Goal: Task Accomplishment & Management: Manage account settings

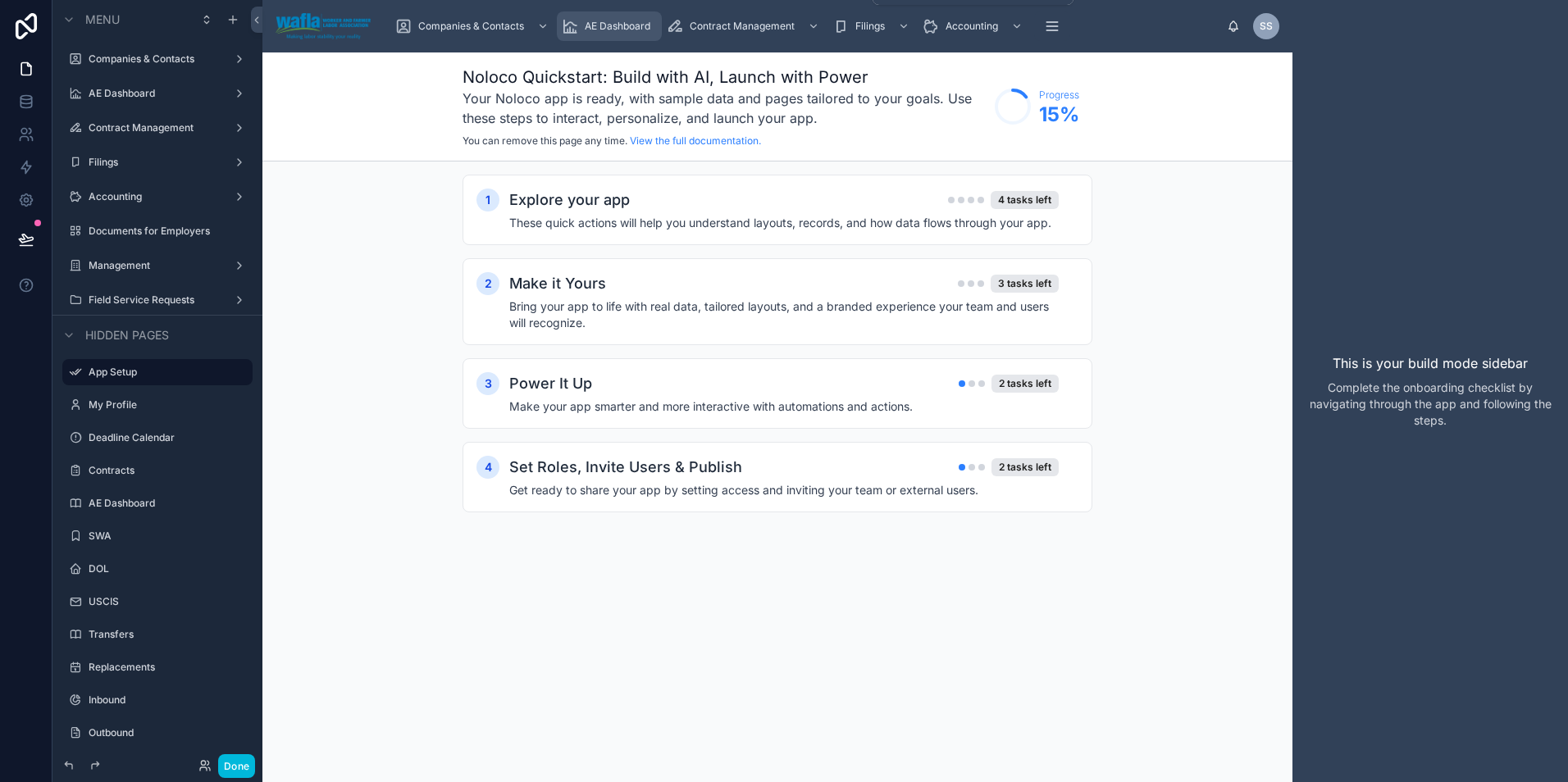
click at [579, 24] on div "AE Dashboard" at bounding box center [609, 26] width 95 height 26
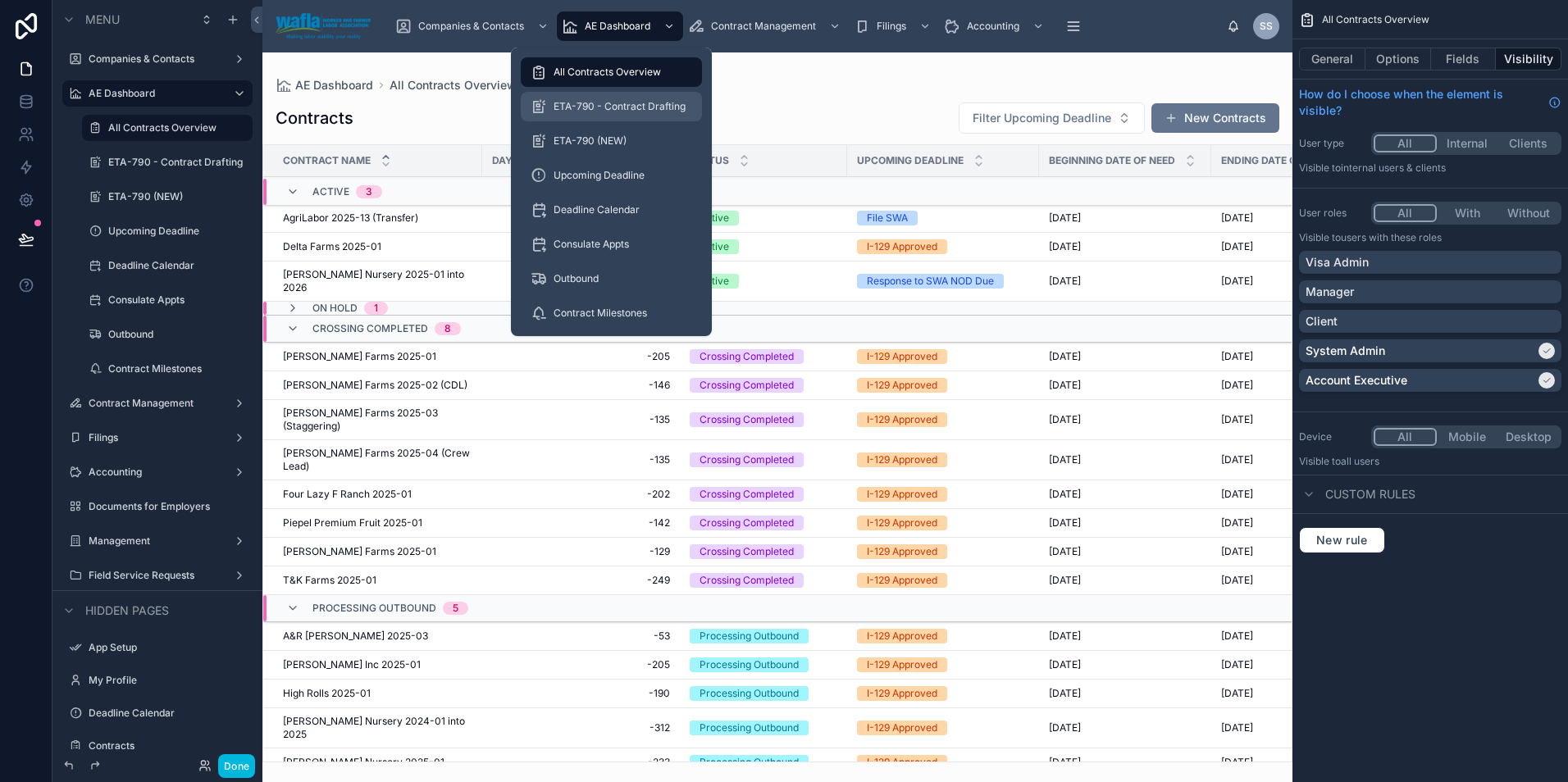
click at [591, 97] on div "ETA-790 - Contract Drafting" at bounding box center [611, 107] width 162 height 26
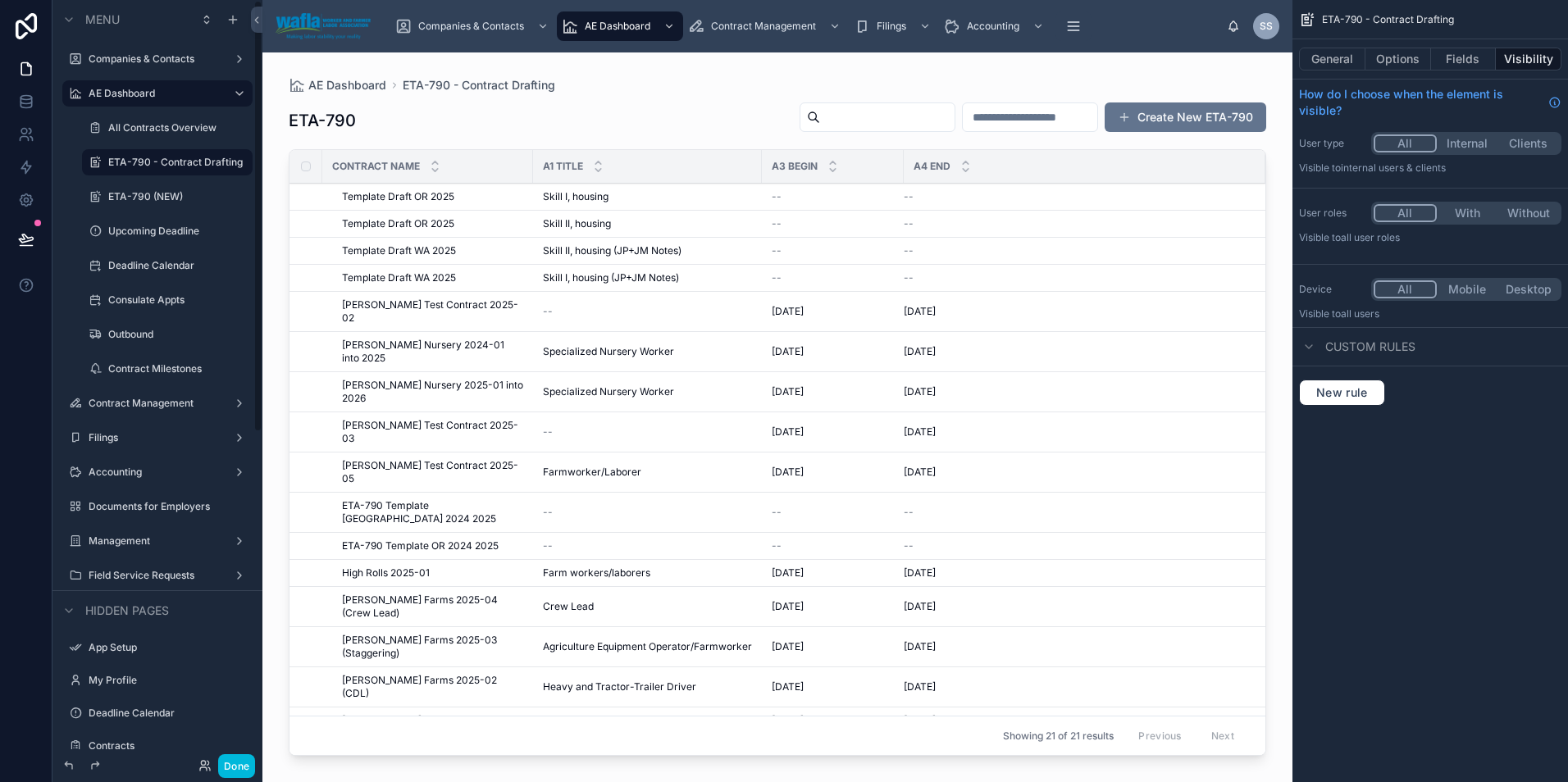
click at [402, 251] on div at bounding box center [777, 407] width 1030 height 710
click at [402, 251] on span "Template Draft WA 2025" at bounding box center [399, 250] width 114 height 13
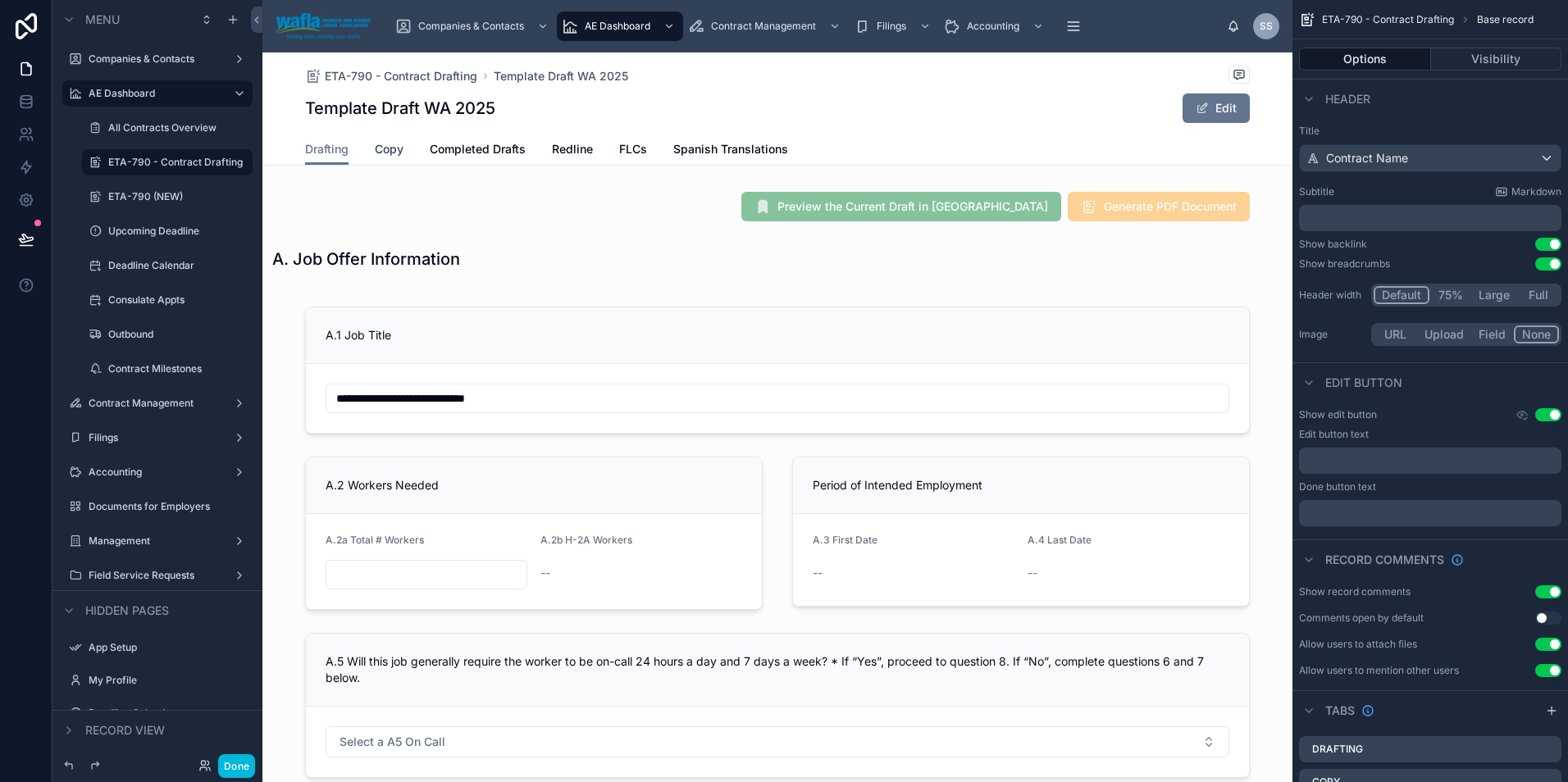
click at [376, 149] on span "Copy" at bounding box center [389, 149] width 29 height 17
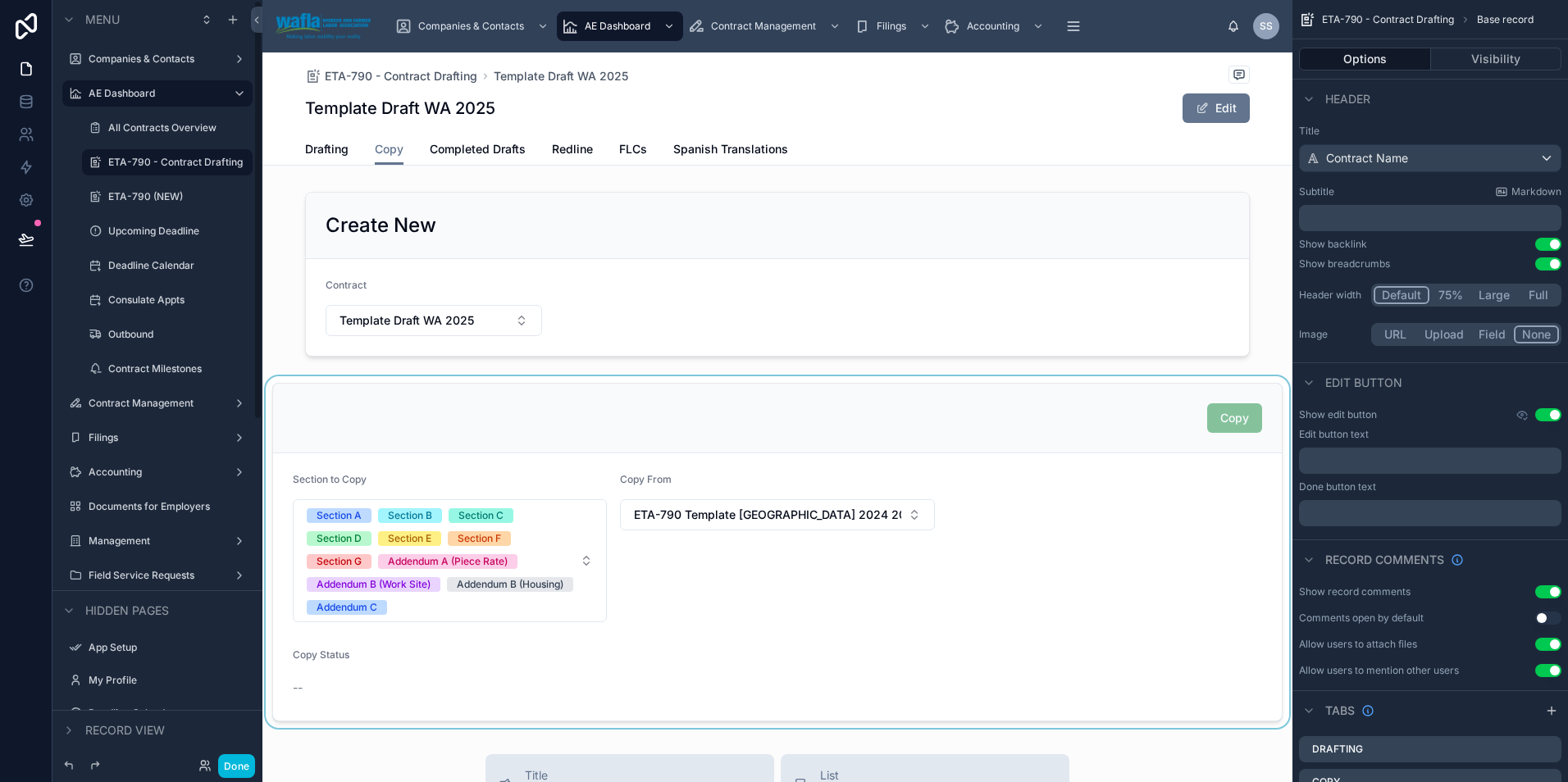
click at [934, 435] on div at bounding box center [777, 552] width 1030 height 351
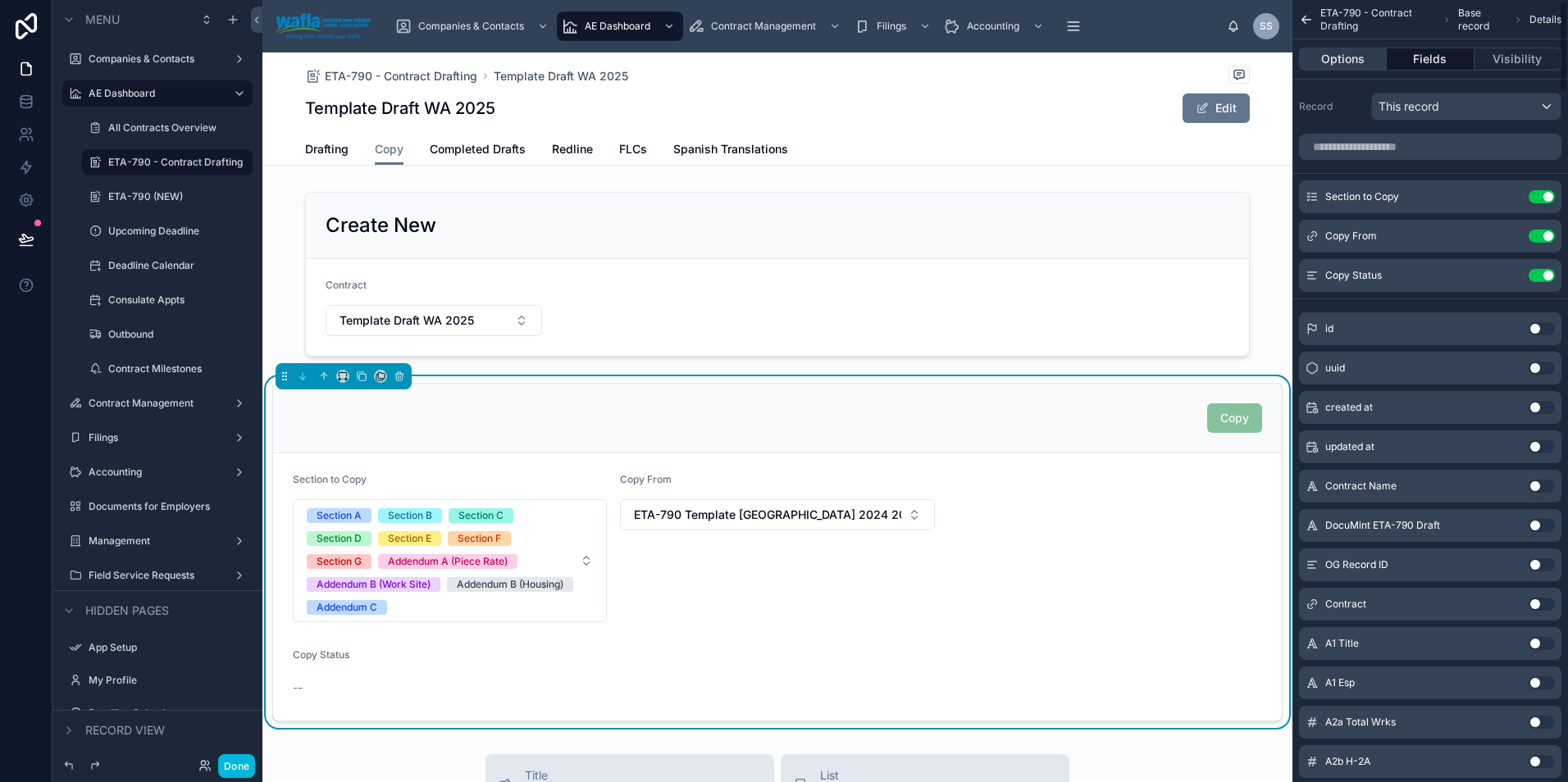
click at [1347, 65] on button "Options" at bounding box center [1343, 59] width 88 height 23
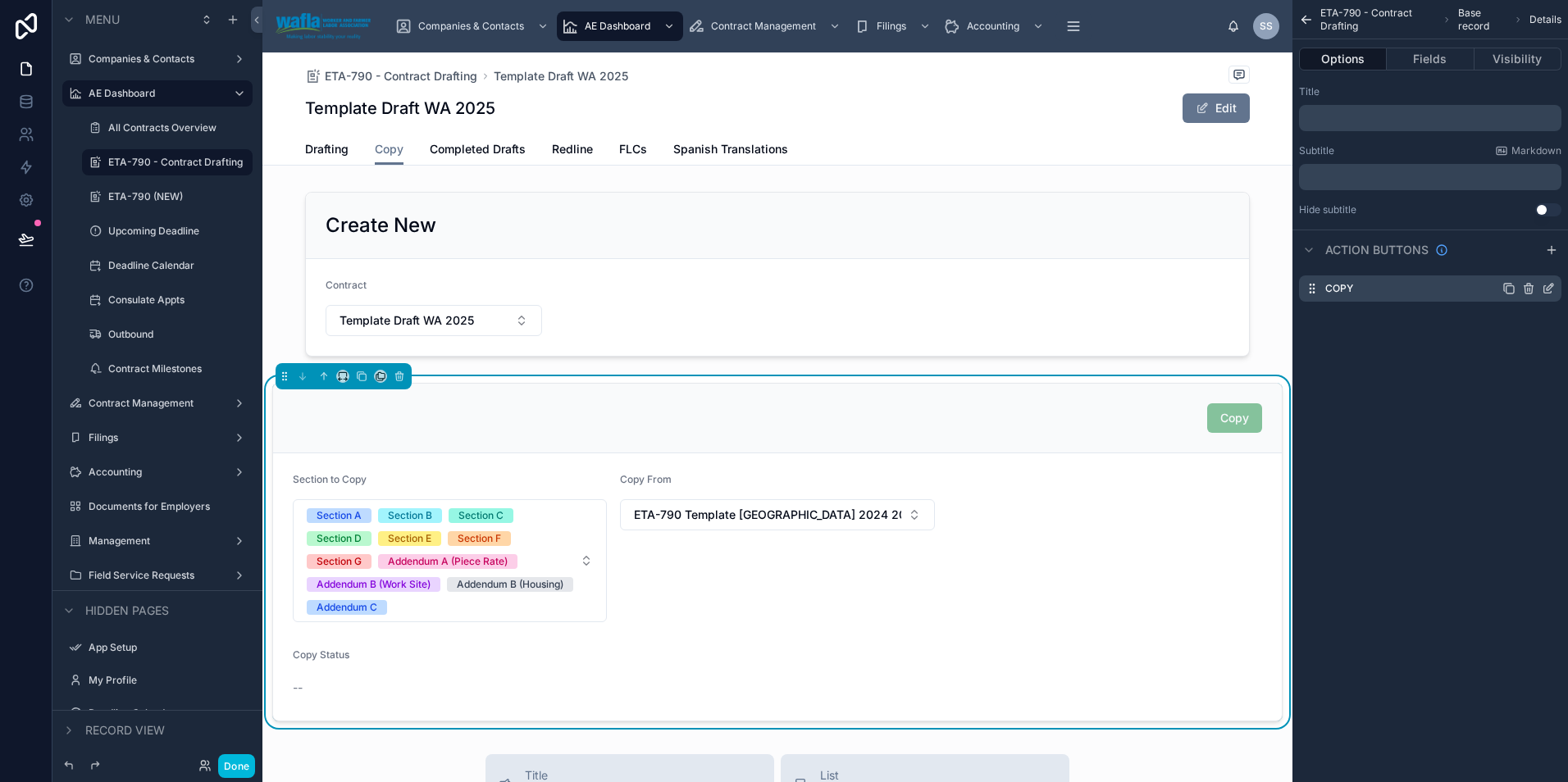
click at [1545, 288] on icon "scrollable content" at bounding box center [1548, 289] width 13 height 13
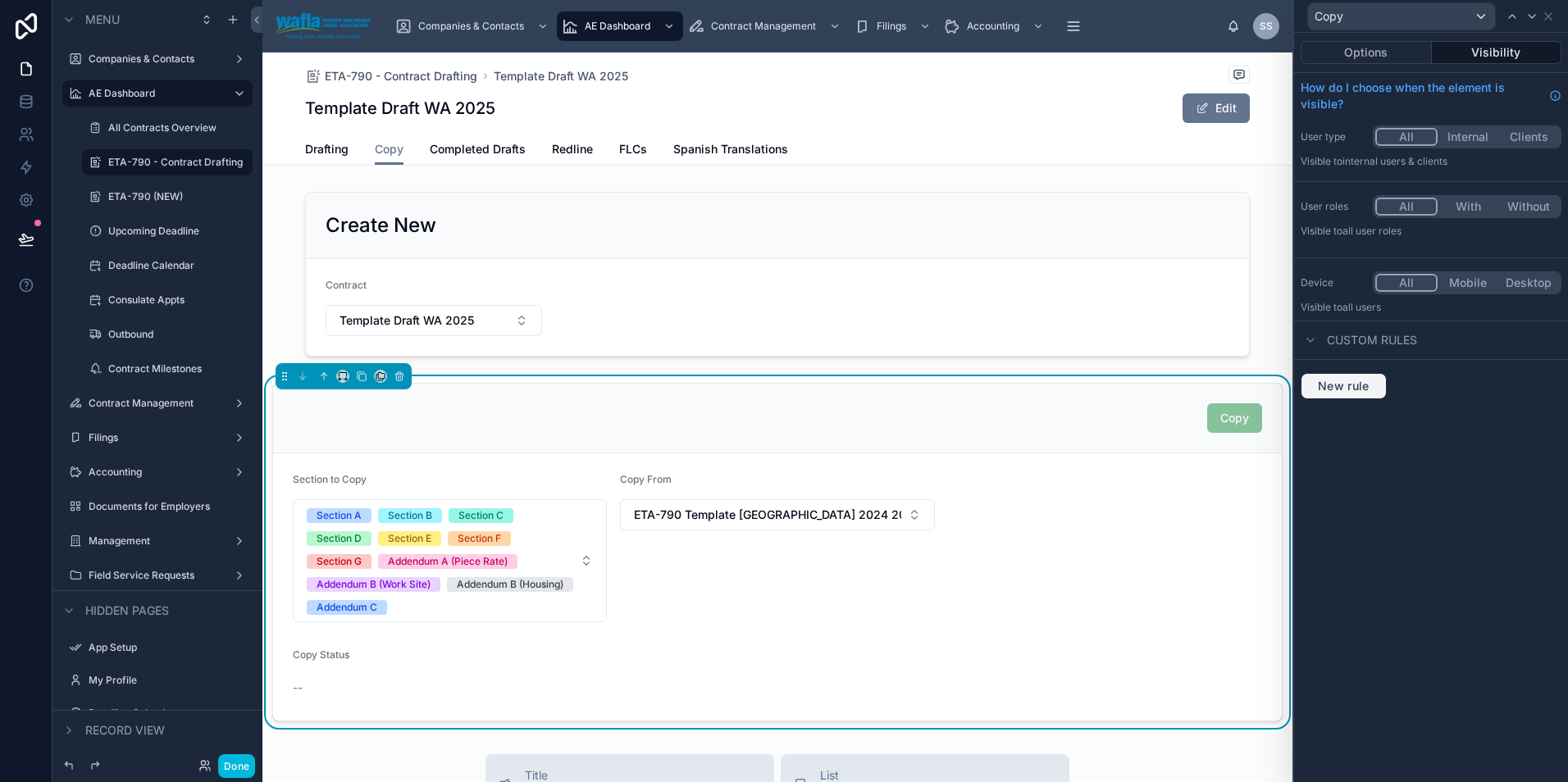
click at [1354, 385] on span "New rule" at bounding box center [1343, 386] width 64 height 15
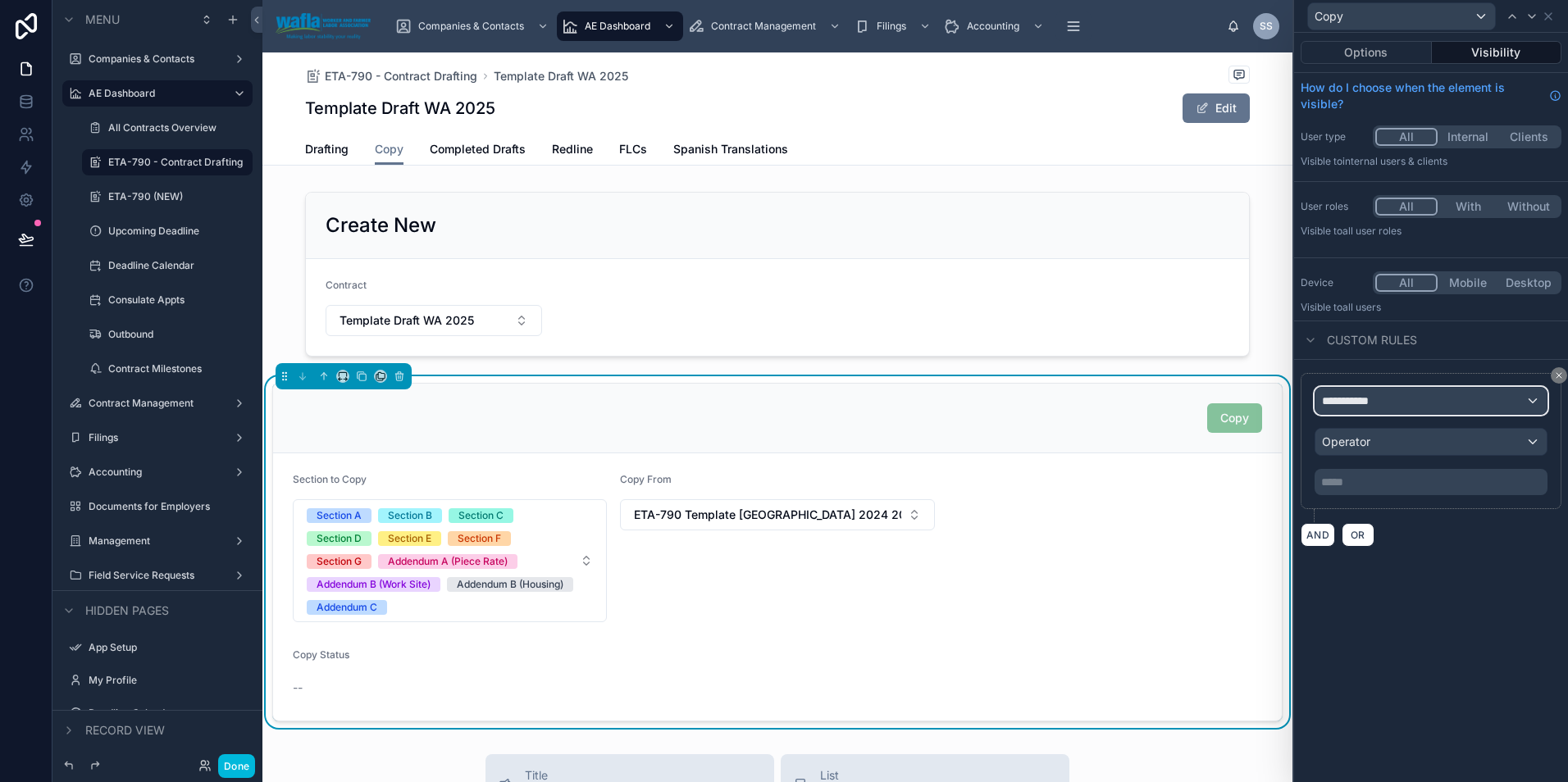
click at [1361, 405] on span "**********" at bounding box center [1351, 401] width 61 height 17
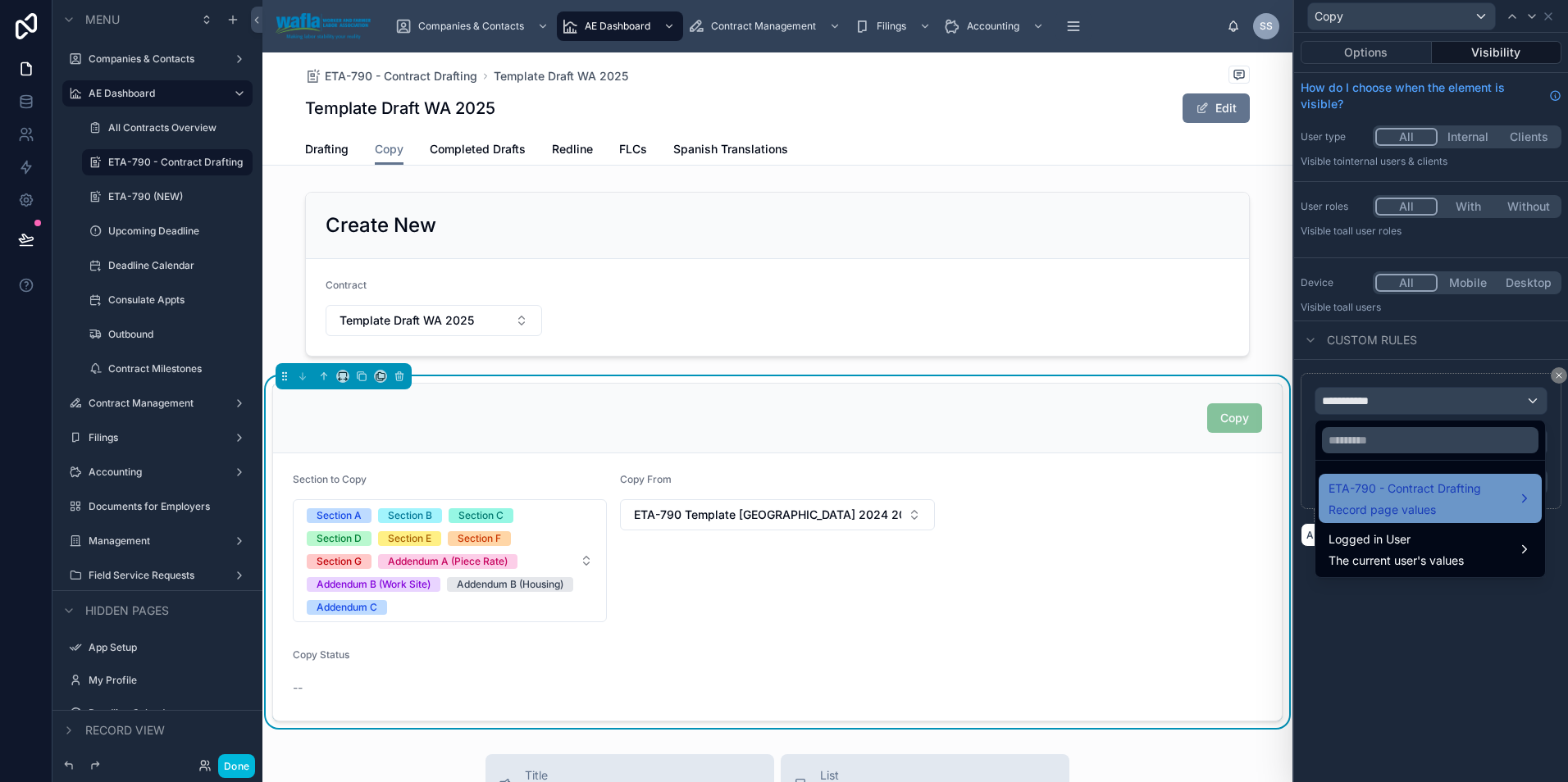
click at [1380, 491] on span "ETA-790 - Contract Drafting" at bounding box center [1404, 488] width 152 height 20
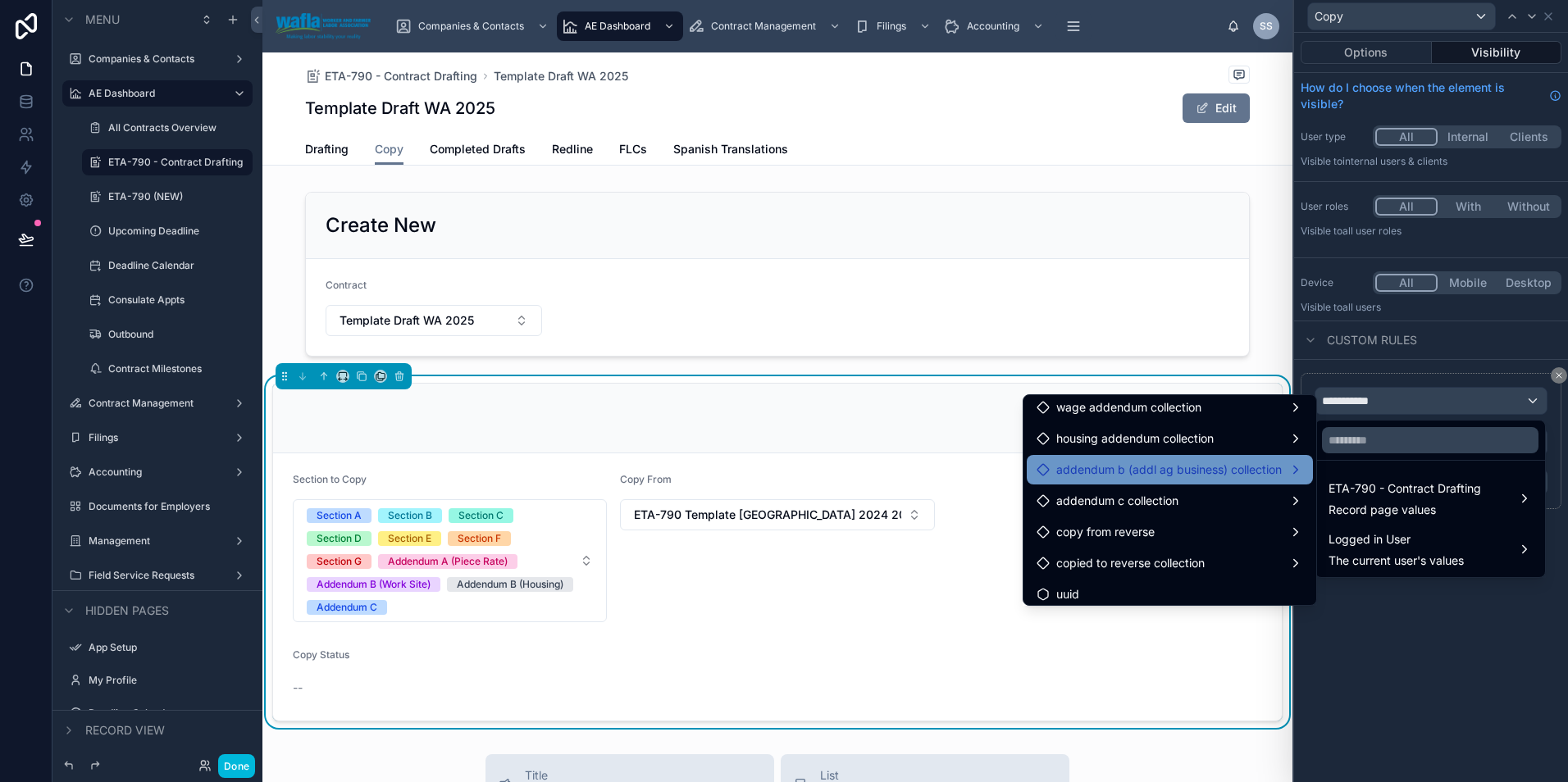
scroll to position [4811, 0]
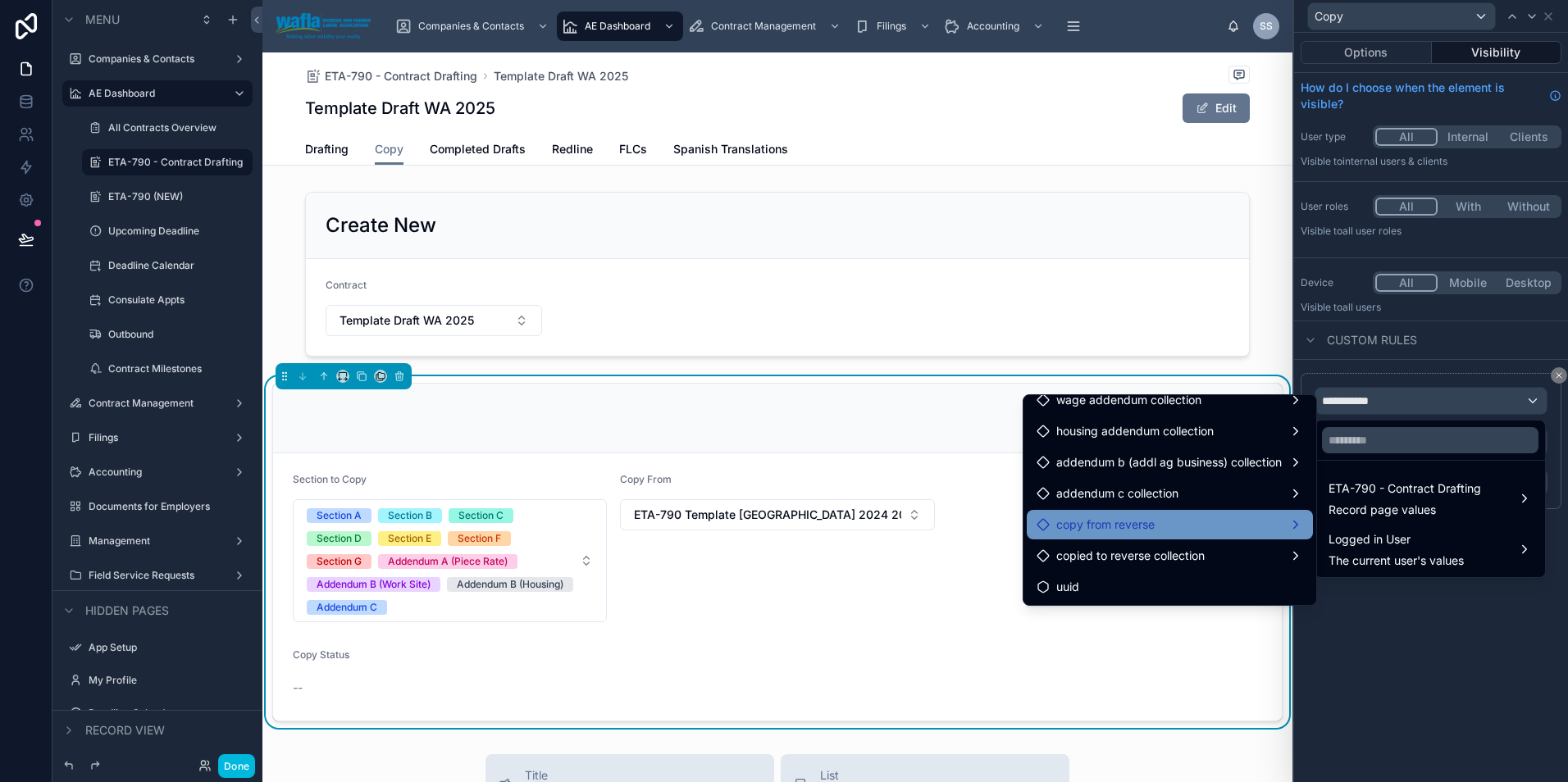
click at [1190, 525] on div "copy from reverse" at bounding box center [1169, 524] width 266 height 20
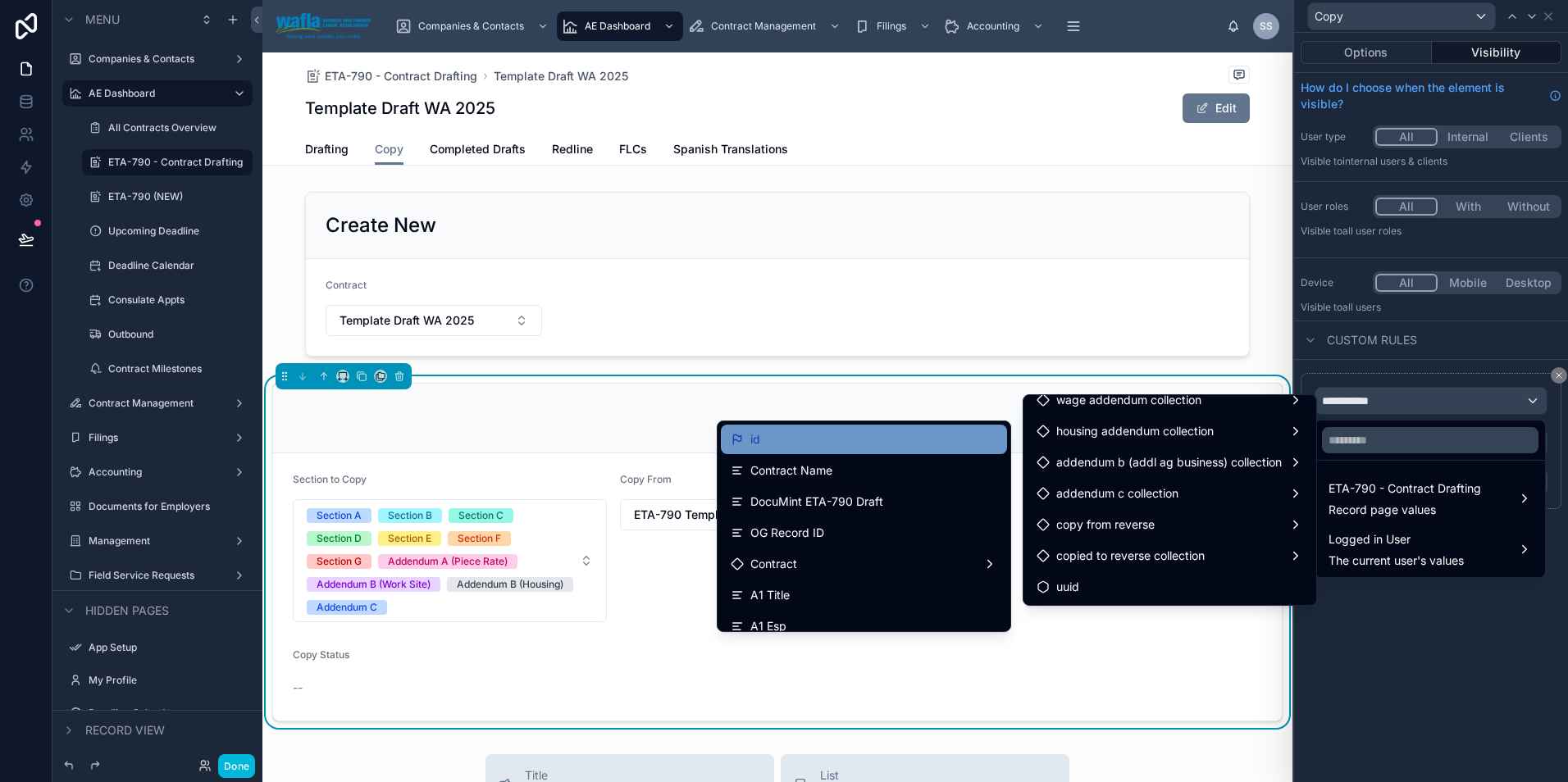
click at [750, 443] on span "id" at bounding box center [755, 439] width 10 height 20
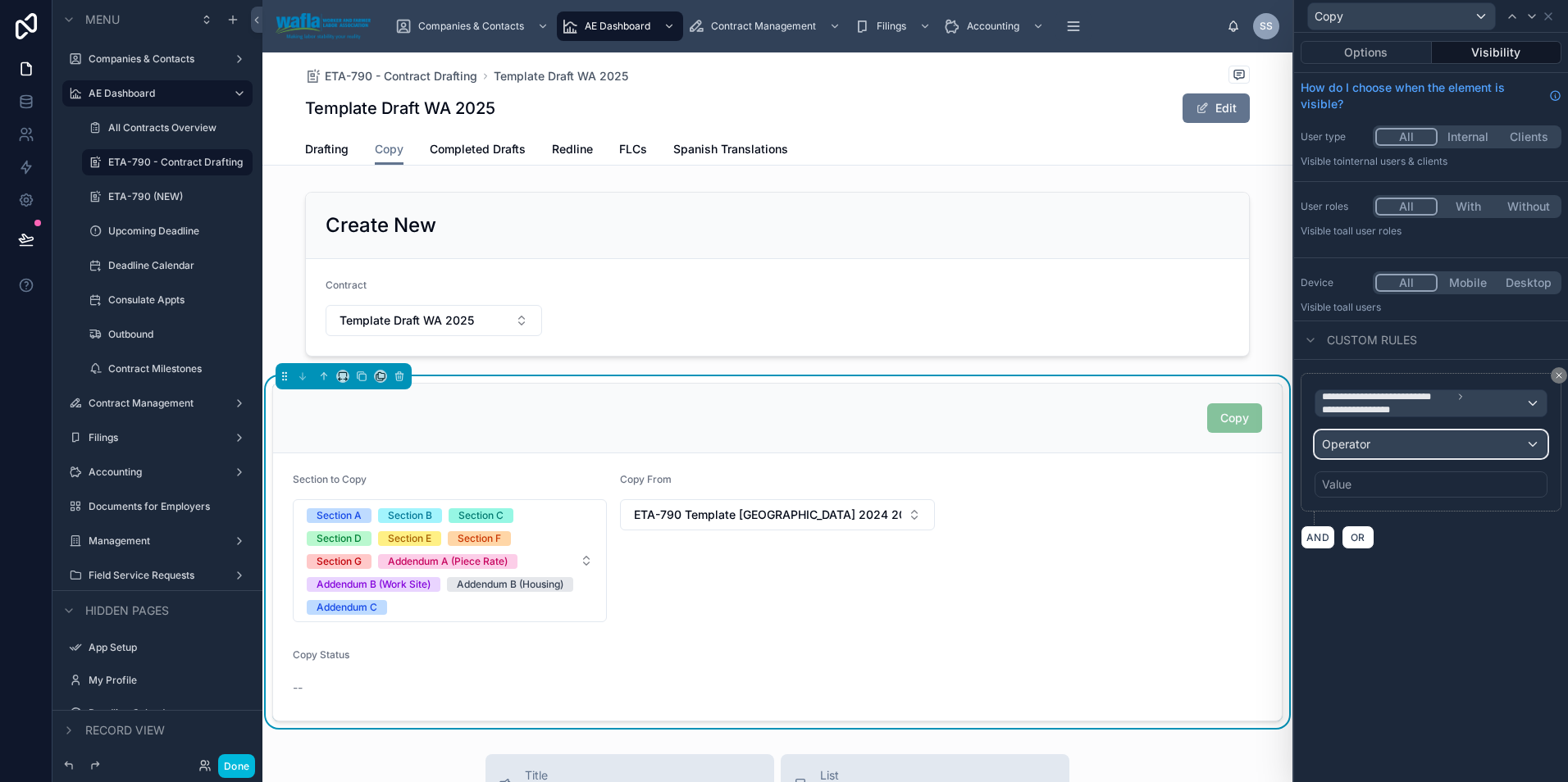
click at [1378, 450] on div "Operator" at bounding box center [1430, 445] width 231 height 26
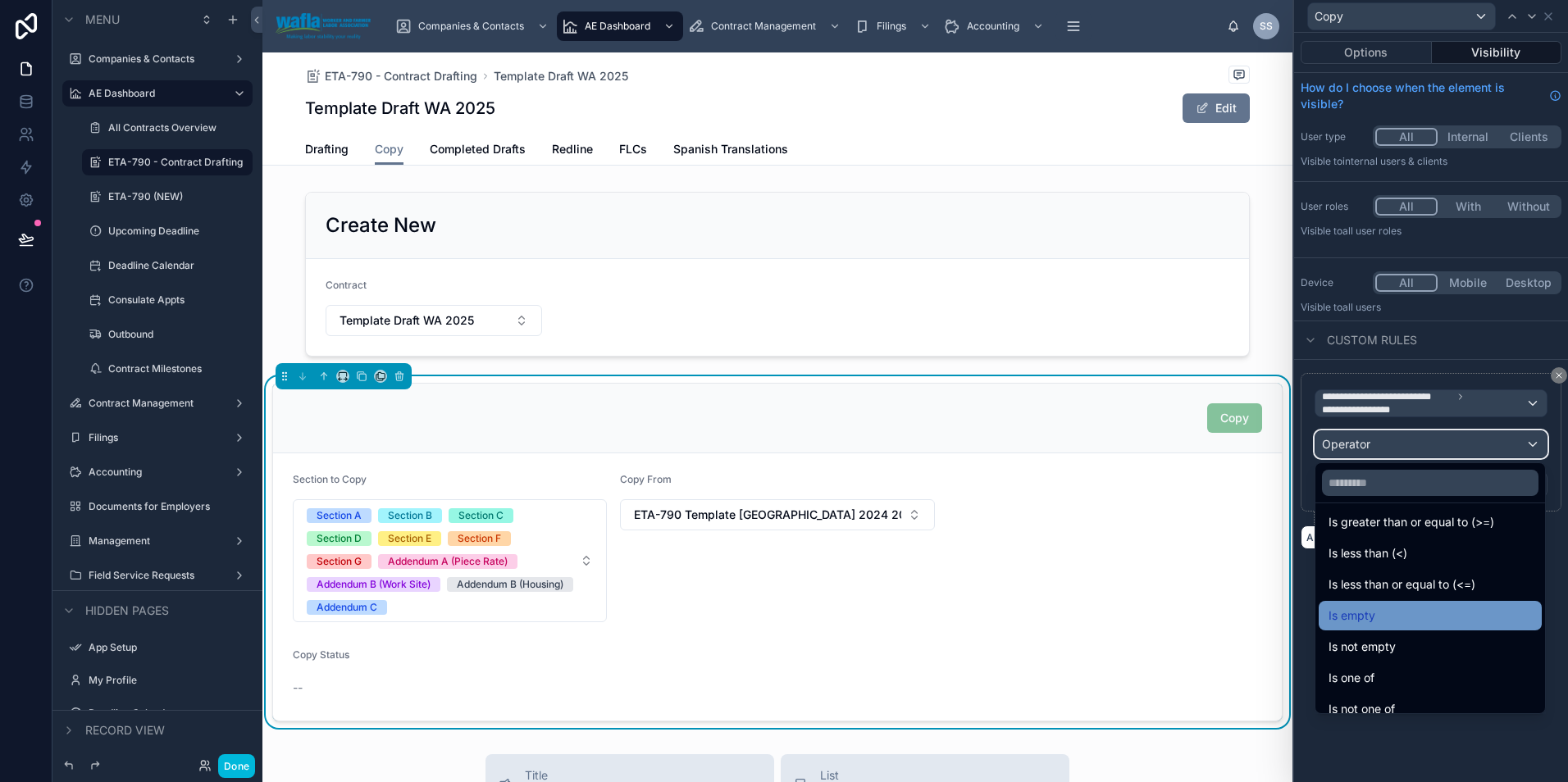
scroll to position [117, 0]
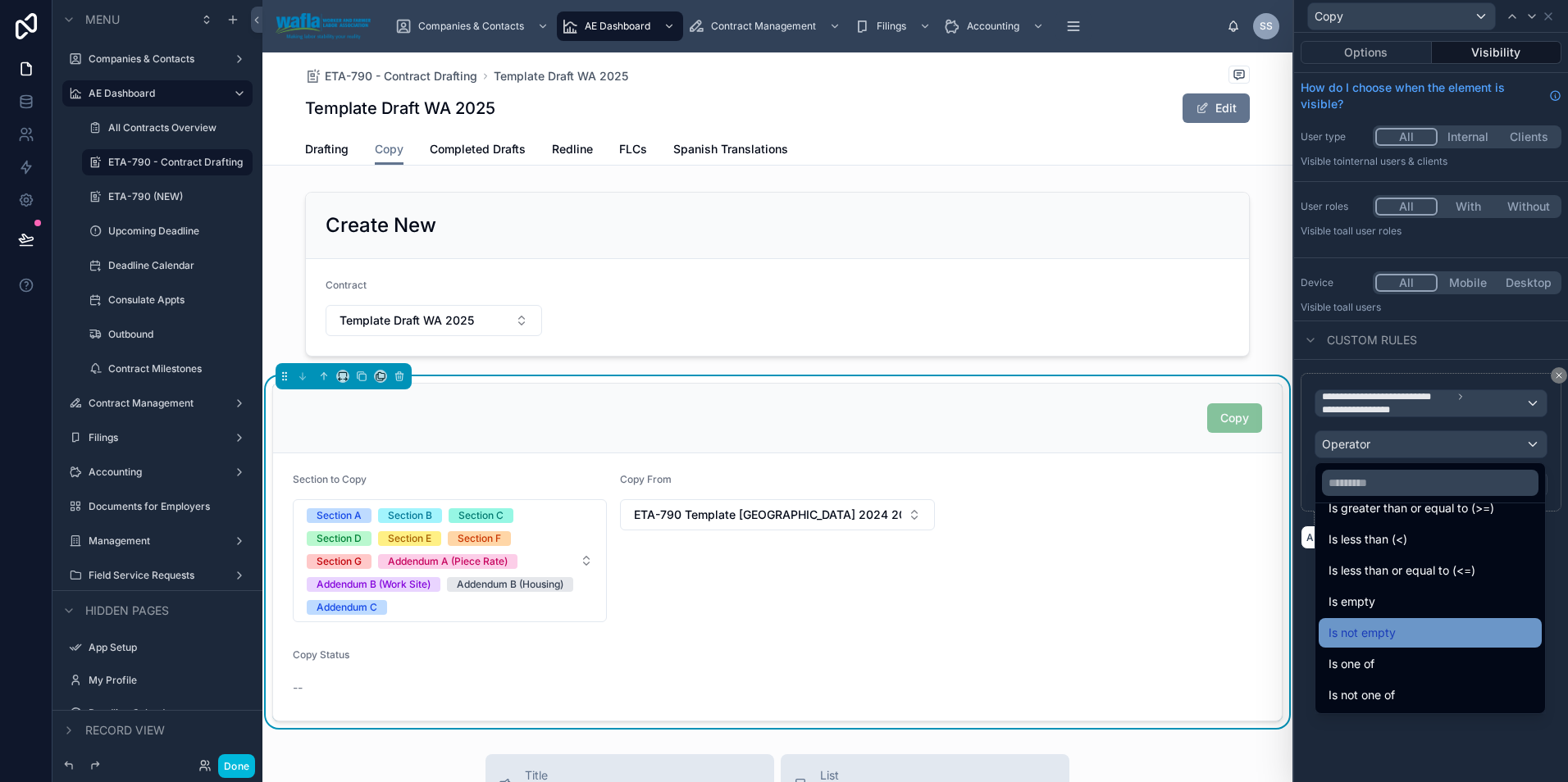
click at [1370, 629] on span "Is not empty" at bounding box center [1361, 633] width 67 height 20
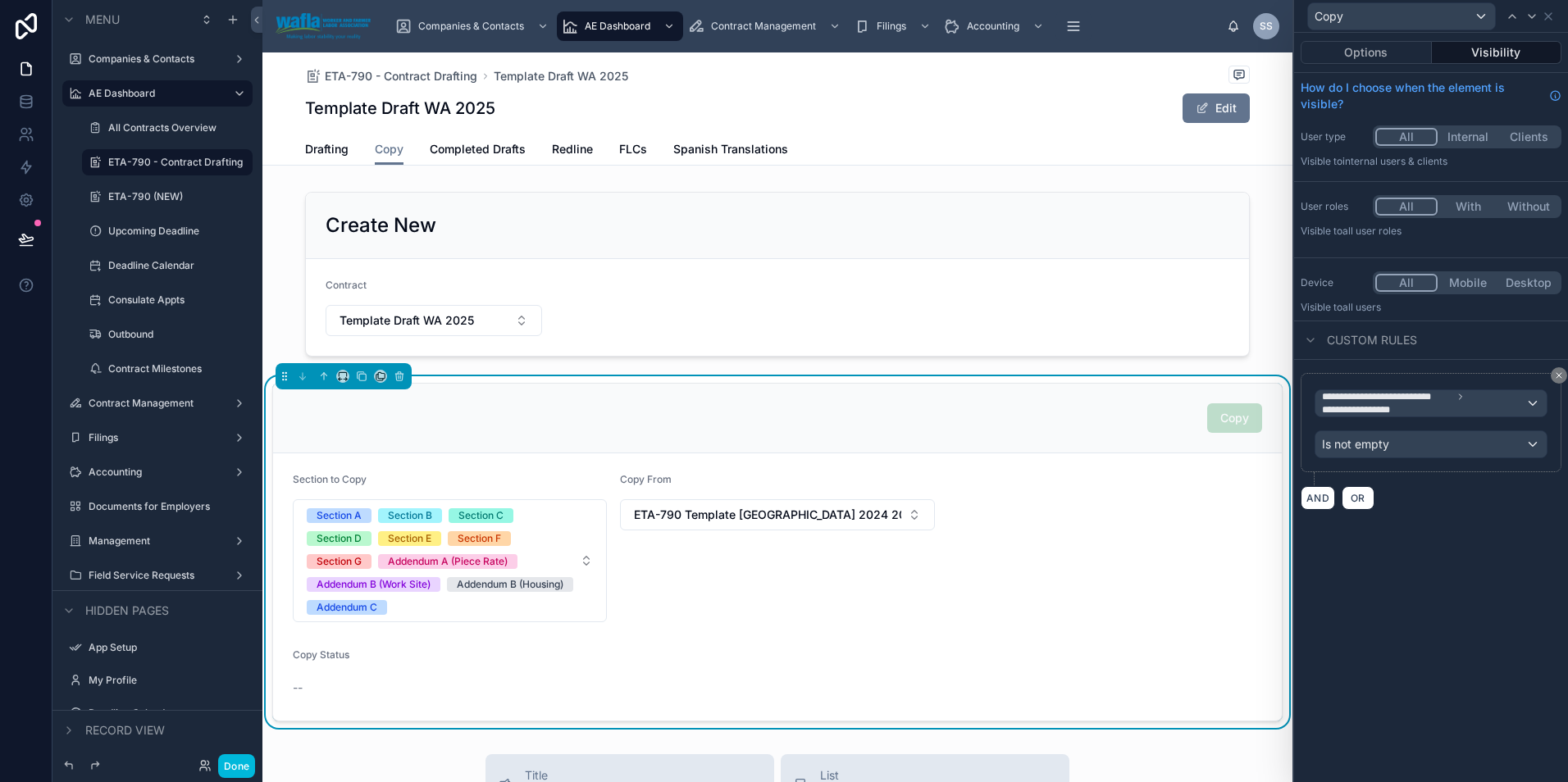
click at [1370, 629] on div "**********" at bounding box center [1431, 407] width 274 height 749
click at [244, 766] on button "Done" at bounding box center [235, 765] width 36 height 23
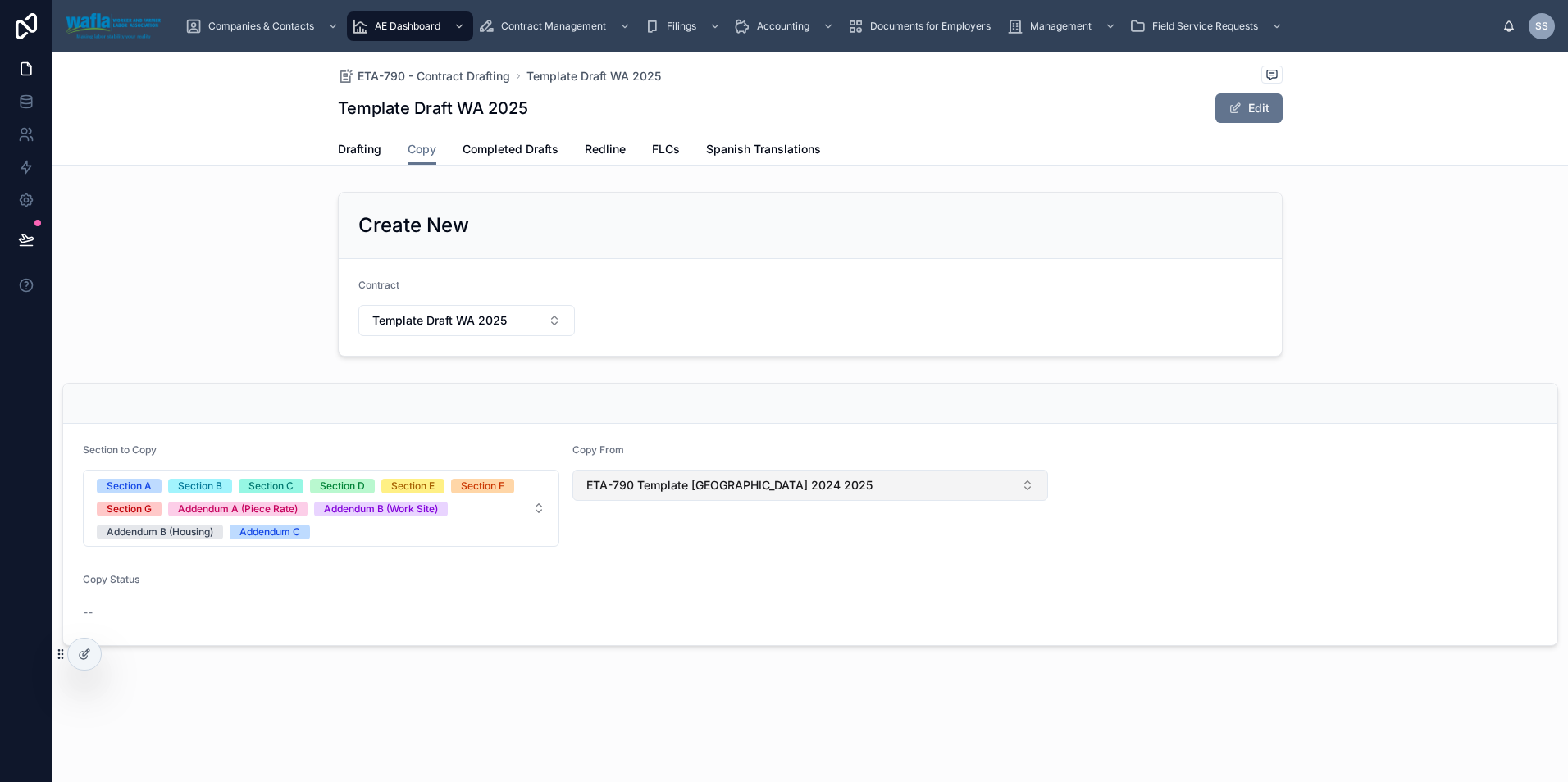
click at [789, 491] on button "ETA-790 Template [GEOGRAPHIC_DATA] 2024 2025" at bounding box center [810, 485] width 477 height 31
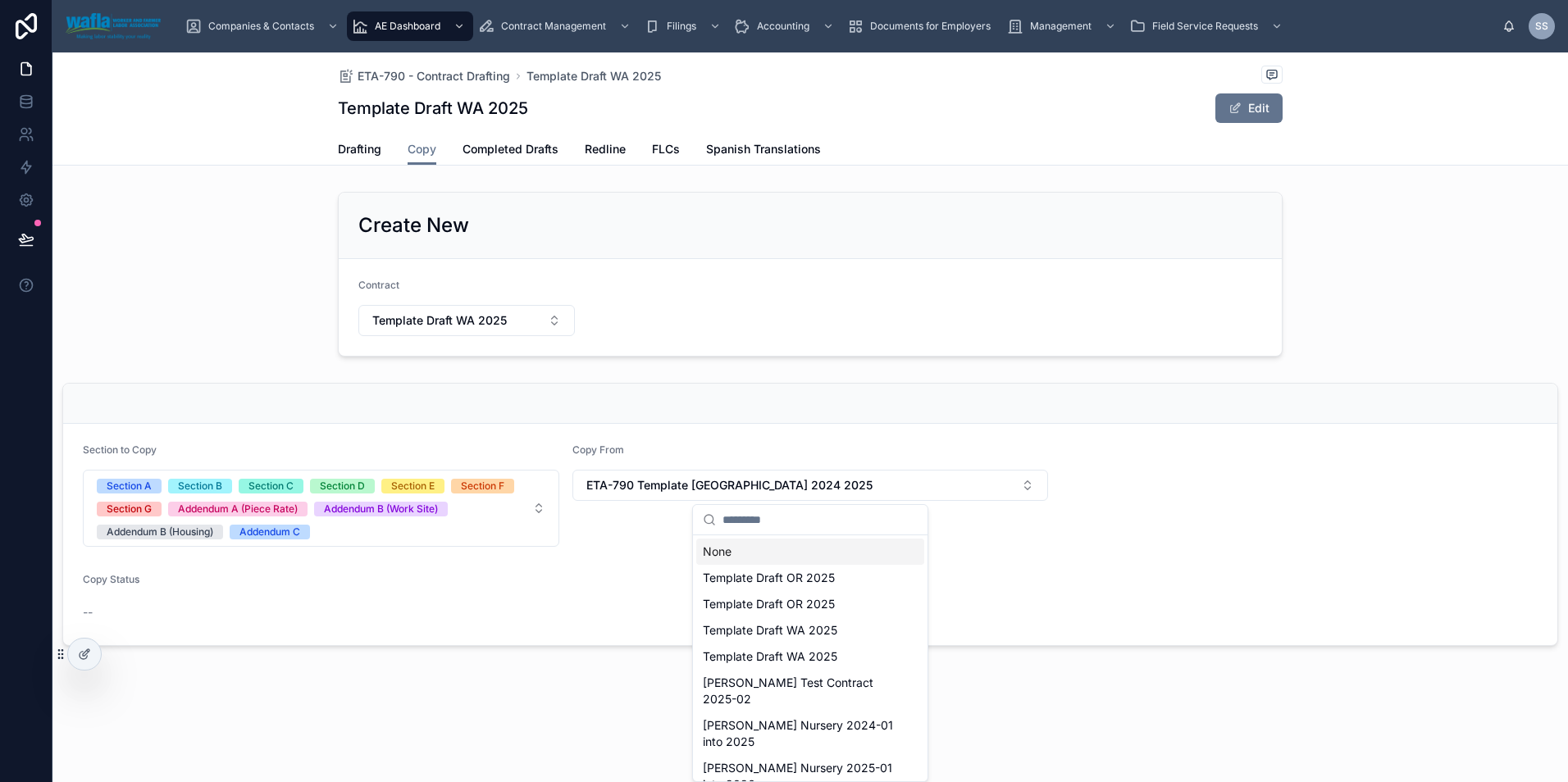
click at [778, 555] on div "None" at bounding box center [810, 551] width 228 height 26
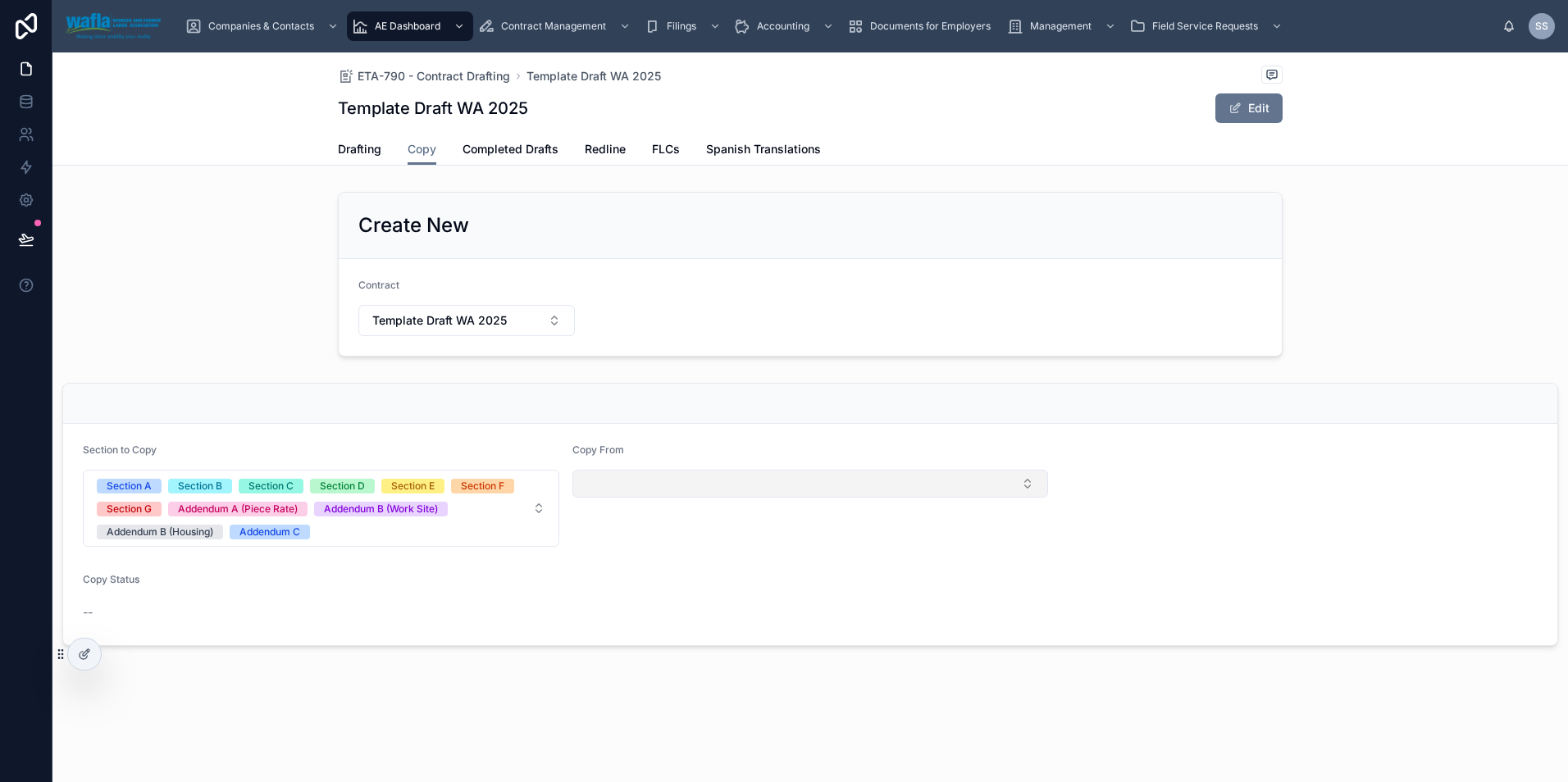
click at [741, 479] on button "Select Button" at bounding box center [810, 484] width 477 height 28
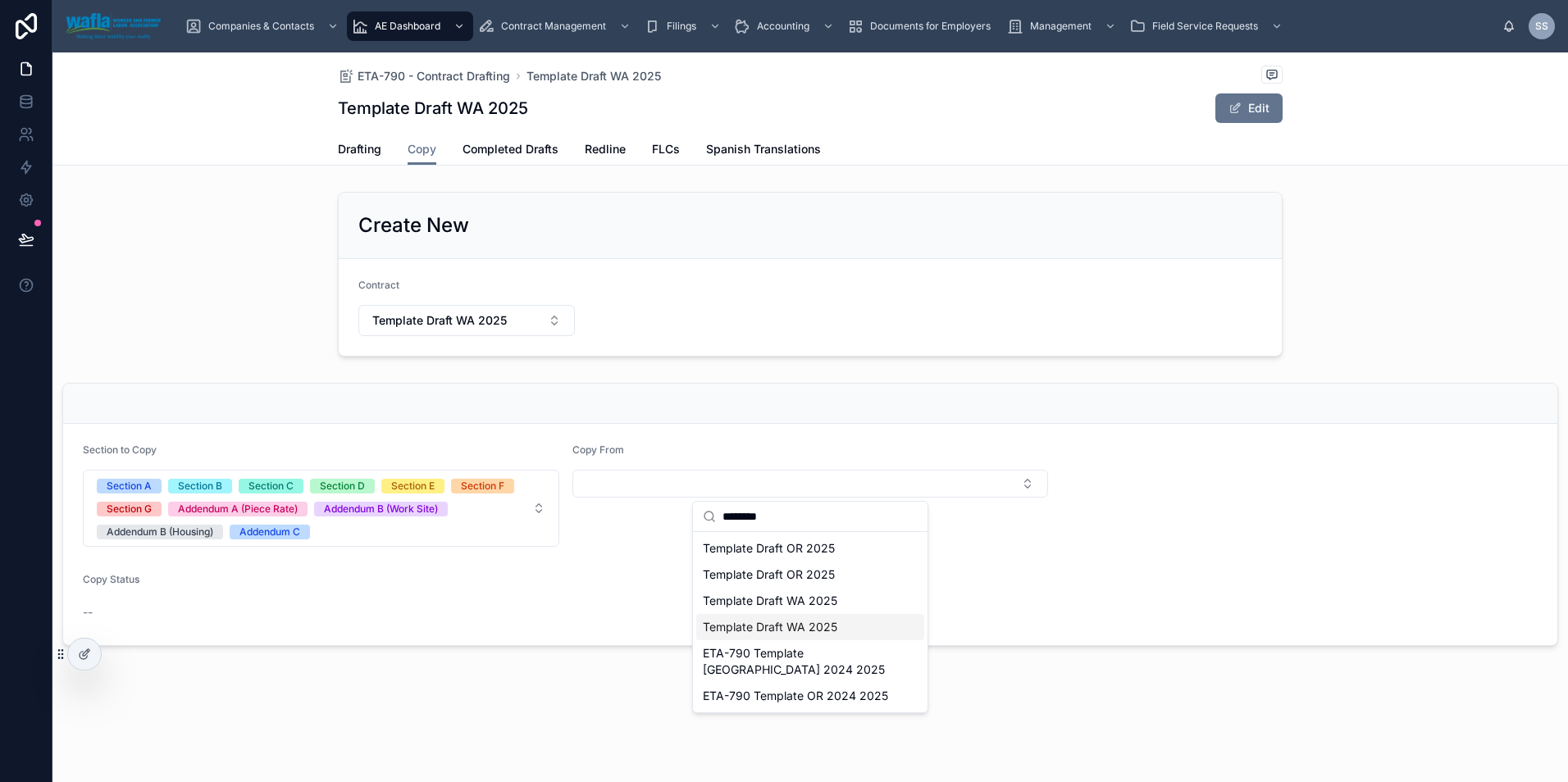
type input "********"
click at [841, 652] on span "ETA-790 Template [GEOGRAPHIC_DATA] 2024 2025" at bounding box center [800, 661] width 195 height 33
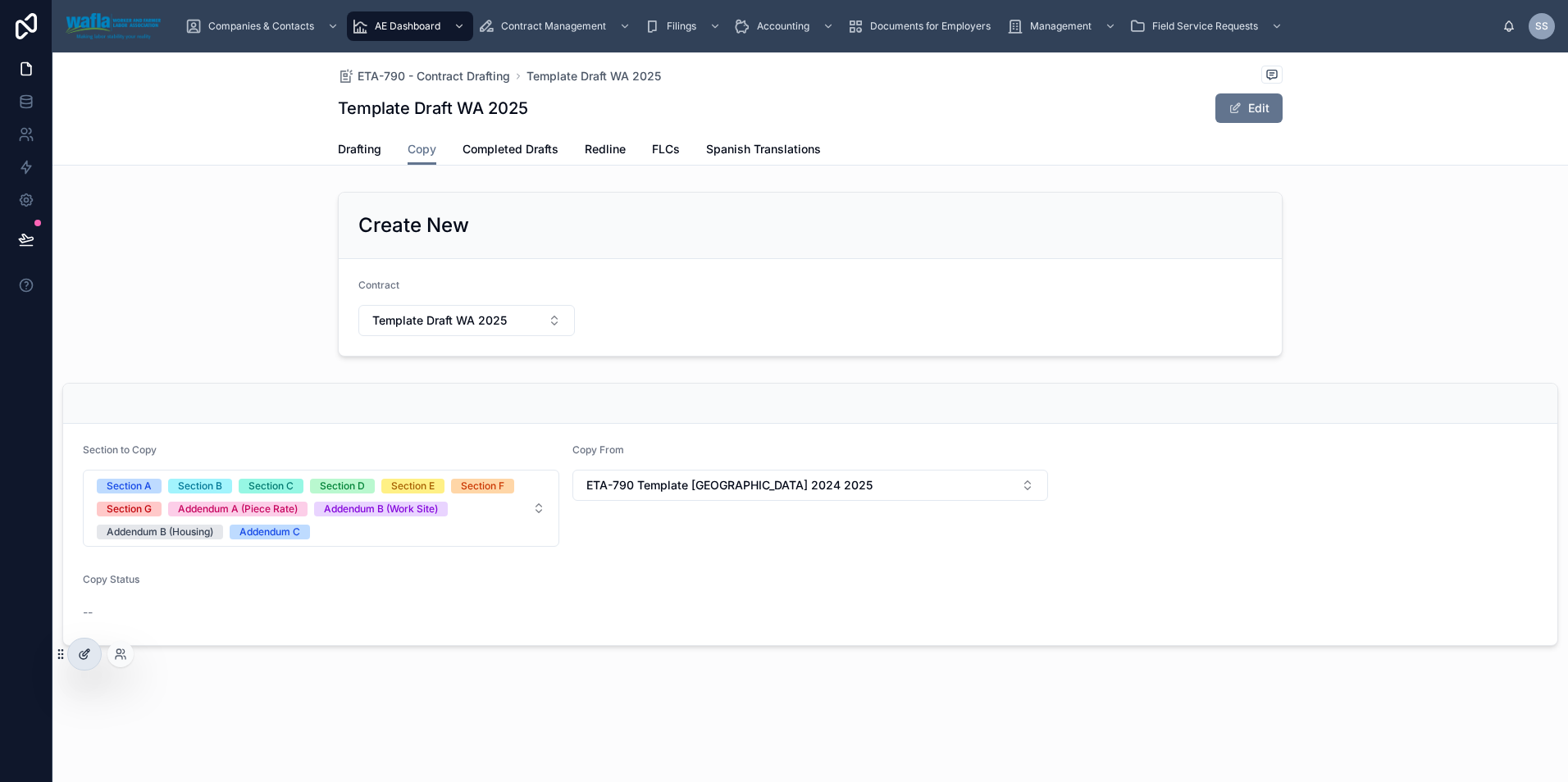
click at [90, 659] on icon at bounding box center [84, 654] width 13 height 13
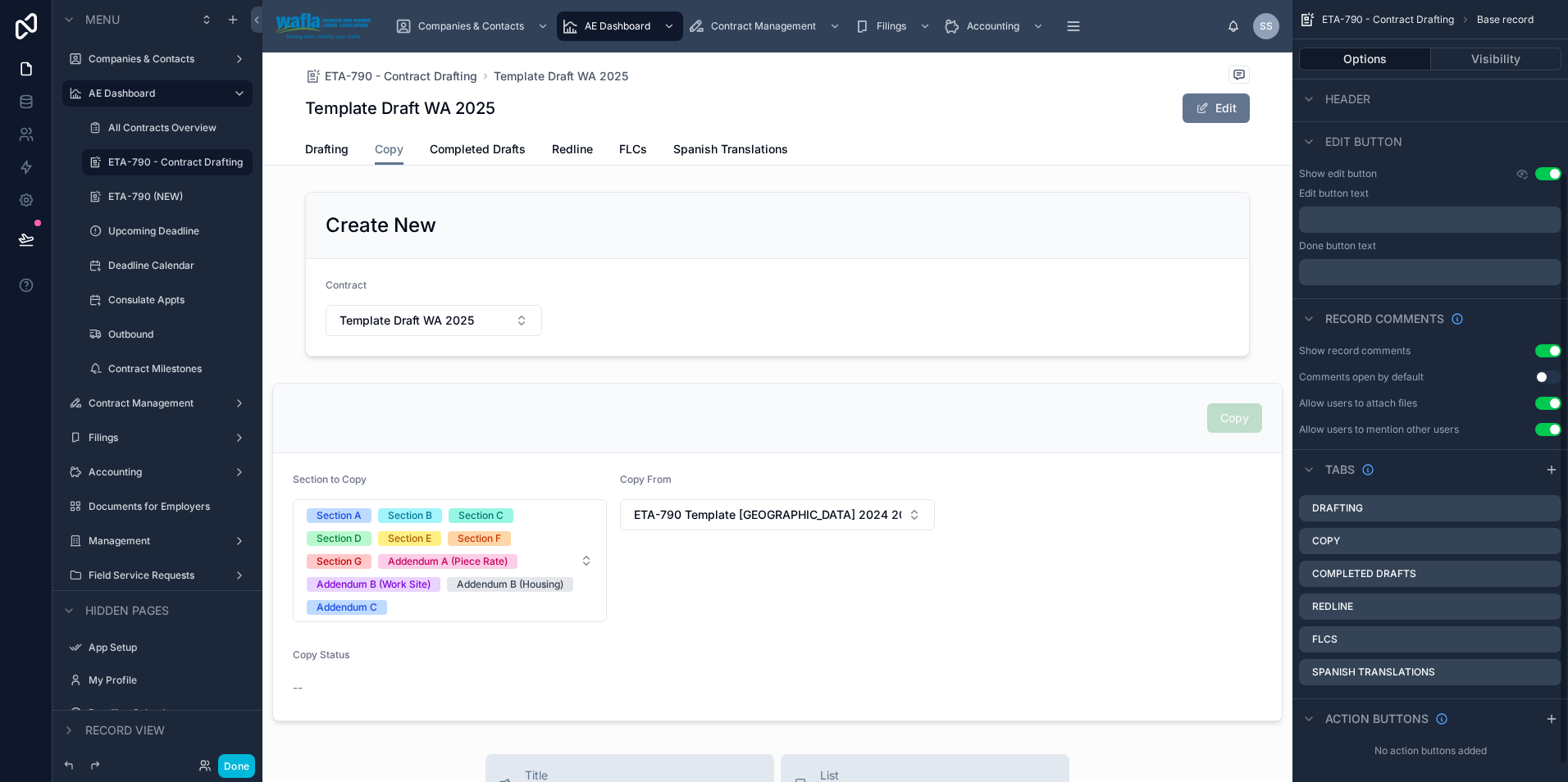
scroll to position [249, 0]
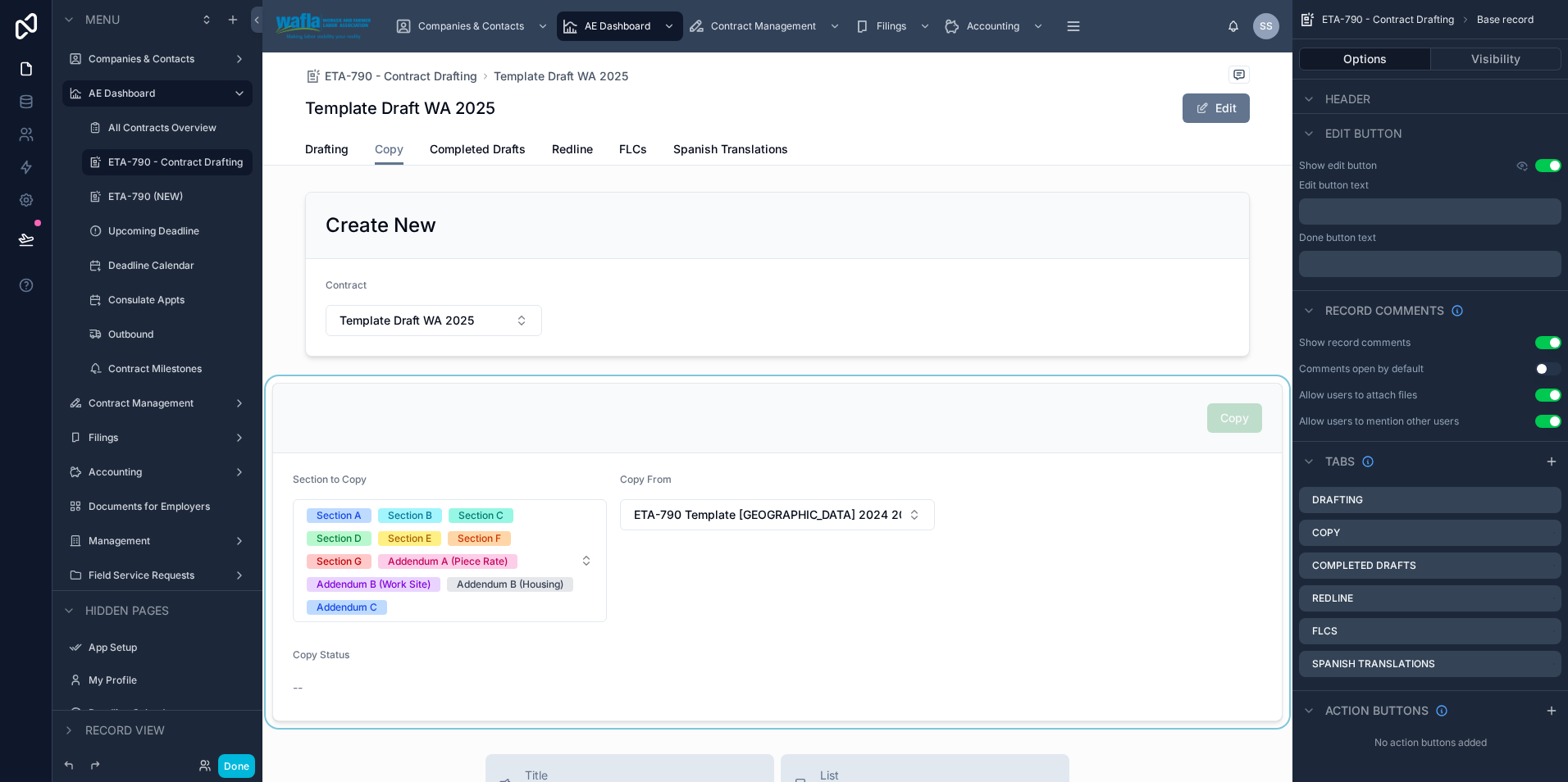
click at [1061, 451] on div at bounding box center [777, 552] width 1030 height 351
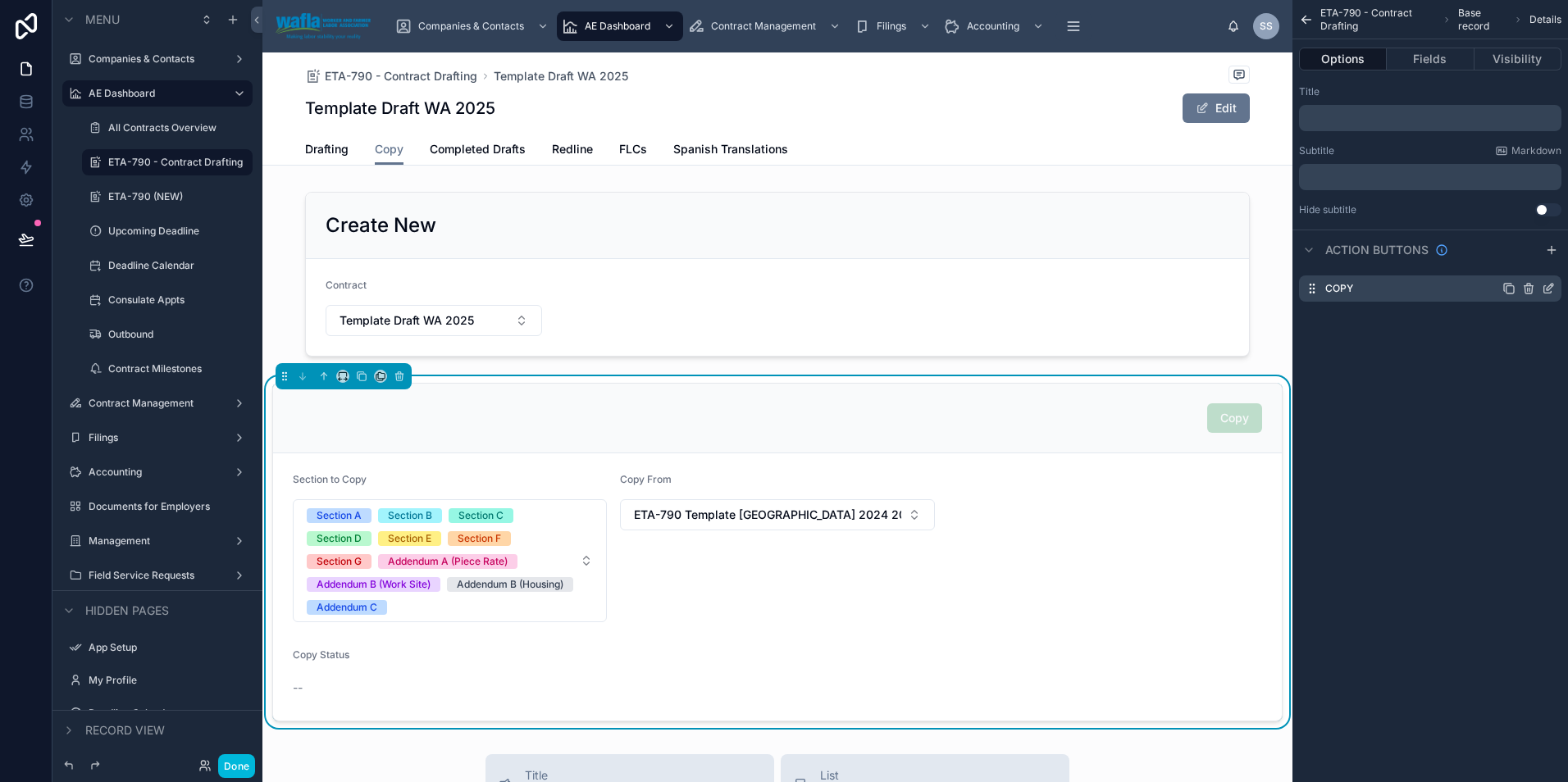
click at [1547, 286] on icon "scrollable content" at bounding box center [1548, 289] width 13 height 13
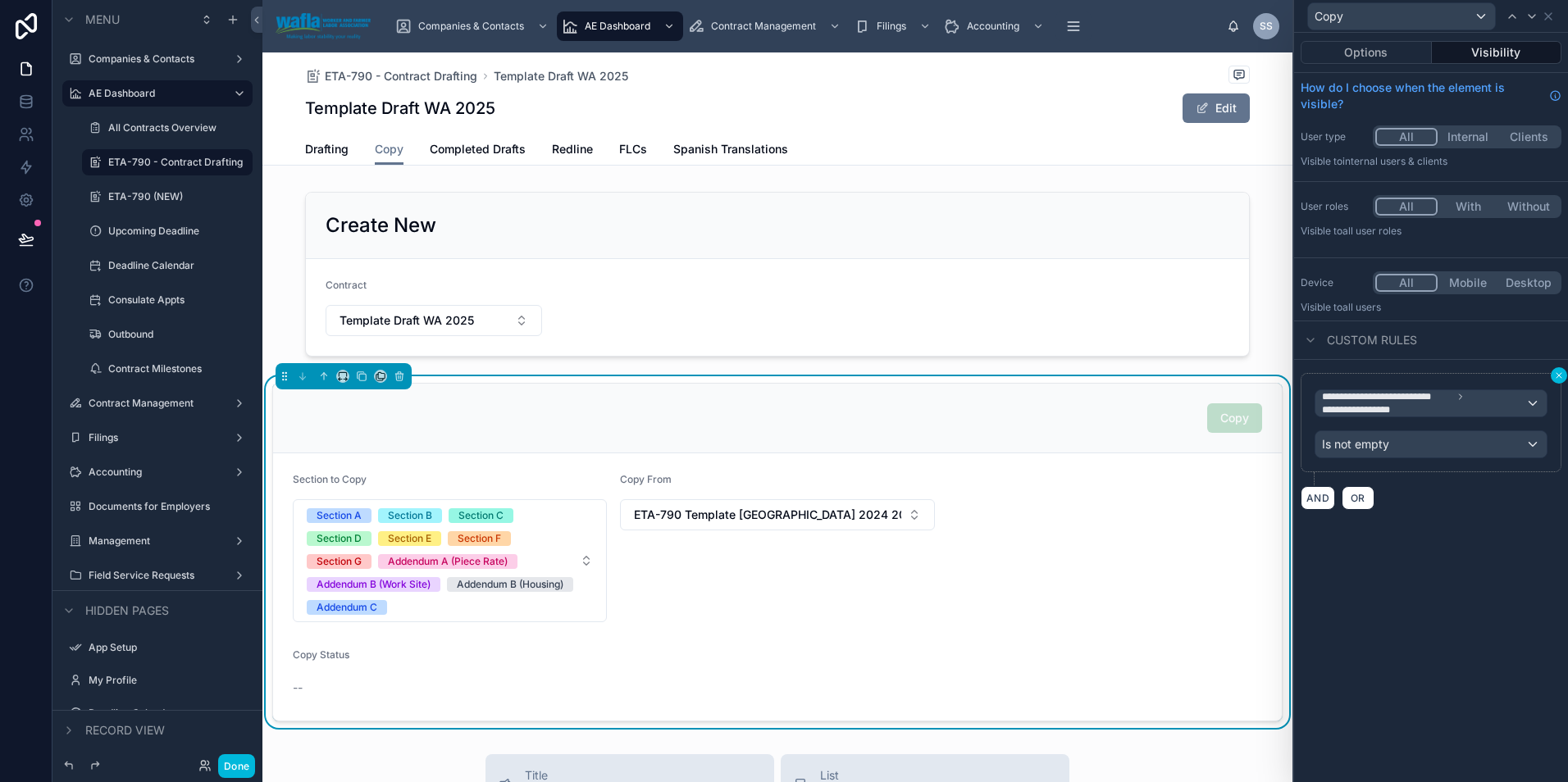
click at [1556, 371] on icon at bounding box center [1559, 376] width 10 height 10
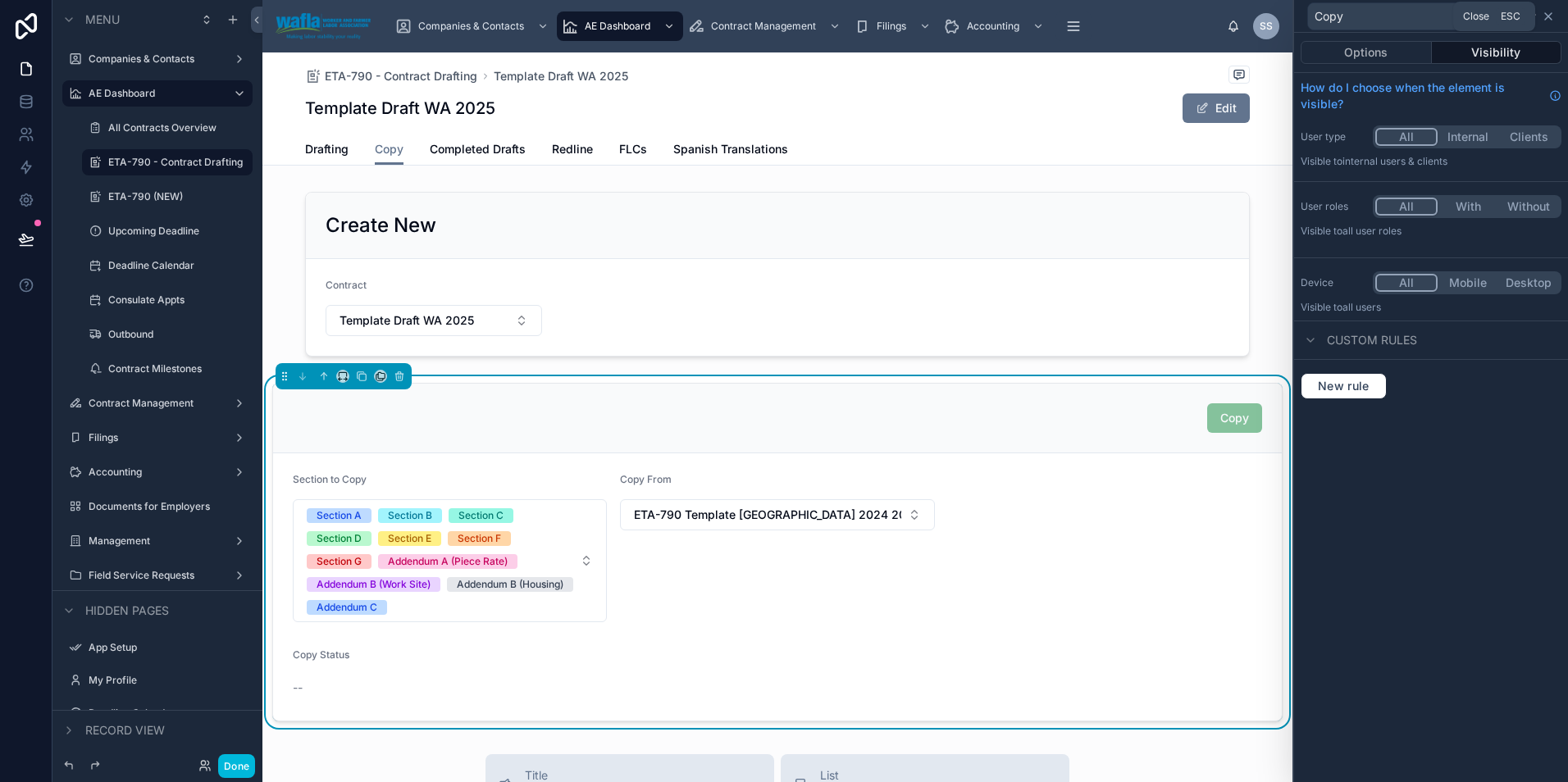
click at [1547, 15] on icon at bounding box center [1547, 16] width 7 height 7
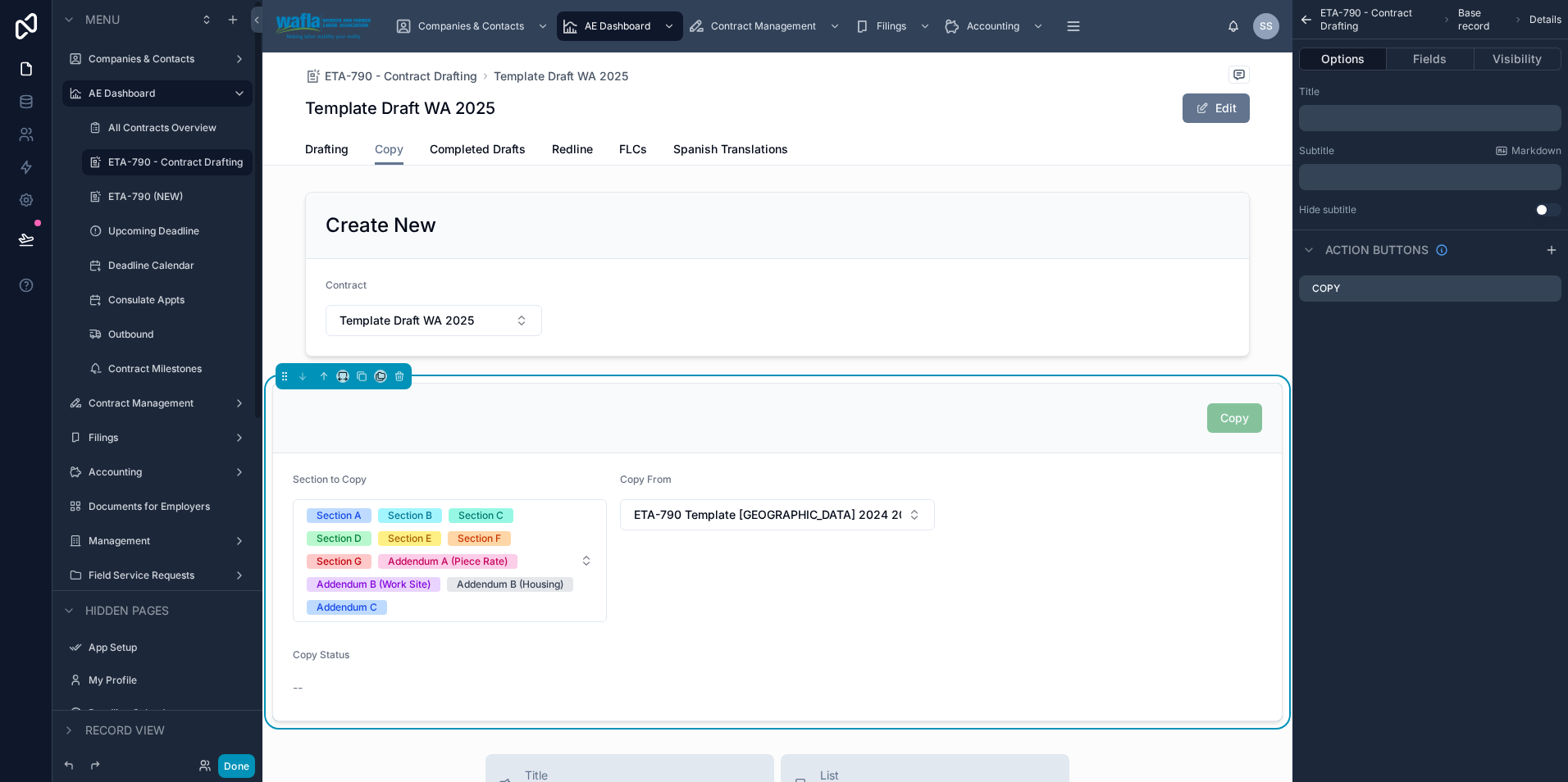
click at [237, 761] on button "Done" at bounding box center [235, 765] width 36 height 23
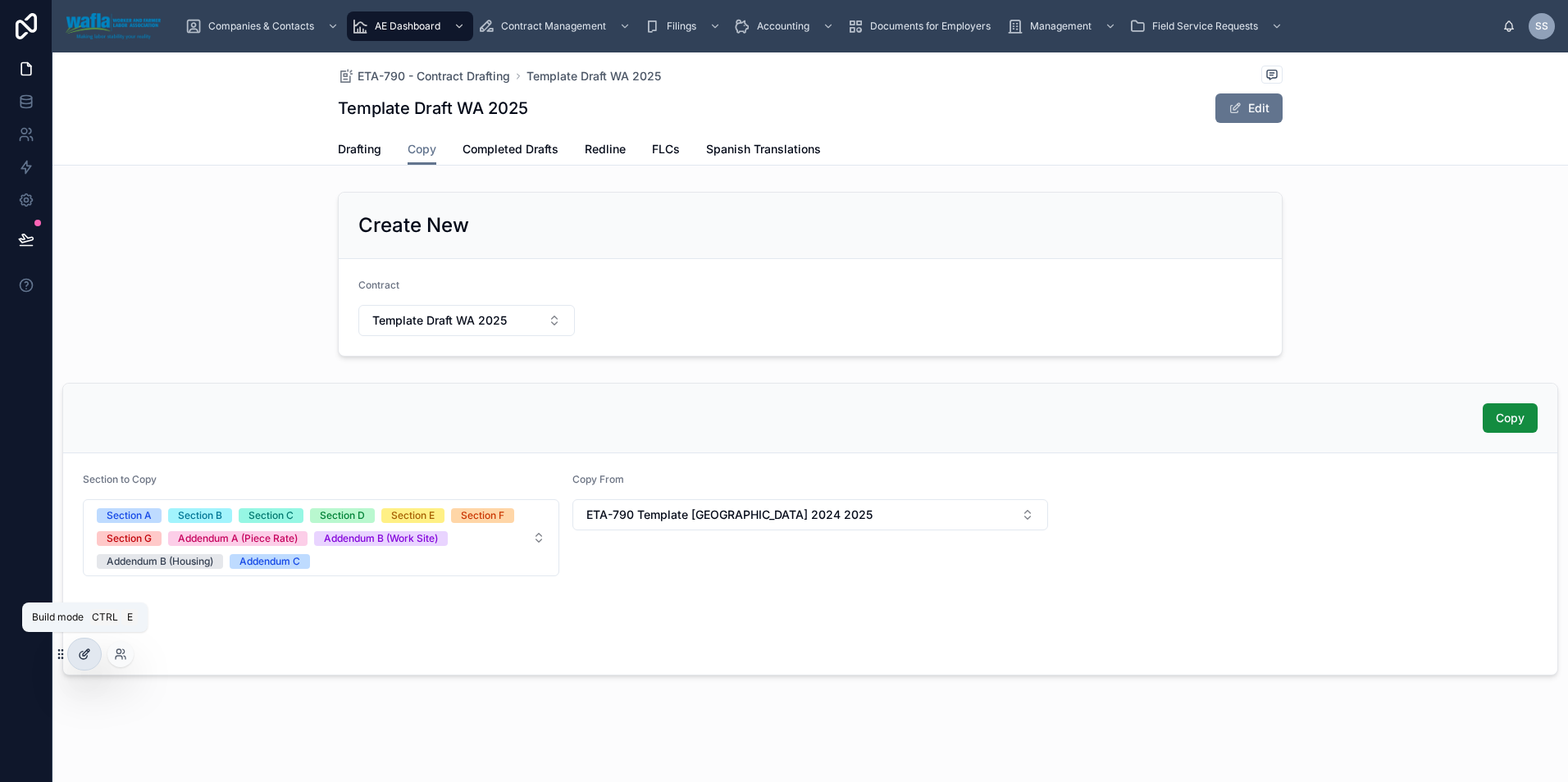
click at [80, 659] on icon at bounding box center [83, 656] width 7 height 7
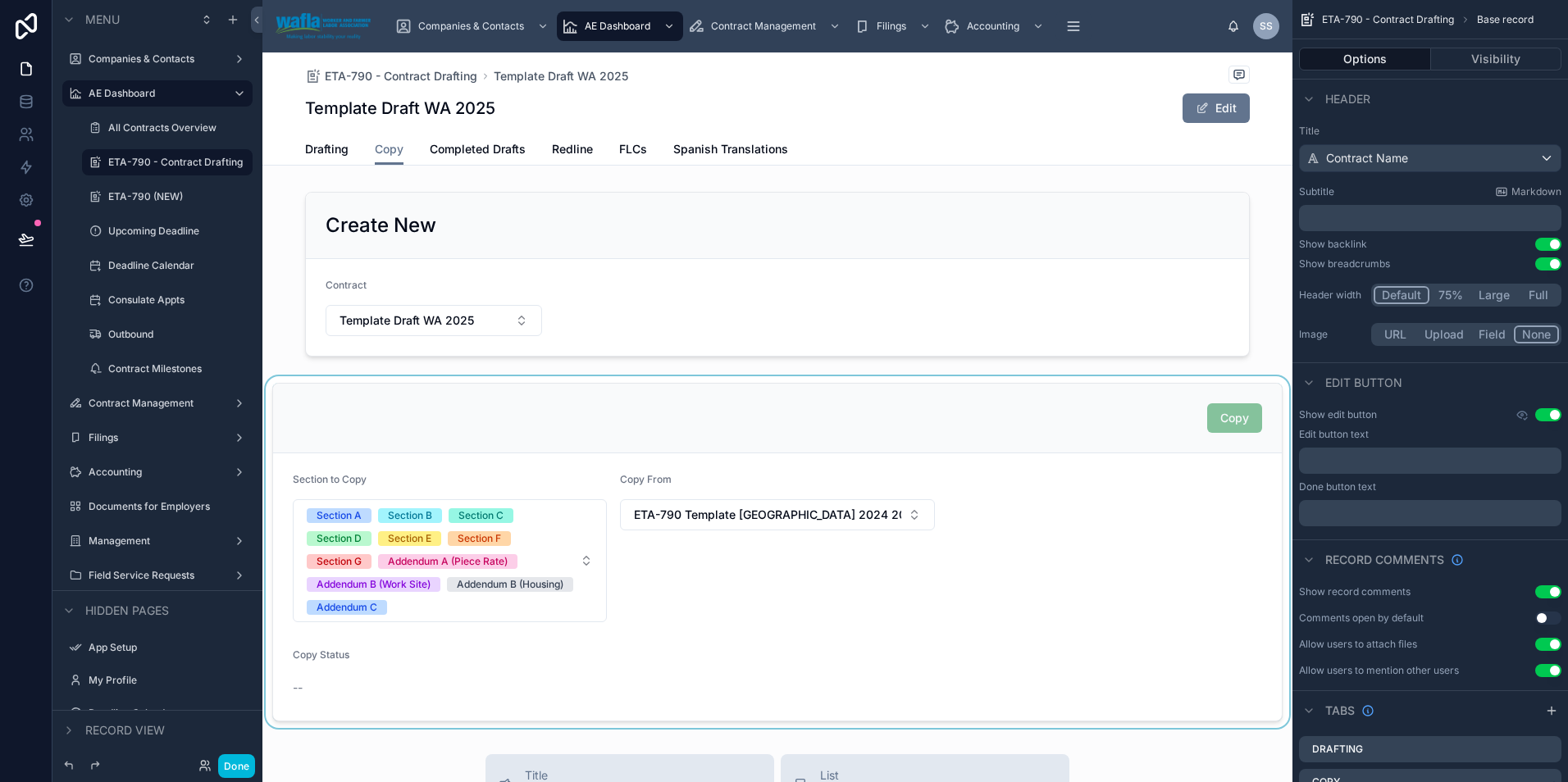
click at [1074, 506] on div at bounding box center [777, 552] width 1030 height 351
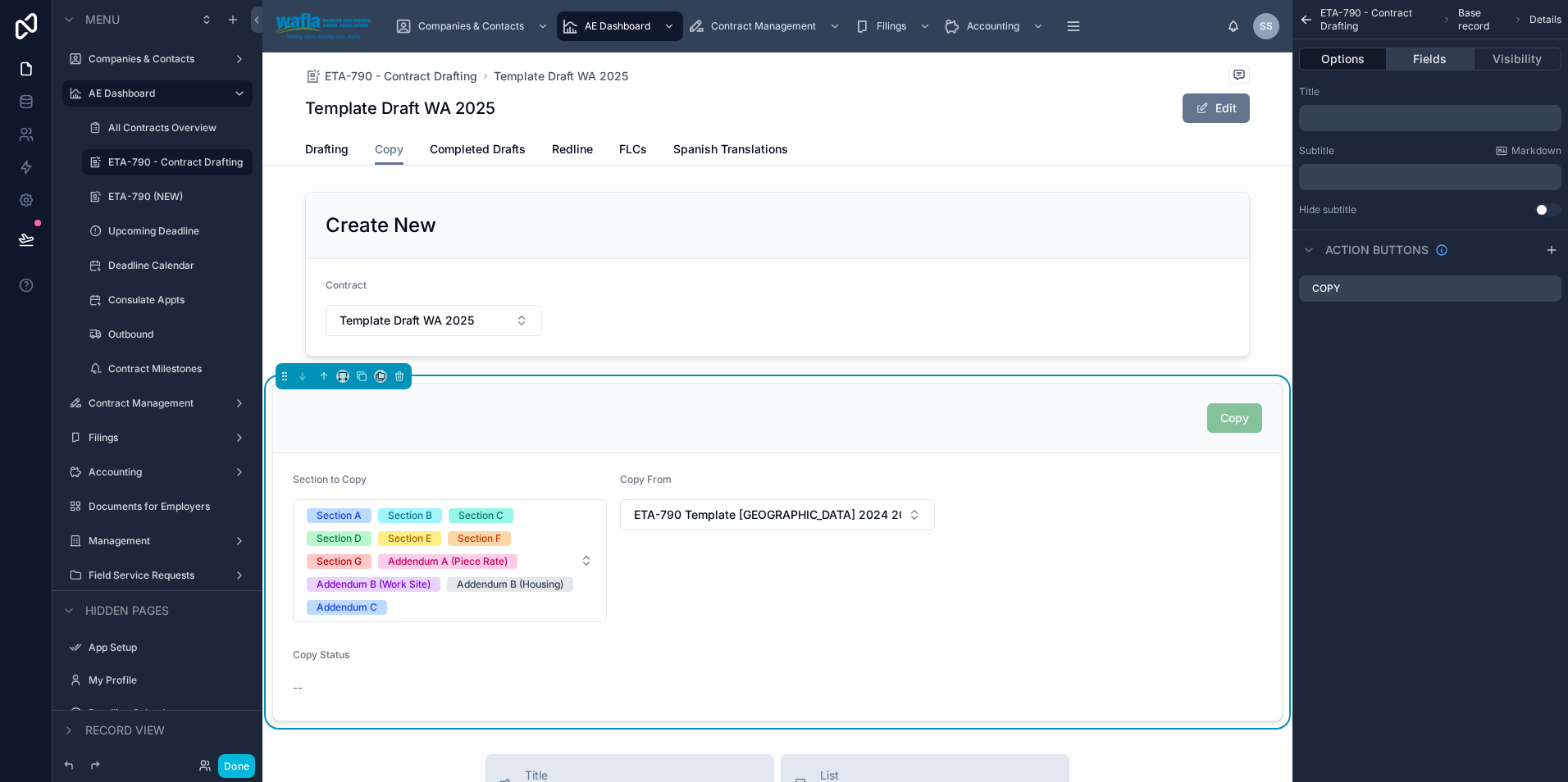
click at [1423, 70] on button "Fields" at bounding box center [1430, 59] width 87 height 23
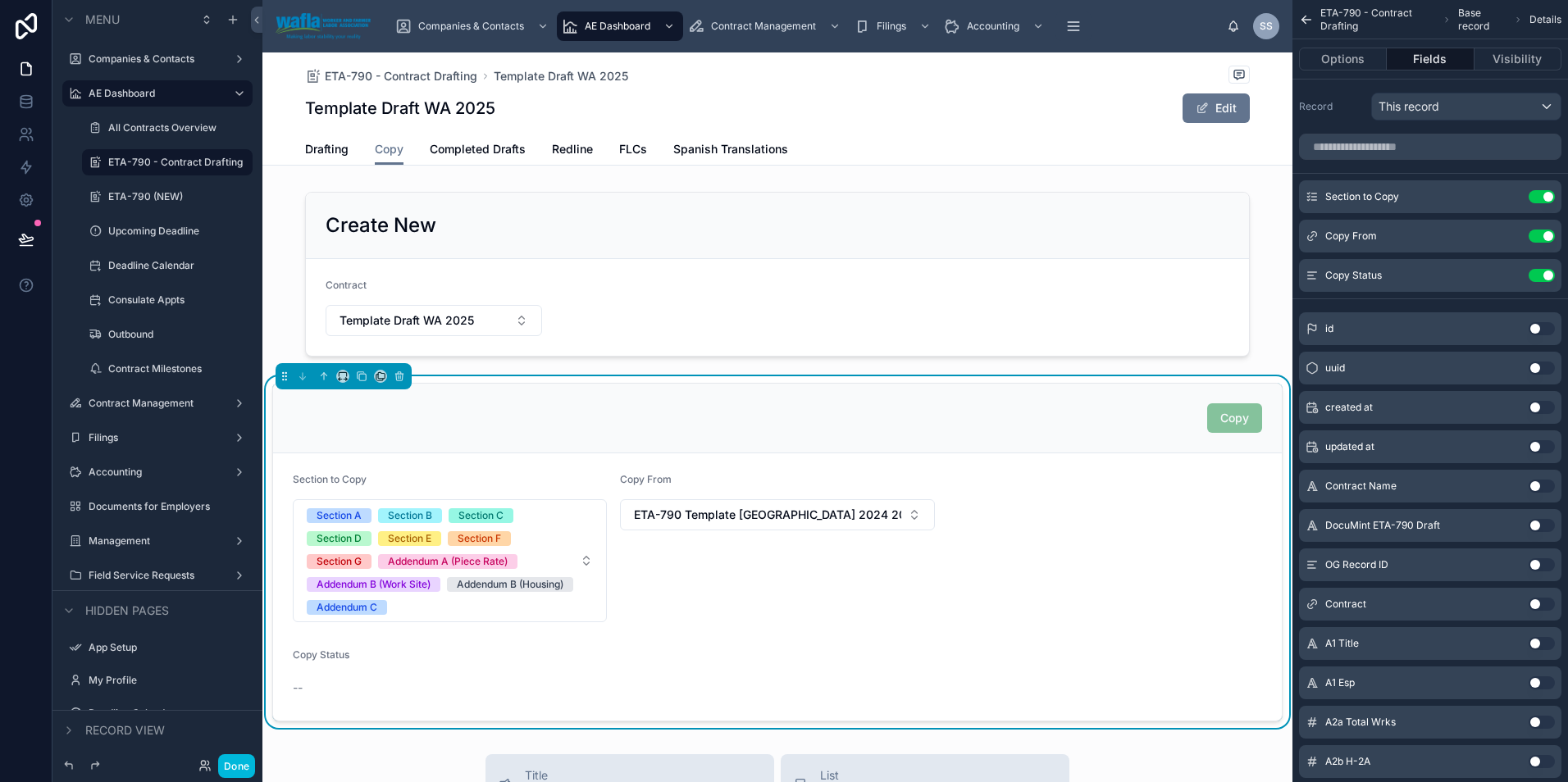
click at [1119, 448] on div "Copy" at bounding box center [777, 419] width 1008 height 70
click at [1331, 61] on button "Options" at bounding box center [1343, 59] width 88 height 23
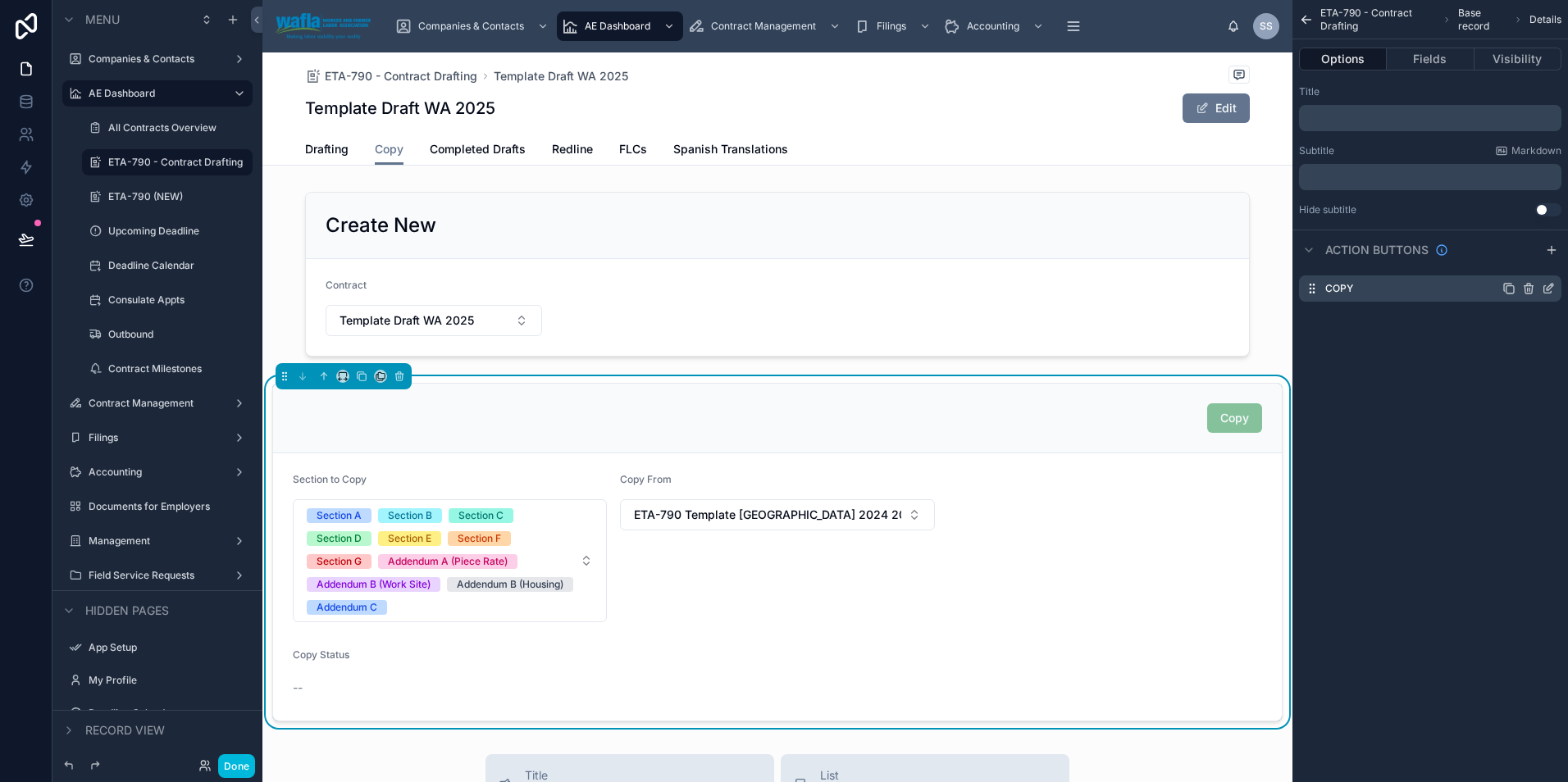
click at [1547, 287] on icon "scrollable content" at bounding box center [1548, 289] width 13 height 13
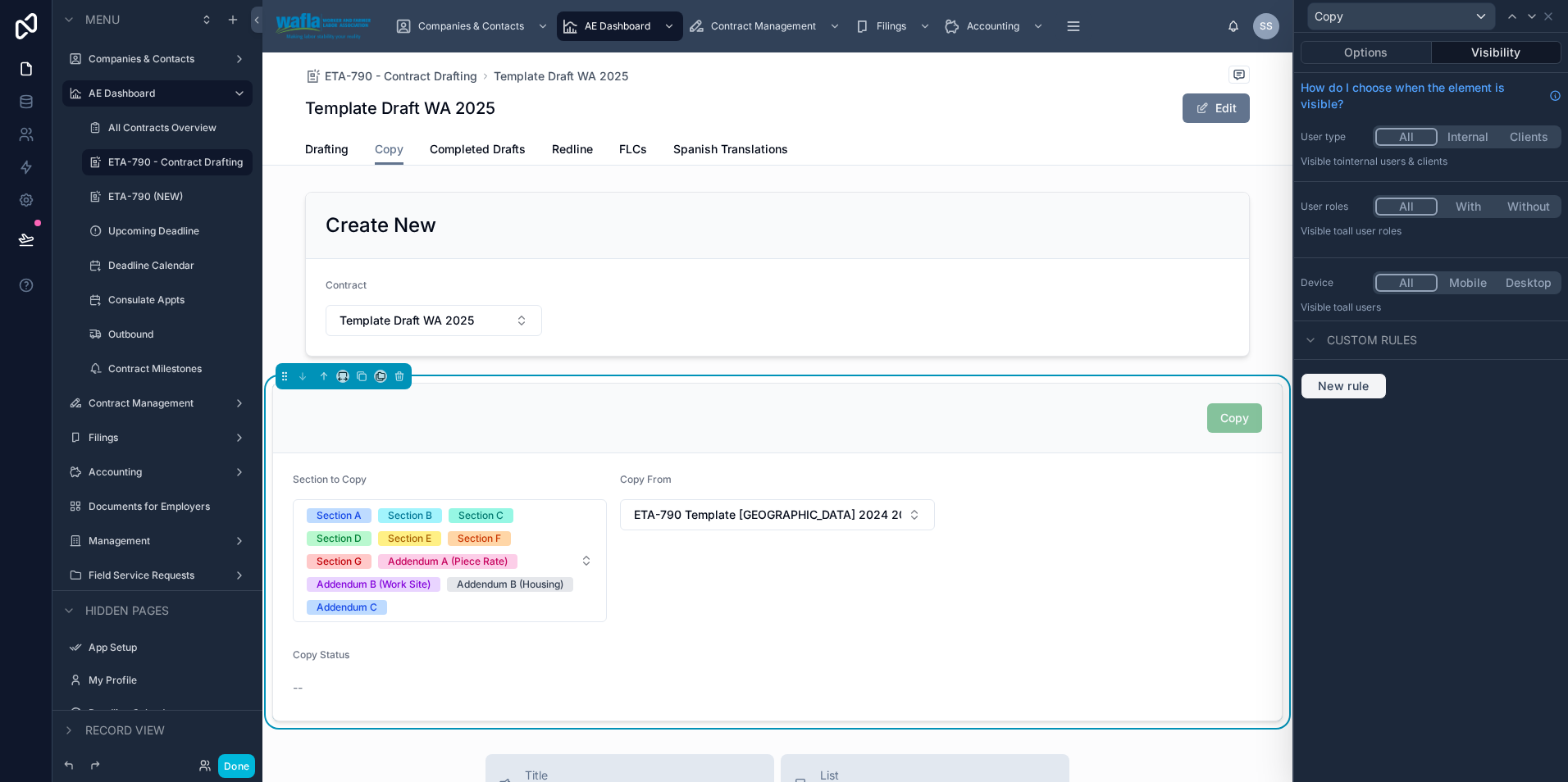
click at [1365, 385] on span "New rule" at bounding box center [1343, 386] width 64 height 15
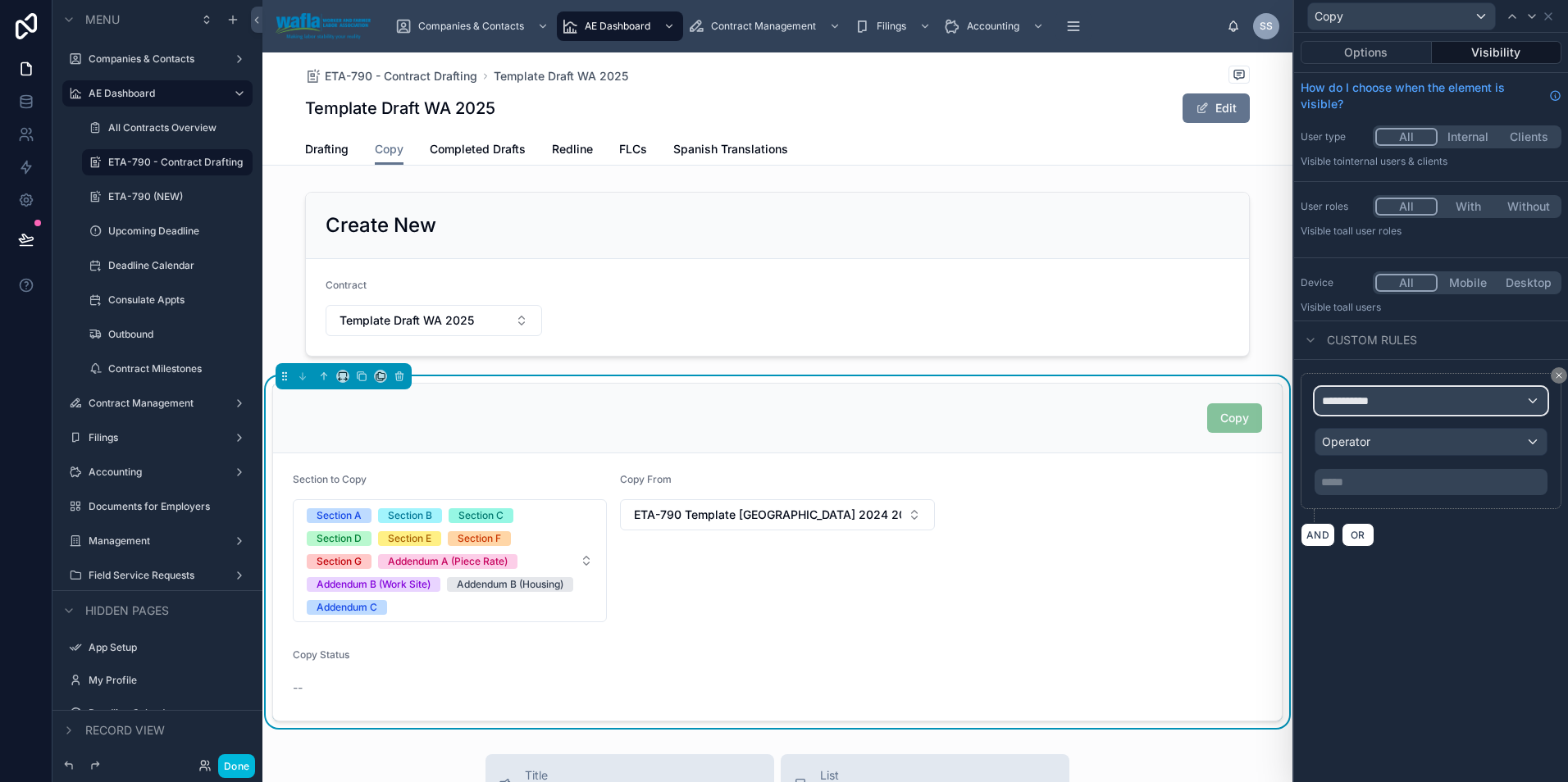
click at [1366, 396] on span "**********" at bounding box center [1351, 401] width 61 height 17
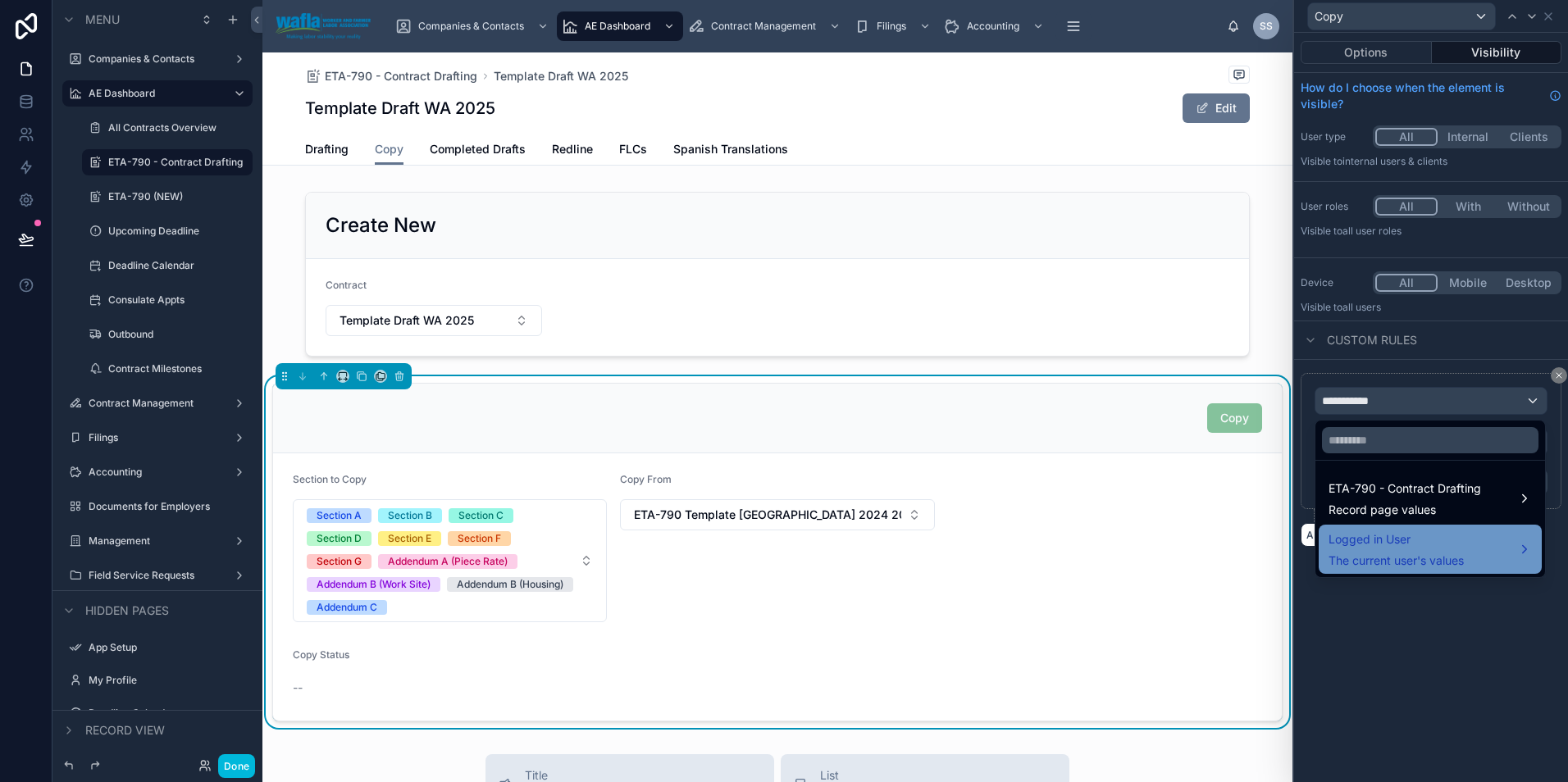
click at [1363, 558] on span "The current user's values" at bounding box center [1395, 561] width 135 height 17
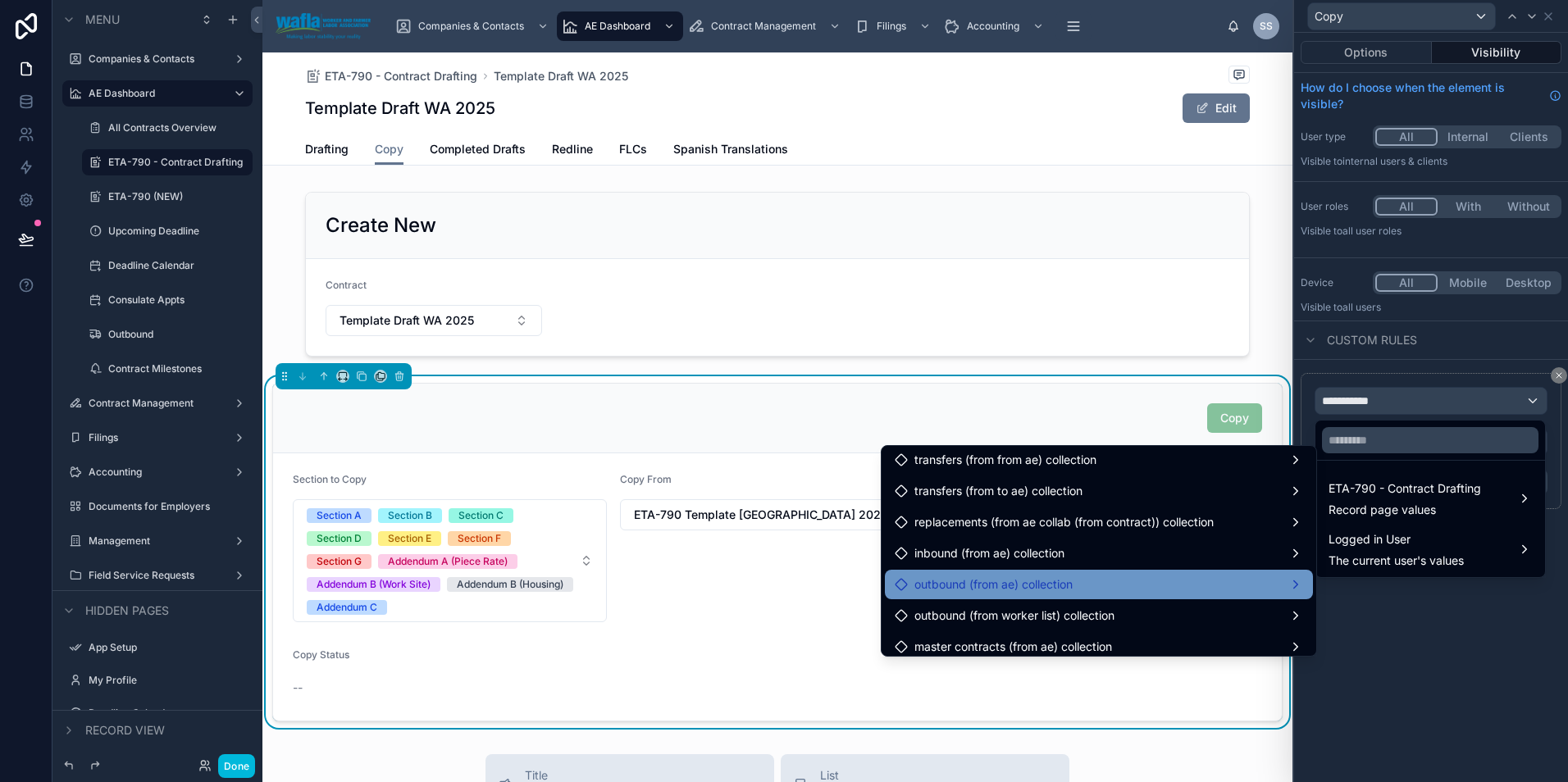
scroll to position [838, 0]
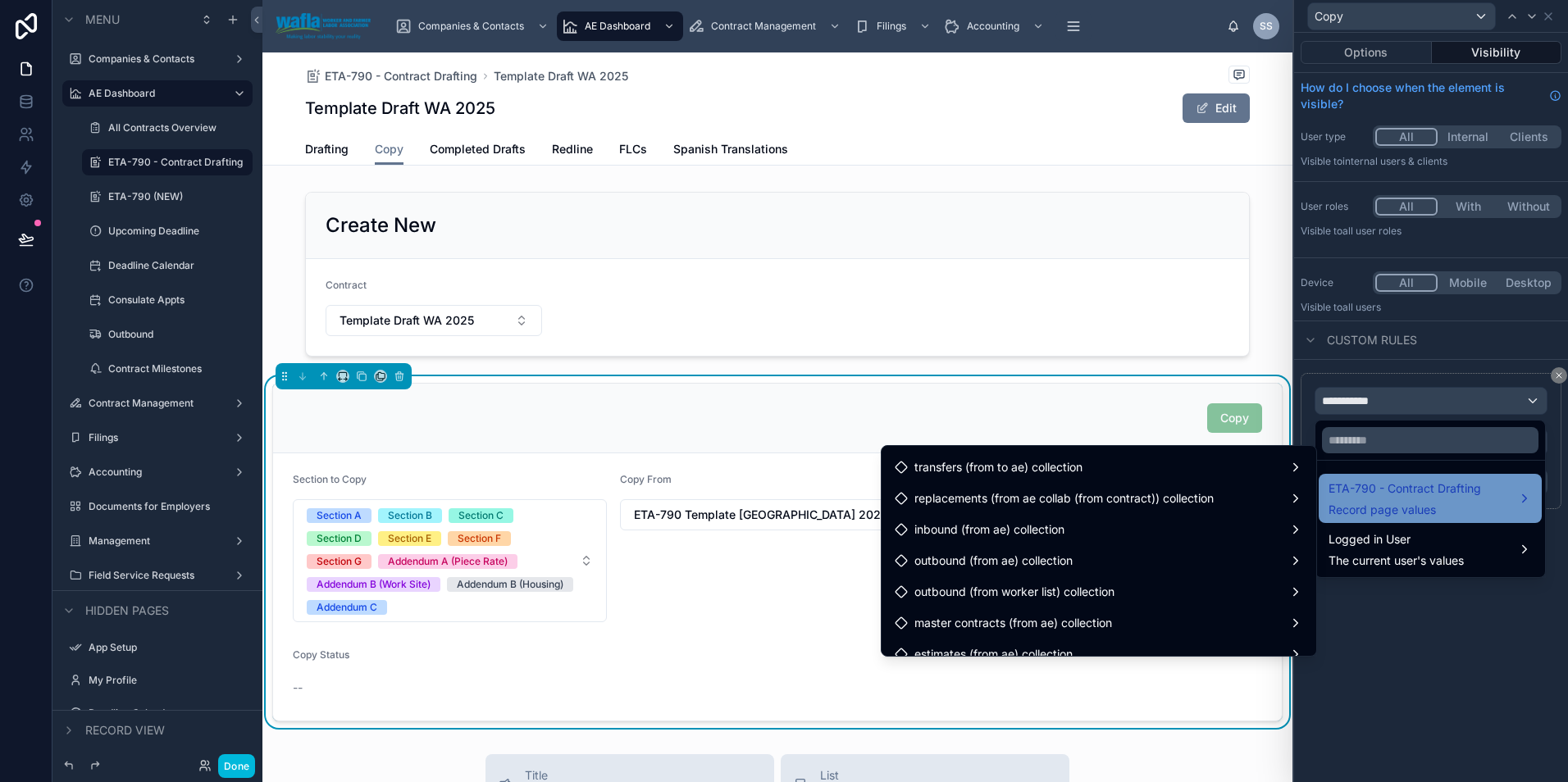
click at [1418, 505] on span "Record page values" at bounding box center [1404, 510] width 152 height 17
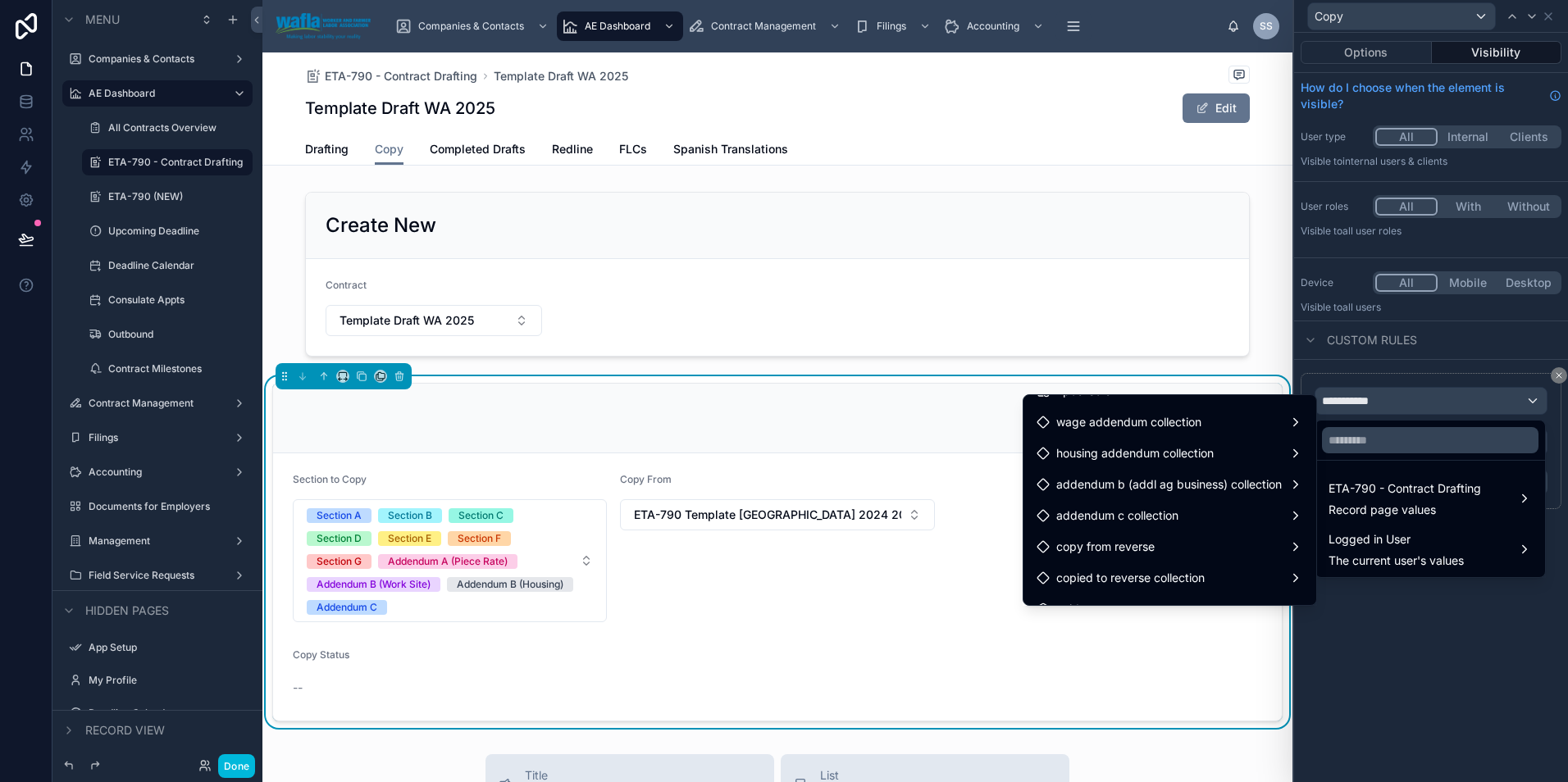
scroll to position [4811, 0]
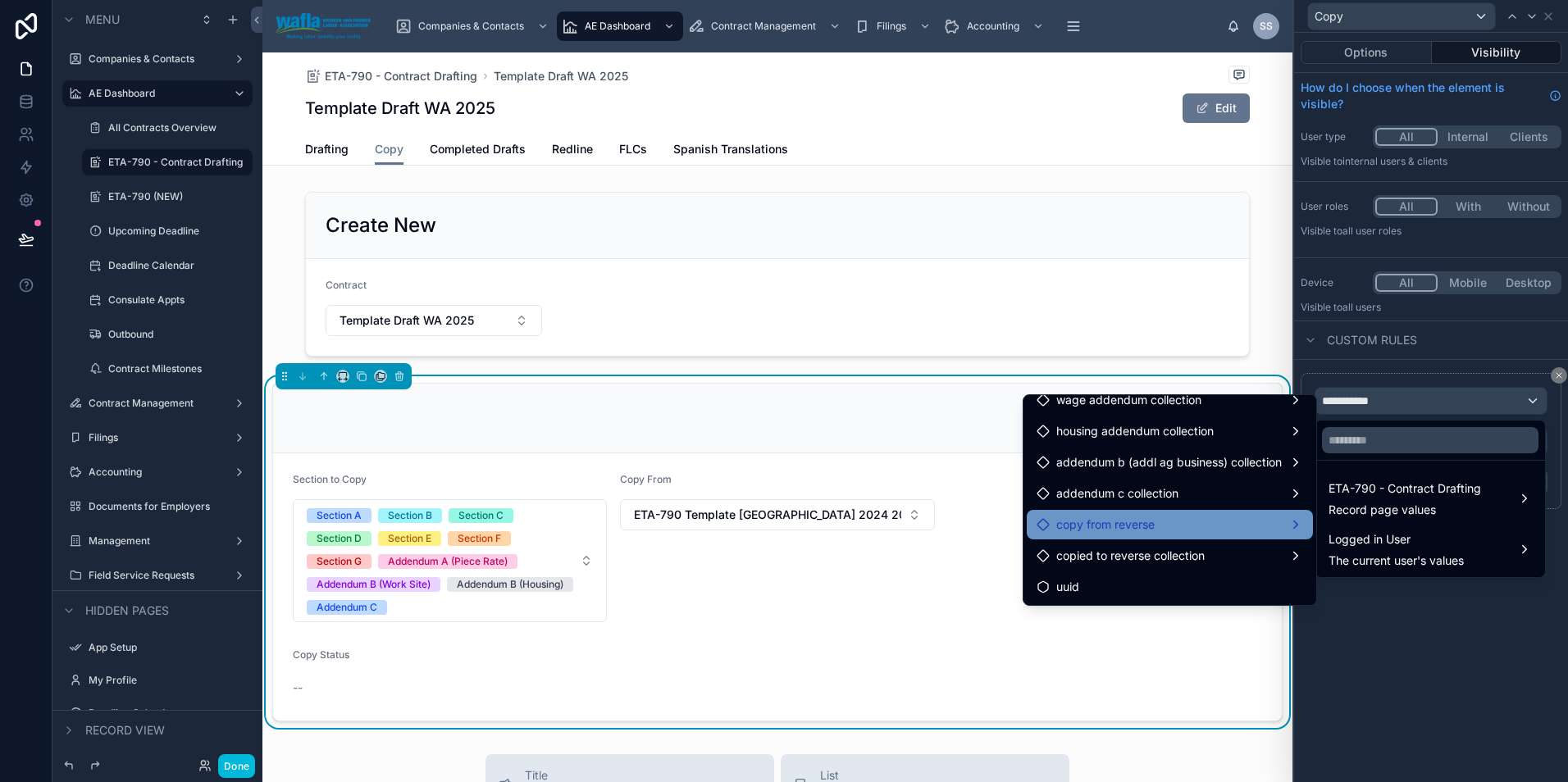
click at [1281, 526] on div "copy from reverse" at bounding box center [1169, 524] width 266 height 20
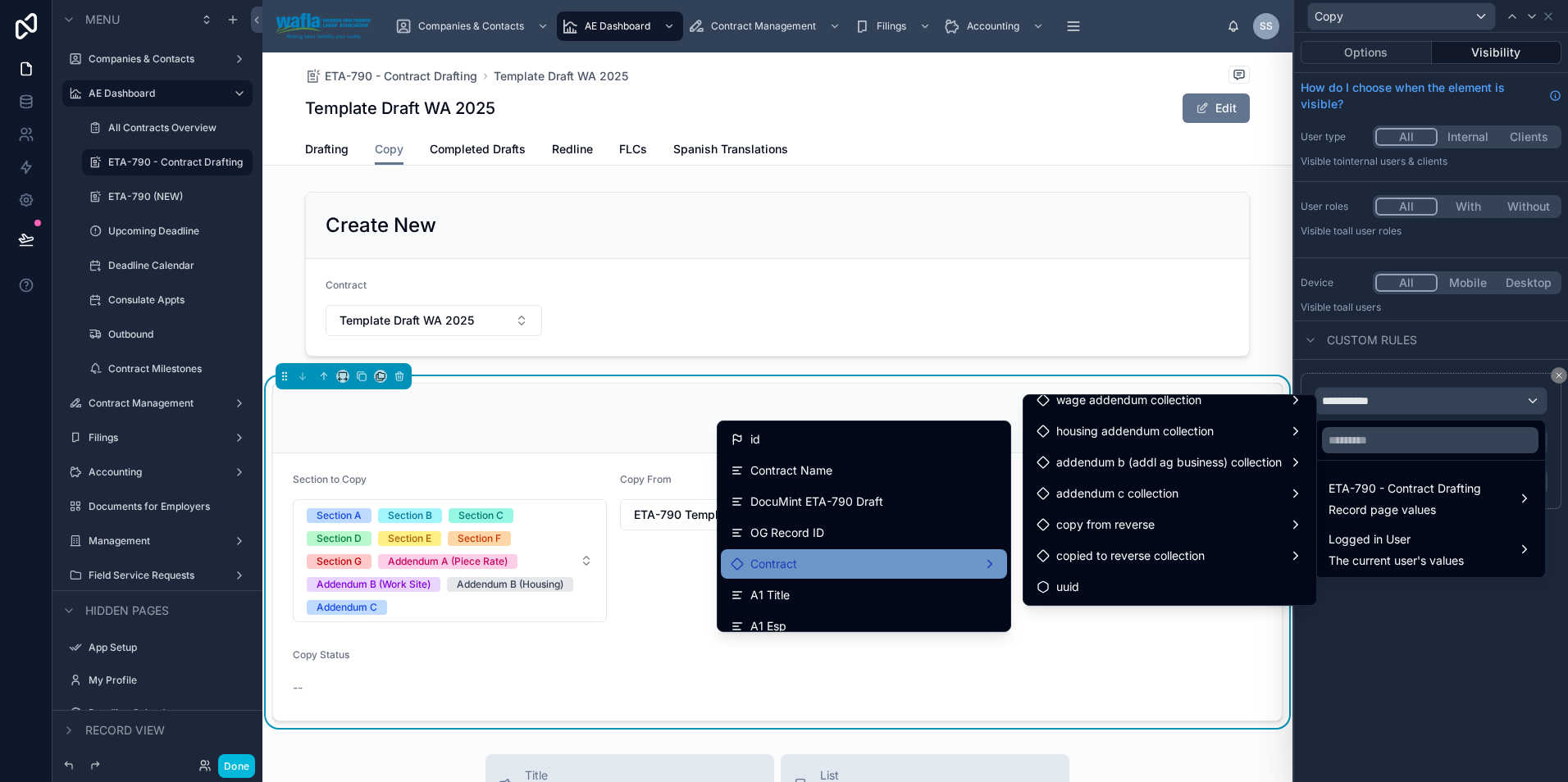
click at [813, 552] on div "Contract" at bounding box center [863, 564] width 286 height 30
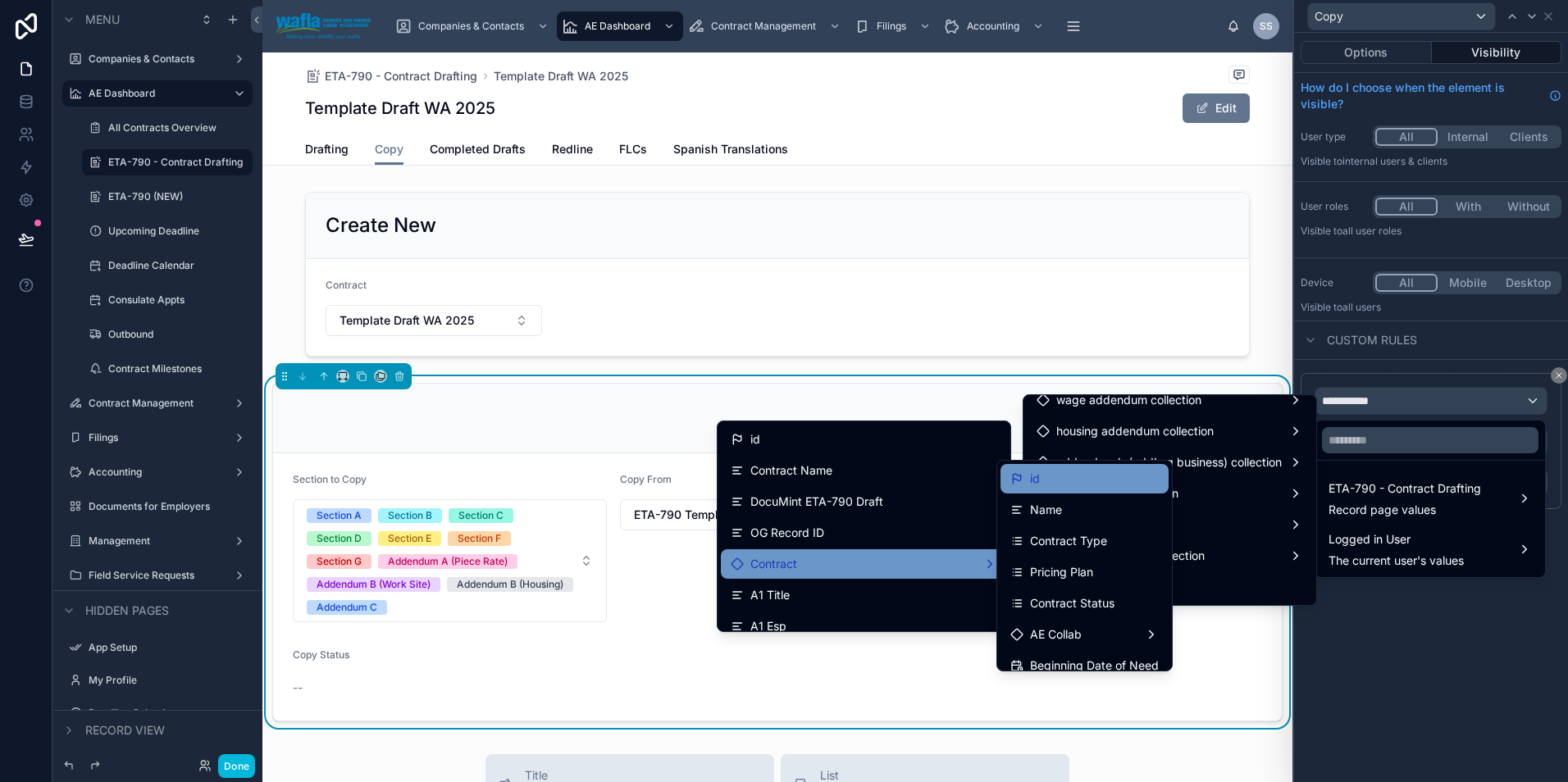
click at [1047, 469] on div "id" at bounding box center [1084, 478] width 149 height 20
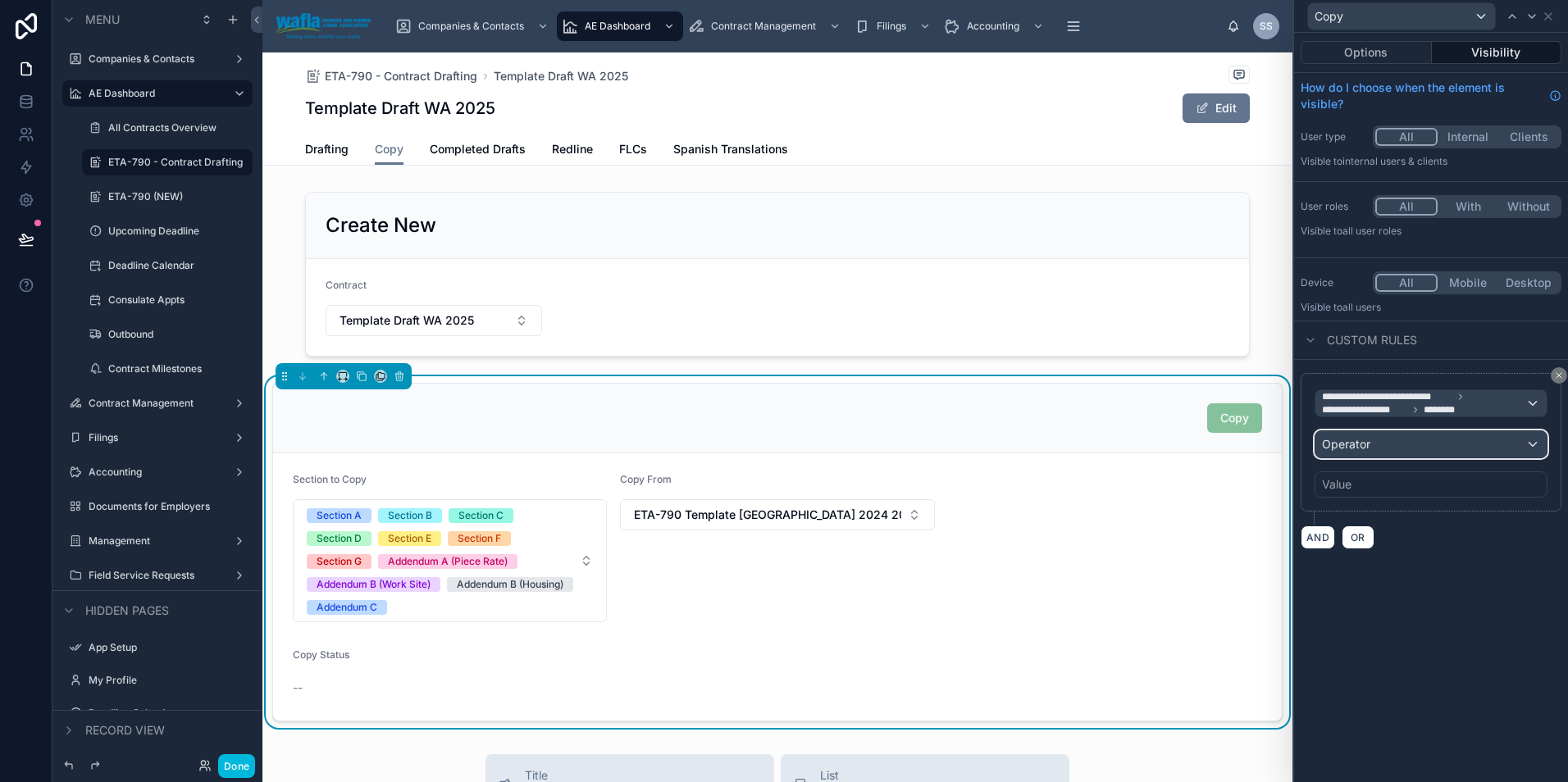
click at [1373, 445] on div "Operator" at bounding box center [1430, 445] width 231 height 26
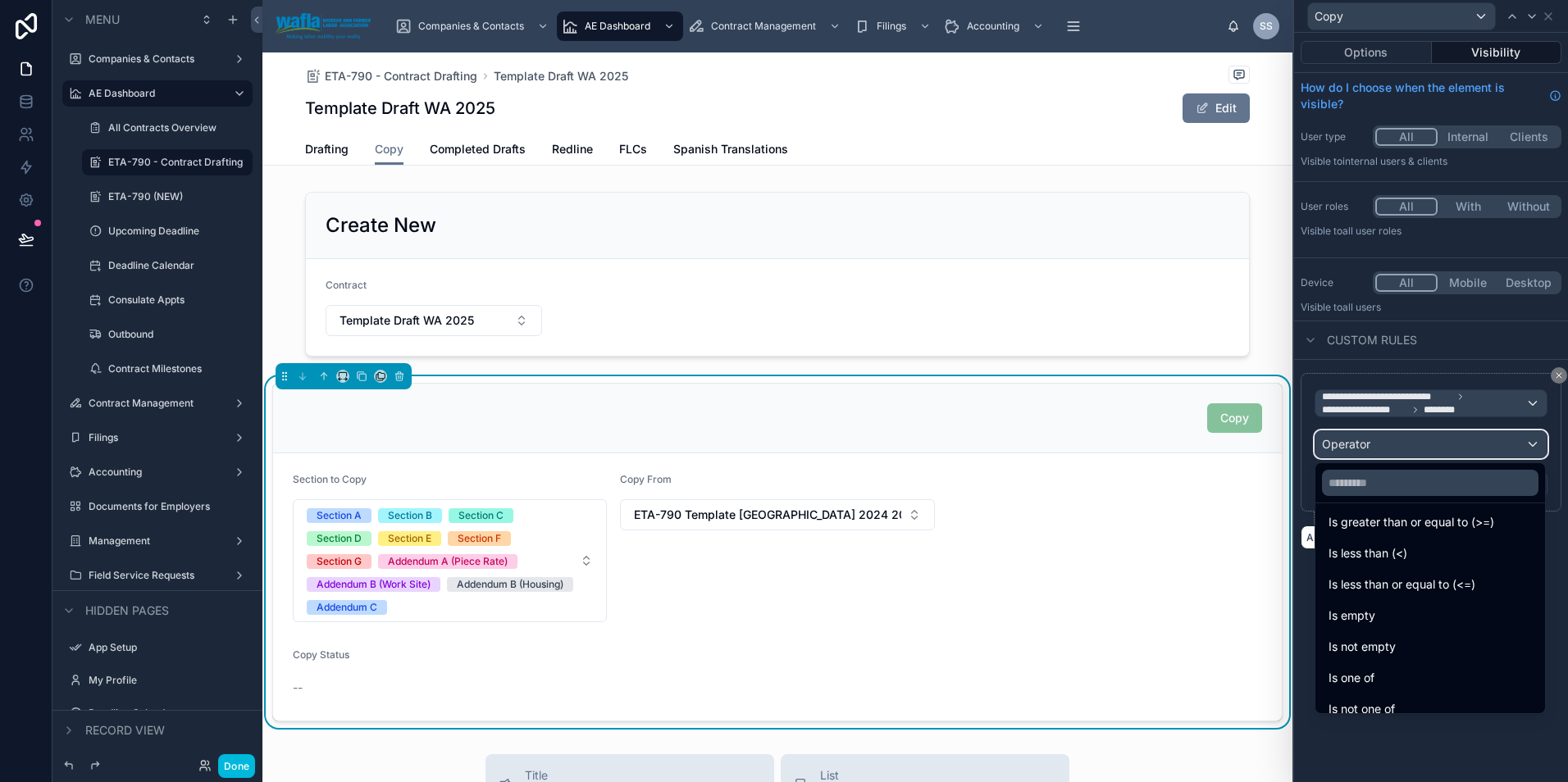
scroll to position [109, 0]
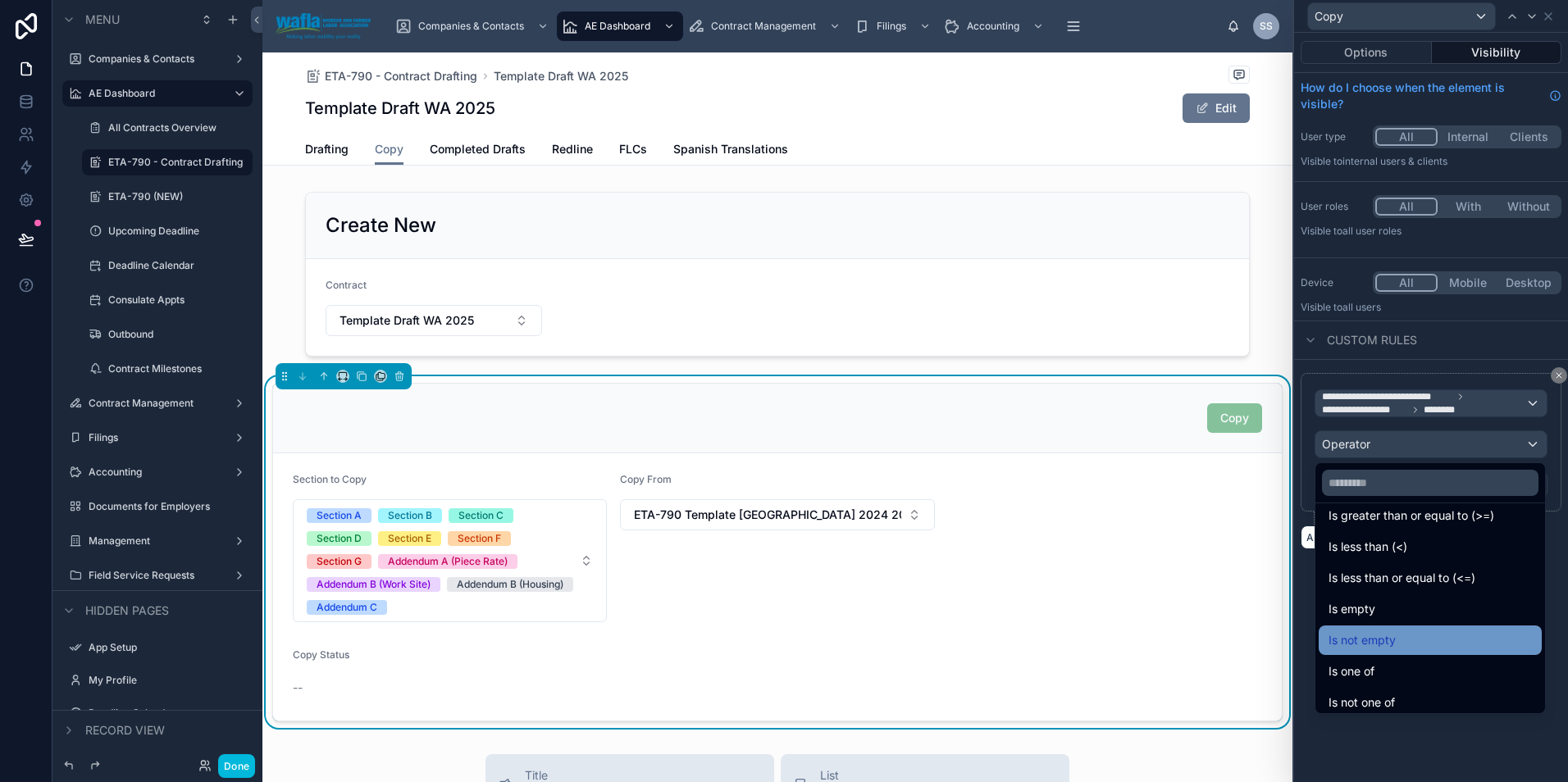
click at [1366, 644] on span "Is not empty" at bounding box center [1361, 640] width 67 height 20
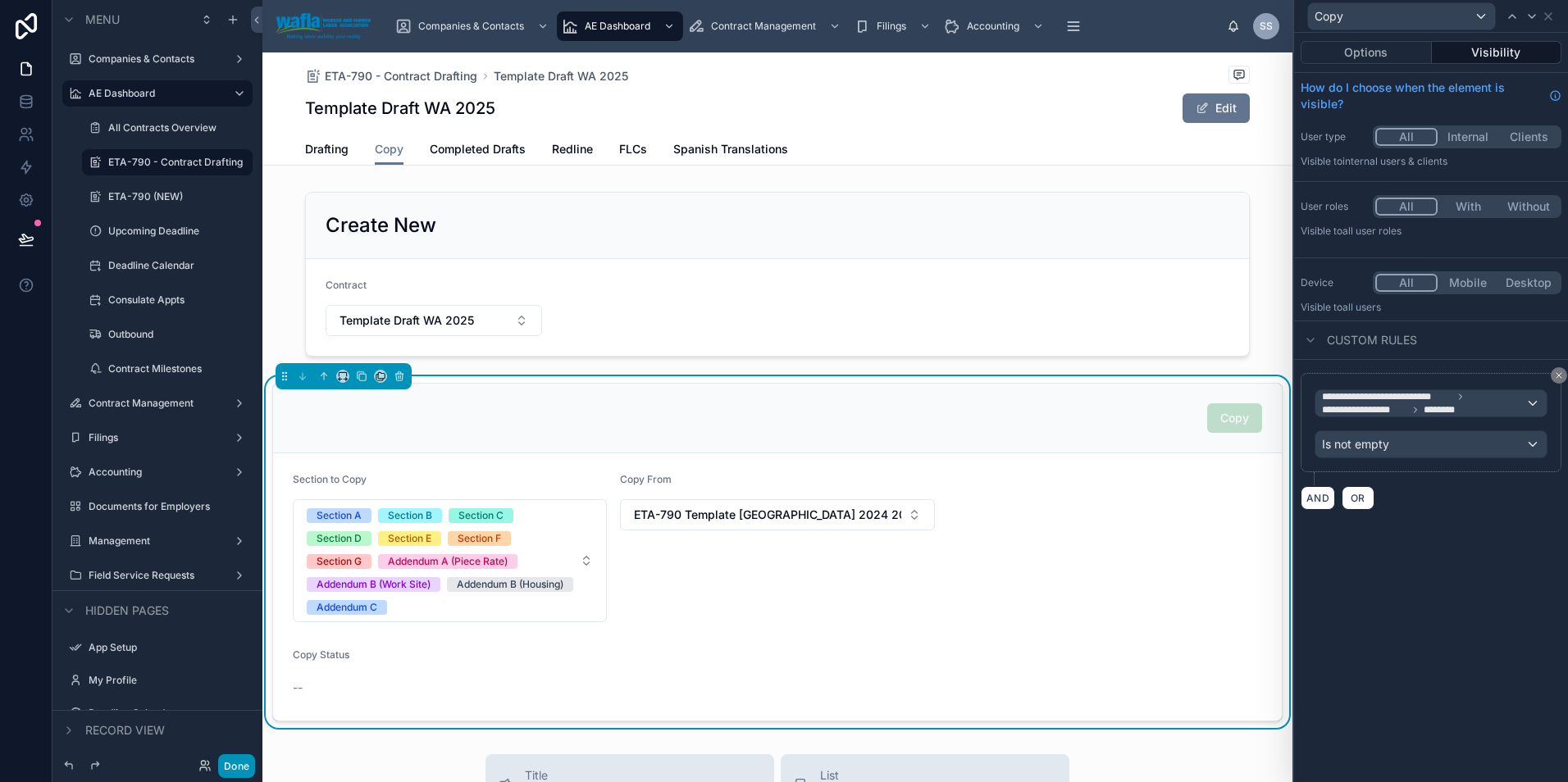
click at [234, 769] on button "Done" at bounding box center [235, 765] width 36 height 23
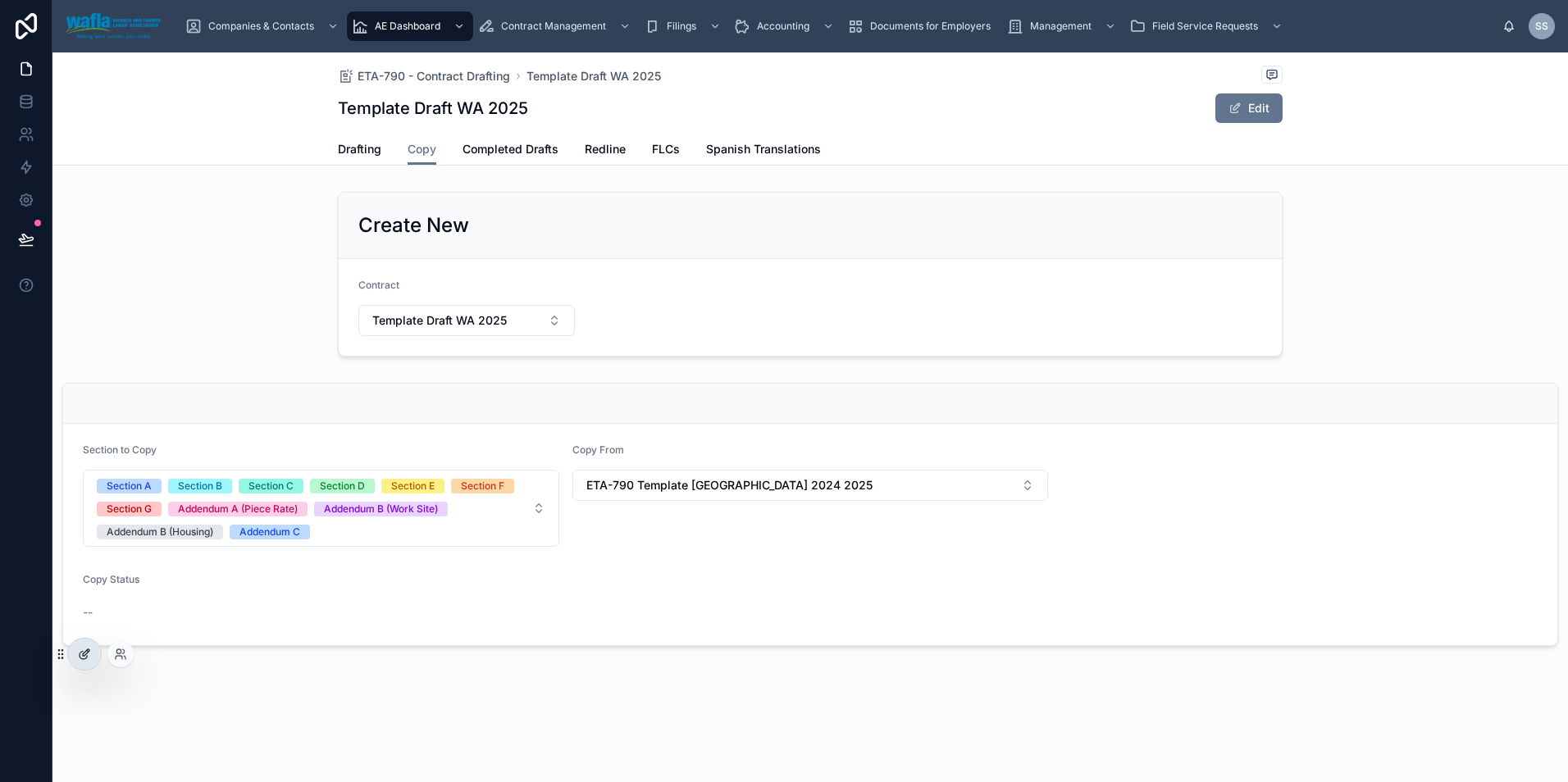
click at [87, 652] on icon at bounding box center [84, 654] width 13 height 13
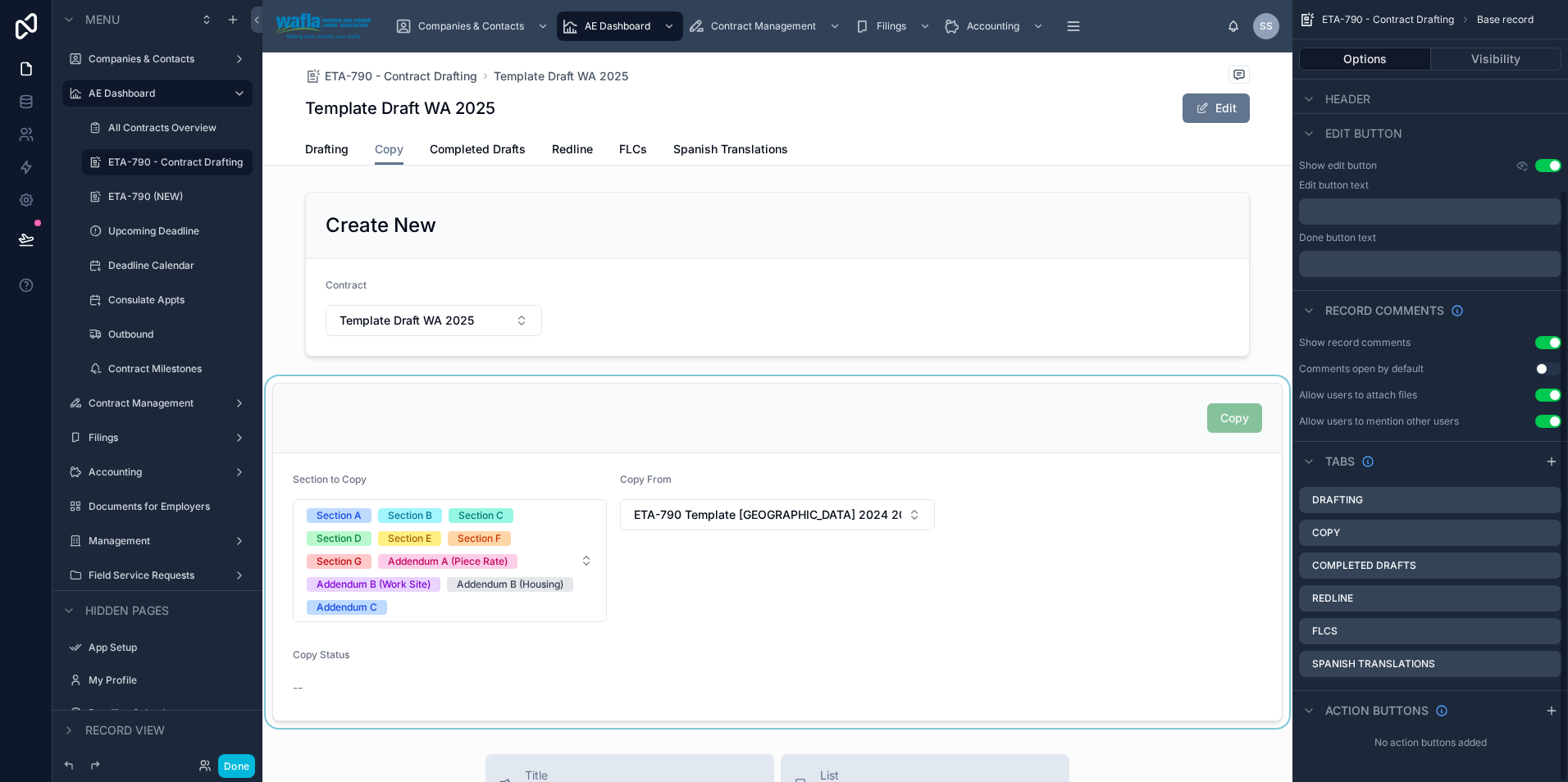
scroll to position [249, 0]
click at [1147, 620] on div at bounding box center [777, 552] width 1030 height 351
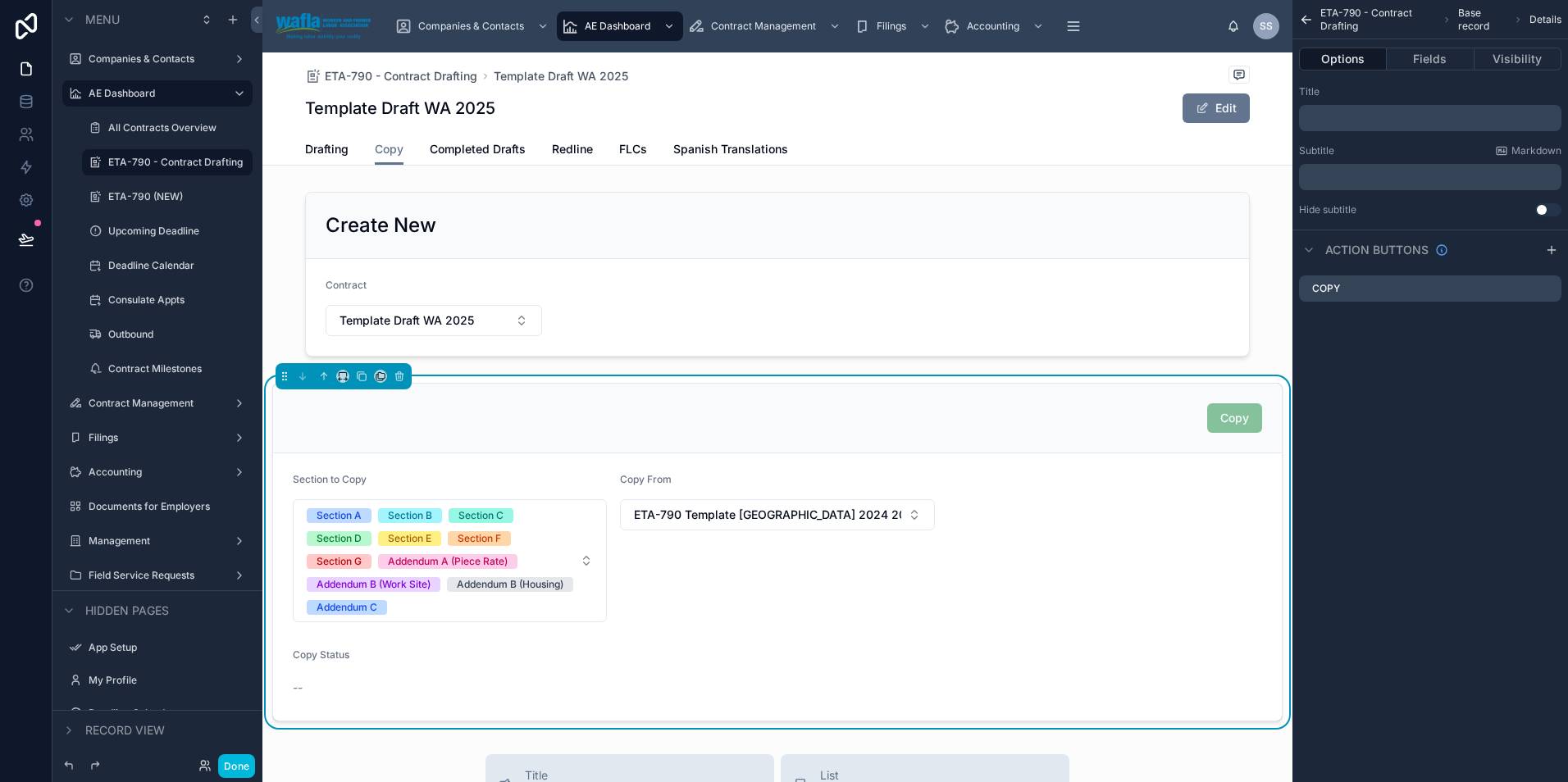
scroll to position [0, 0]
click at [1547, 281] on div "Copy" at bounding box center [1430, 289] width 263 height 26
click at [1547, 291] on icon "scrollable content" at bounding box center [1548, 289] width 13 height 13
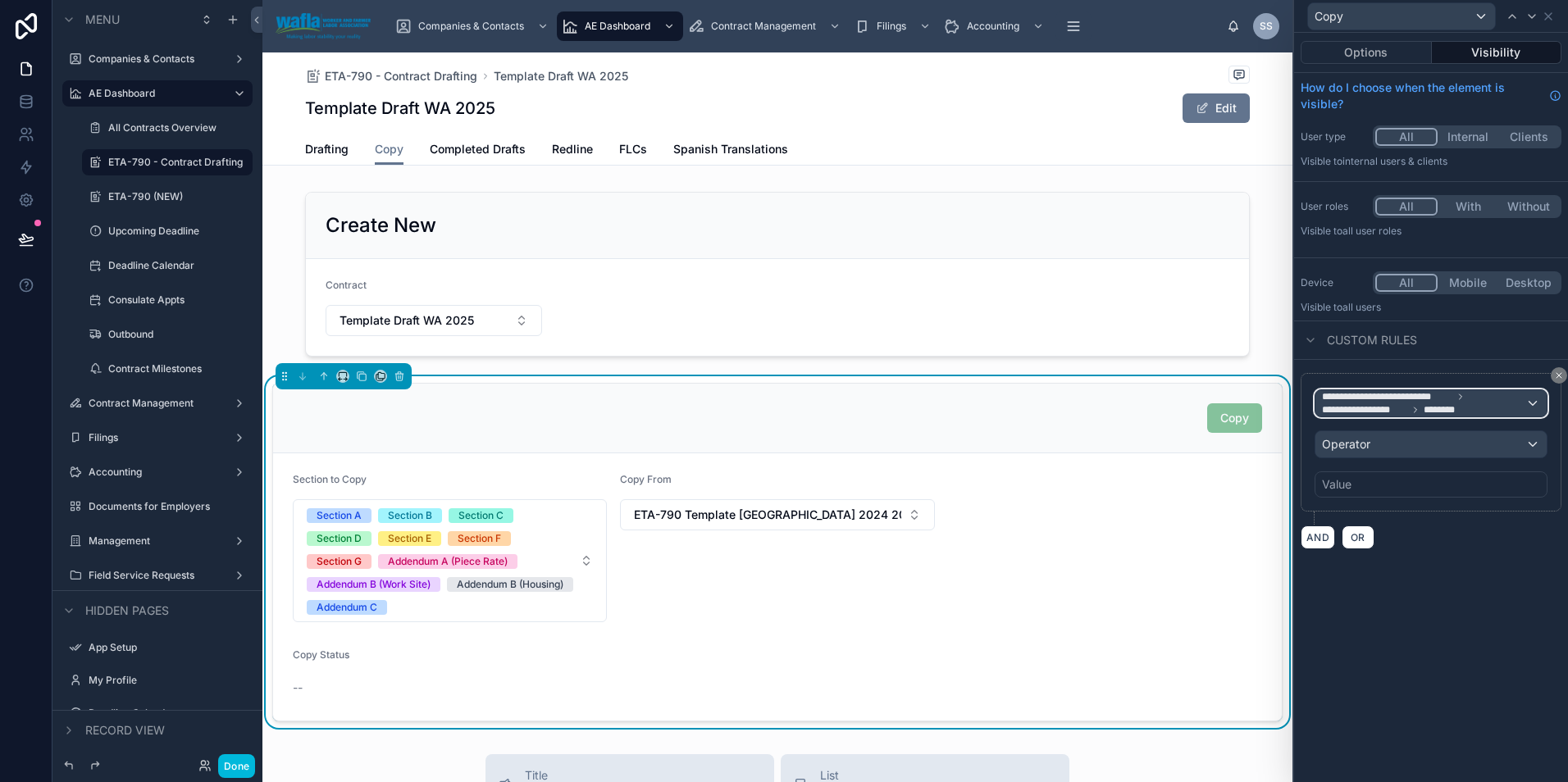
click at [1465, 406] on span "**********" at bounding box center [1423, 404] width 204 height 26
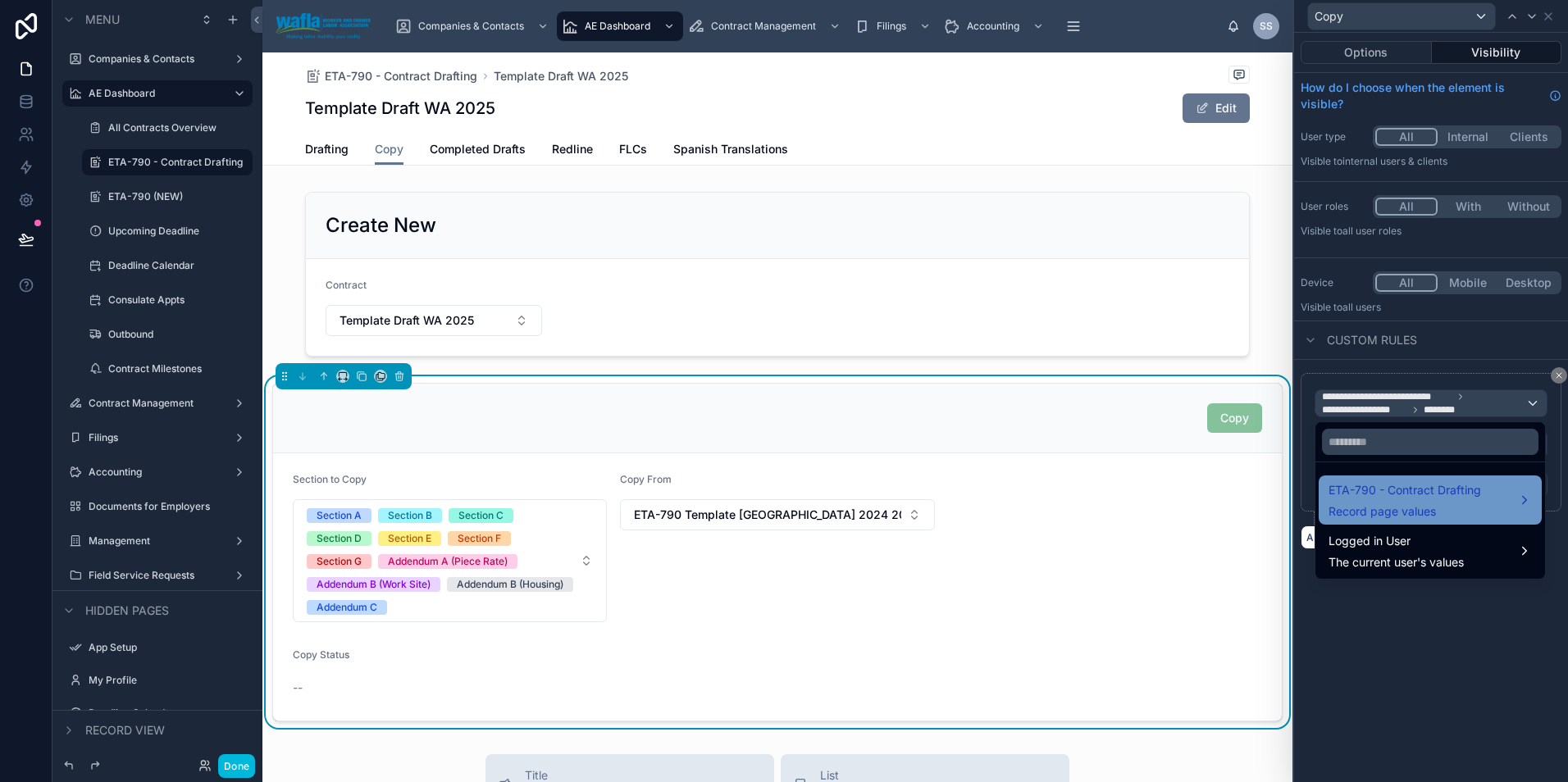
click at [1442, 493] on span "ETA-790 - Contract Drafting" at bounding box center [1404, 490] width 152 height 20
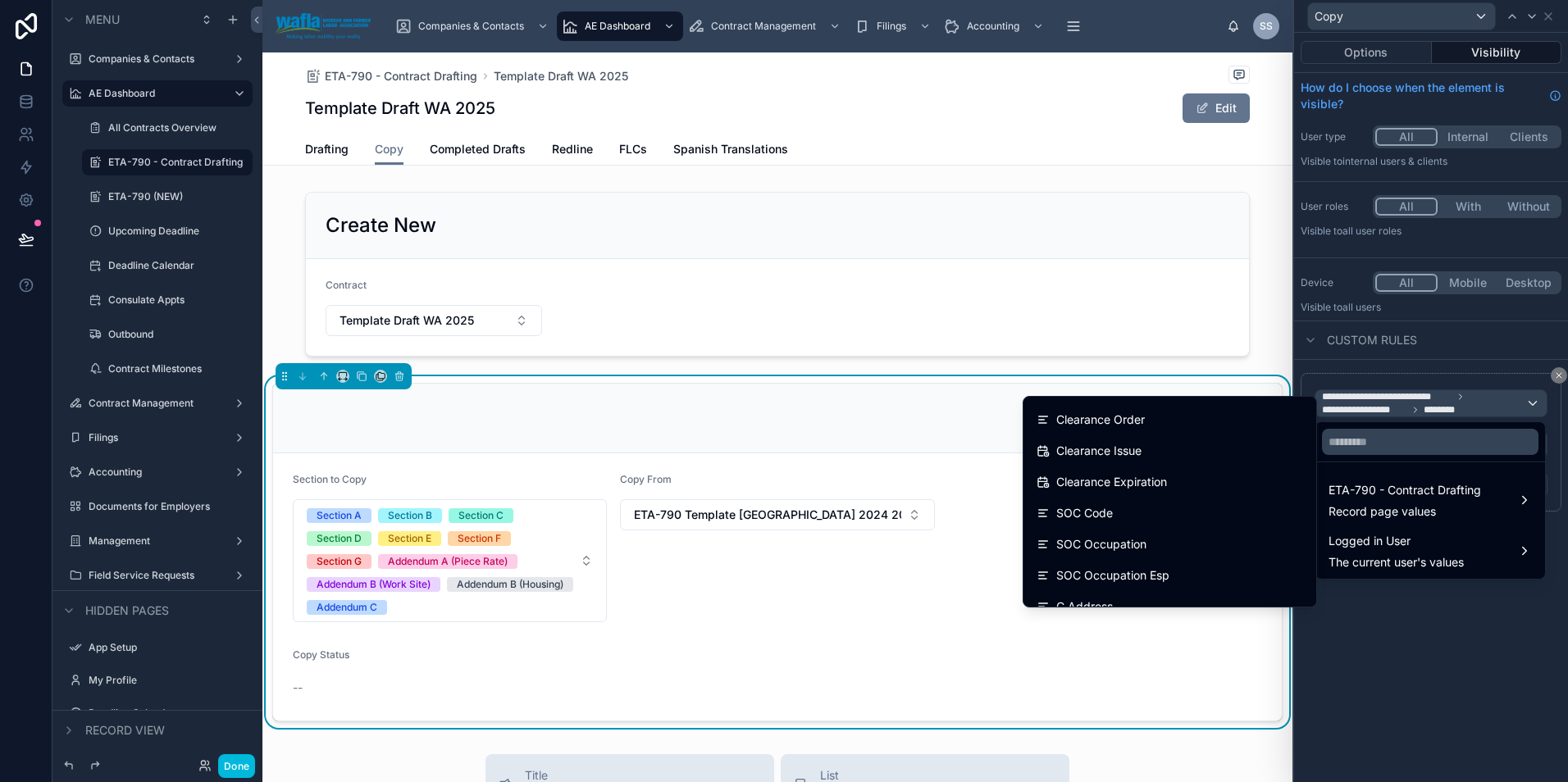
scroll to position [3649, 0]
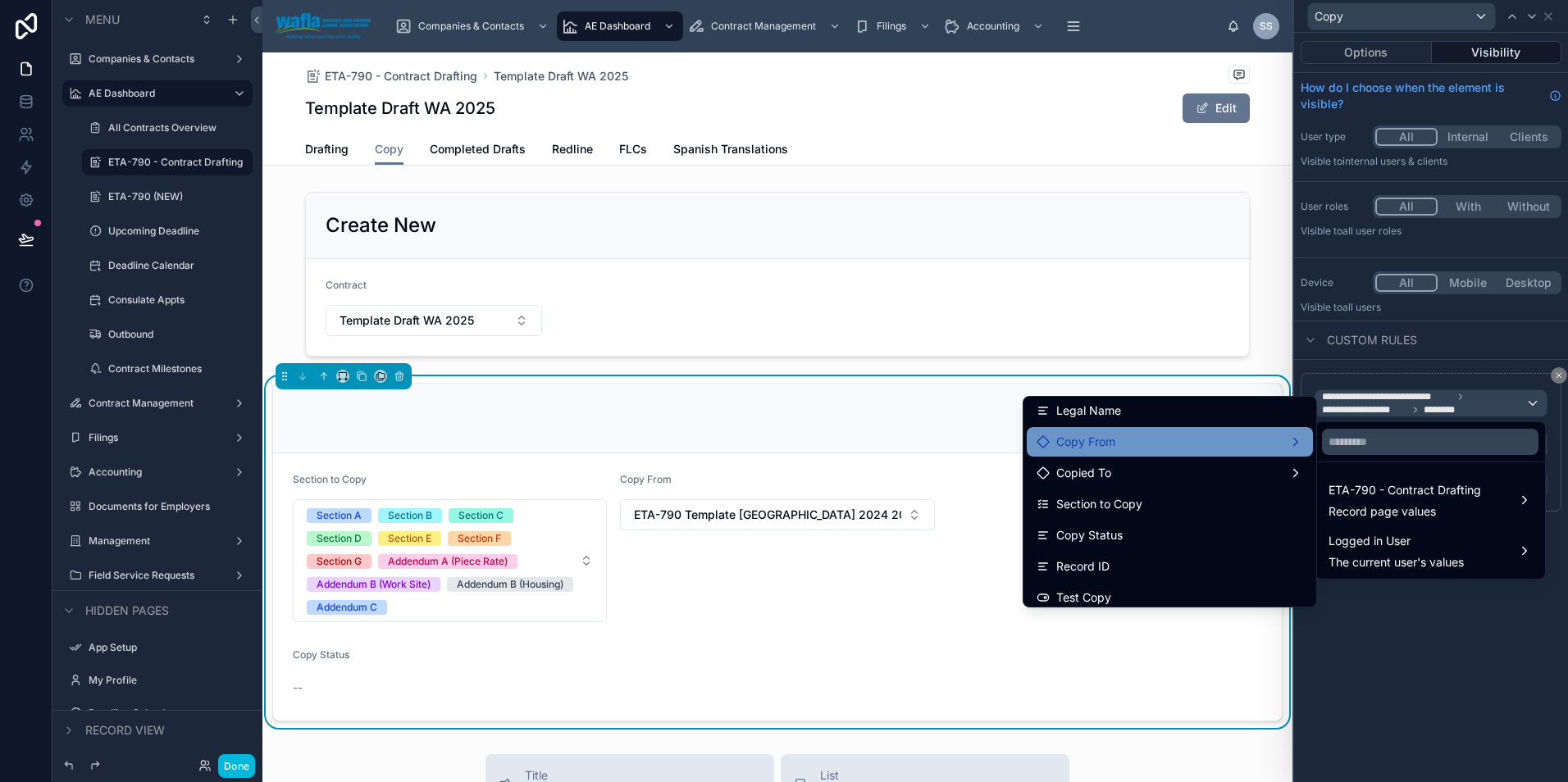
click at [1181, 438] on div "Copy From" at bounding box center [1169, 441] width 266 height 20
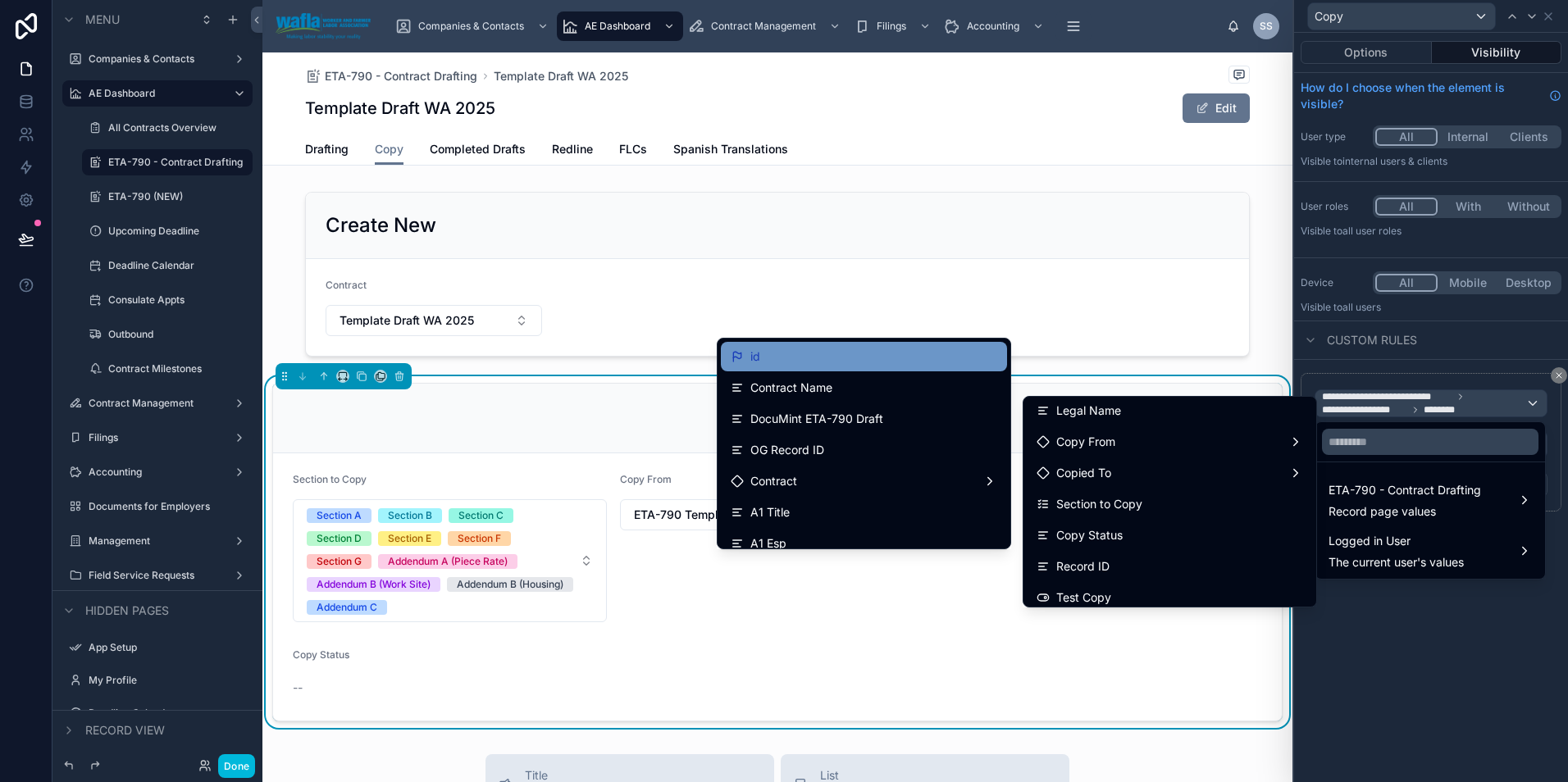
click at [837, 364] on div "id" at bounding box center [863, 356] width 266 height 20
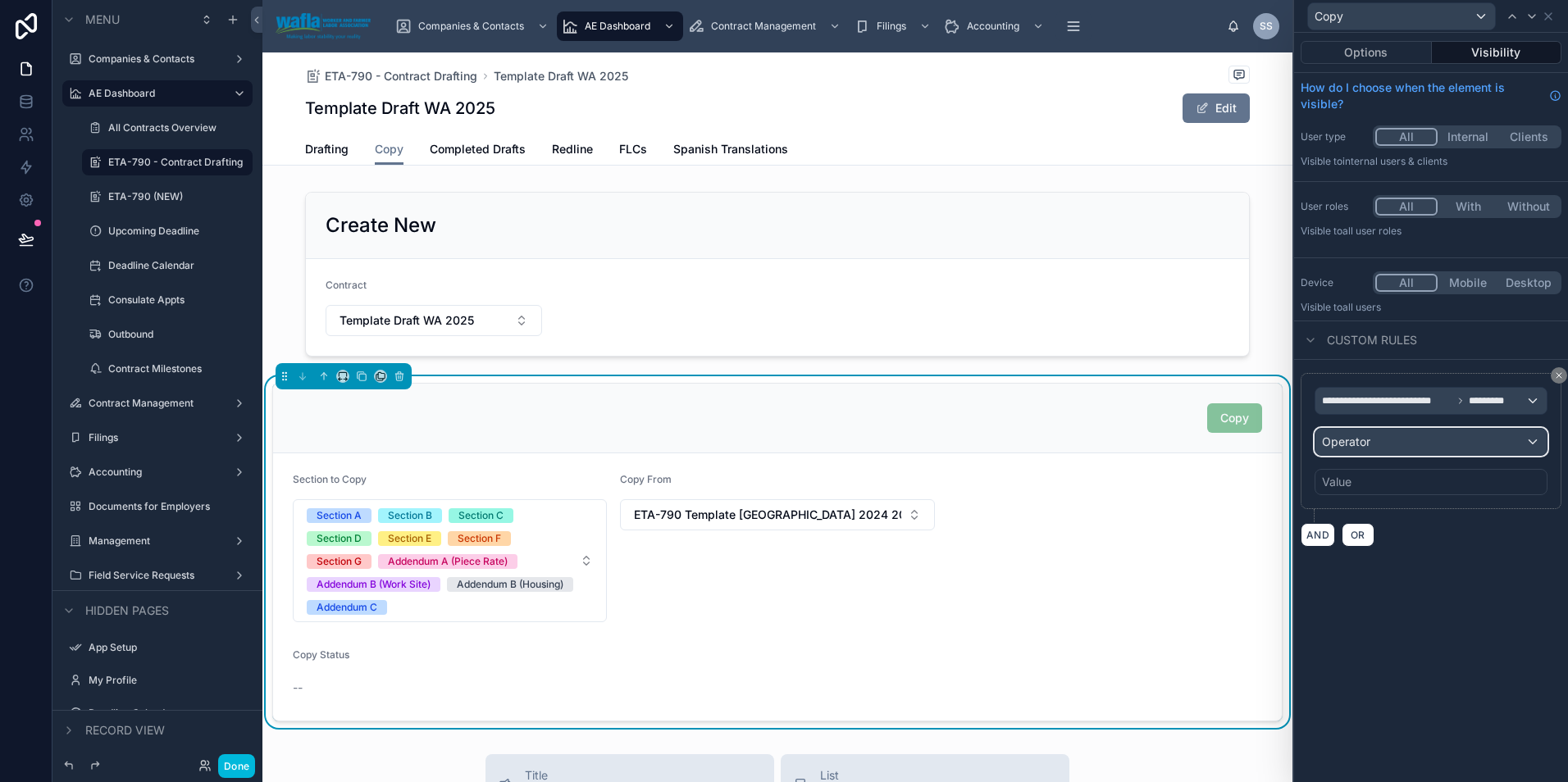
click at [1406, 434] on div "Operator" at bounding box center [1430, 442] width 231 height 26
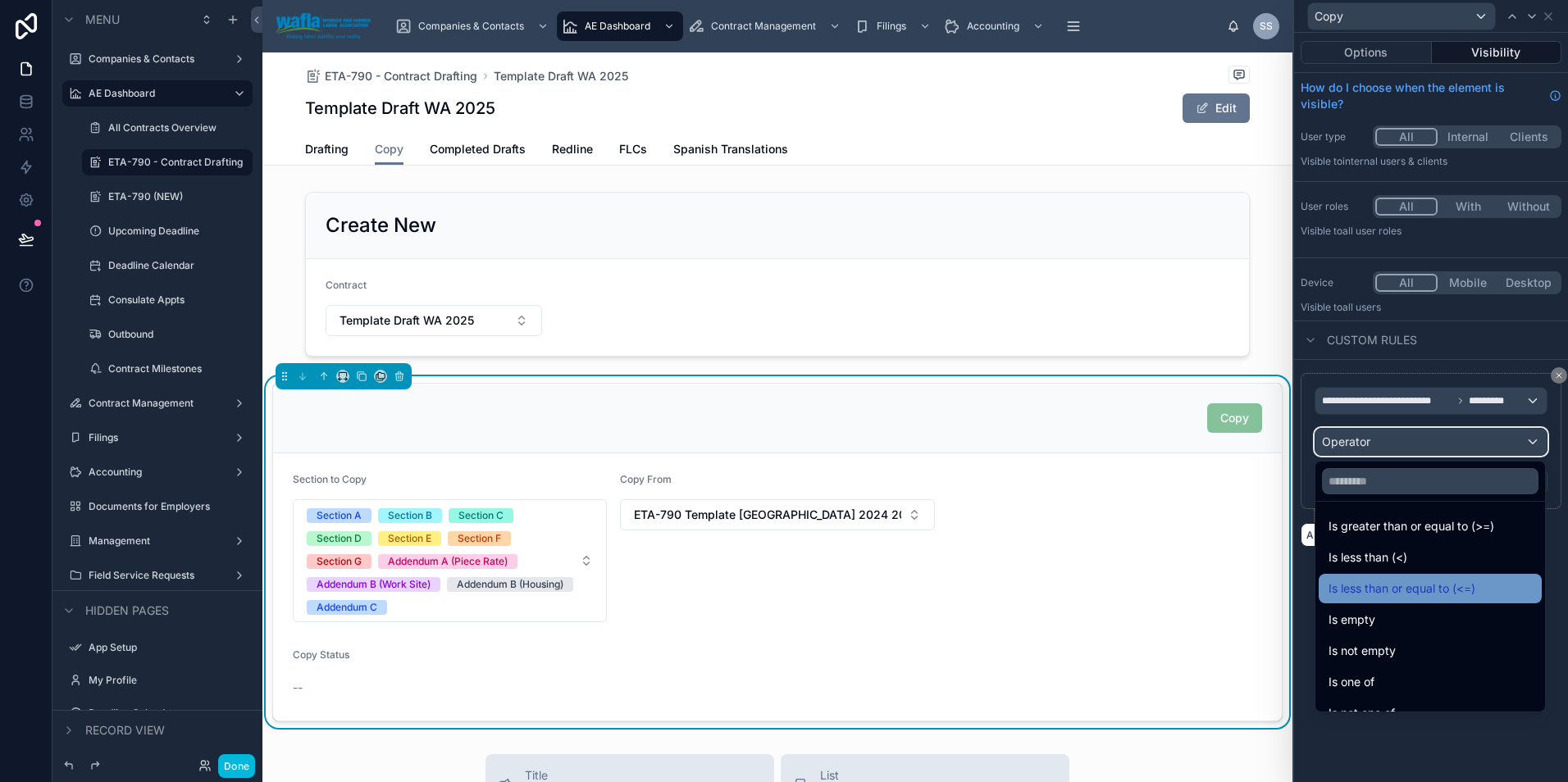
scroll to position [117, 0]
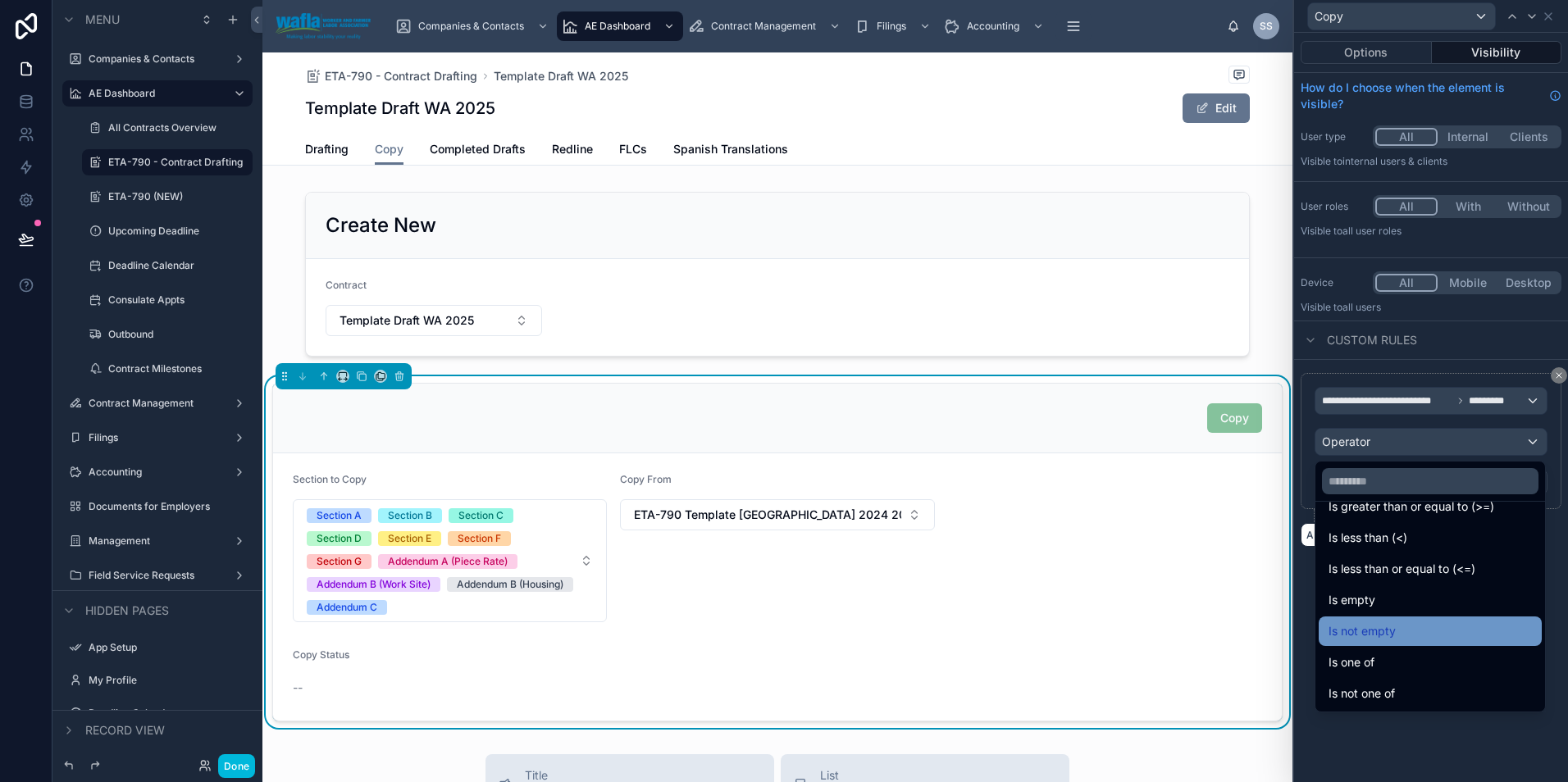
click at [1382, 630] on span "Is not empty" at bounding box center [1361, 631] width 67 height 20
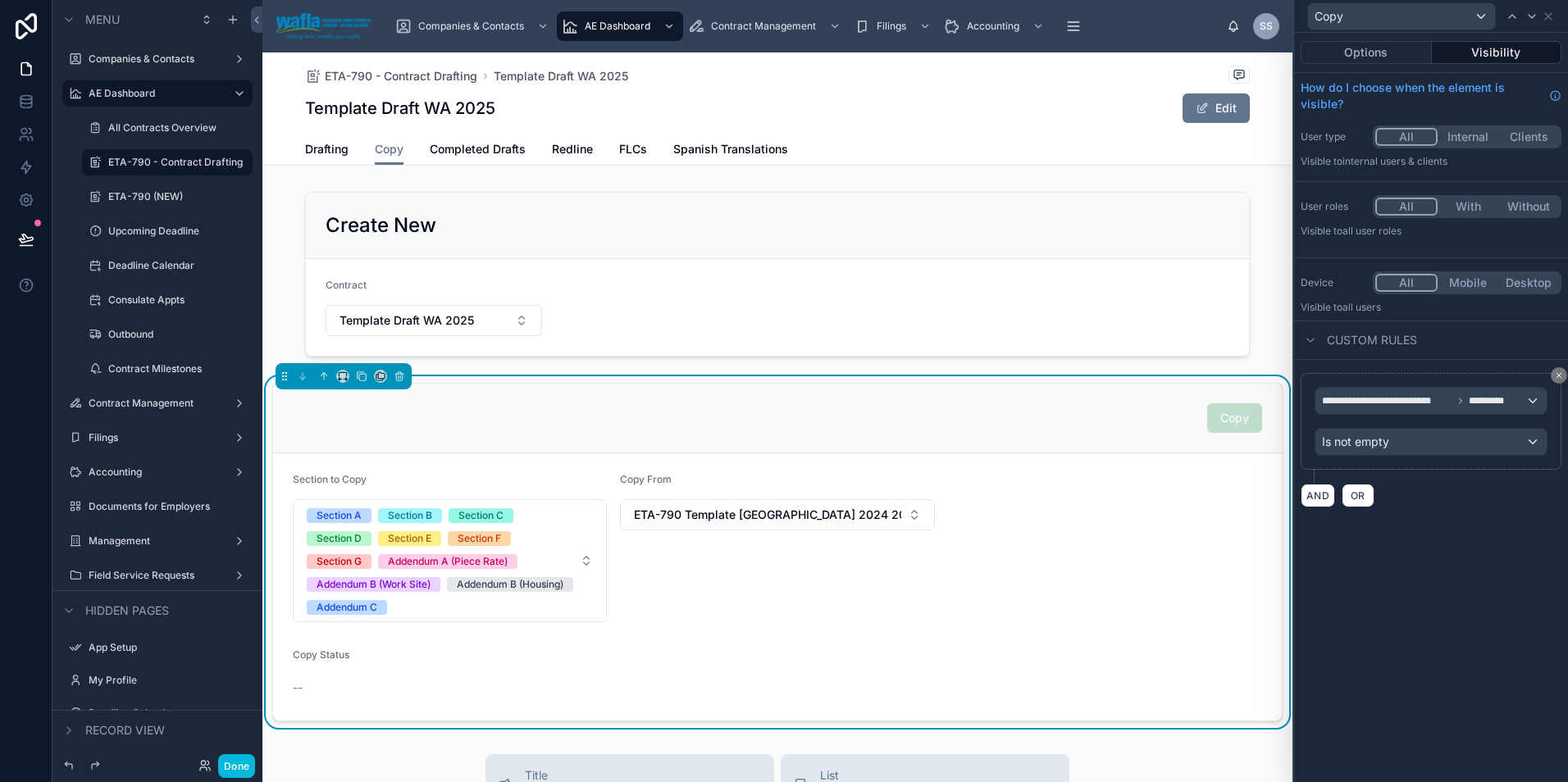
click at [237, 773] on button "Done" at bounding box center [235, 765] width 36 height 23
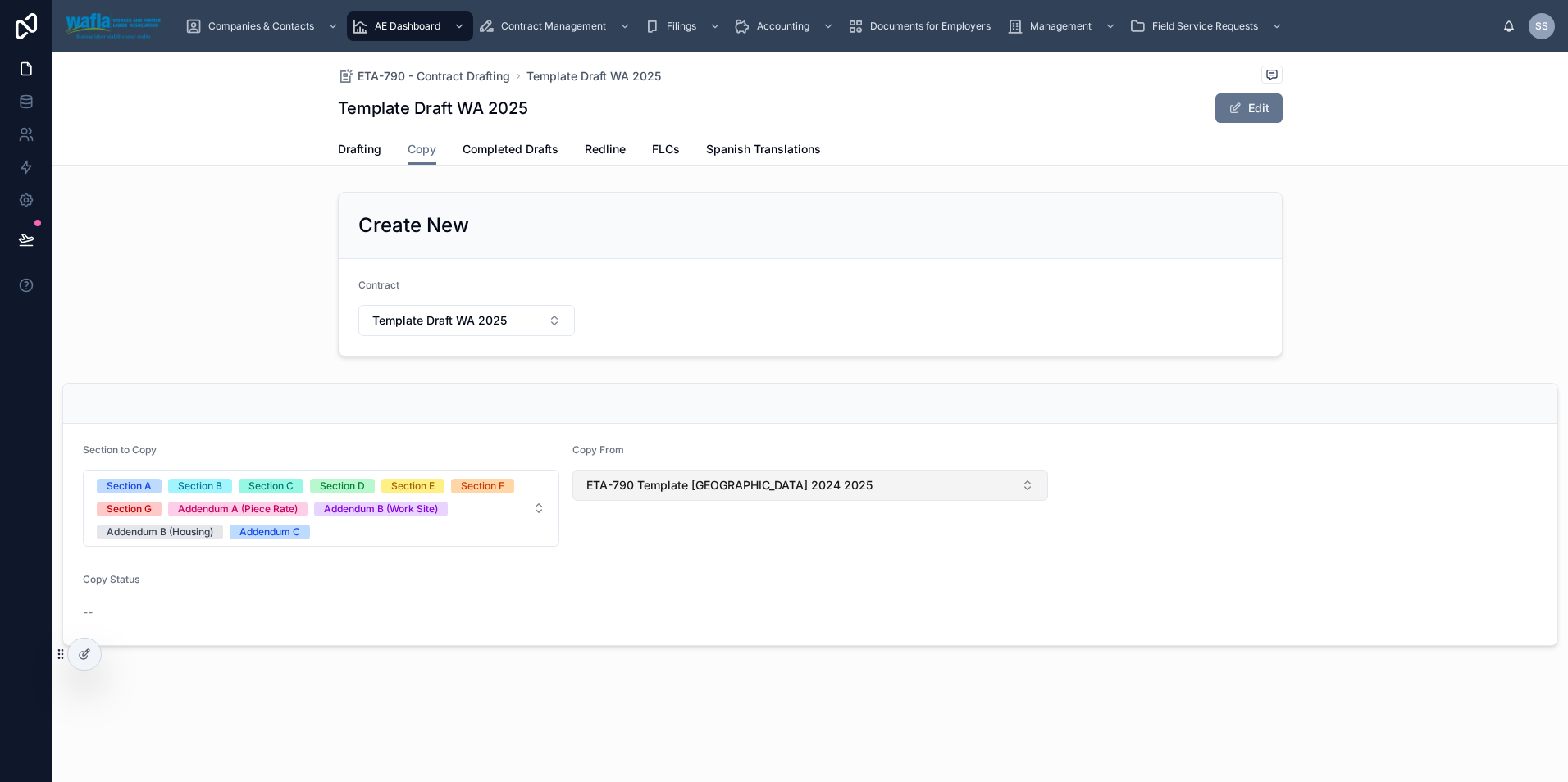
click at [935, 489] on button "ETA-790 Template [GEOGRAPHIC_DATA] 2024 2025" at bounding box center [810, 485] width 477 height 31
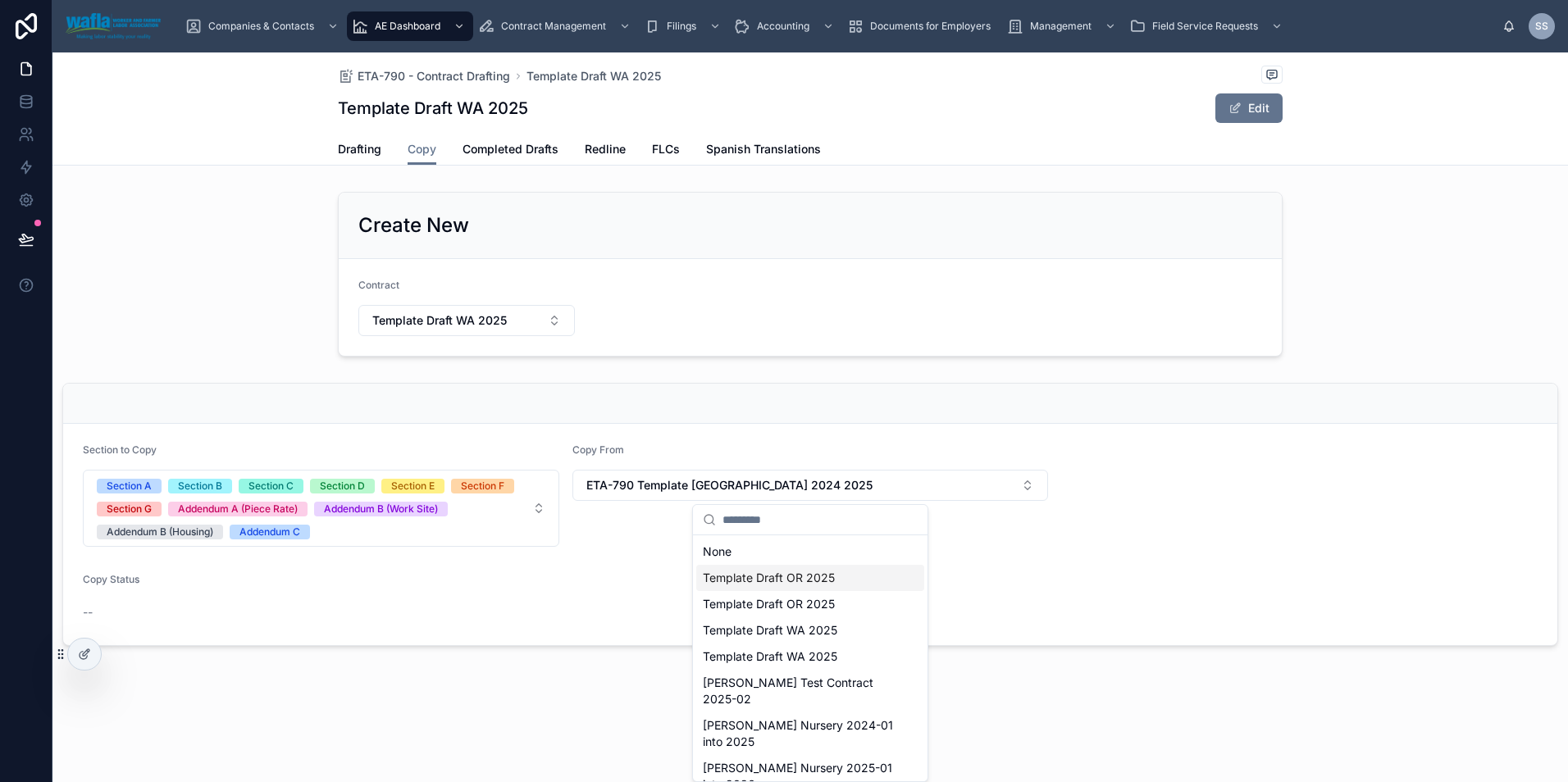
click at [820, 578] on span "Template Draft OR 2025" at bounding box center [768, 578] width 132 height 17
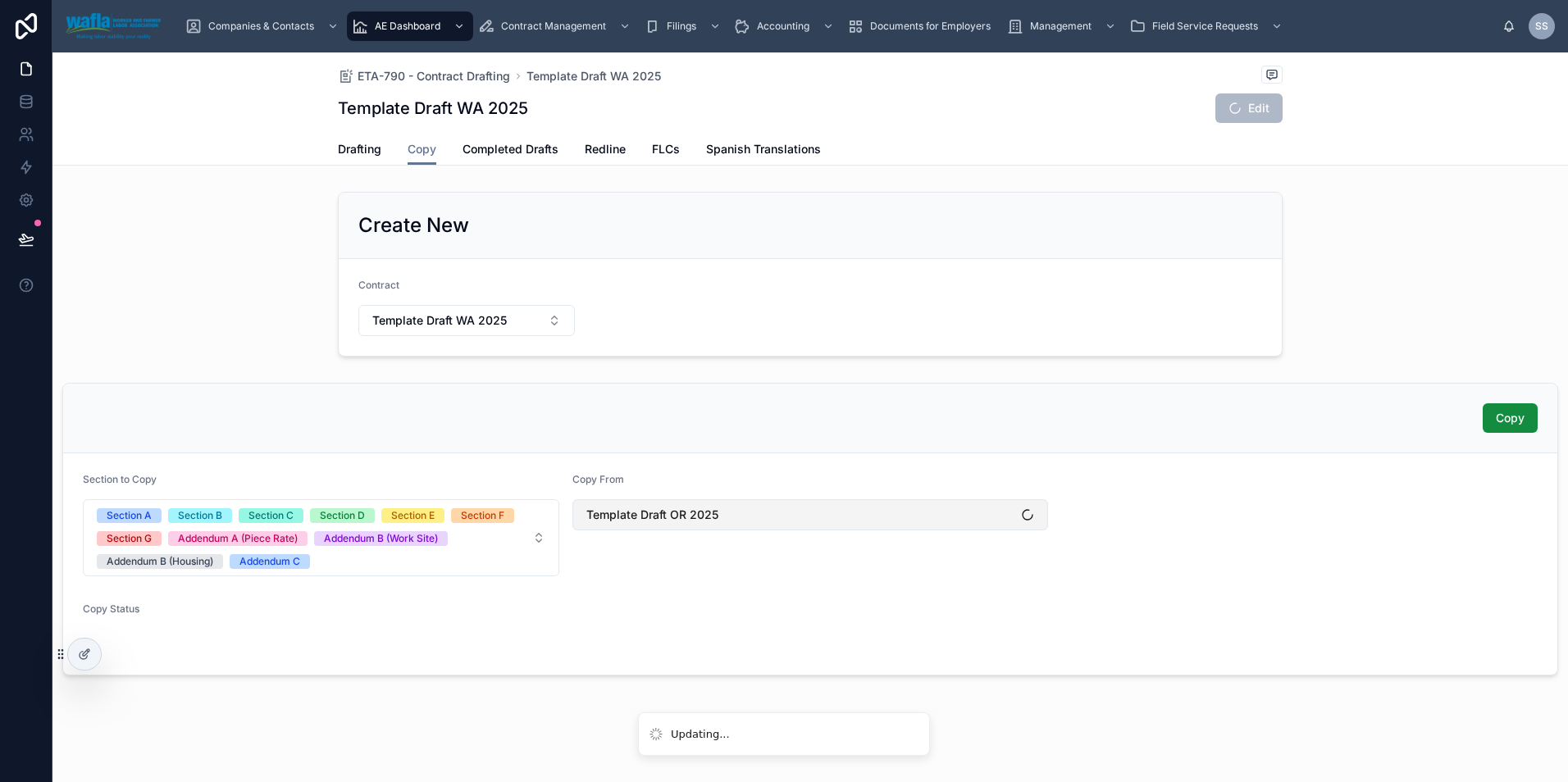
click at [808, 512] on button "Template Draft OR 2025" at bounding box center [810, 514] width 477 height 31
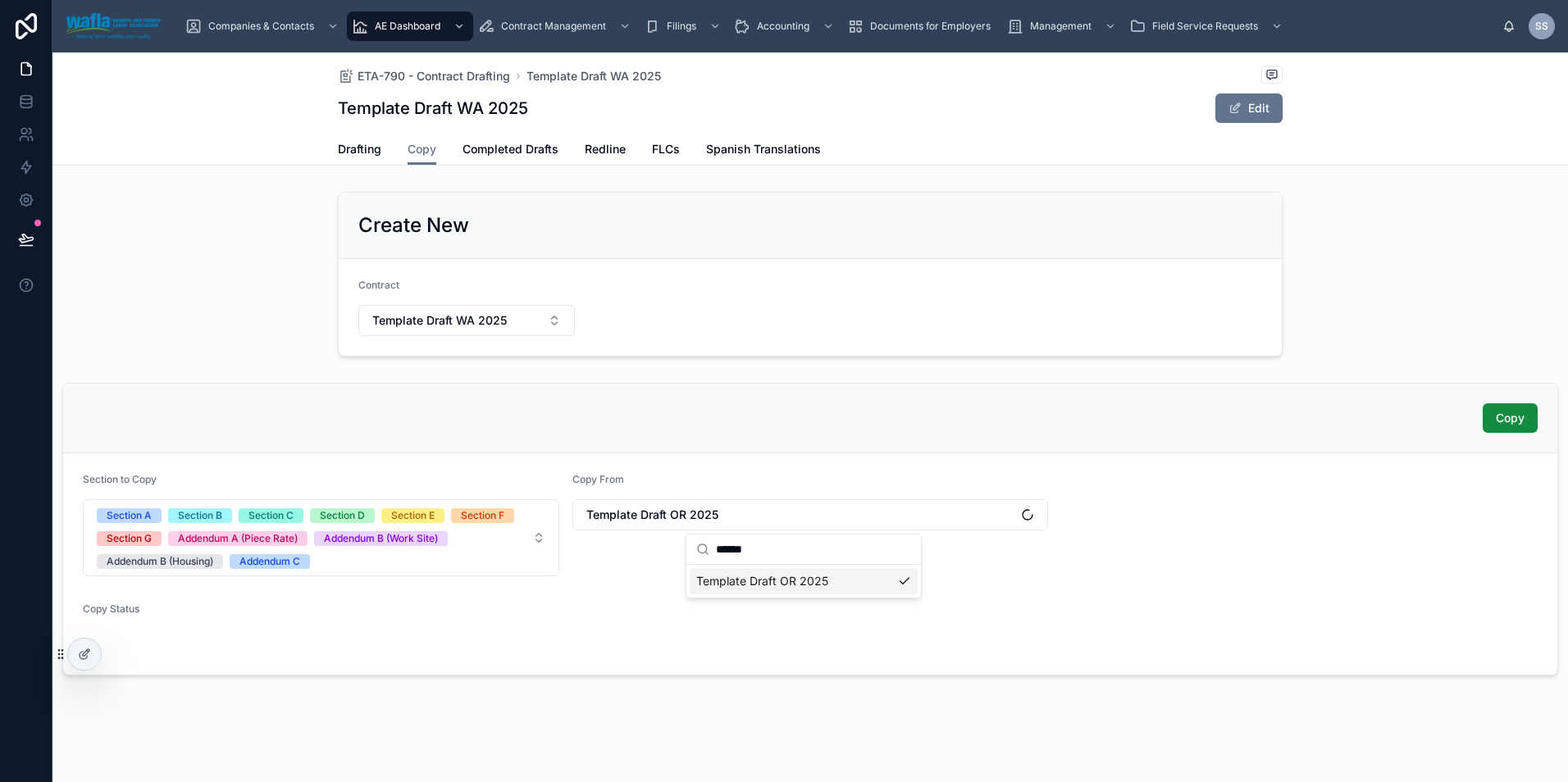
scroll to position [0, 0]
type input "******"
click at [778, 589] on span "Template Draft OR 2025" at bounding box center [762, 581] width 132 height 17
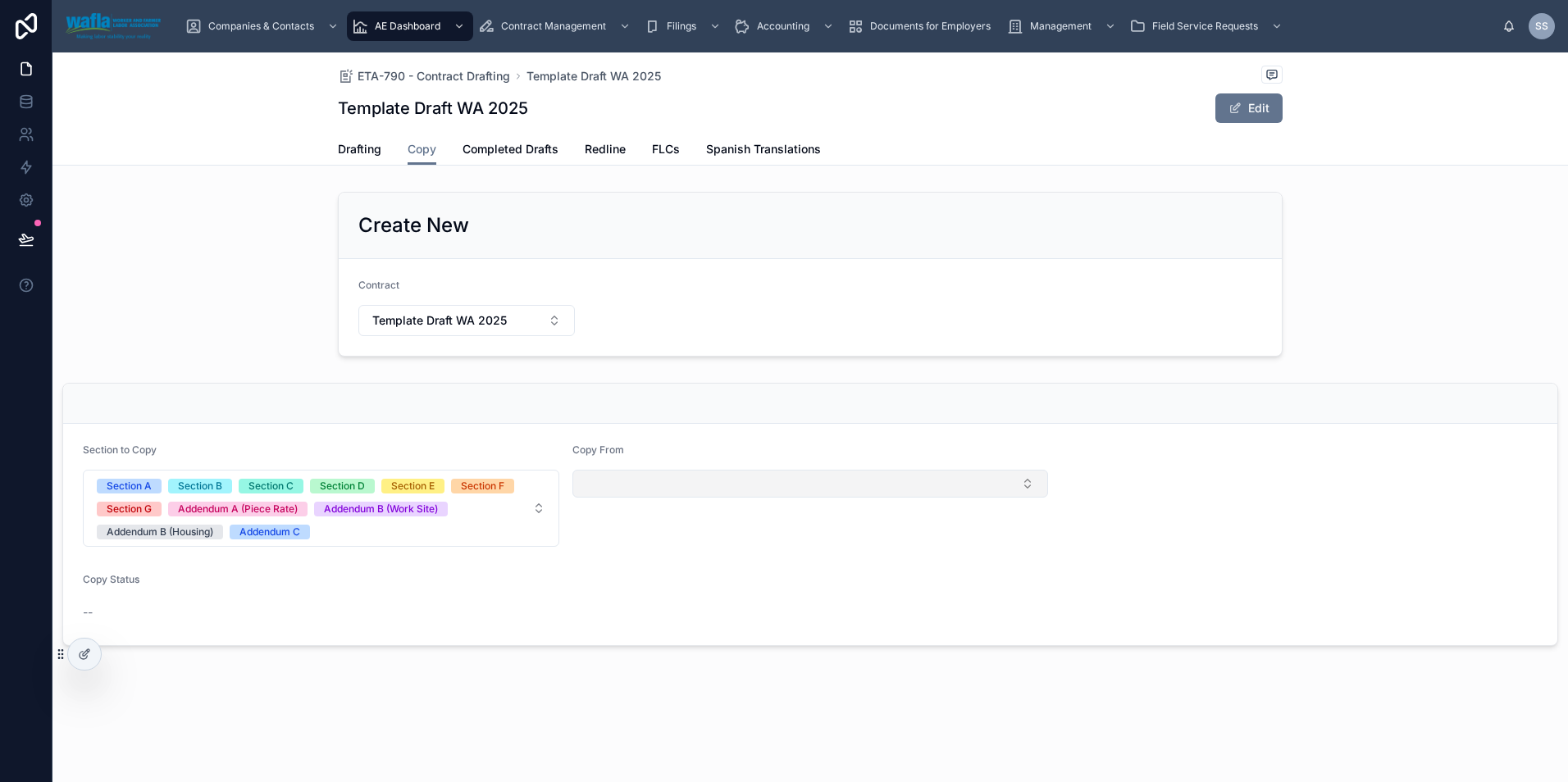
click at [733, 485] on button "Select Button" at bounding box center [810, 484] width 477 height 28
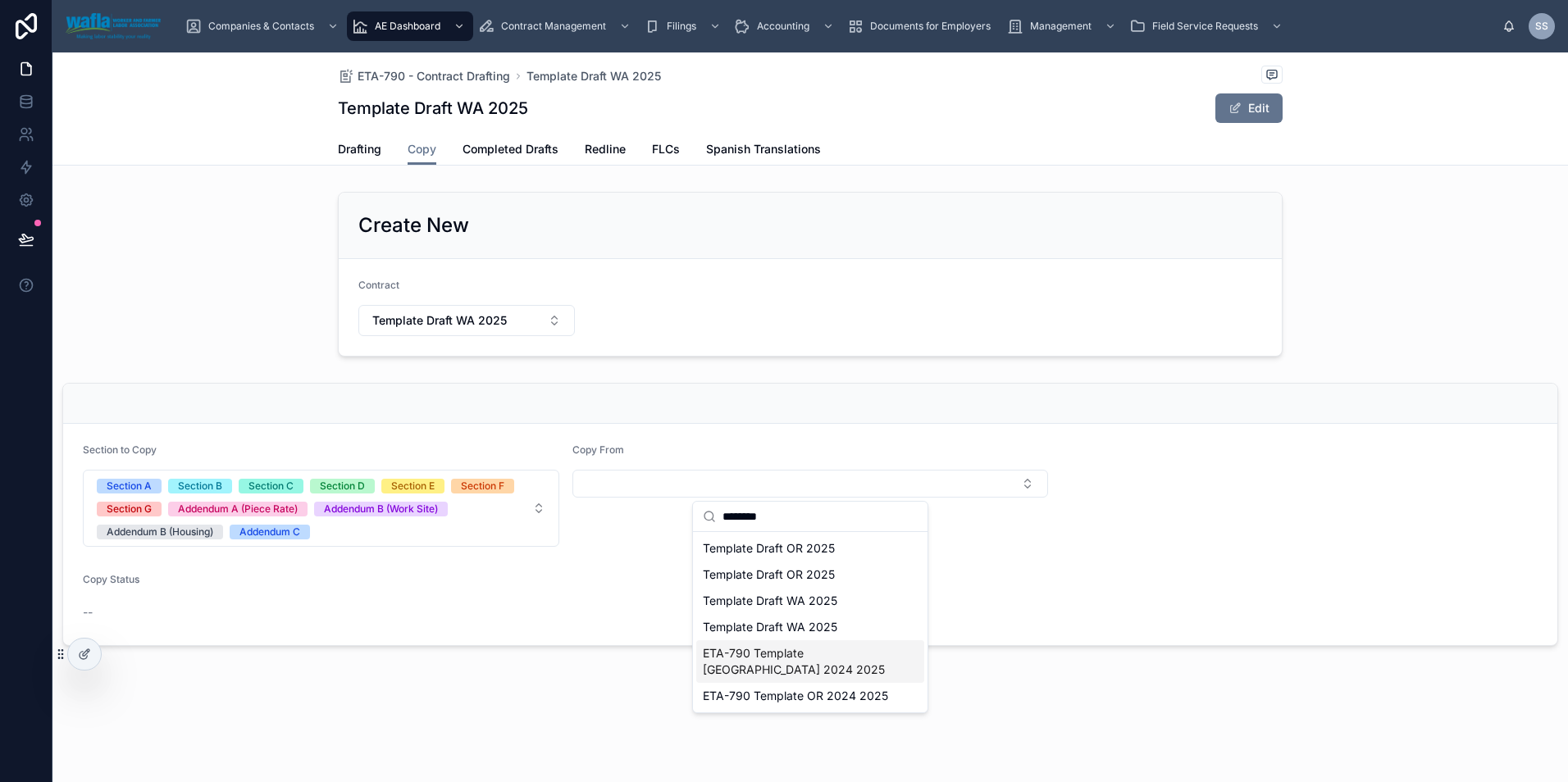
type input "********"
click at [737, 657] on span "ETA-790 Template [GEOGRAPHIC_DATA] 2024 2025" at bounding box center [800, 661] width 195 height 33
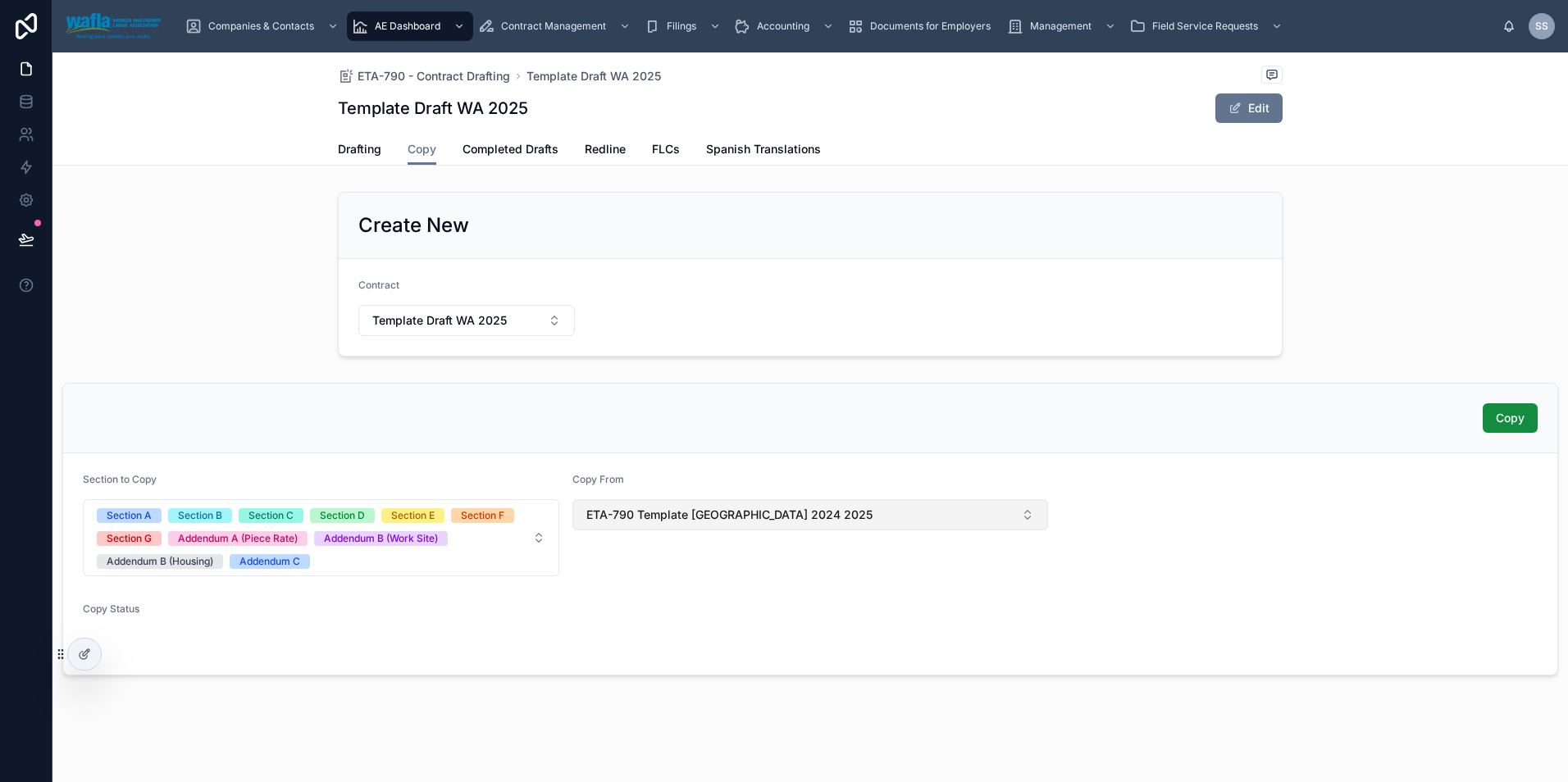
click at [746, 525] on button "ETA-790 Template [GEOGRAPHIC_DATA] 2024 2025" at bounding box center [810, 514] width 477 height 31
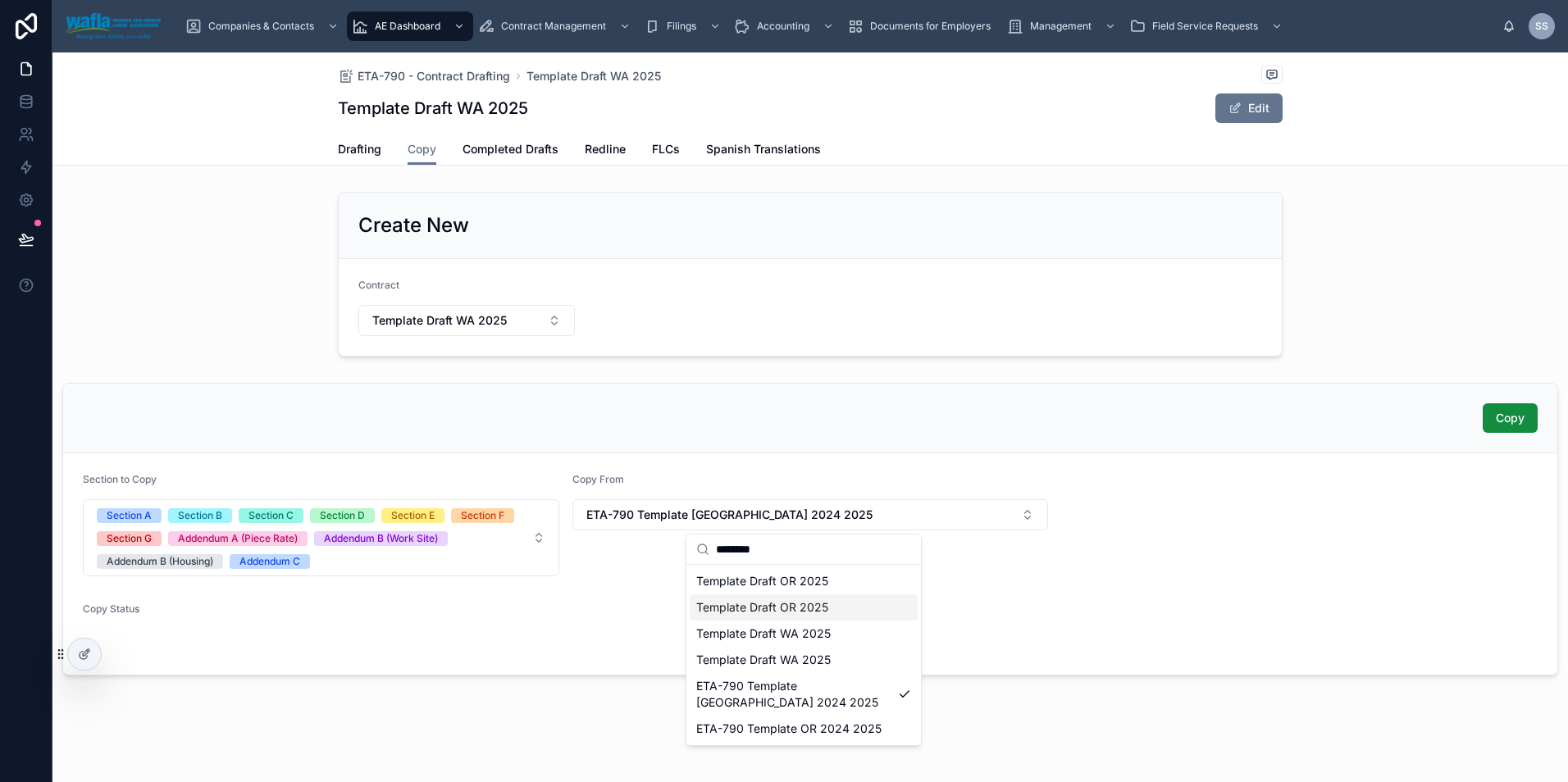
type input "********"
click at [751, 608] on span "Template Draft OR 2025" at bounding box center [762, 607] width 132 height 17
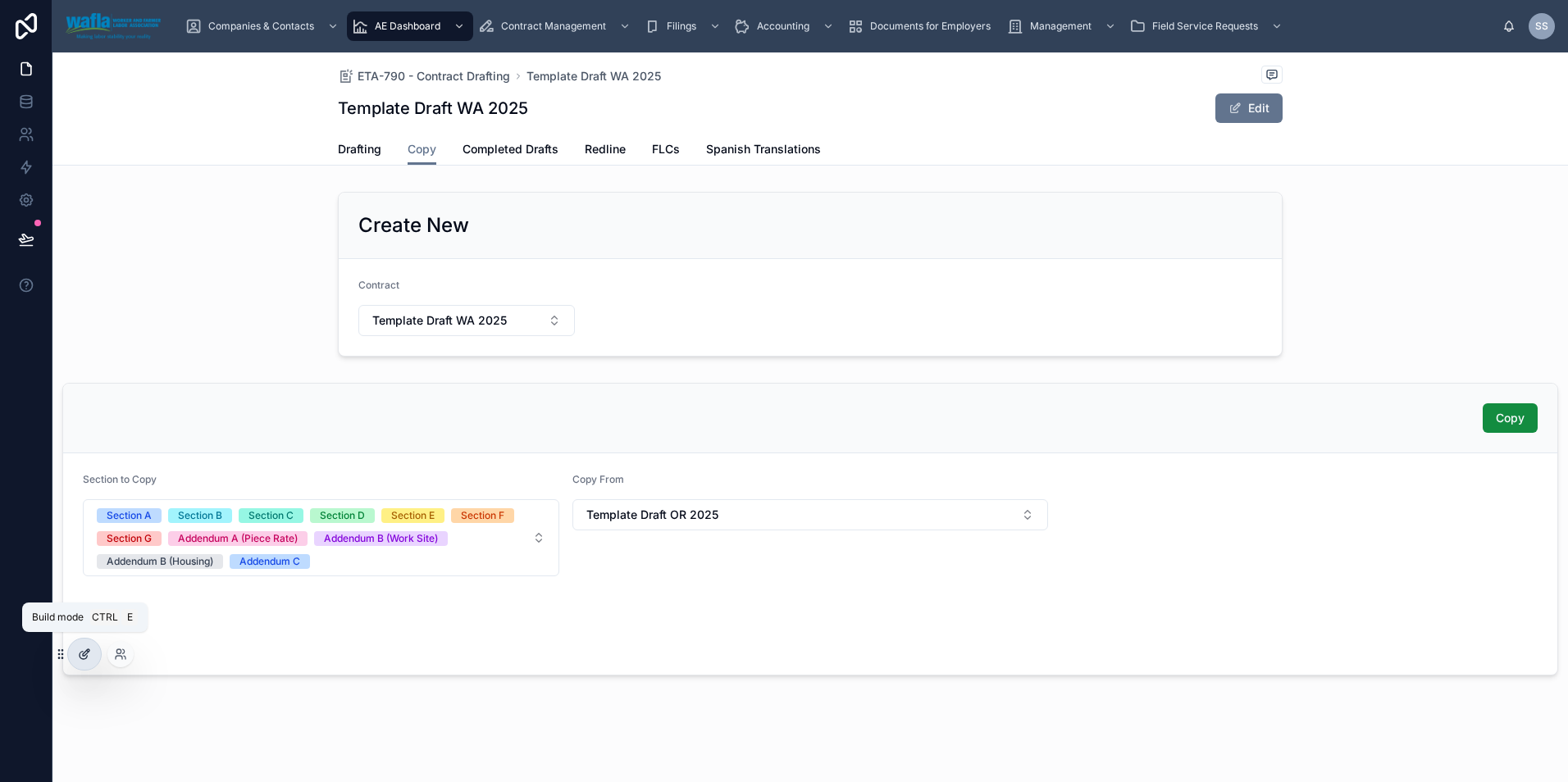
click at [98, 658] on div at bounding box center [84, 654] width 33 height 31
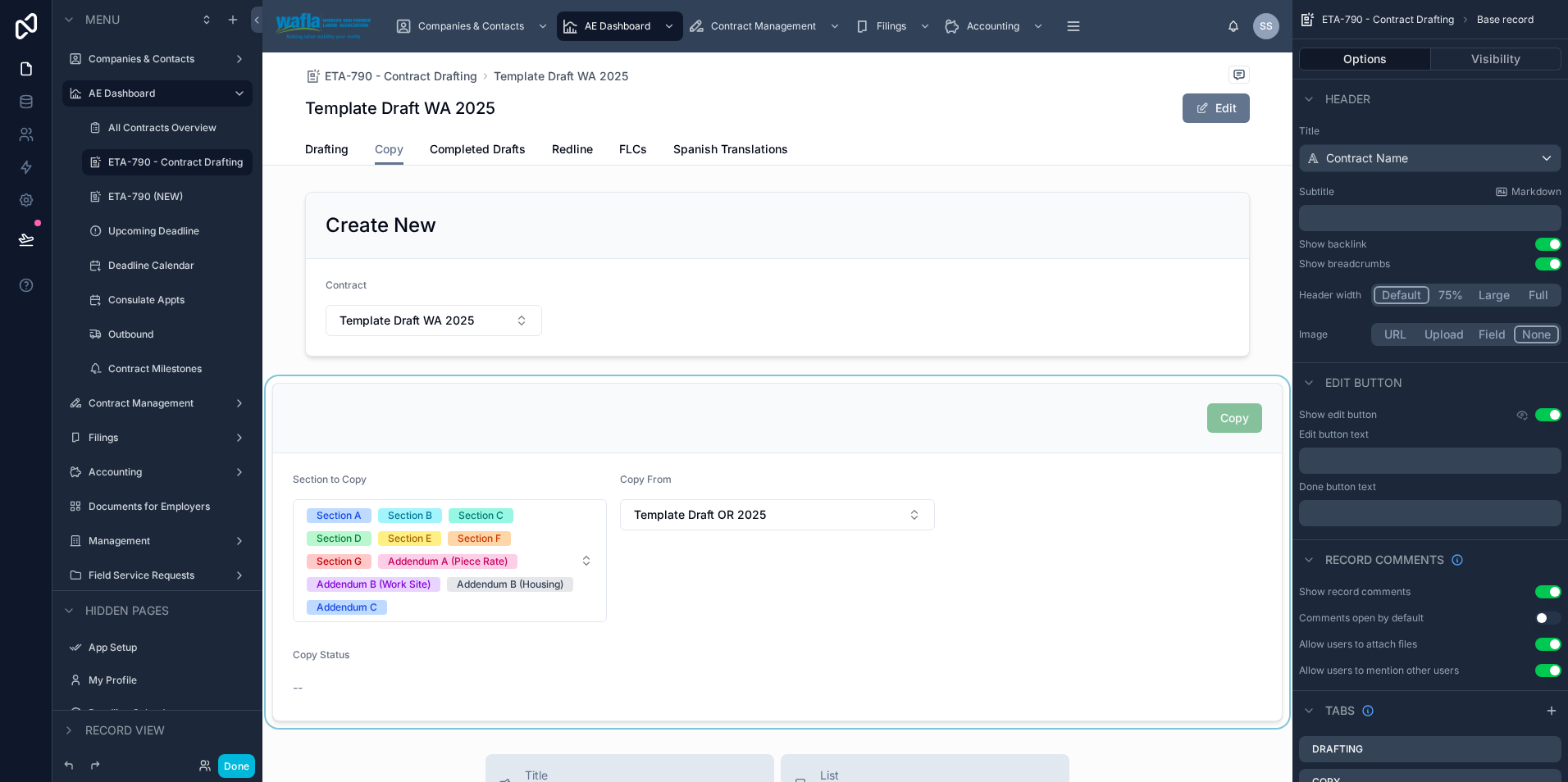
click at [988, 606] on div at bounding box center [777, 552] width 1030 height 351
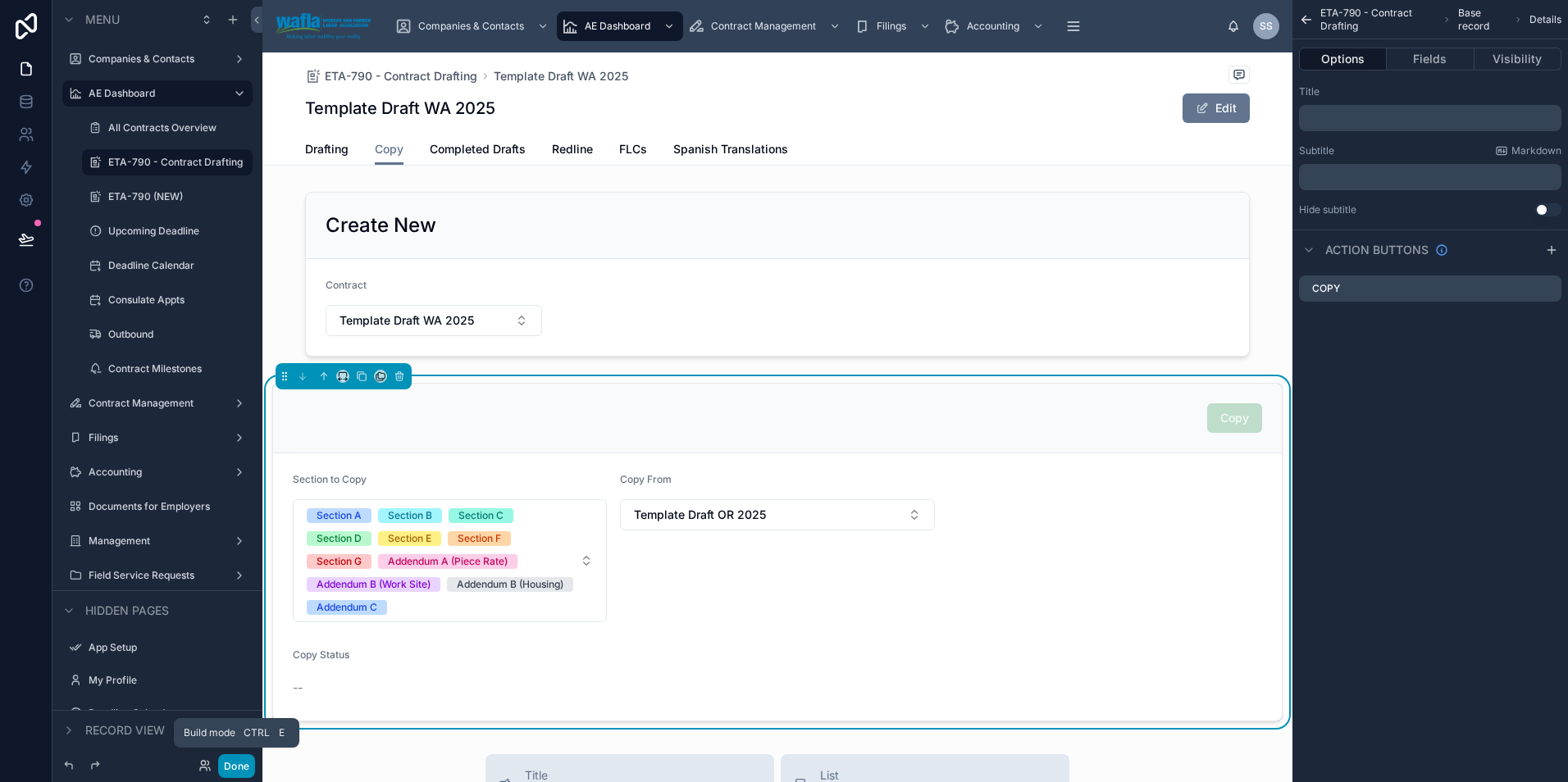
click at [245, 763] on button "Done" at bounding box center [235, 765] width 36 height 23
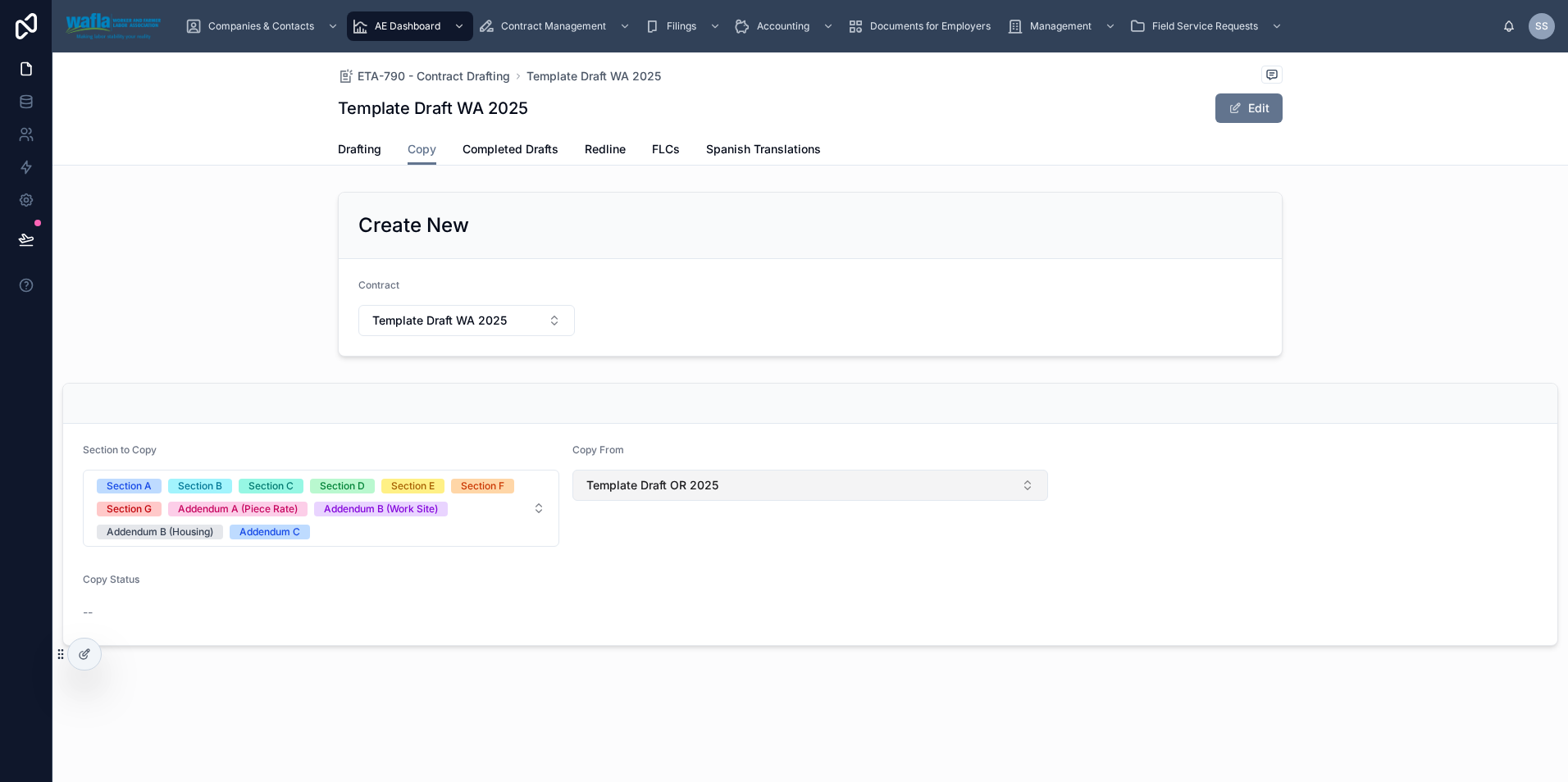
click at [729, 487] on button "Template Draft OR 2025" at bounding box center [810, 485] width 477 height 31
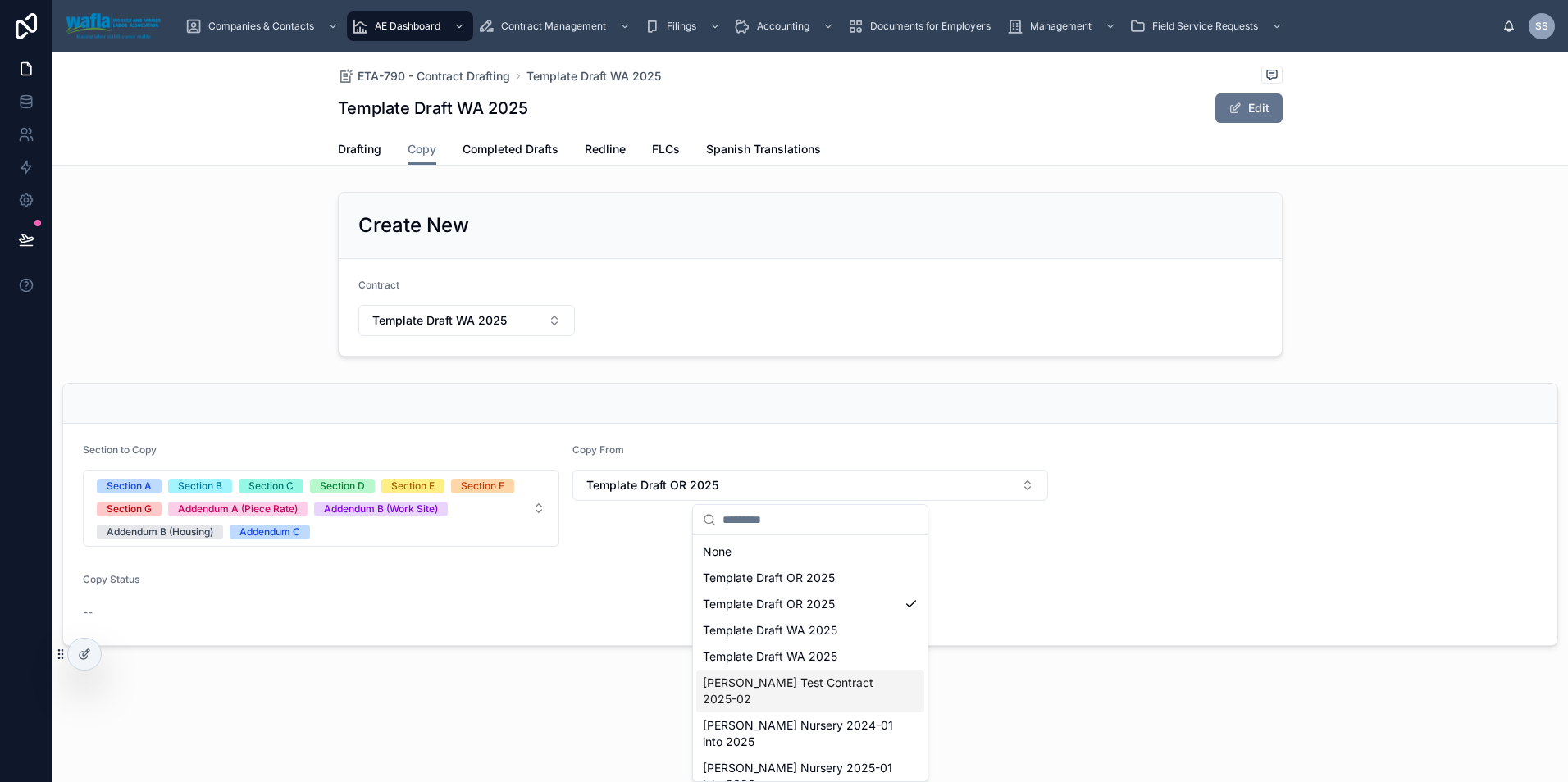
click at [800, 679] on span "[PERSON_NAME] Test Contract 2025-02" at bounding box center [800, 690] width 195 height 33
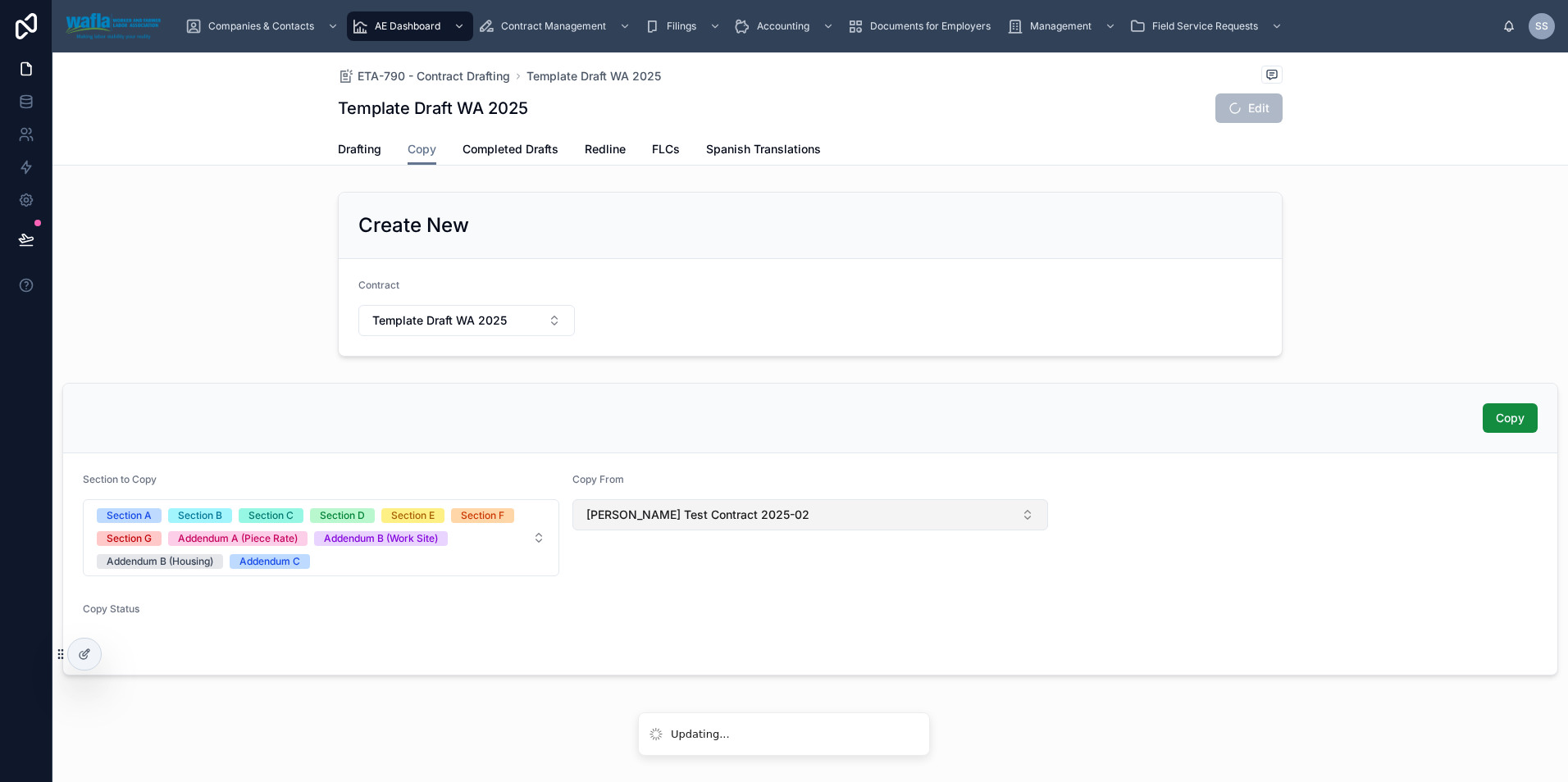
click at [725, 506] on span "[PERSON_NAME] Test Contract 2025-02" at bounding box center [697, 515] width 223 height 17
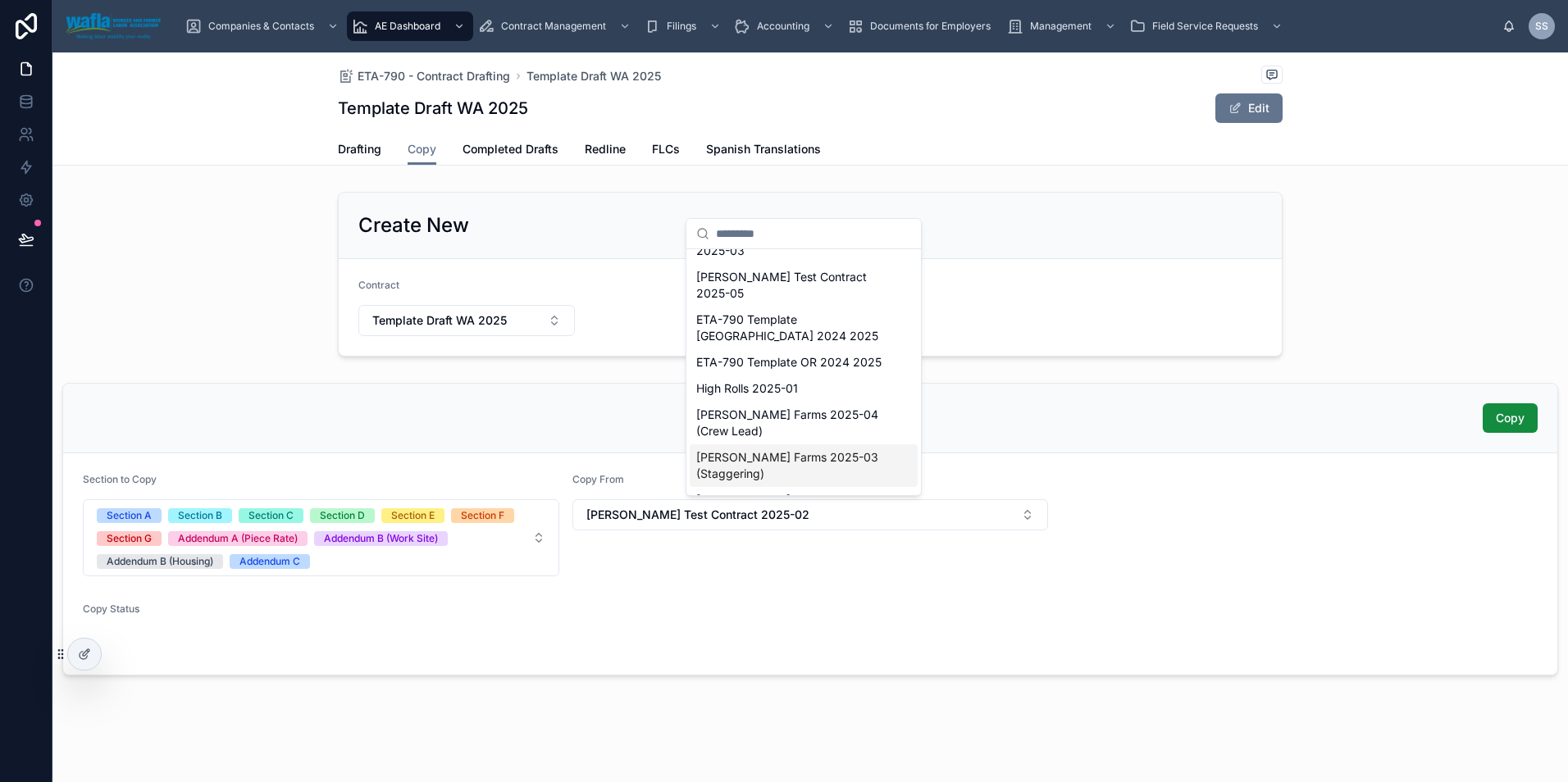
scroll to position [289, 0]
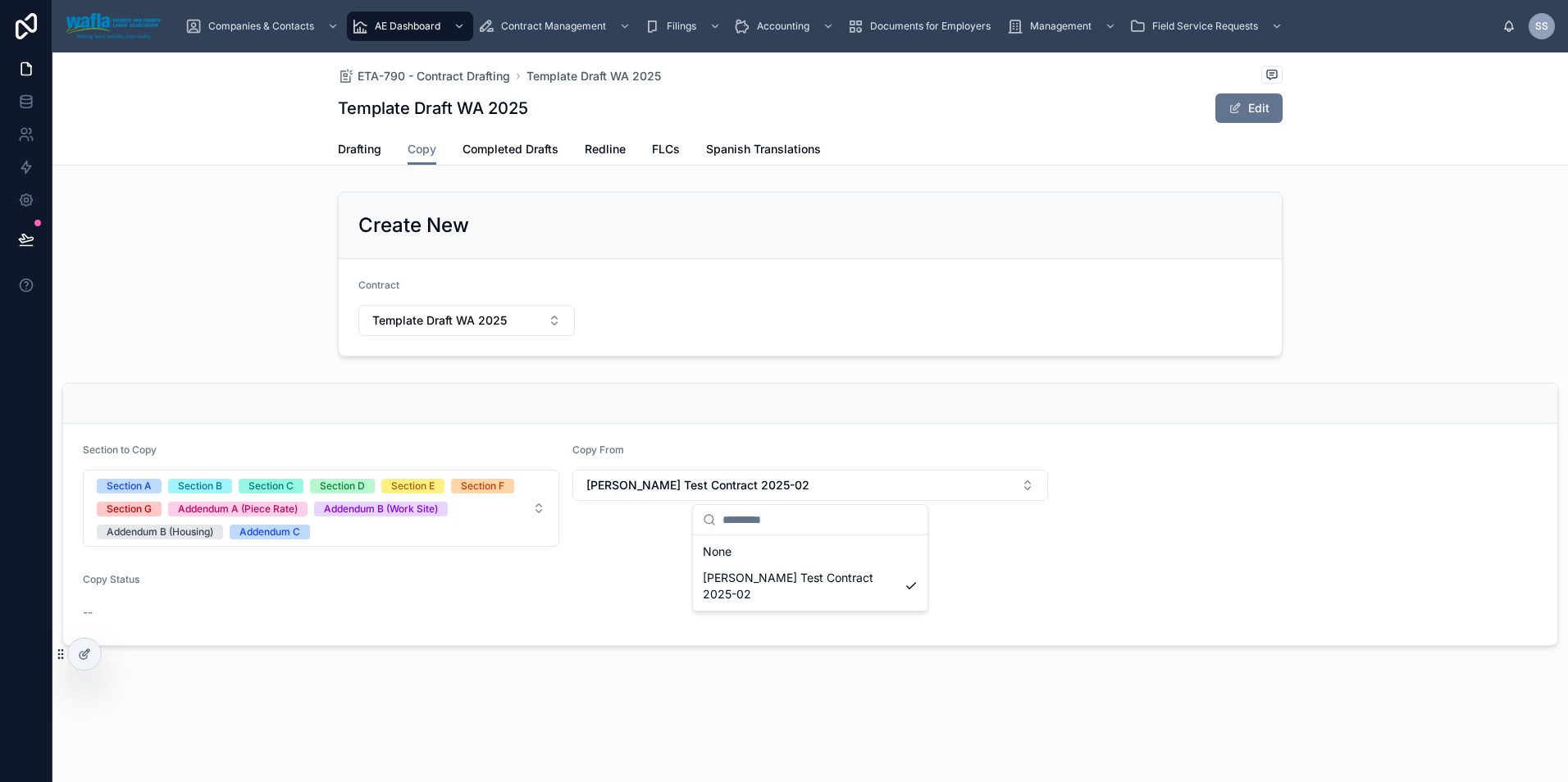
drag, startPoint x: 773, startPoint y: 316, endPoint x: 778, endPoint y: 324, distance: 9.4
click at [775, 320] on form "Contract Template Draft WA 2025" at bounding box center [809, 307] width 943 height 97
click at [780, 479] on button "[PERSON_NAME] Test Contract 2025-02" at bounding box center [810, 485] width 477 height 31
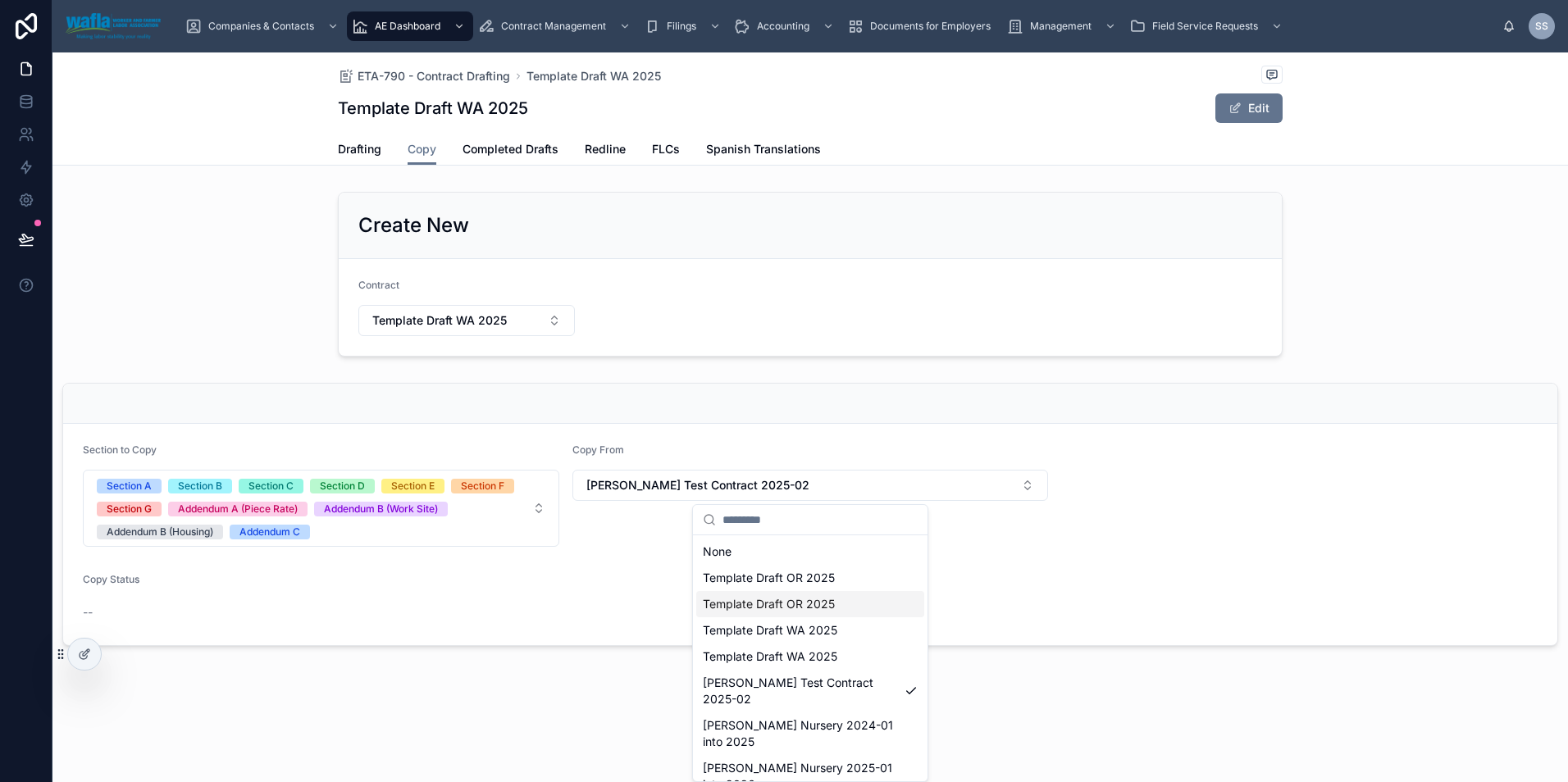
click at [787, 610] on span "Template Draft OR 2025" at bounding box center [768, 604] width 132 height 17
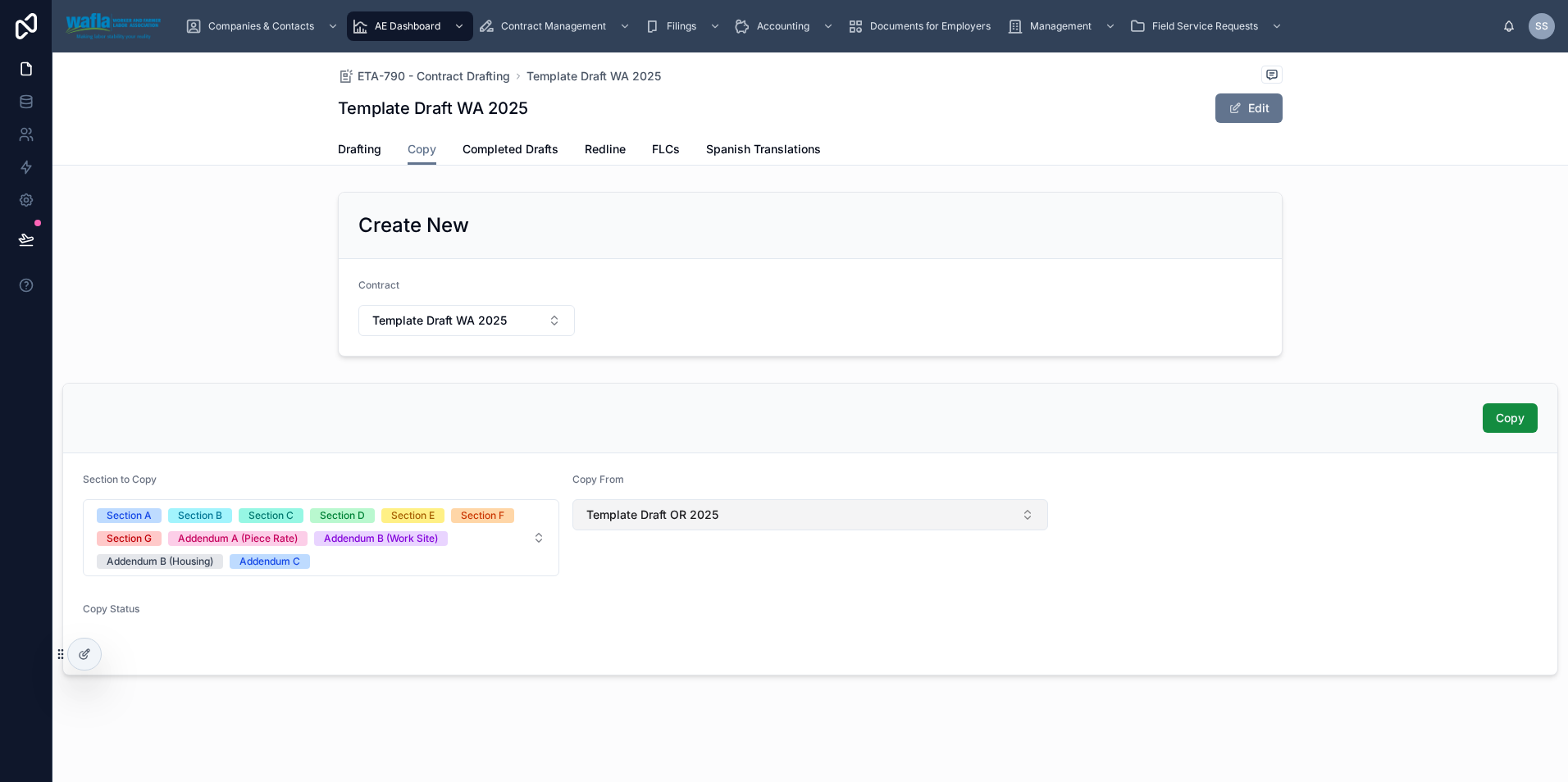
click at [794, 519] on button "Template Draft OR 2025" at bounding box center [810, 514] width 477 height 31
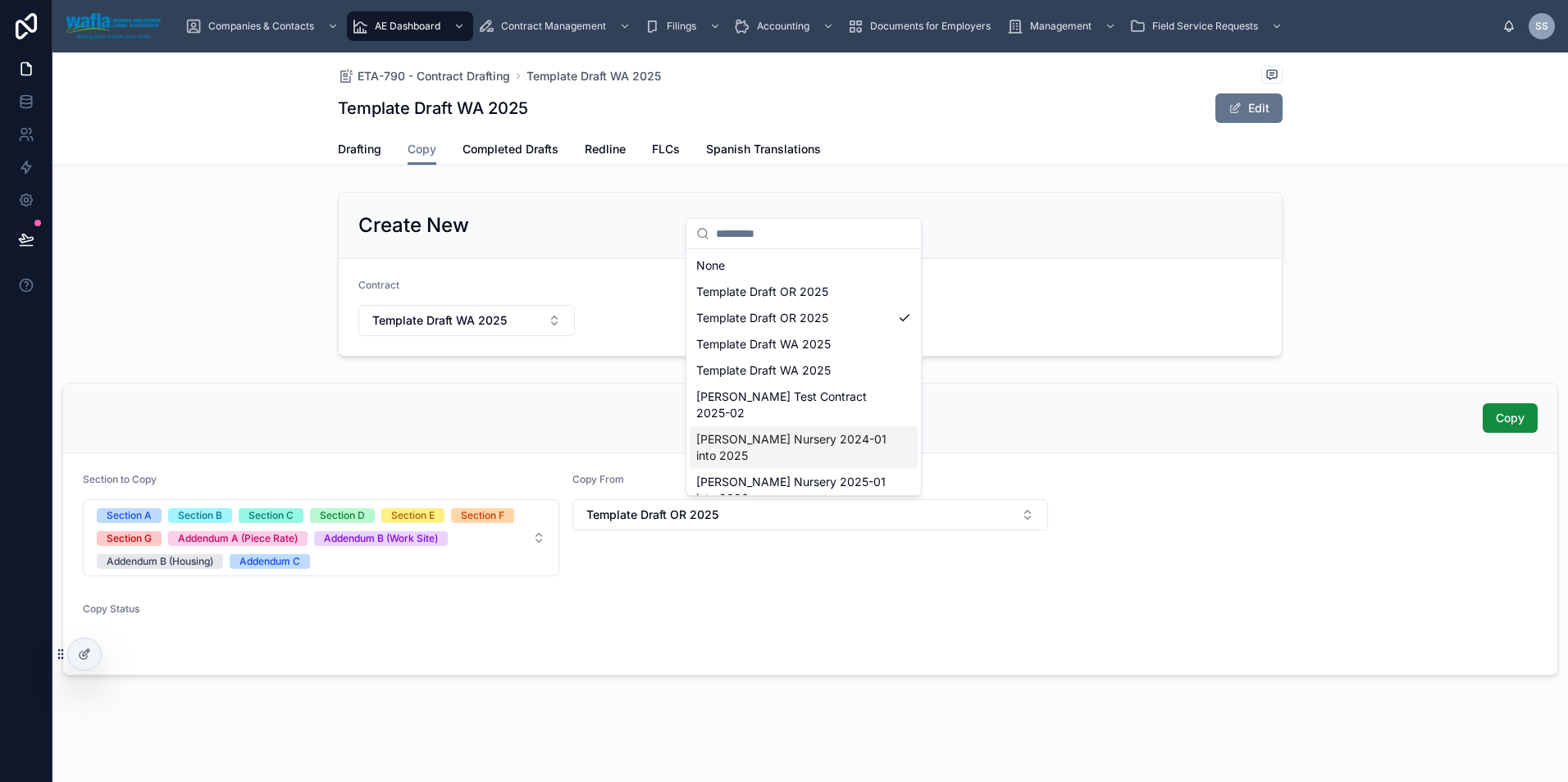
click at [795, 432] on span "[PERSON_NAME] Nursery 2024-01 into 2025" at bounding box center [793, 448] width 195 height 33
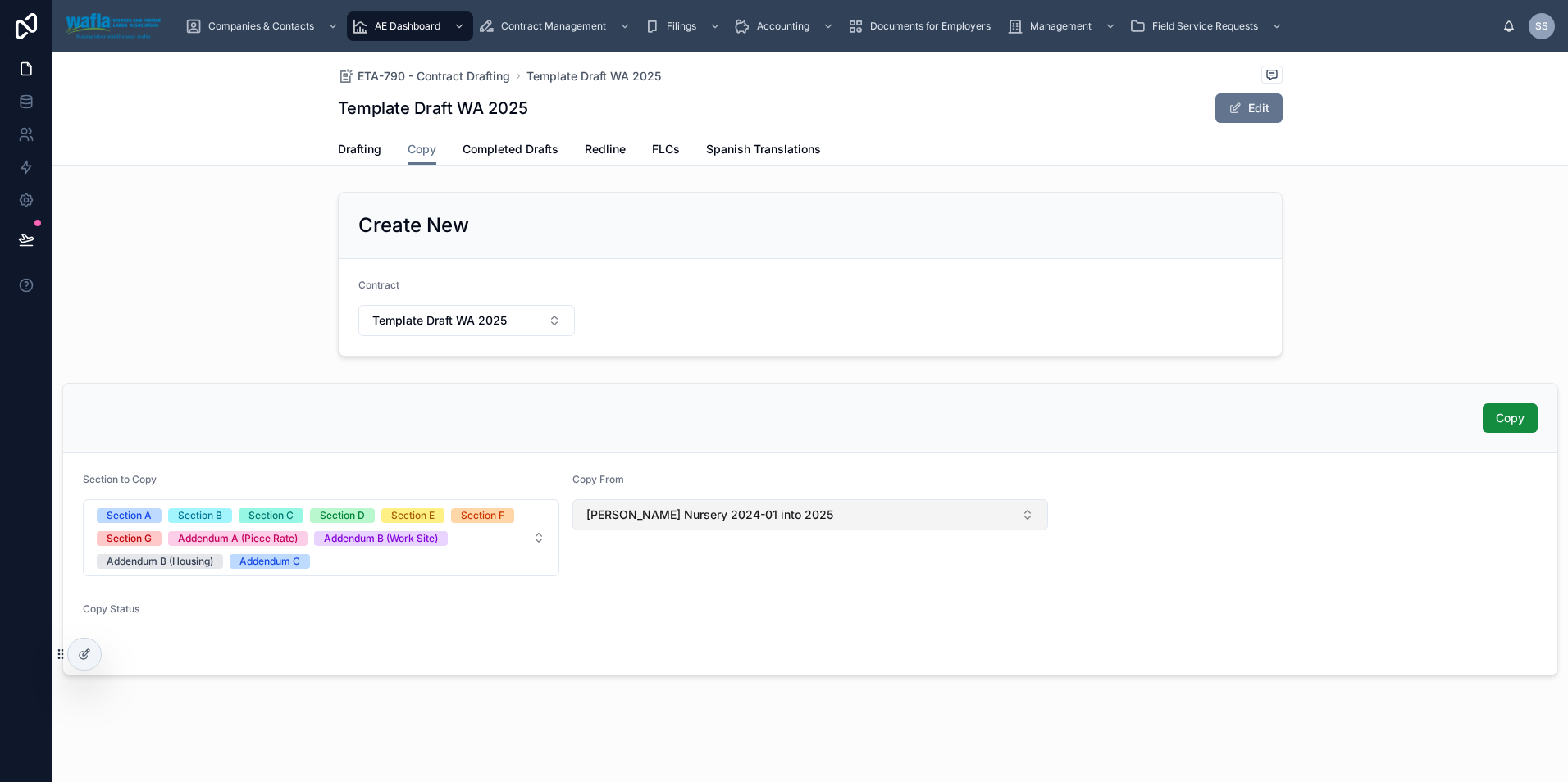
click at [765, 510] on span "[PERSON_NAME] Nursery 2024-01 into 2025" at bounding box center [709, 515] width 247 height 17
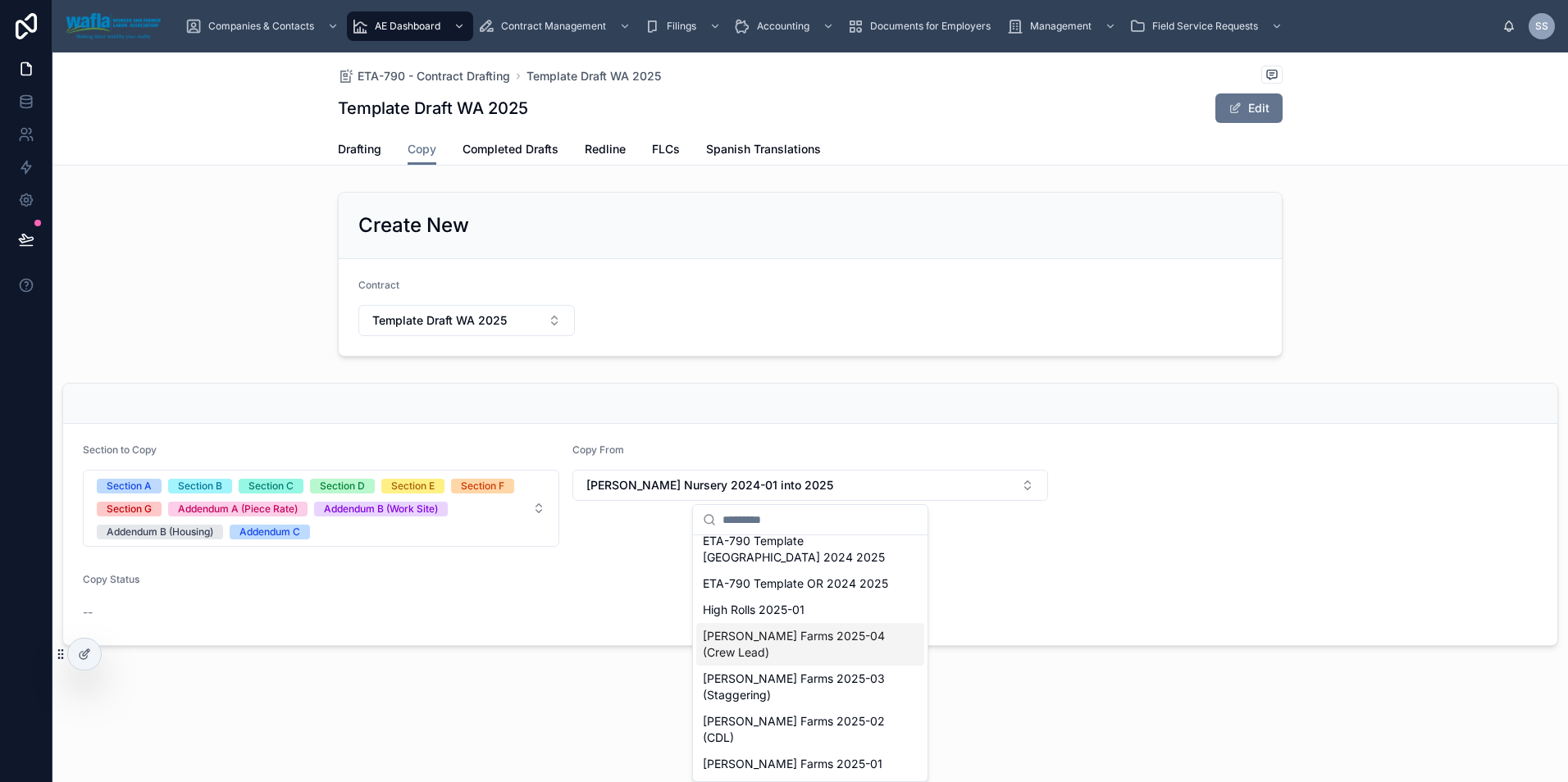
scroll to position [419, 0]
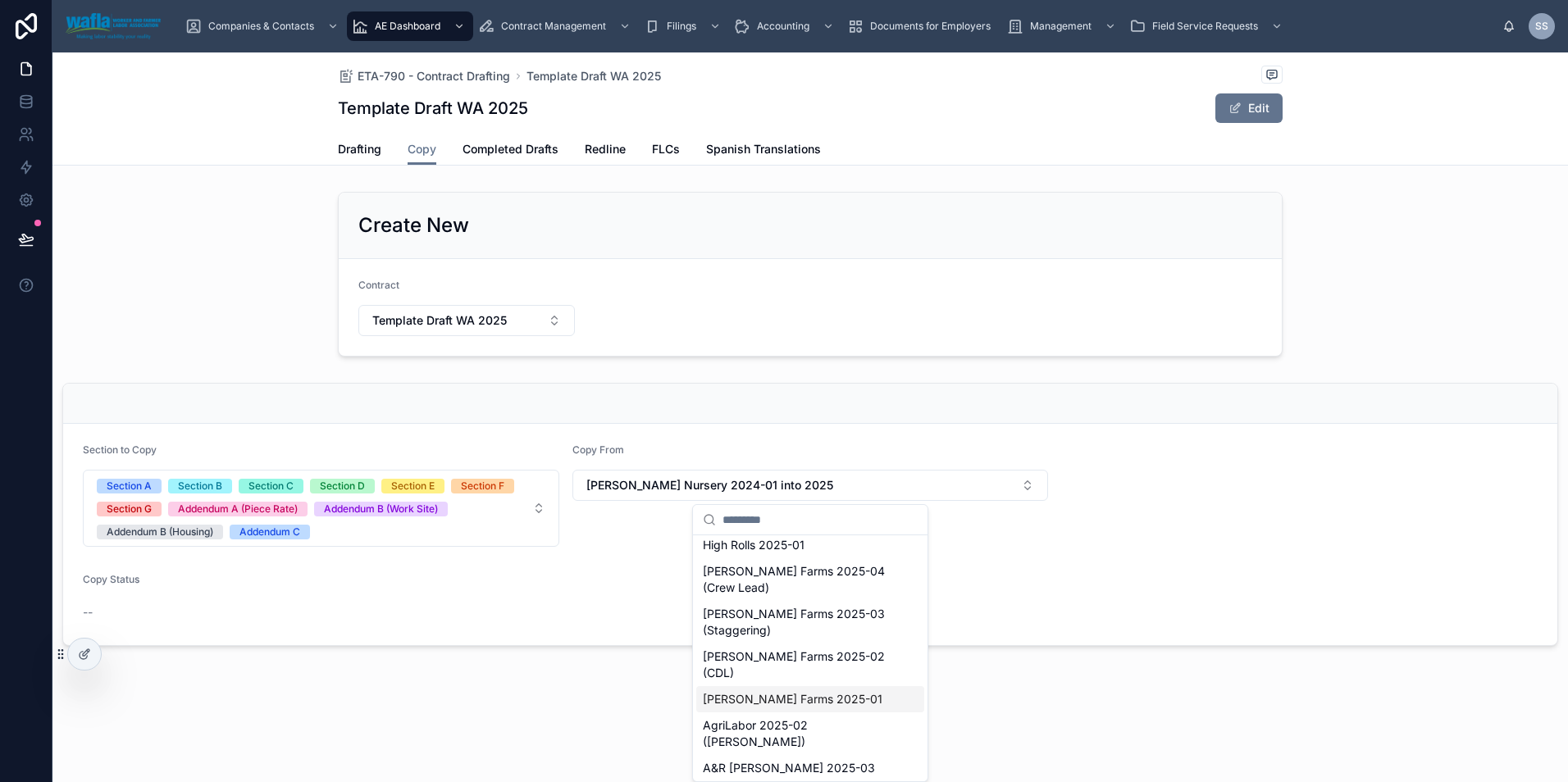
click at [745, 691] on span "[PERSON_NAME] Farms 2025-01" at bounding box center [792, 700] width 179 height 17
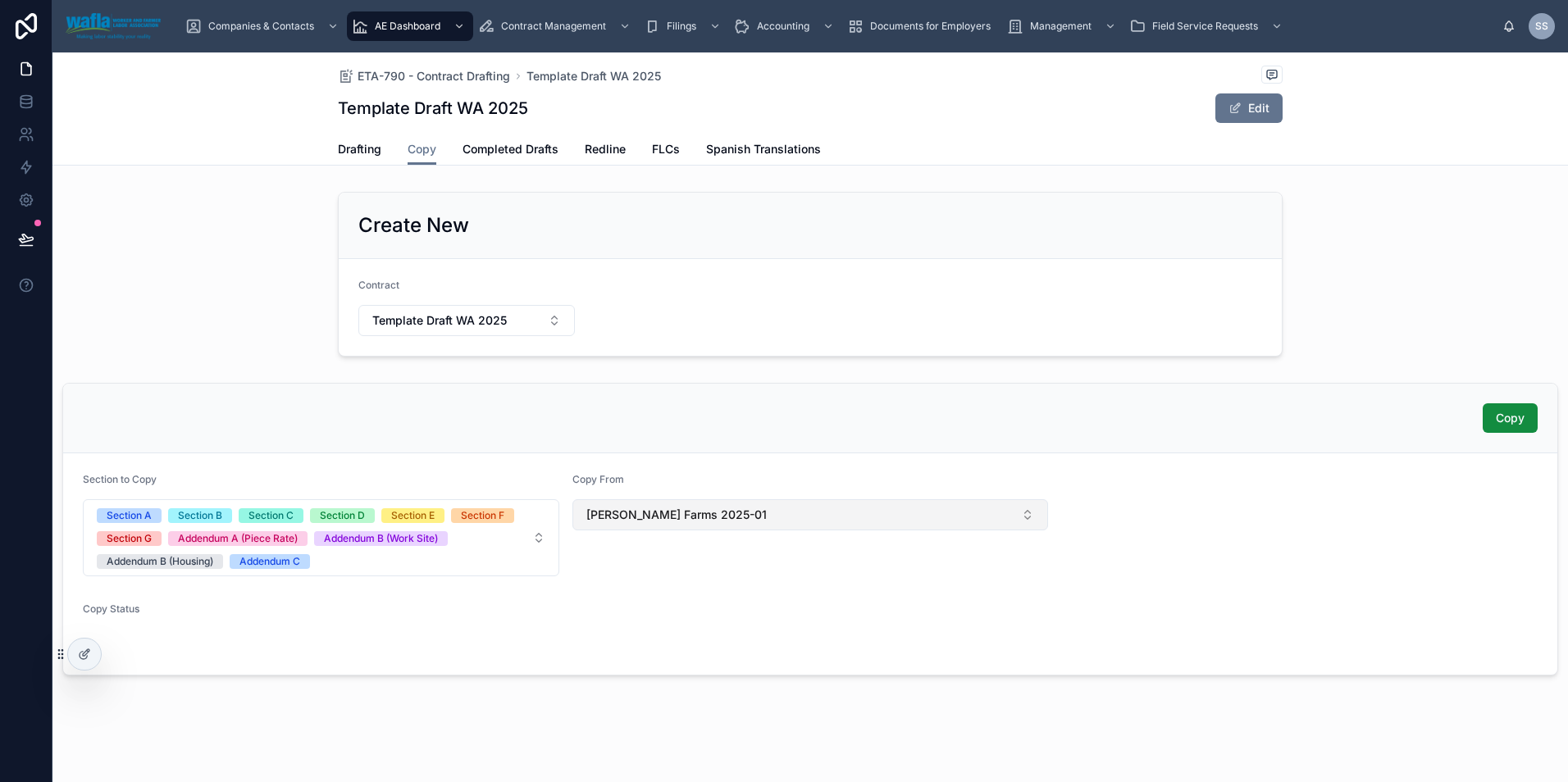
click at [746, 510] on button "[PERSON_NAME] Farms 2025-01" at bounding box center [810, 514] width 477 height 31
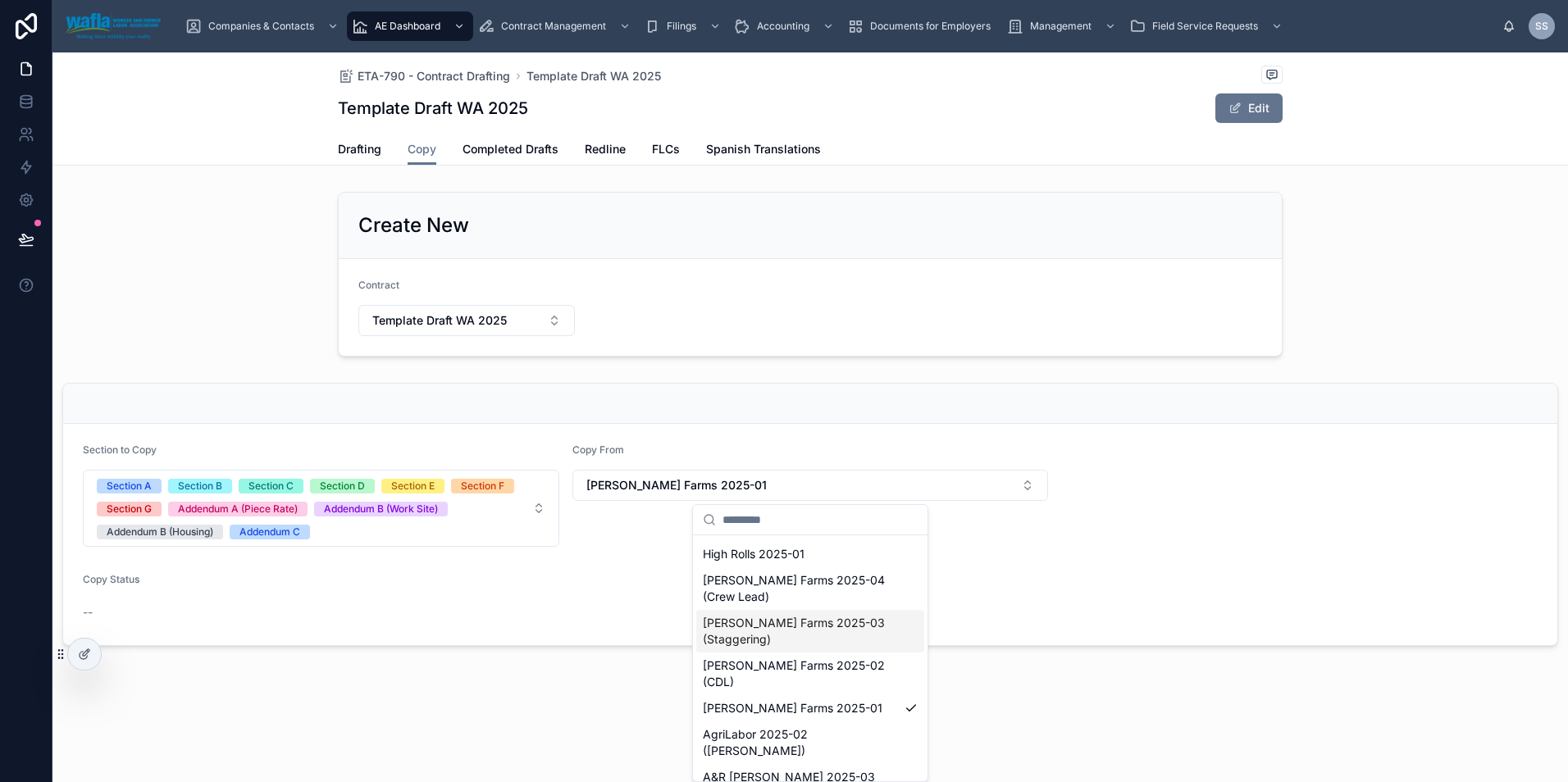
scroll to position [419, 0]
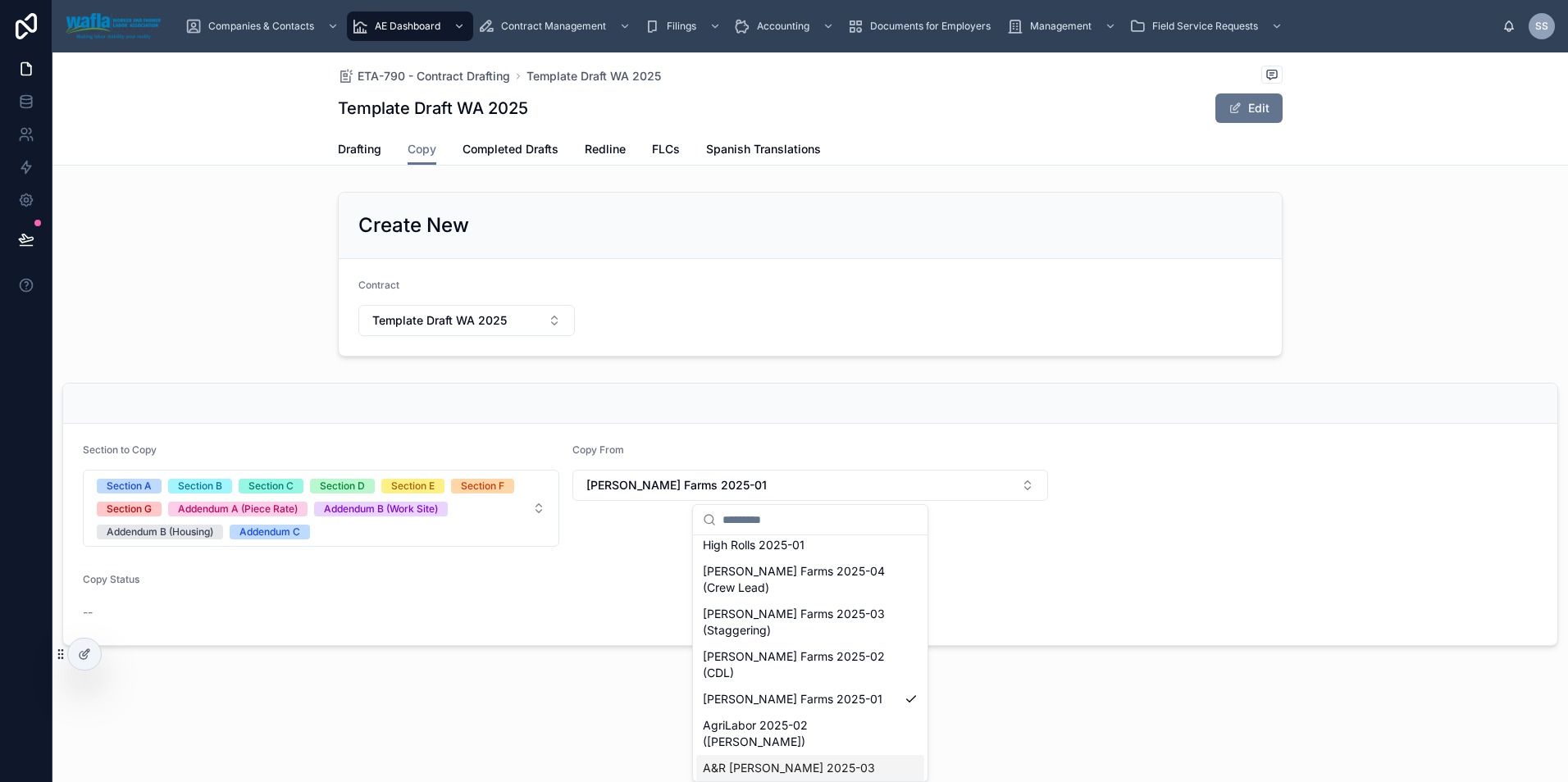
click at [771, 760] on span "A&R [PERSON_NAME] 2025-03" at bounding box center [789, 768] width 172 height 17
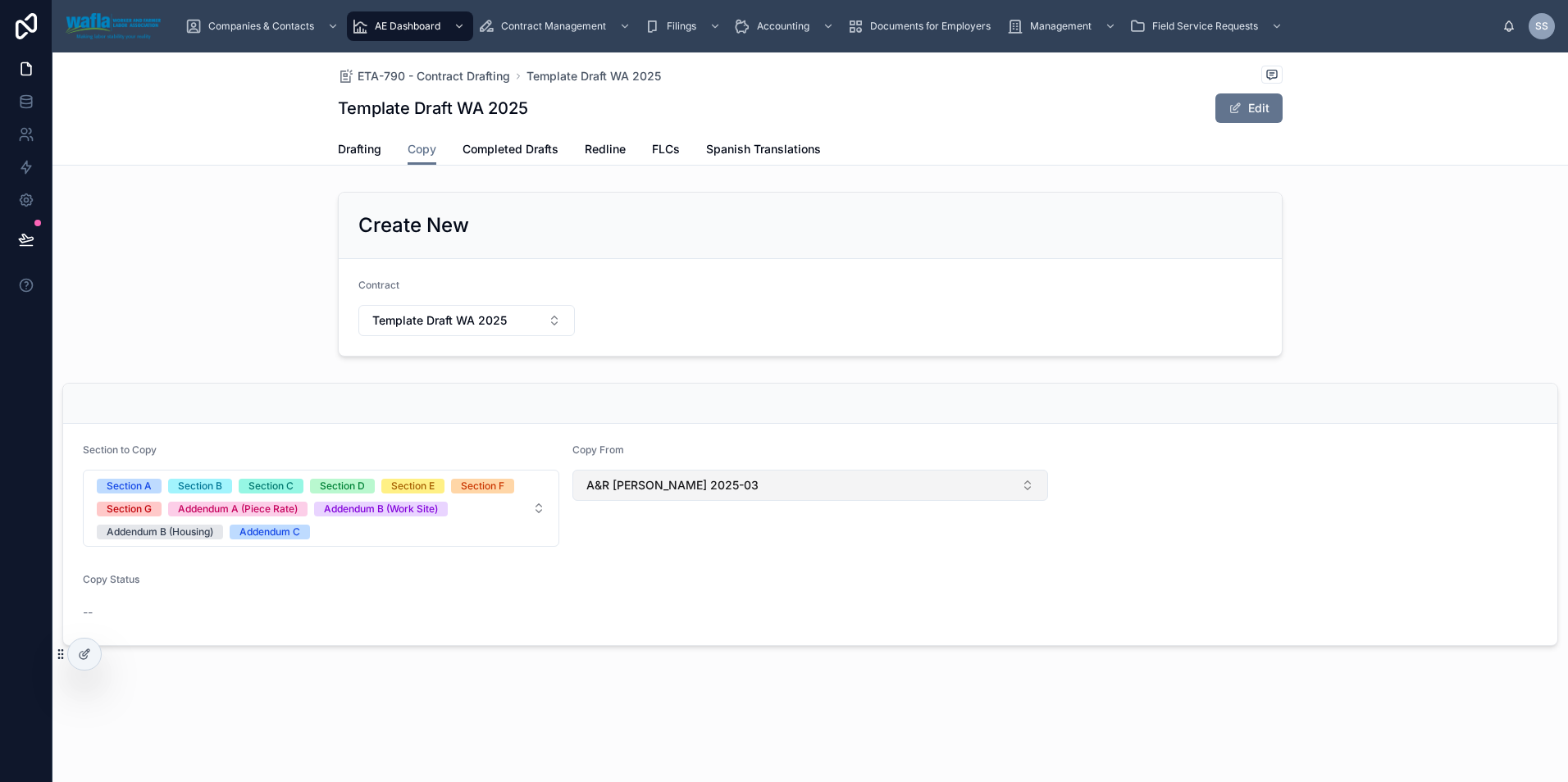
click at [722, 486] on button "A&R [PERSON_NAME] 2025-03" at bounding box center [810, 485] width 477 height 31
type input "*****"
click at [789, 552] on span "A&R [PERSON_NAME] 2025-03" at bounding box center [789, 552] width 172 height 17
click at [773, 483] on button "Select Button" at bounding box center [810, 484] width 477 height 28
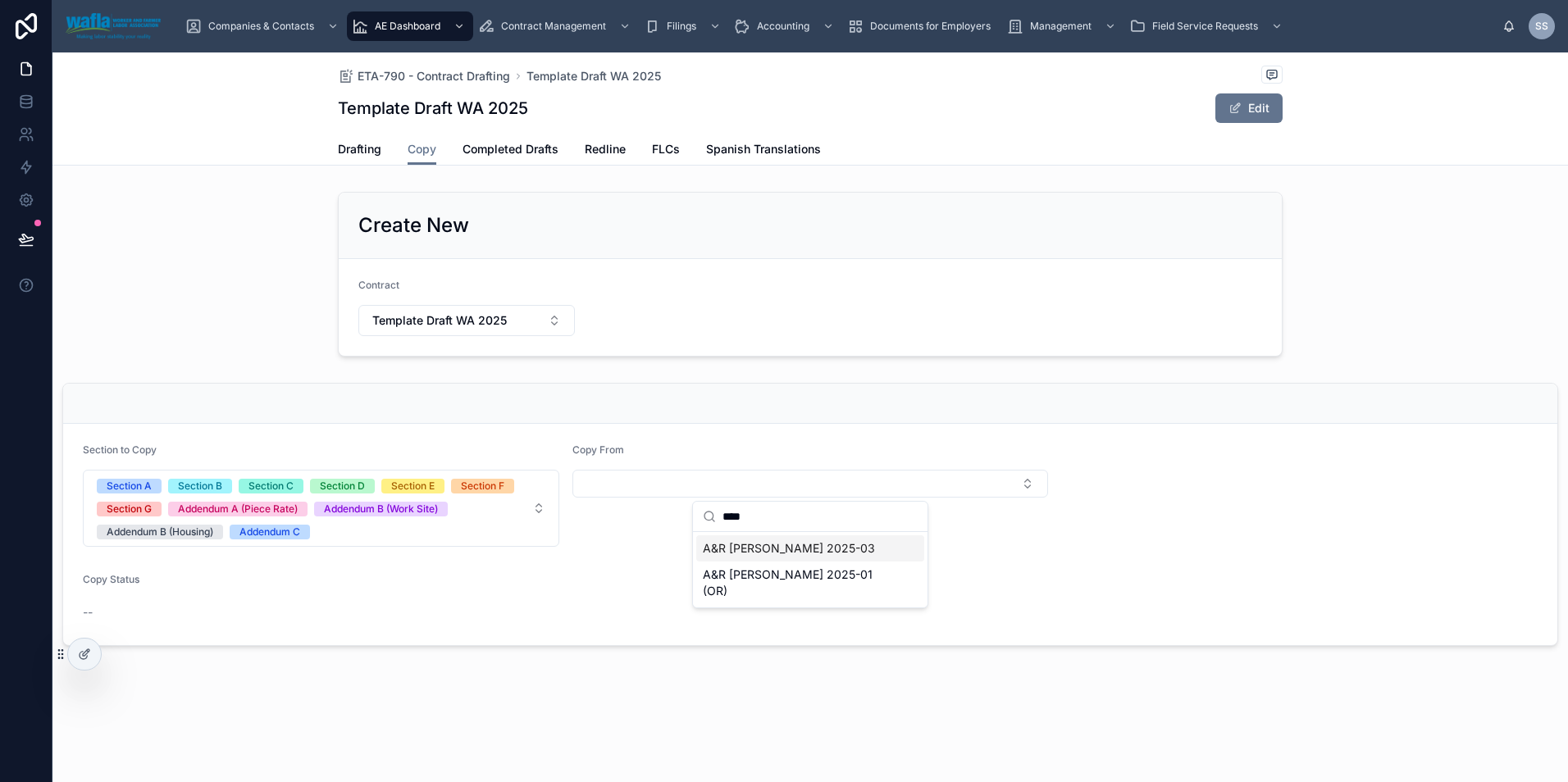
type input "****"
click at [777, 555] on span "A&R [PERSON_NAME] 2025-03" at bounding box center [789, 548] width 172 height 17
click at [759, 533] on div "Copy From A&R [PERSON_NAME] 2025-03" at bounding box center [810, 495] width 477 height 104
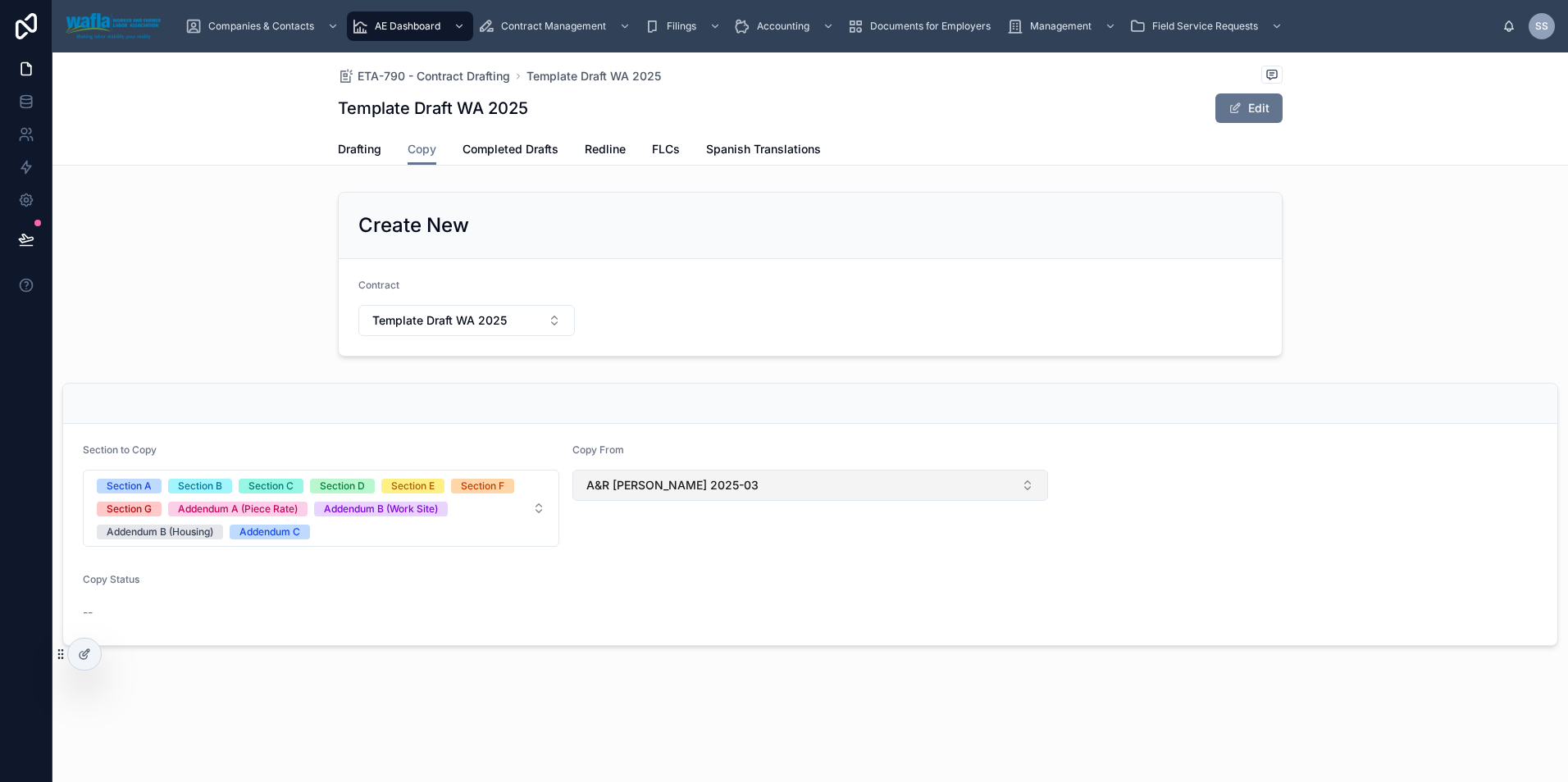
click at [938, 491] on button "A&R [PERSON_NAME] 2025-03" at bounding box center [810, 485] width 477 height 31
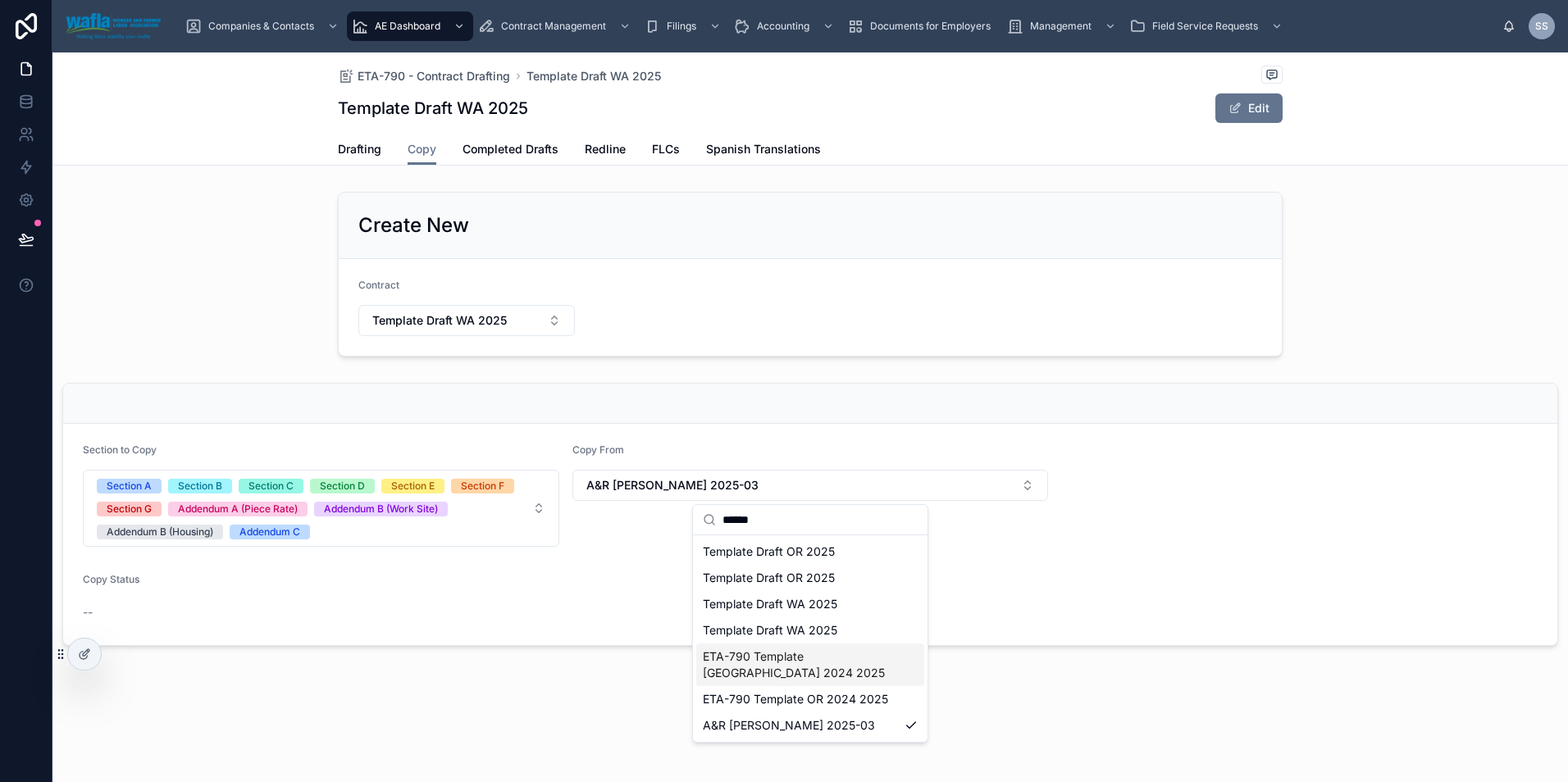
type input "******"
click at [866, 661] on span "ETA-790 Template [GEOGRAPHIC_DATA] 2024 2025" at bounding box center [800, 664] width 195 height 33
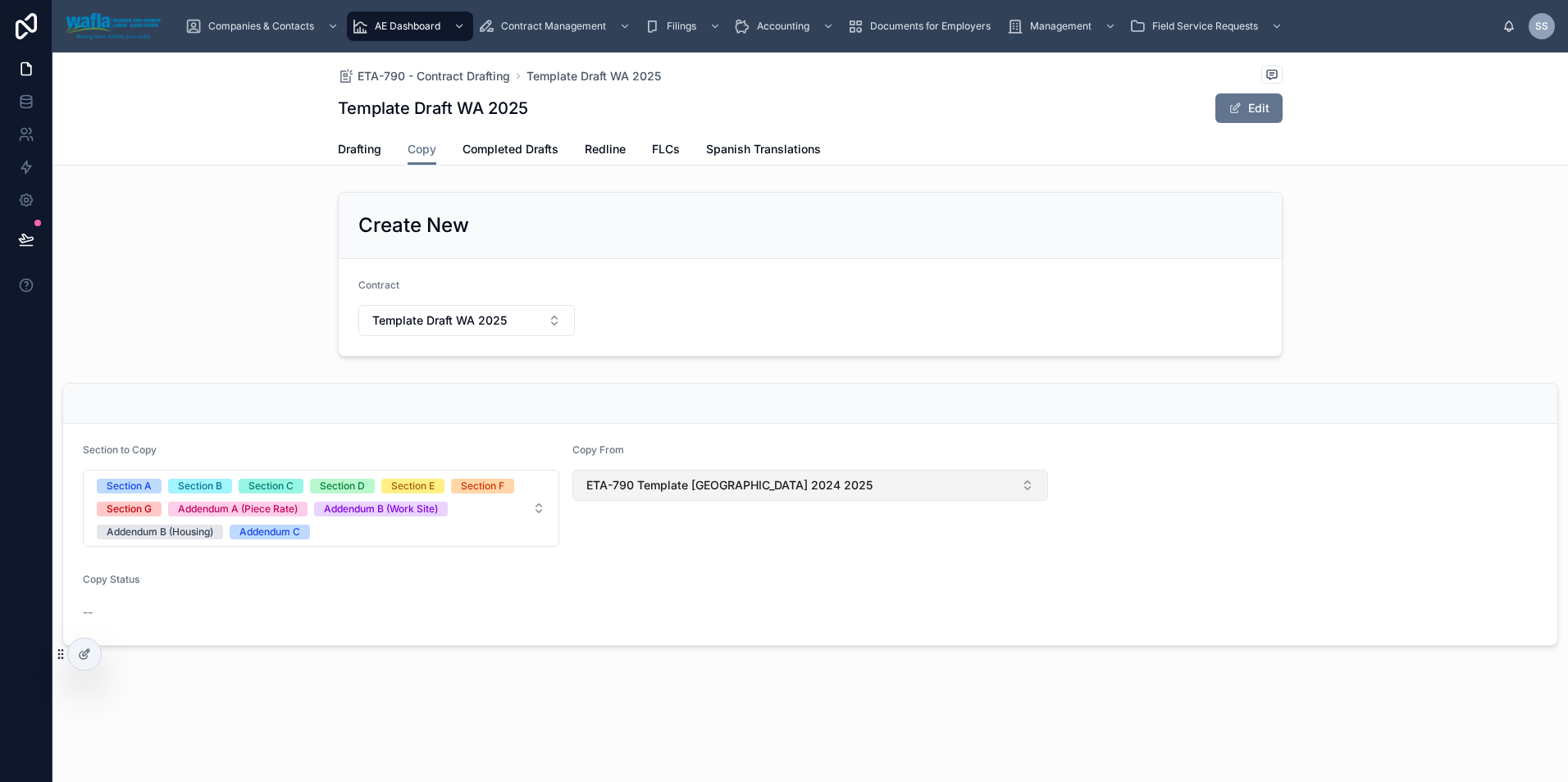
click at [900, 497] on button "ETA-790 Template [GEOGRAPHIC_DATA] 2024 2025" at bounding box center [810, 485] width 477 height 31
click at [1264, 519] on form "Section to Copy Section A Section B Section C Section D Section E Section F Sec…" at bounding box center [810, 534] width 1494 height 221
click at [1255, 419] on div at bounding box center [810, 404] width 1494 height 40
click at [878, 494] on button "ETA-790 Template [GEOGRAPHIC_DATA] 2024 2025" at bounding box center [810, 485] width 477 height 31
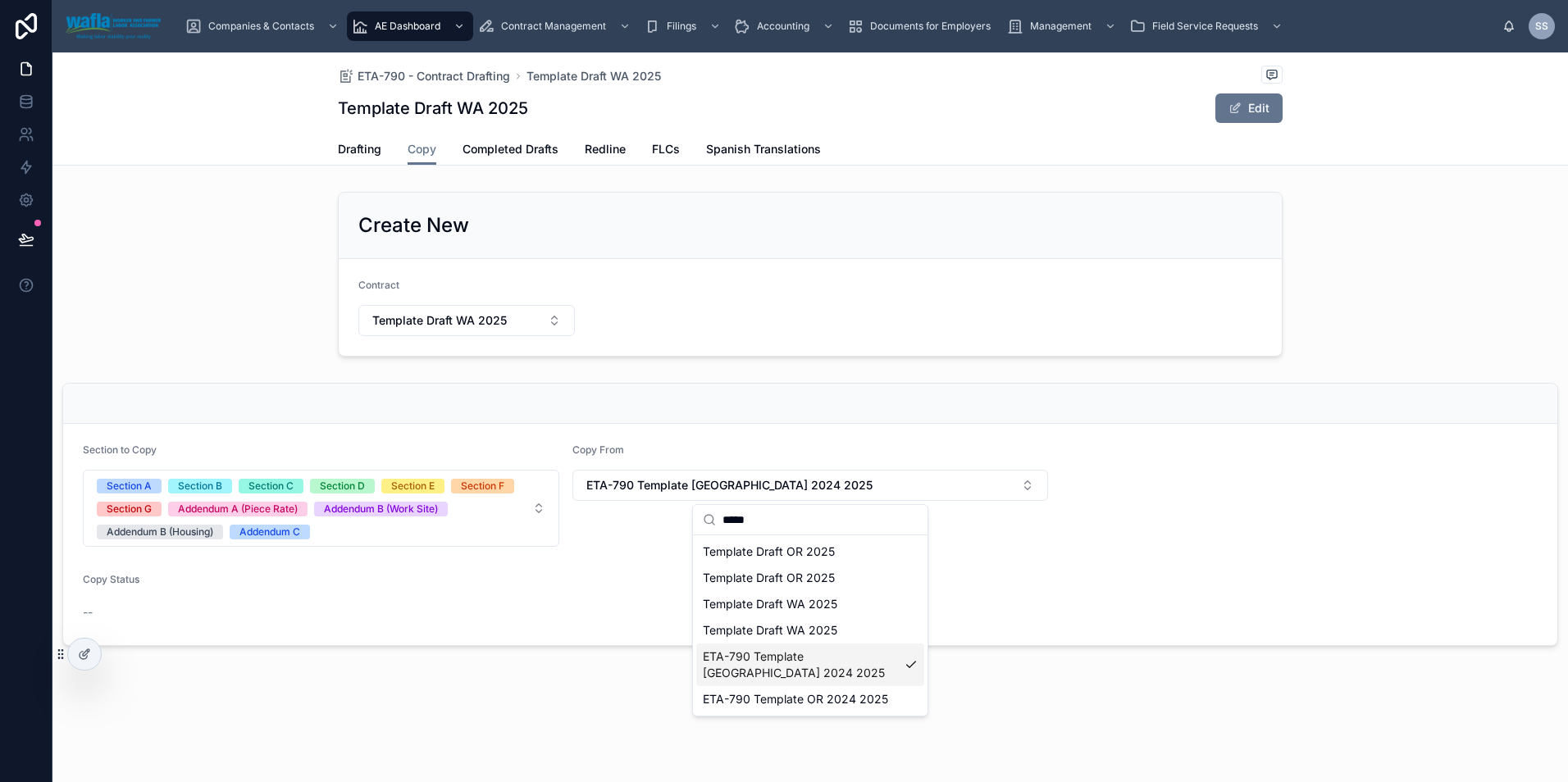
type input "*****"
click at [798, 654] on span "ETA-790 Template [GEOGRAPHIC_DATA] 2024 2025" at bounding box center [800, 664] width 195 height 33
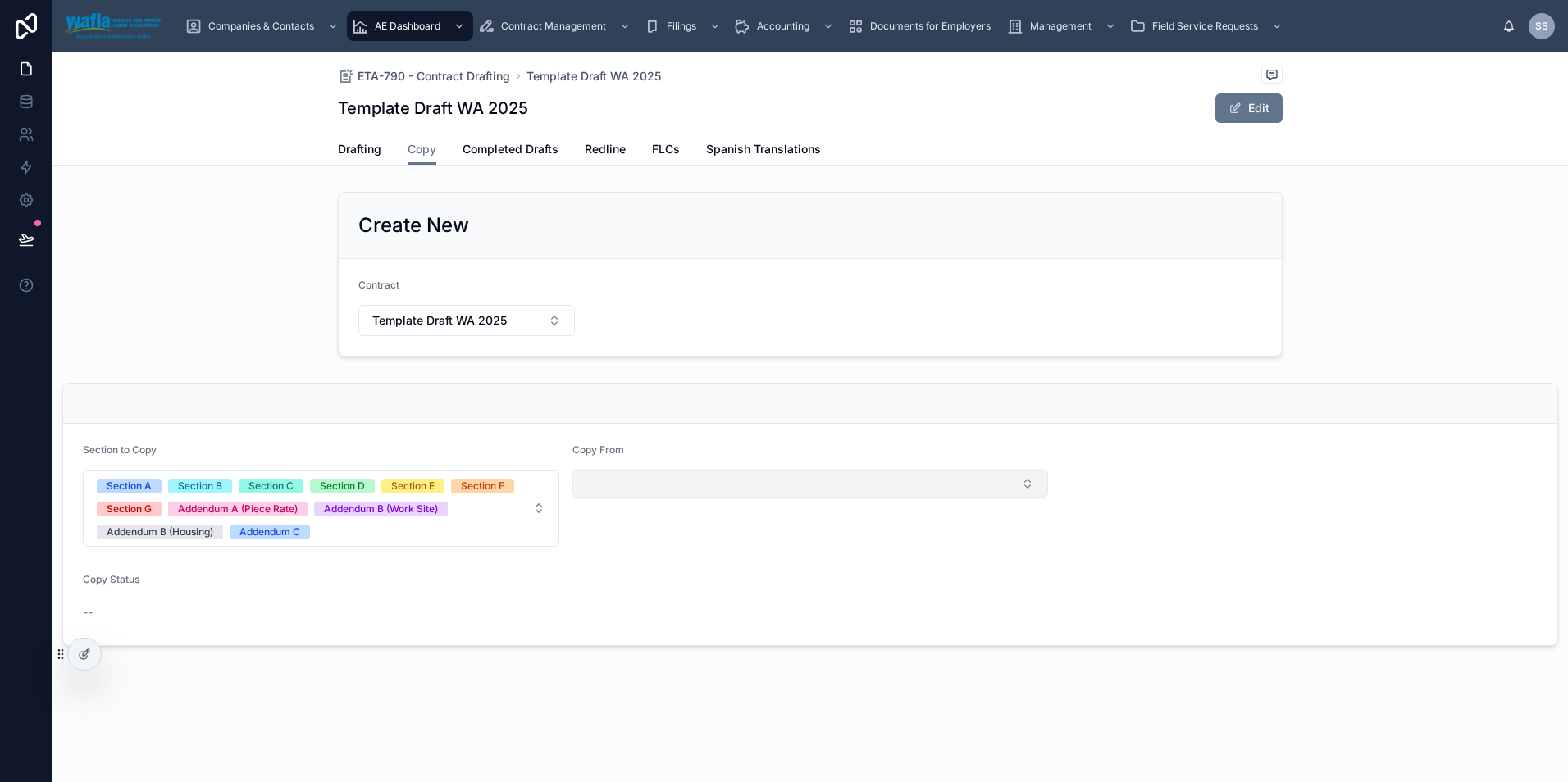
click at [793, 483] on button "Select Button" at bounding box center [810, 484] width 477 height 28
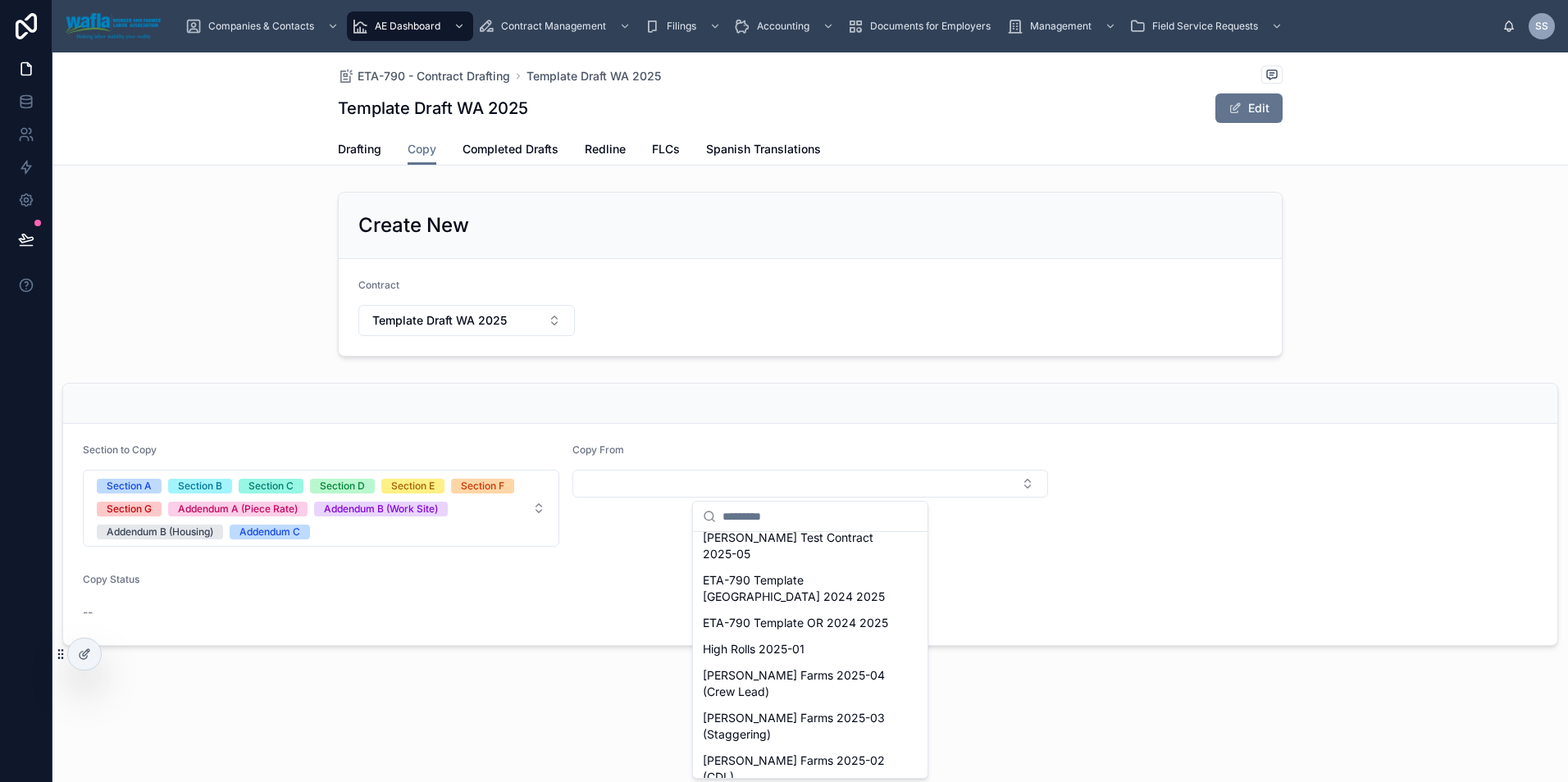
scroll to position [301, 0]
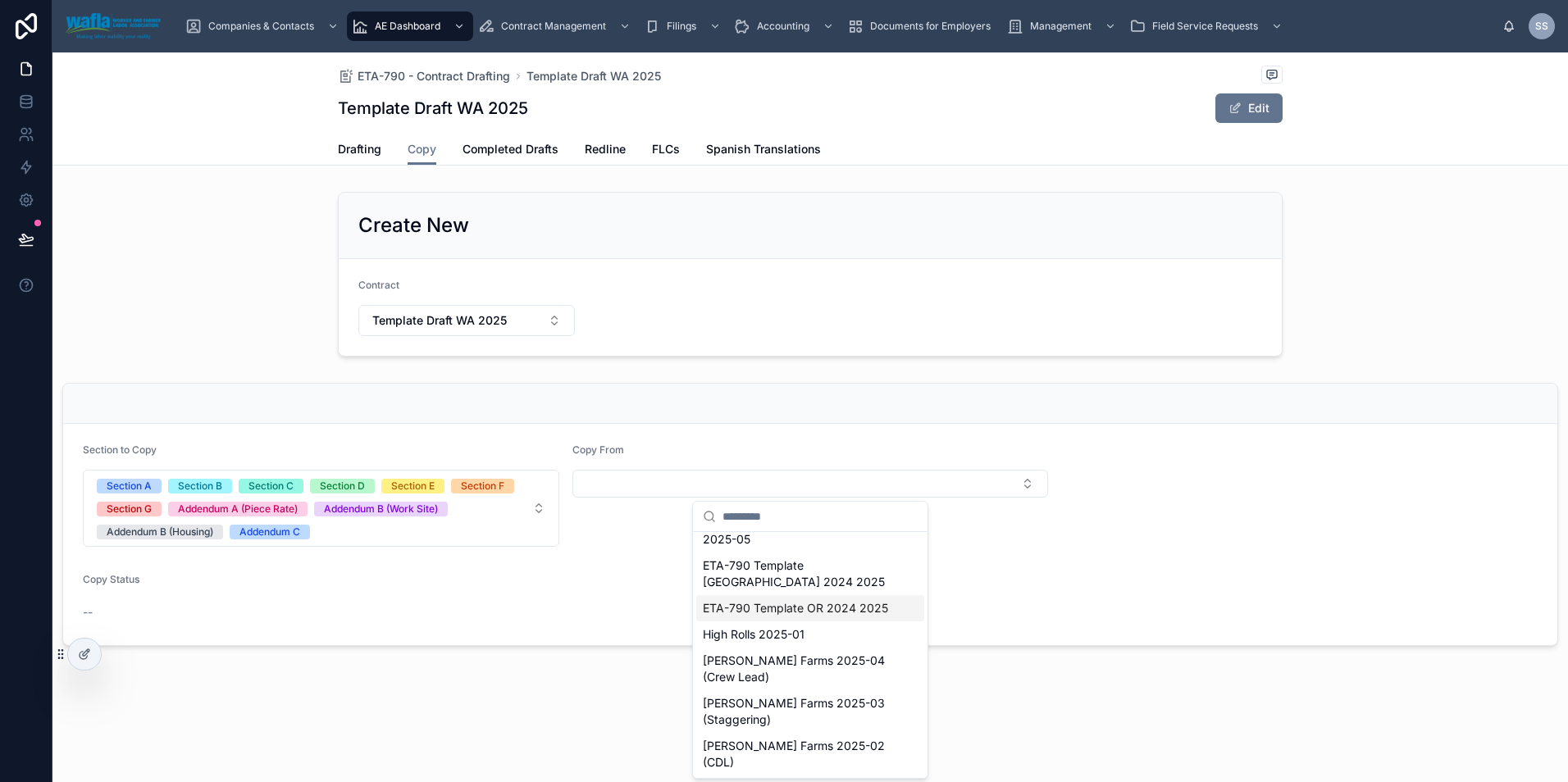
click at [798, 600] on span "ETA-790 Template OR 2024 2025" at bounding box center [795, 608] width 185 height 17
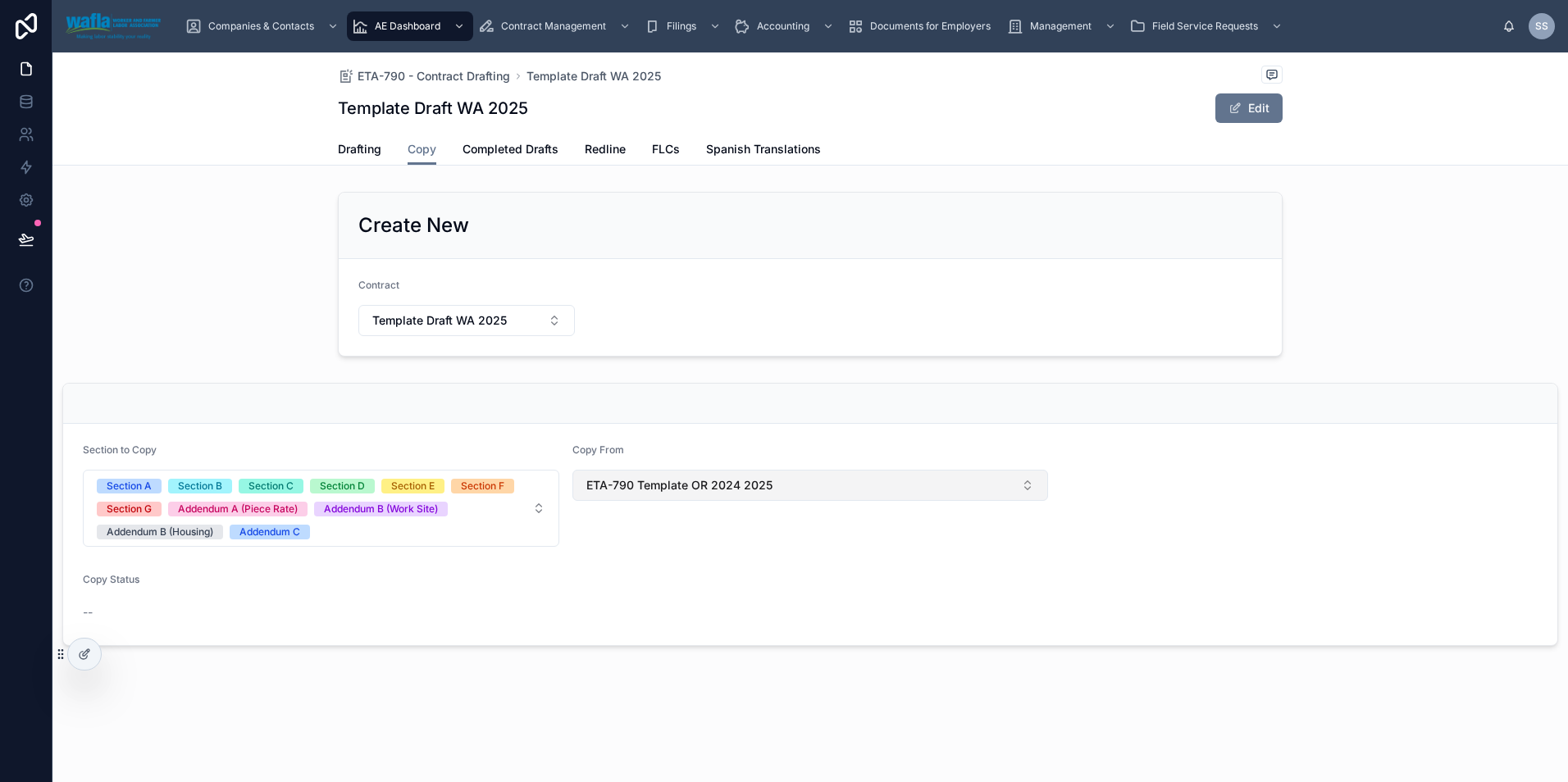
click at [964, 489] on button "ETA-790 Template OR 2024 2025" at bounding box center [810, 485] width 477 height 31
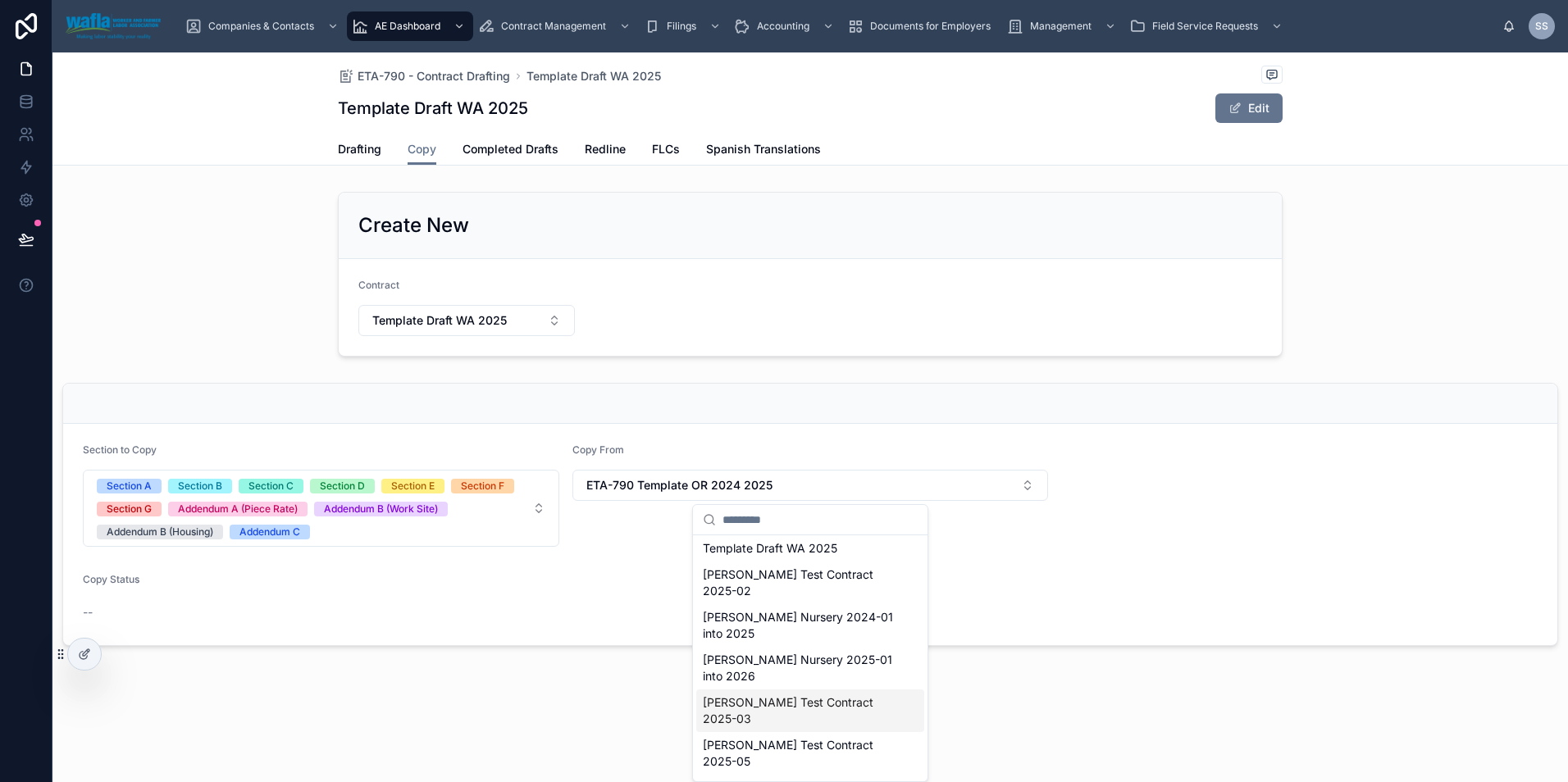
scroll to position [191, 0]
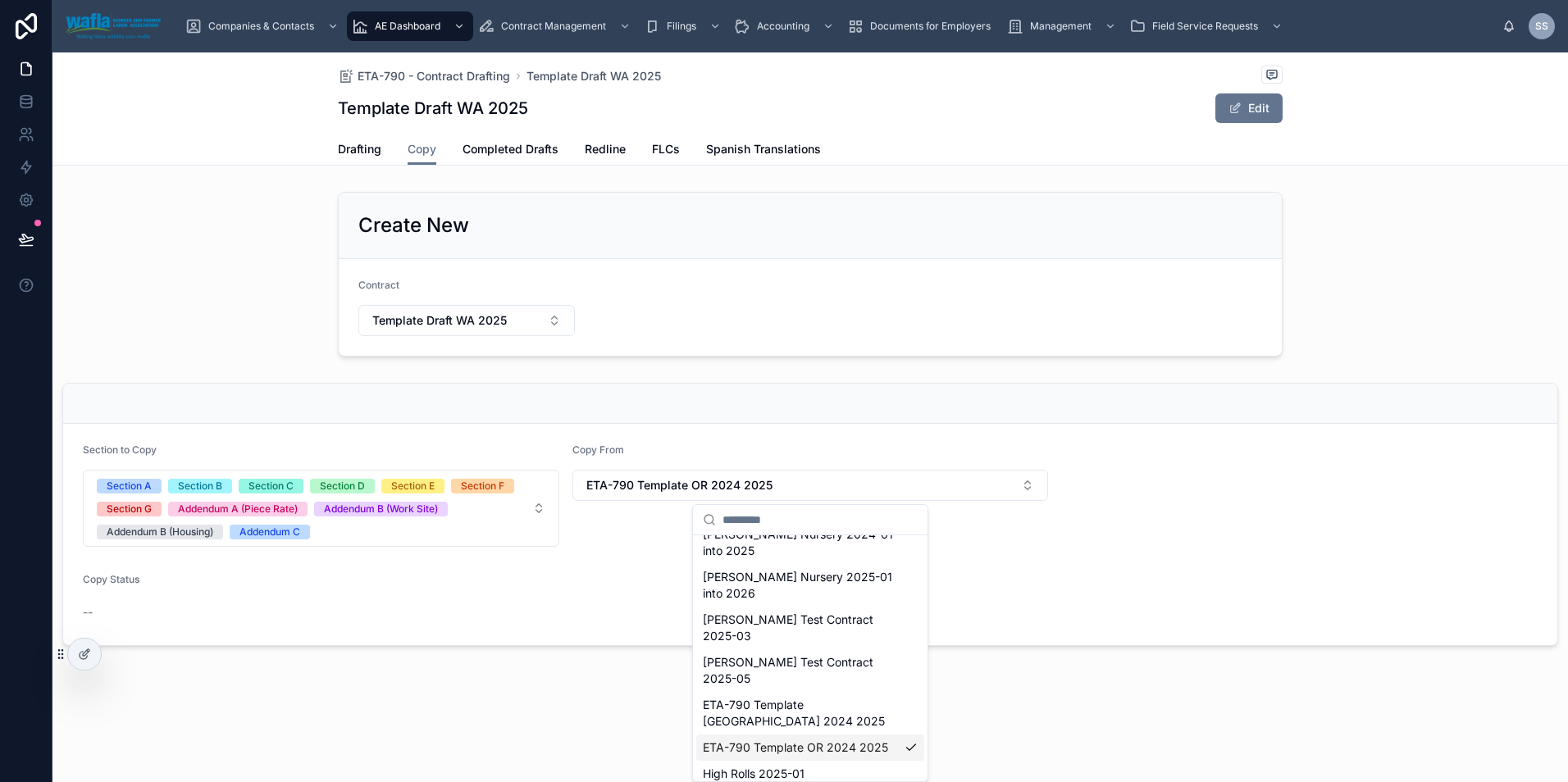
click at [791, 739] on span "ETA-790 Template OR 2024 2025" at bounding box center [795, 747] width 185 height 17
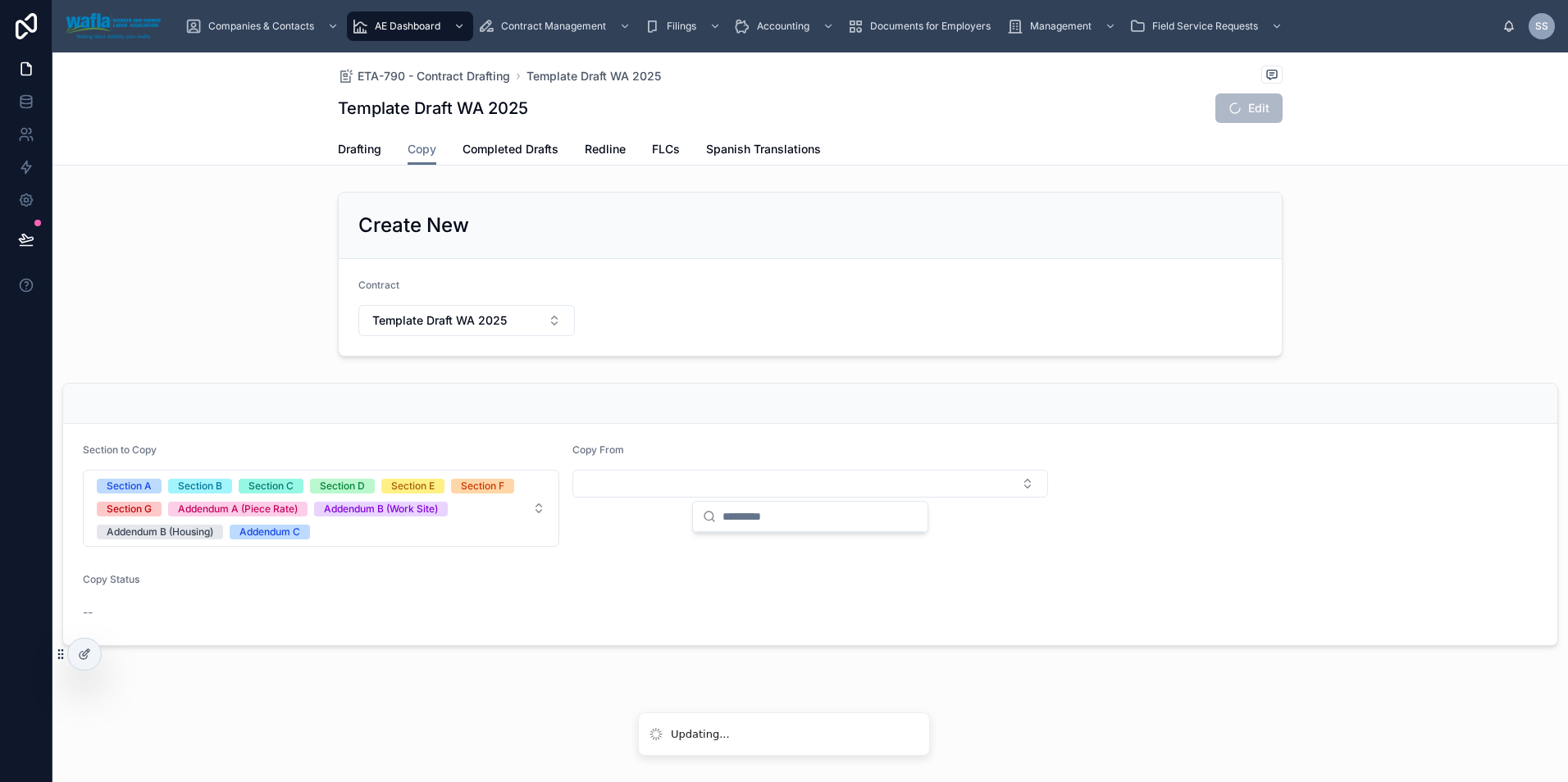
scroll to position [0, 0]
click at [759, 482] on button "Select Button" at bounding box center [810, 484] width 477 height 28
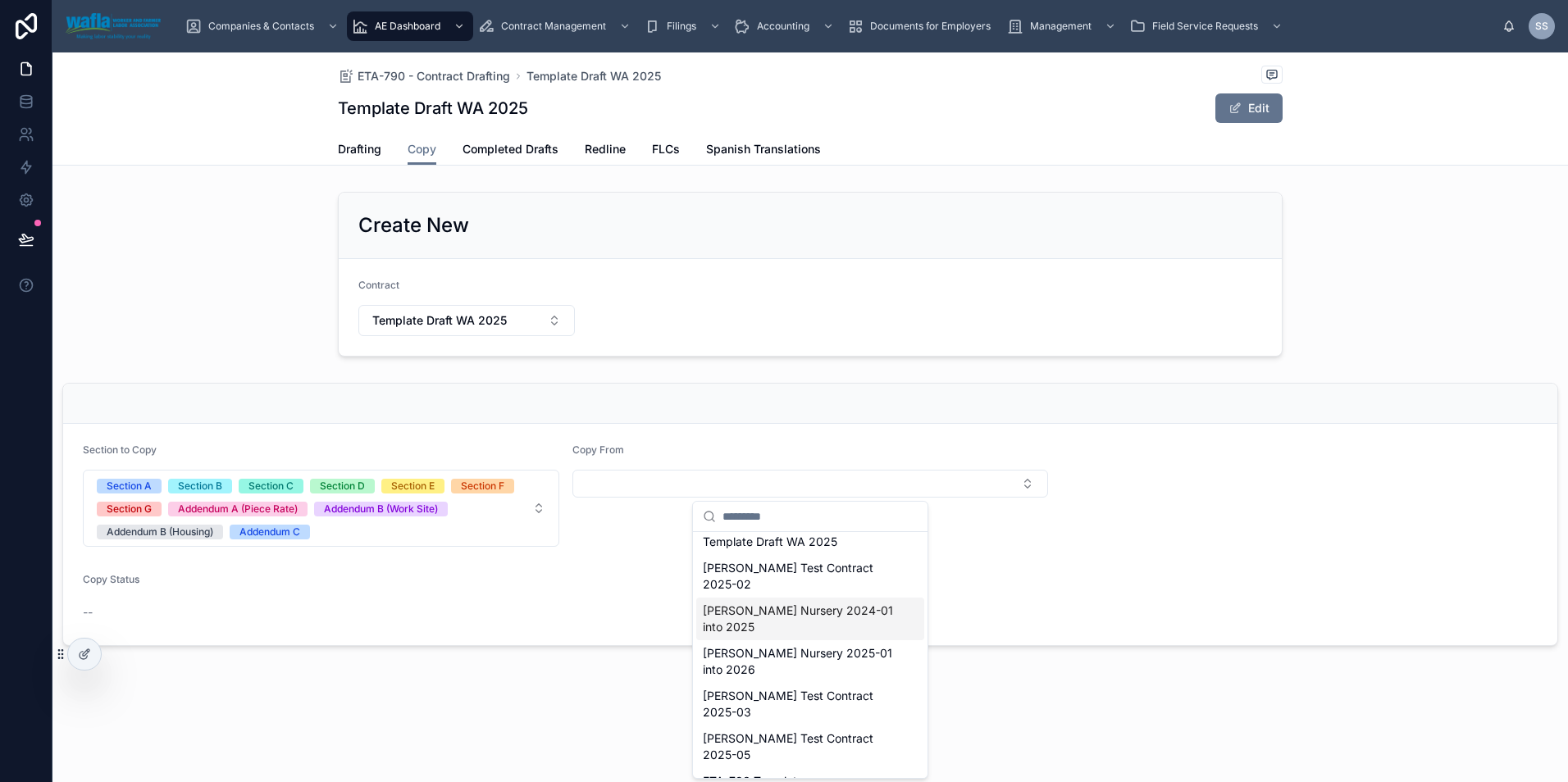
scroll to position [109, 0]
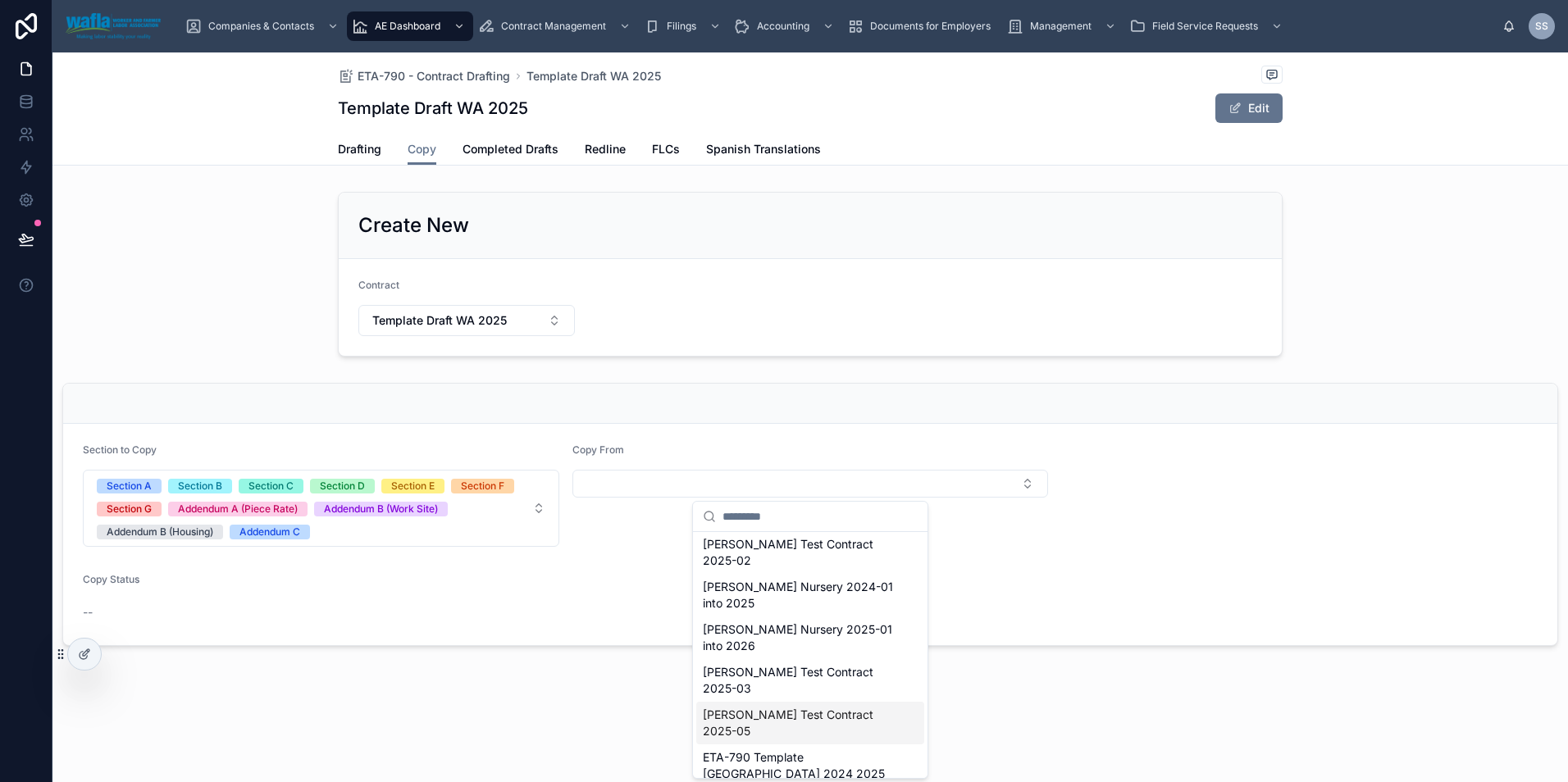
click at [812, 706] on span "[PERSON_NAME] Test Contract 2025-05" at bounding box center [800, 722] width 195 height 33
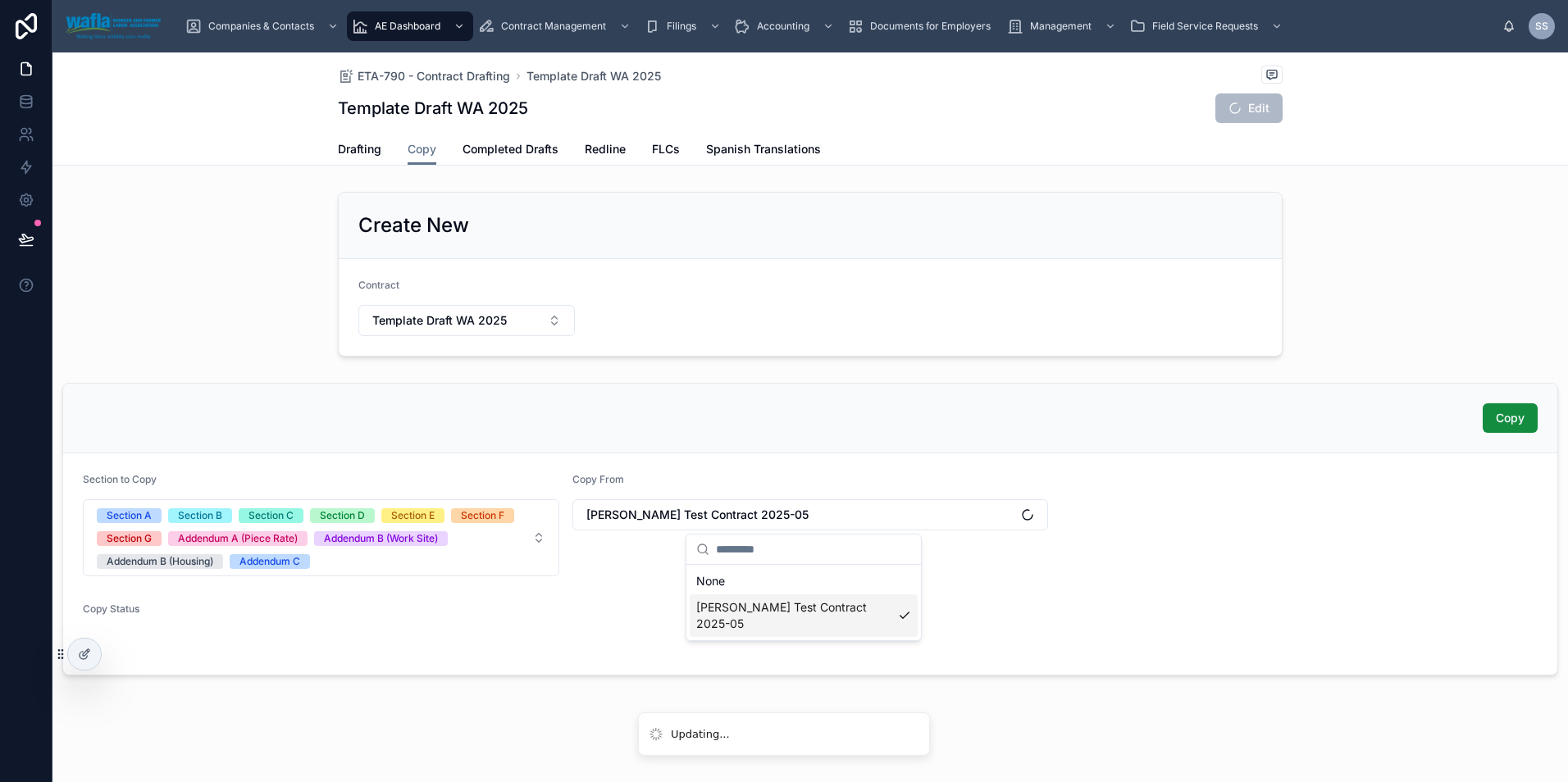
scroll to position [0, 0]
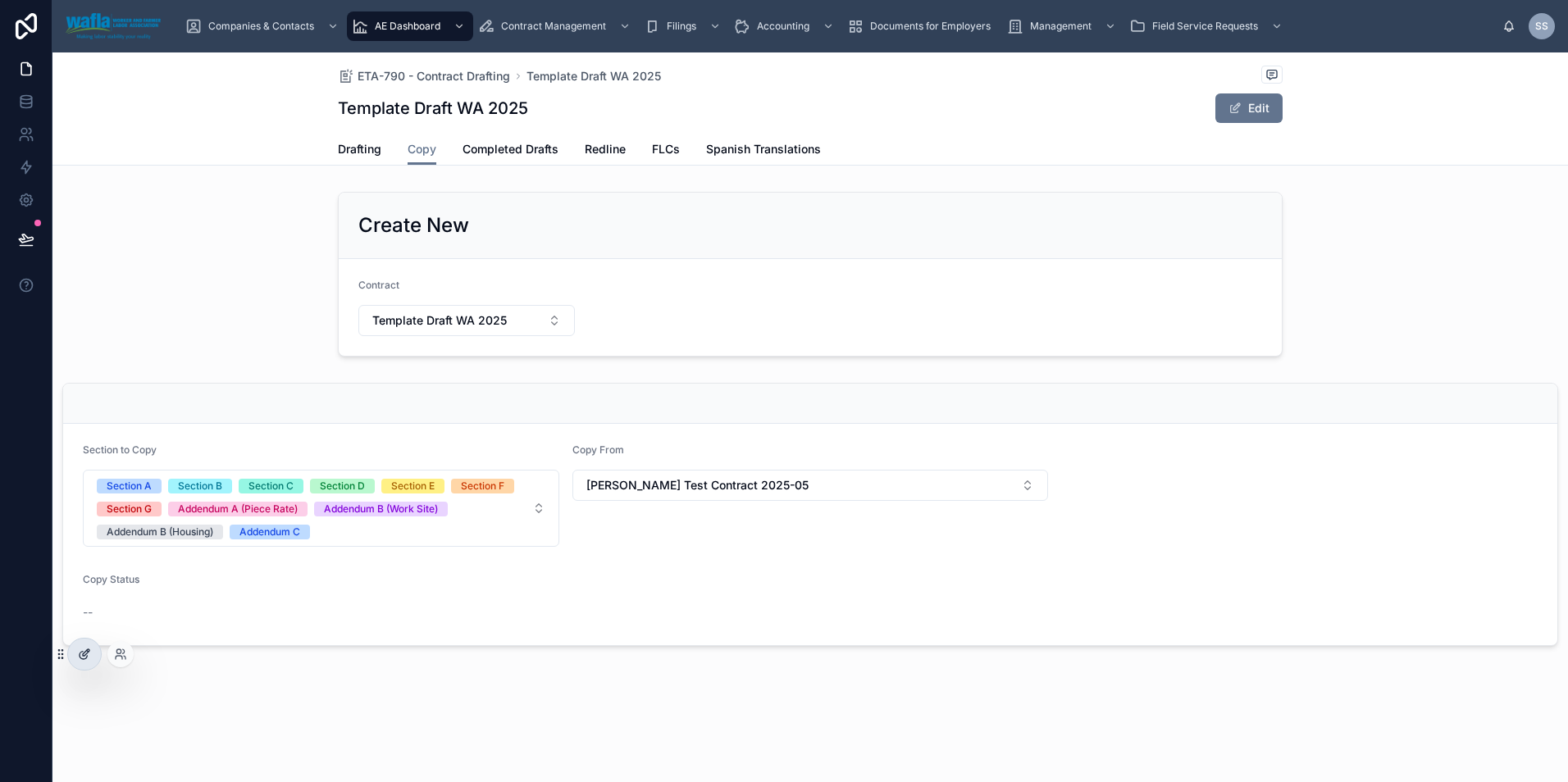
click at [80, 659] on icon at bounding box center [84, 654] width 13 height 13
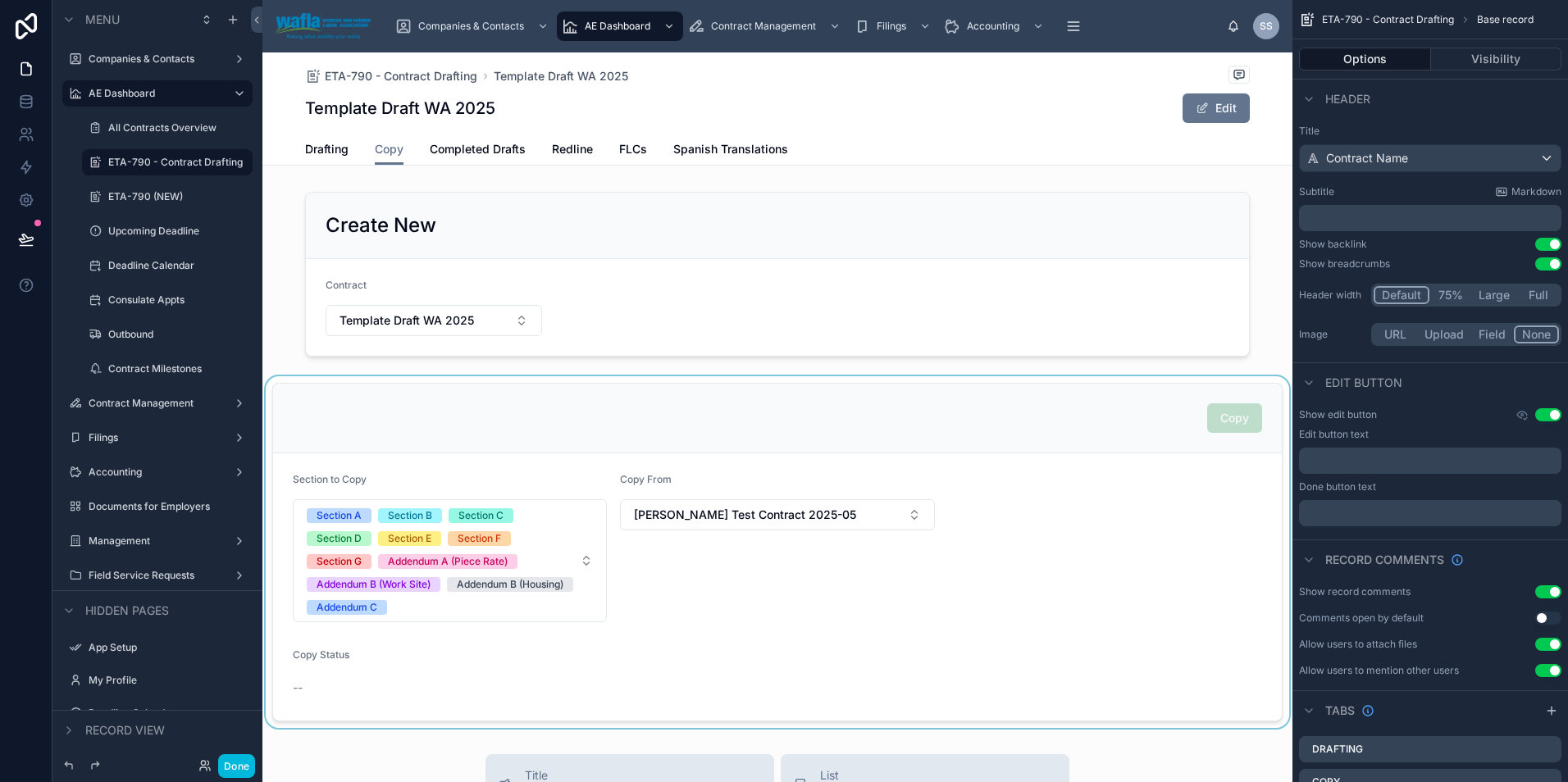
click at [1016, 510] on div at bounding box center [777, 552] width 1030 height 351
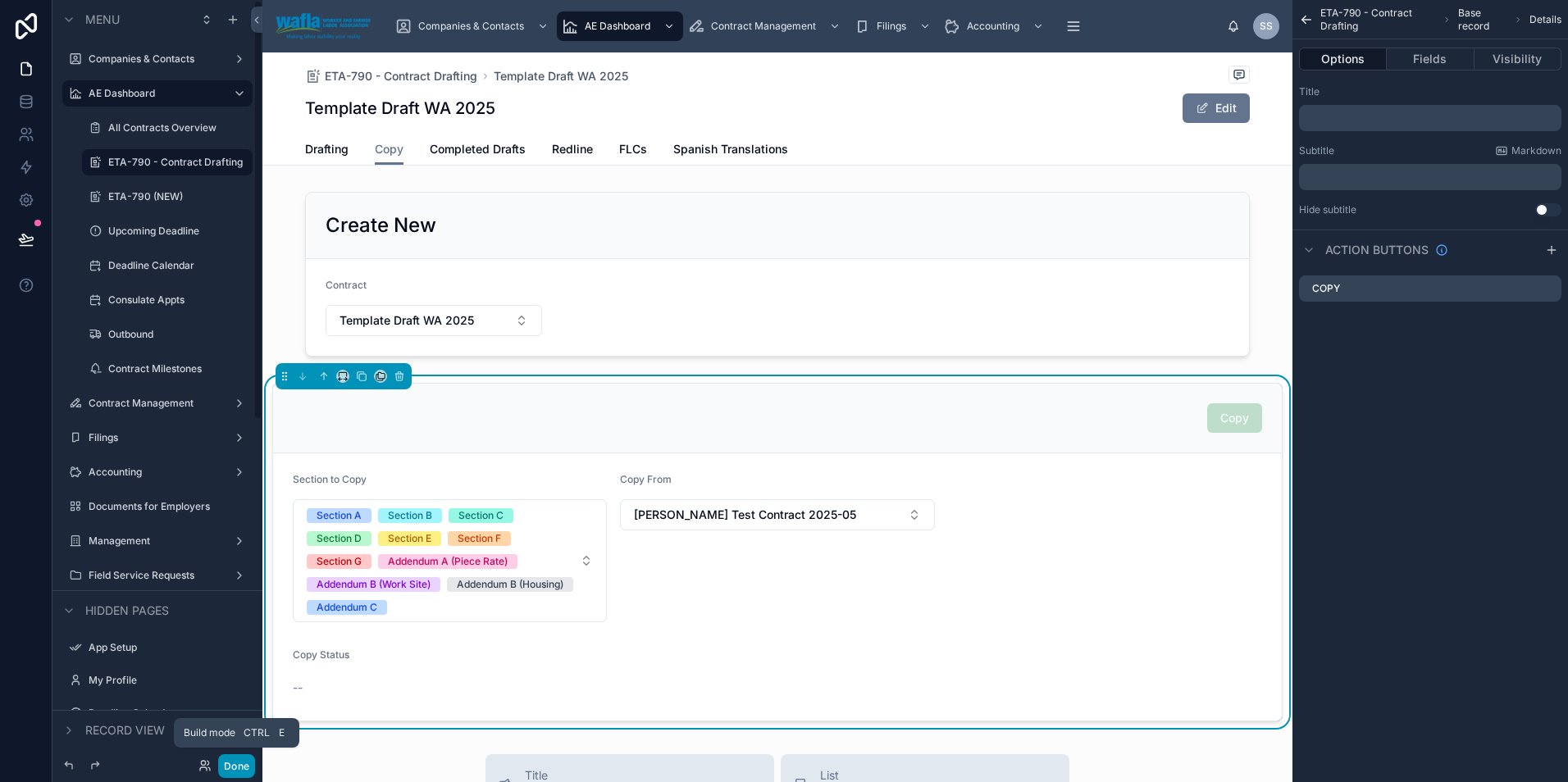
click at [239, 771] on button "Done" at bounding box center [235, 765] width 36 height 23
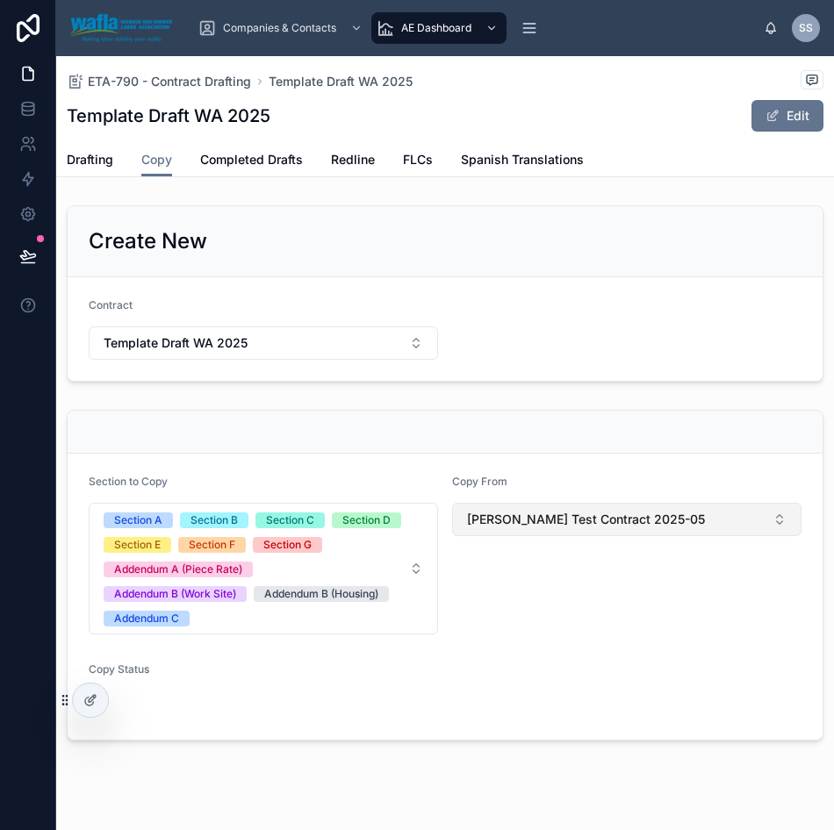
click at [502, 508] on button "[PERSON_NAME] Test Contract 2025-05" at bounding box center [626, 519] width 349 height 33
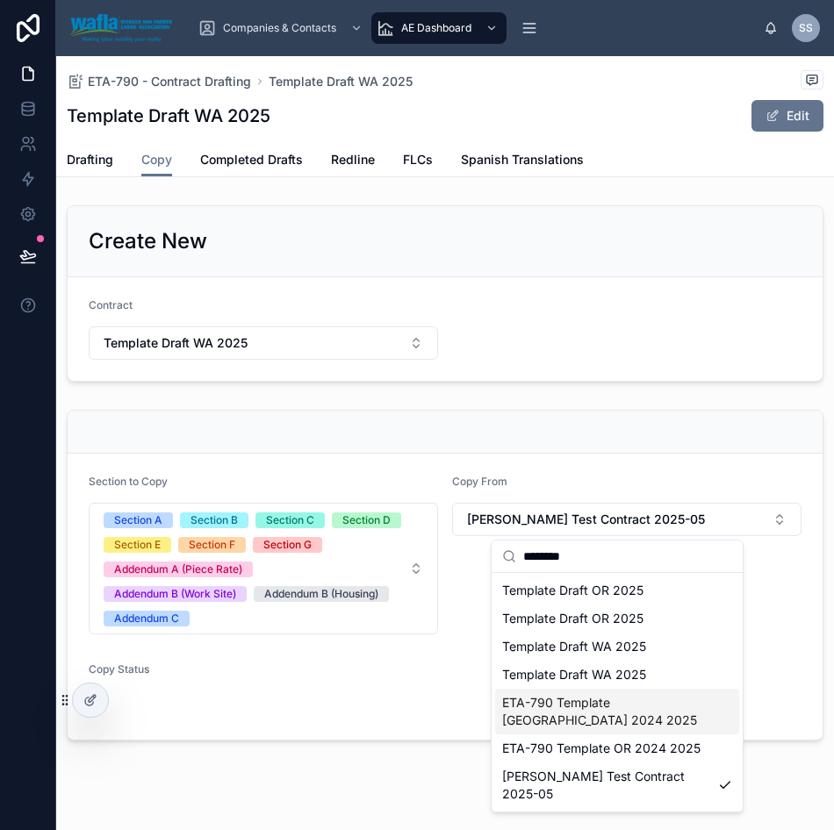
type input "********"
click at [604, 705] on span "ETA-790 Template [GEOGRAPHIC_DATA] 2024 2025" at bounding box center [606, 711] width 209 height 35
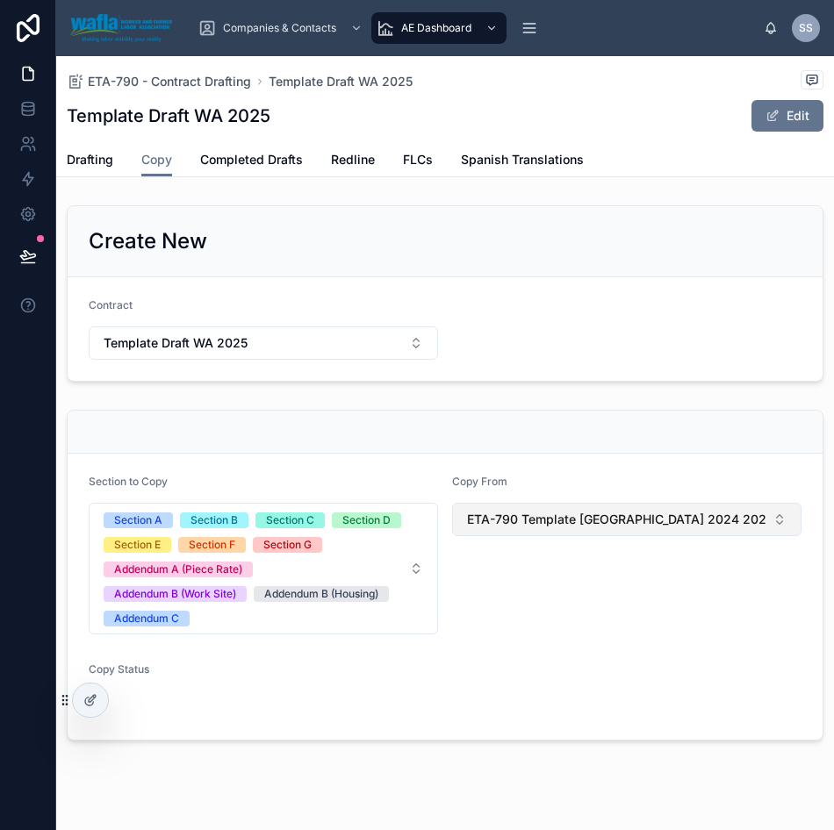
click at [542, 512] on span "ETA-790 Template [GEOGRAPHIC_DATA] 2024 2025" at bounding box center [616, 520] width 298 height 18
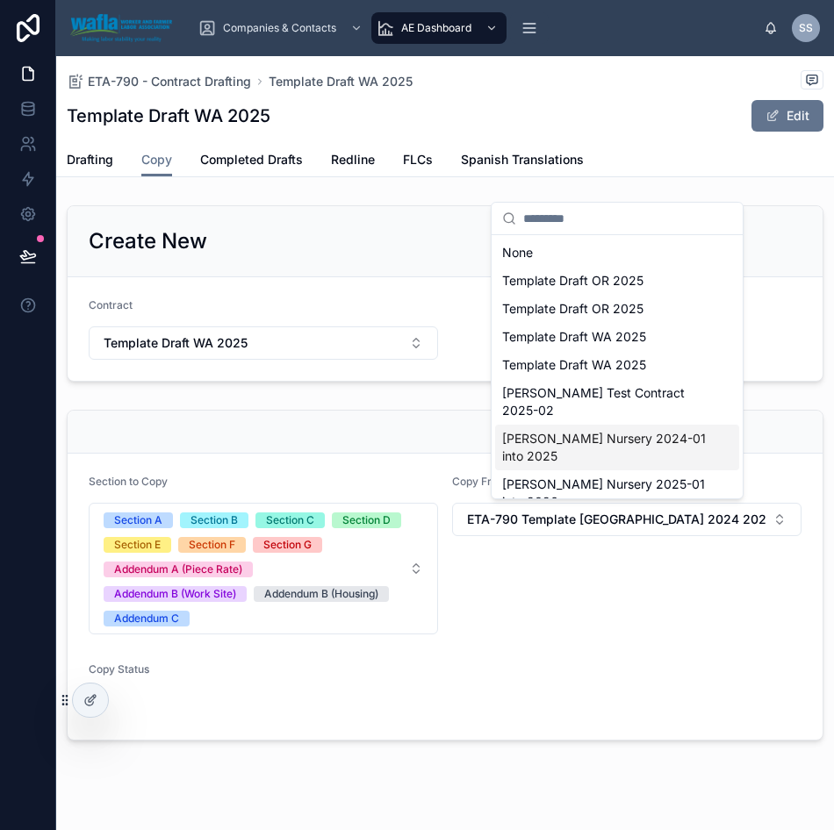
click at [584, 430] on span "[PERSON_NAME] Nursery 2024-01 into 2025" at bounding box center [606, 447] width 209 height 35
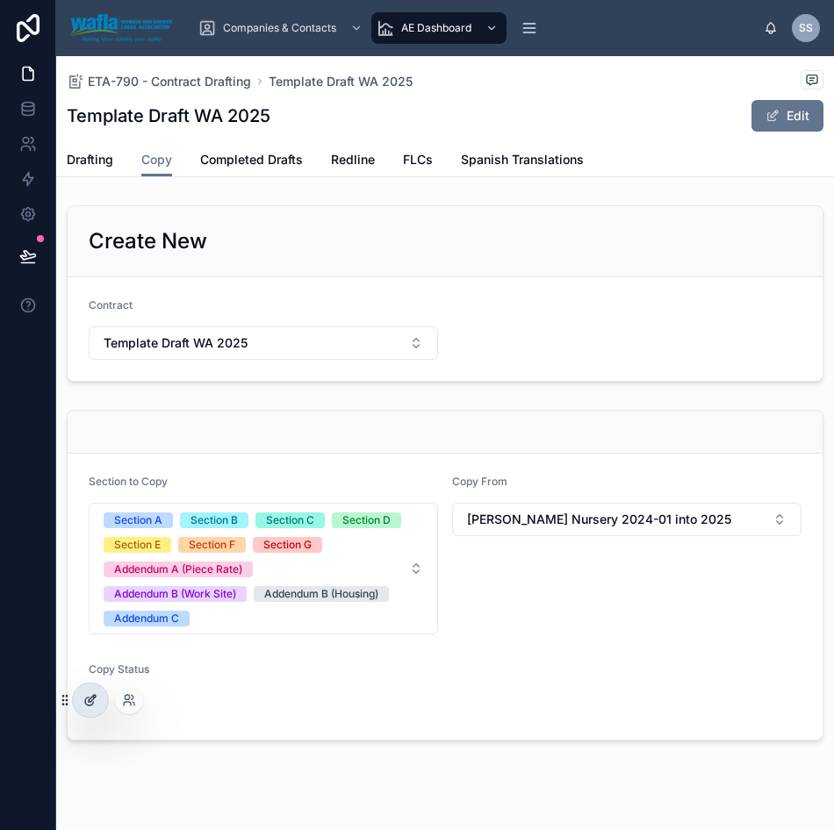
click at [90, 704] on icon at bounding box center [90, 700] width 14 height 14
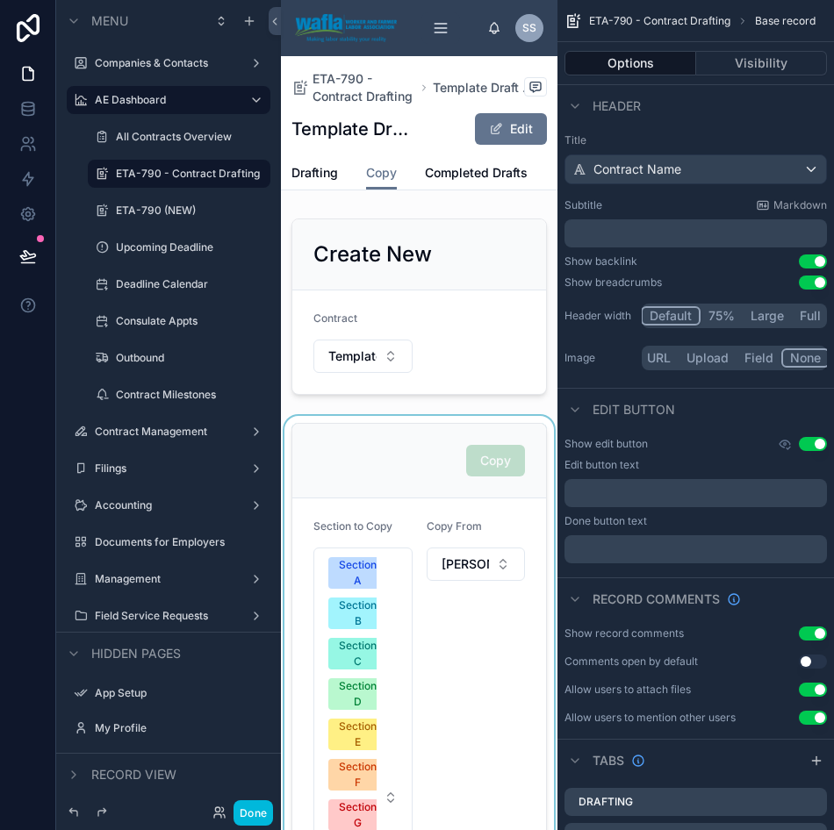
click at [409, 483] on div at bounding box center [419, 788] width 276 height 745
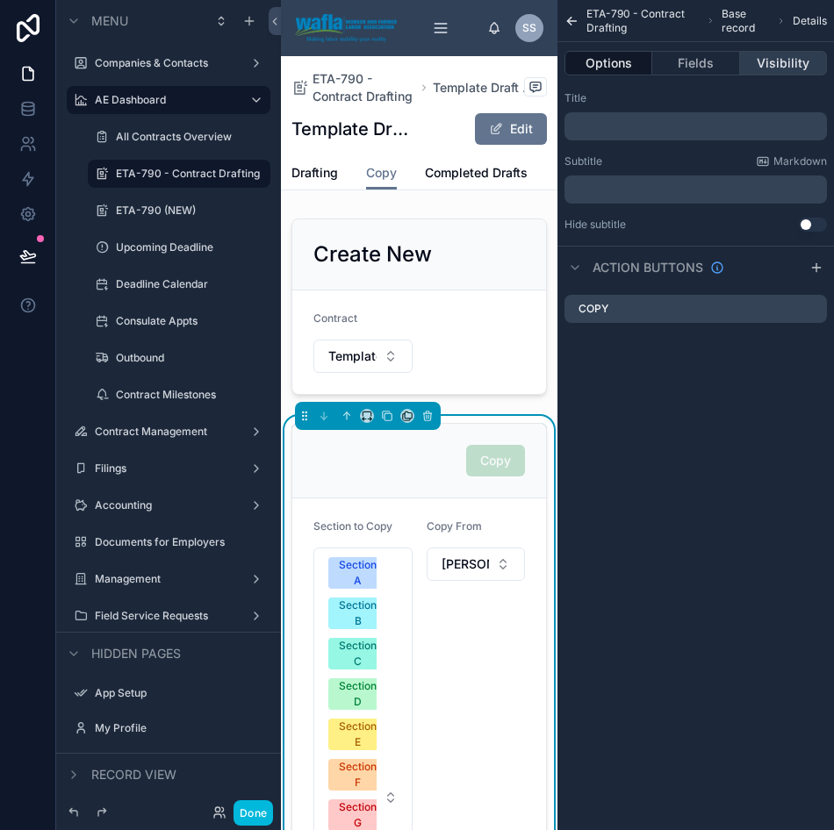
click at [776, 63] on button "Visibility" at bounding box center [783, 63] width 87 height 25
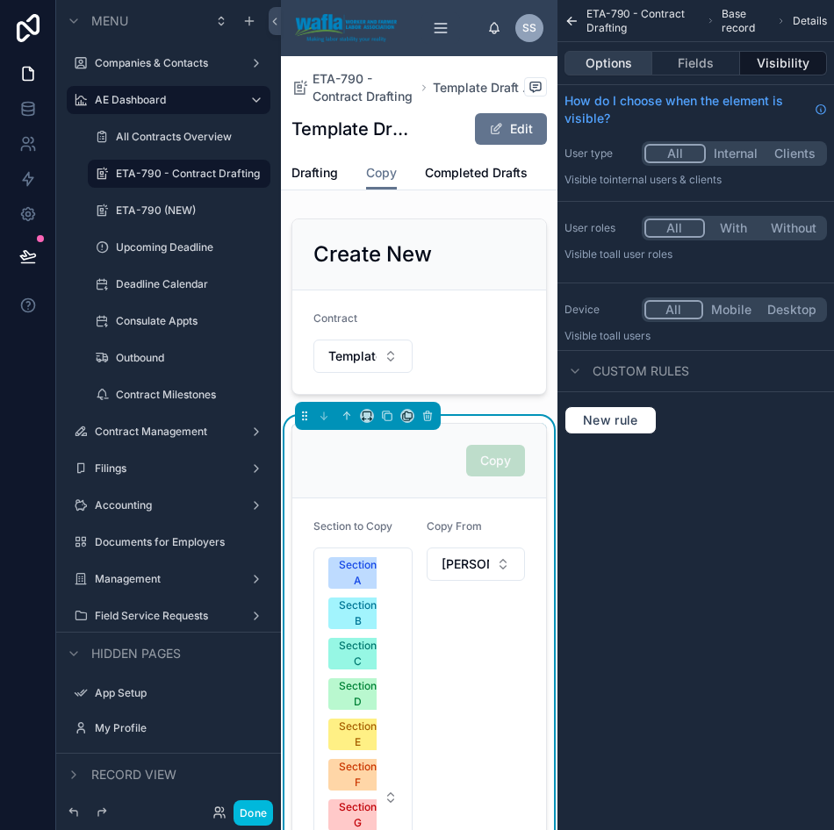
click at [610, 61] on button "Options" at bounding box center [608, 63] width 88 height 25
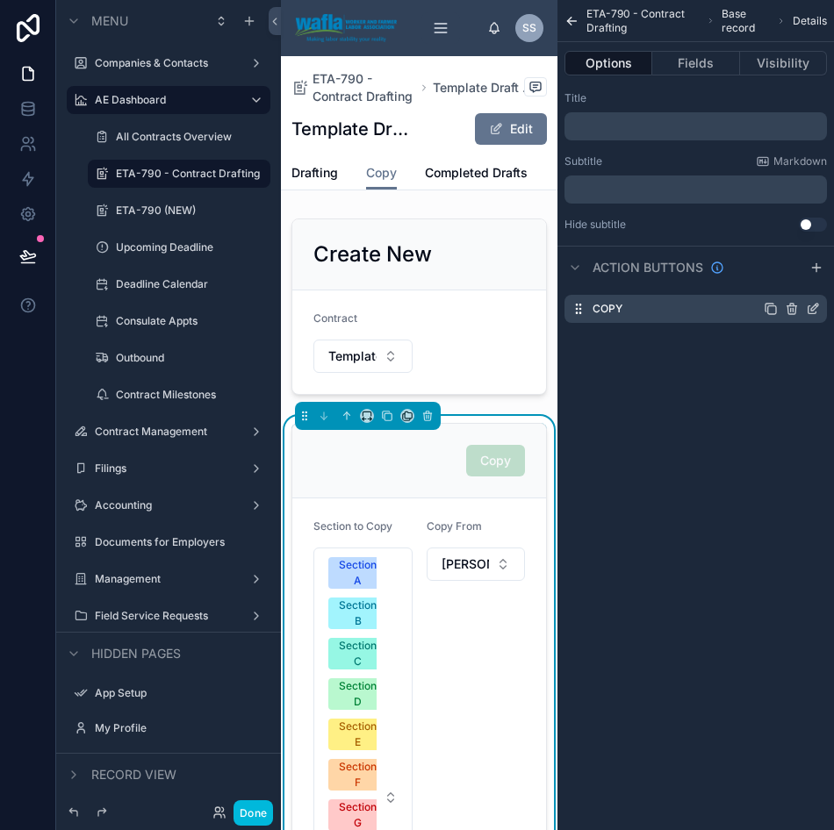
click at [810, 309] on icon "scrollable content" at bounding box center [813, 309] width 14 height 14
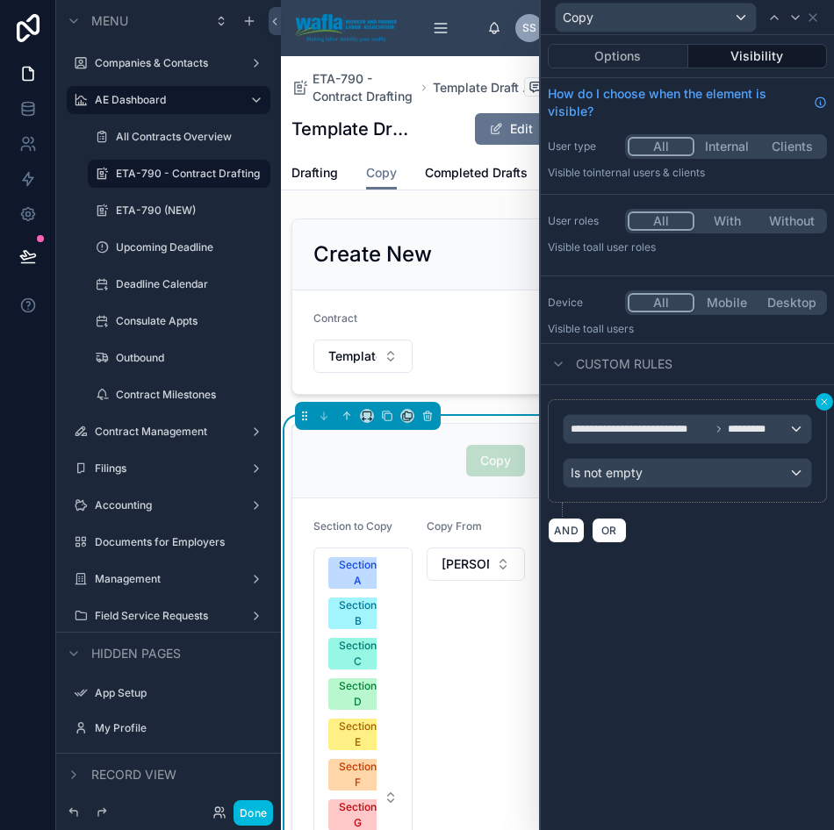
click at [820, 402] on icon at bounding box center [824, 402] width 11 height 11
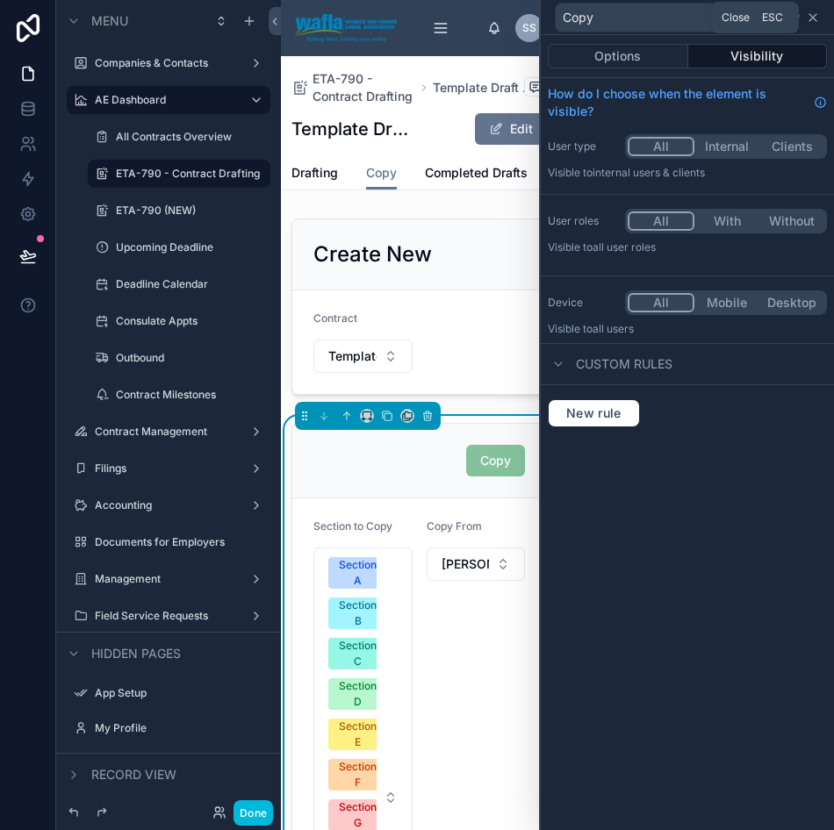
click at [818, 13] on icon at bounding box center [813, 18] width 14 height 14
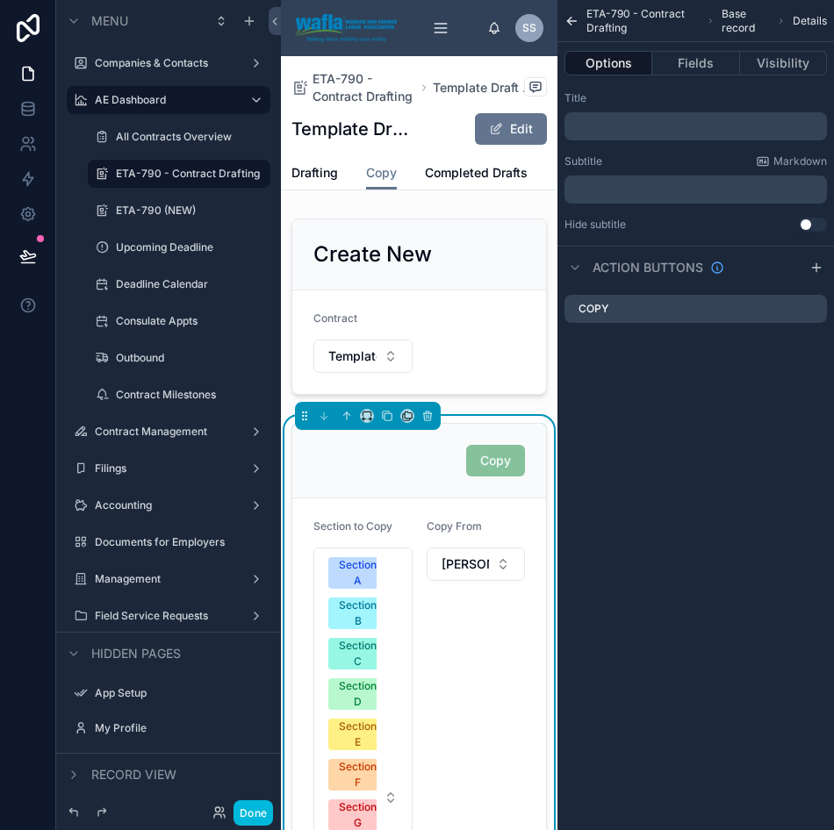
click at [726, 500] on div "ETA-790 - Contract Drafting Base record Details Options Fields Visibility Title…" at bounding box center [695, 415] width 276 height 830
click at [573, 21] on icon "scrollable content" at bounding box center [572, 21] width 9 height 0
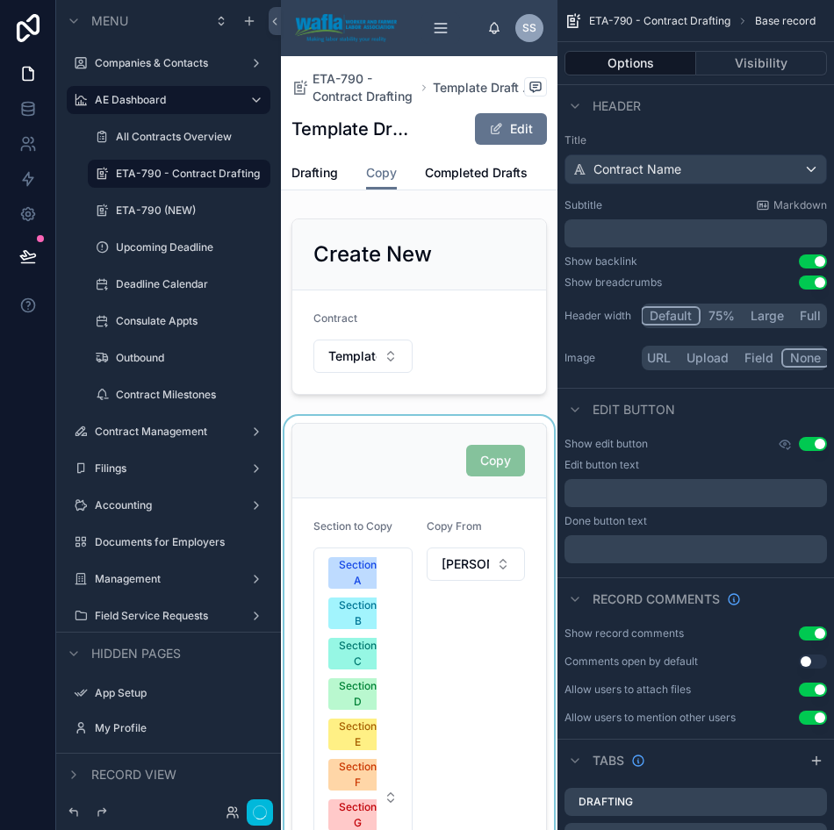
click at [419, 485] on div at bounding box center [419, 788] width 276 height 745
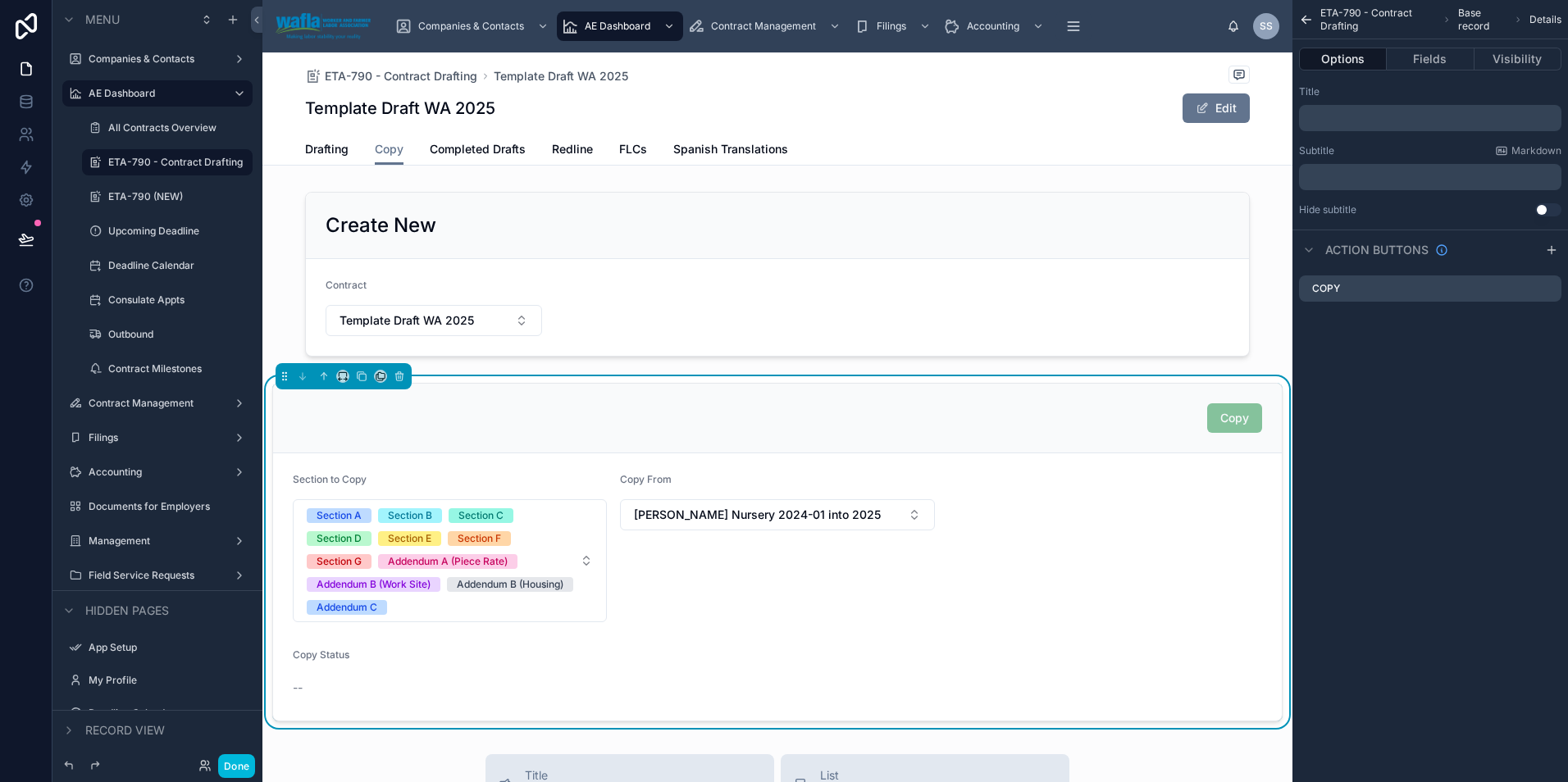
click at [722, 423] on div "Copy" at bounding box center [777, 419] width 969 height 30
click at [235, 775] on button "Done" at bounding box center [235, 765] width 36 height 23
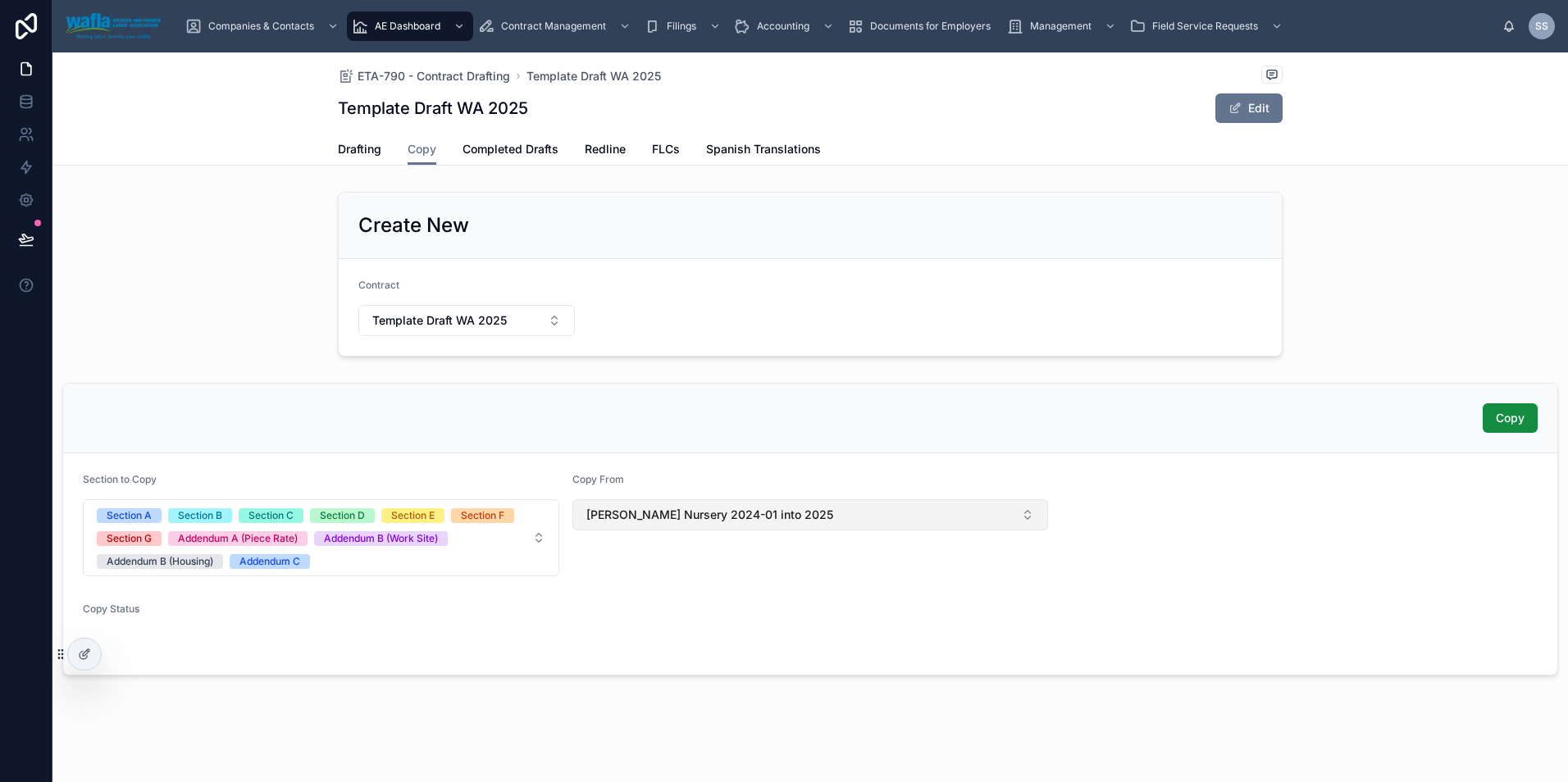
click at [717, 514] on span "[PERSON_NAME] Nursery 2024-01 into 2025" at bounding box center [709, 515] width 247 height 17
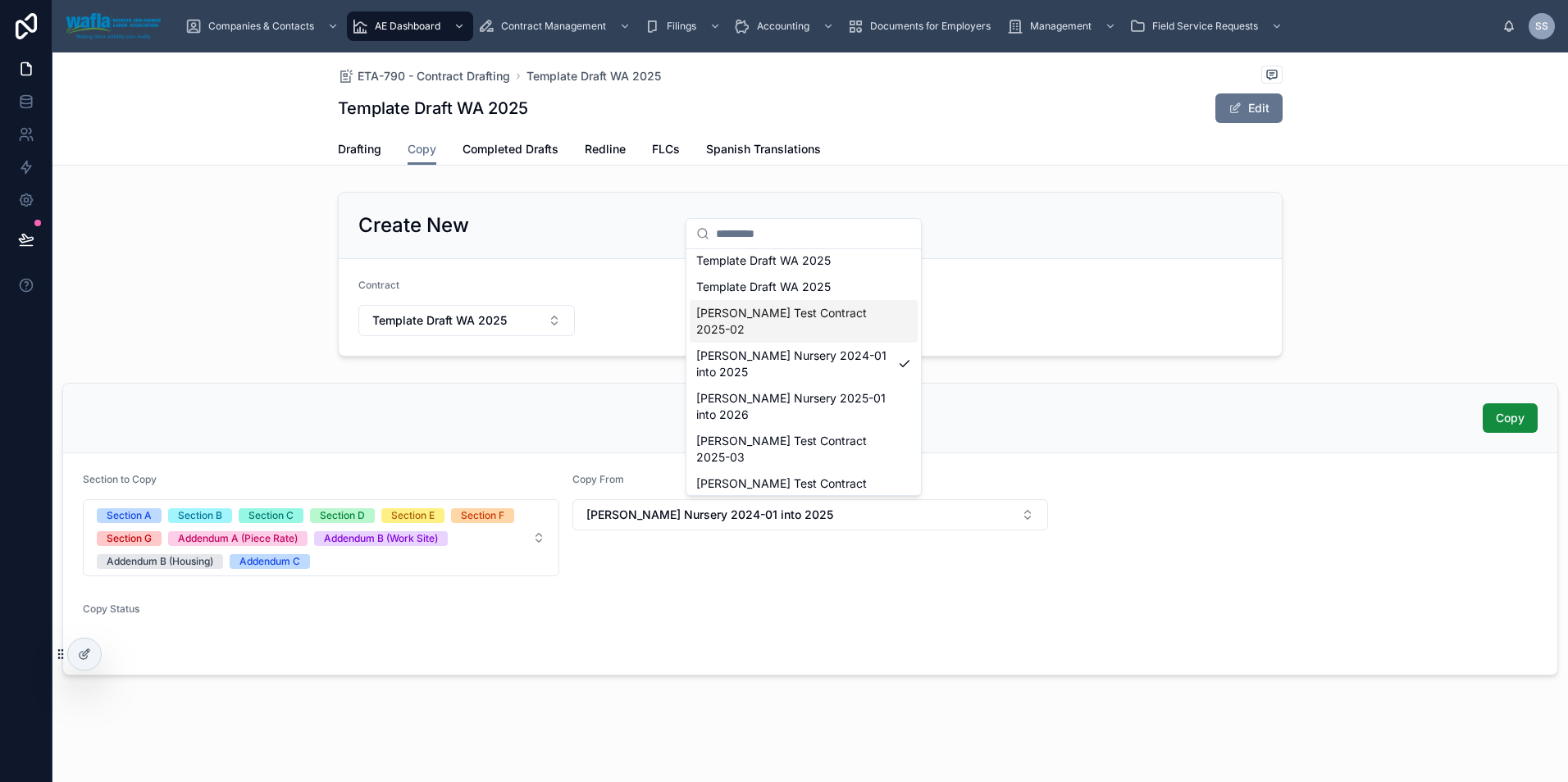
scroll to position [109, 0]
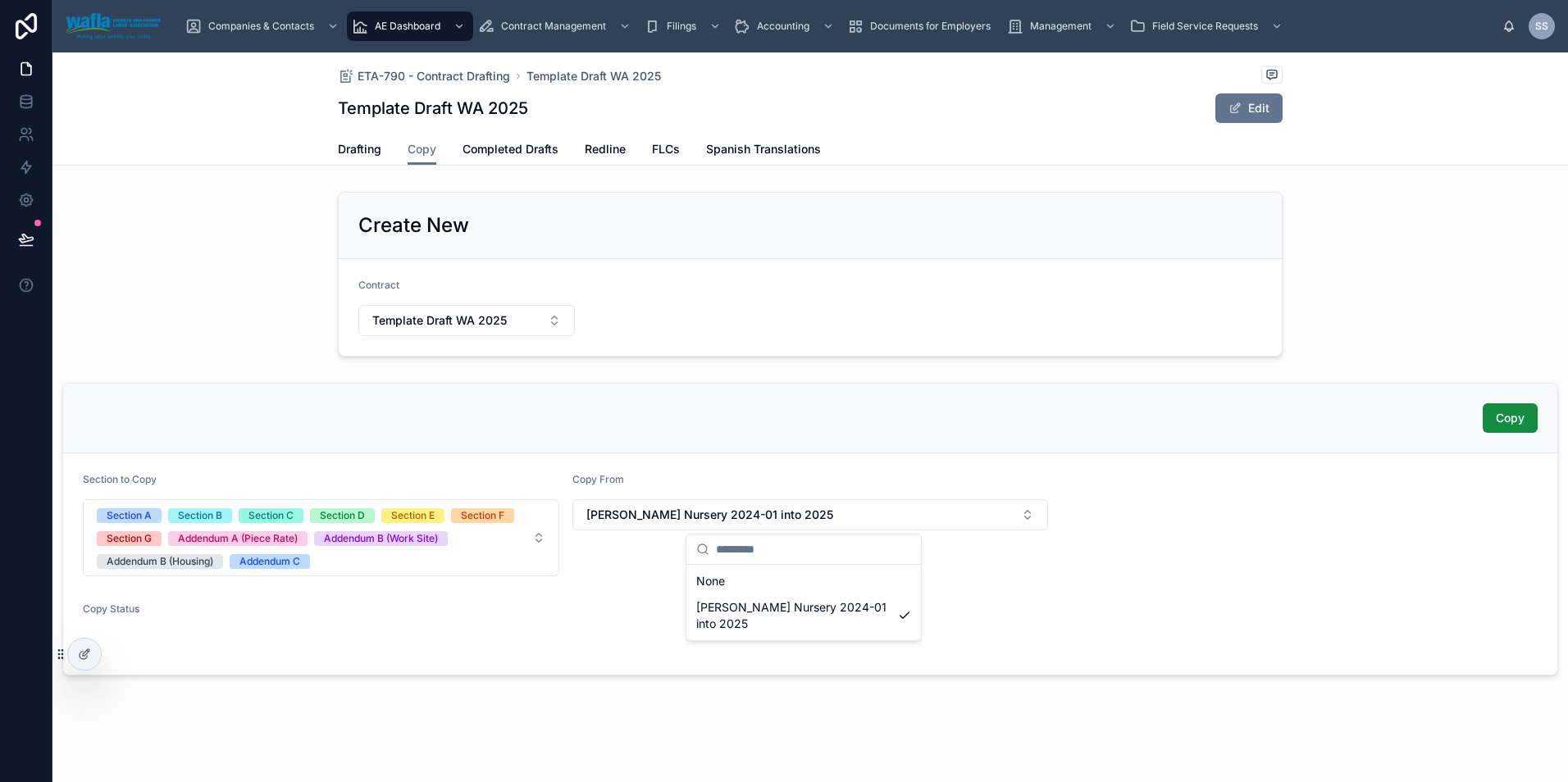
click at [1208, 532] on form "Section to Copy Section A Section B Section C Section D Section E Section F Sec…" at bounding box center [810, 563] width 1494 height 221
click at [456, 77] on span "ETA-790 - Contract Drafting" at bounding box center [434, 77] width 152 height 17
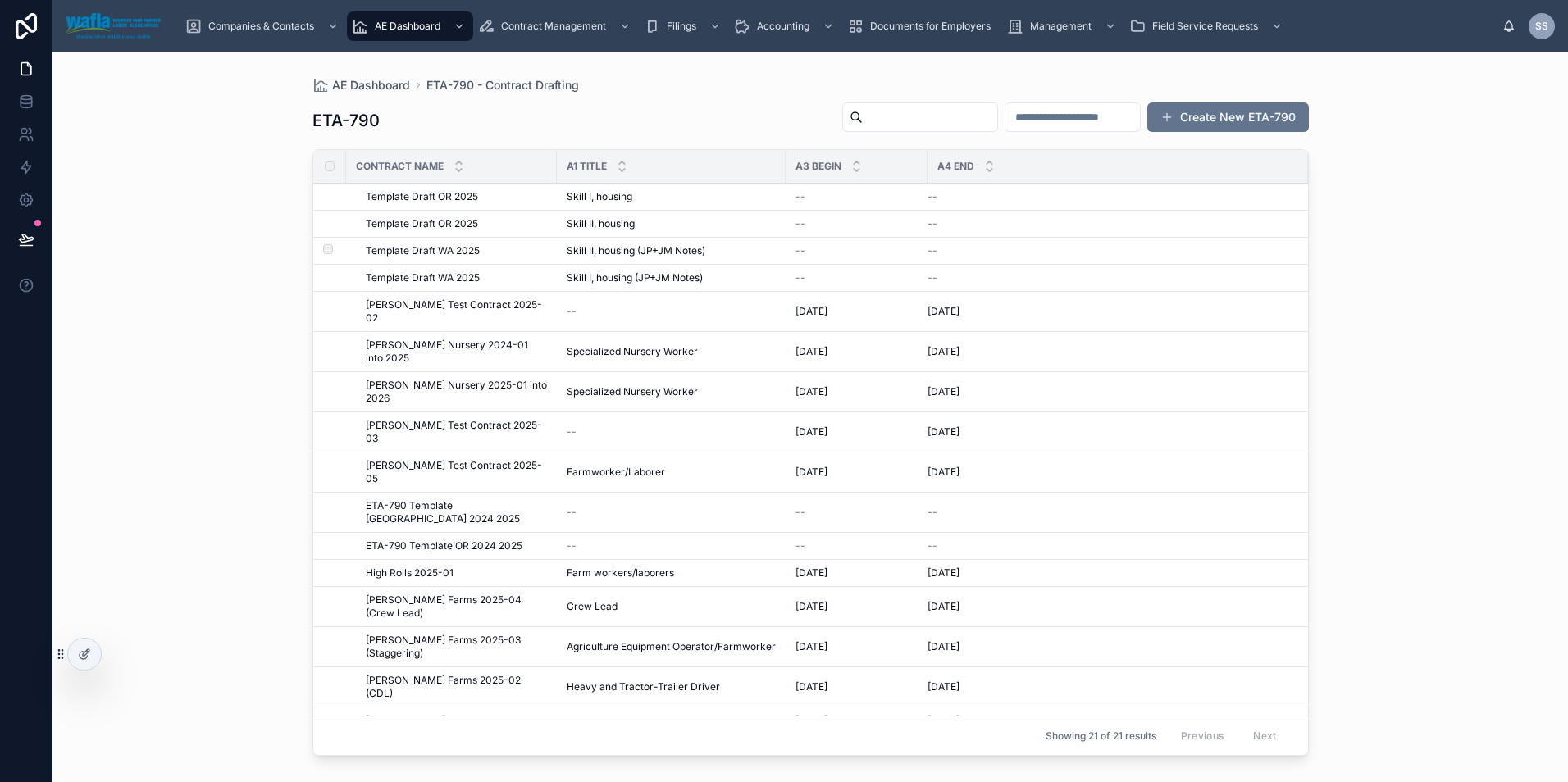
click at [407, 258] on span "Template Draft WA 2025" at bounding box center [422, 250] width 114 height 13
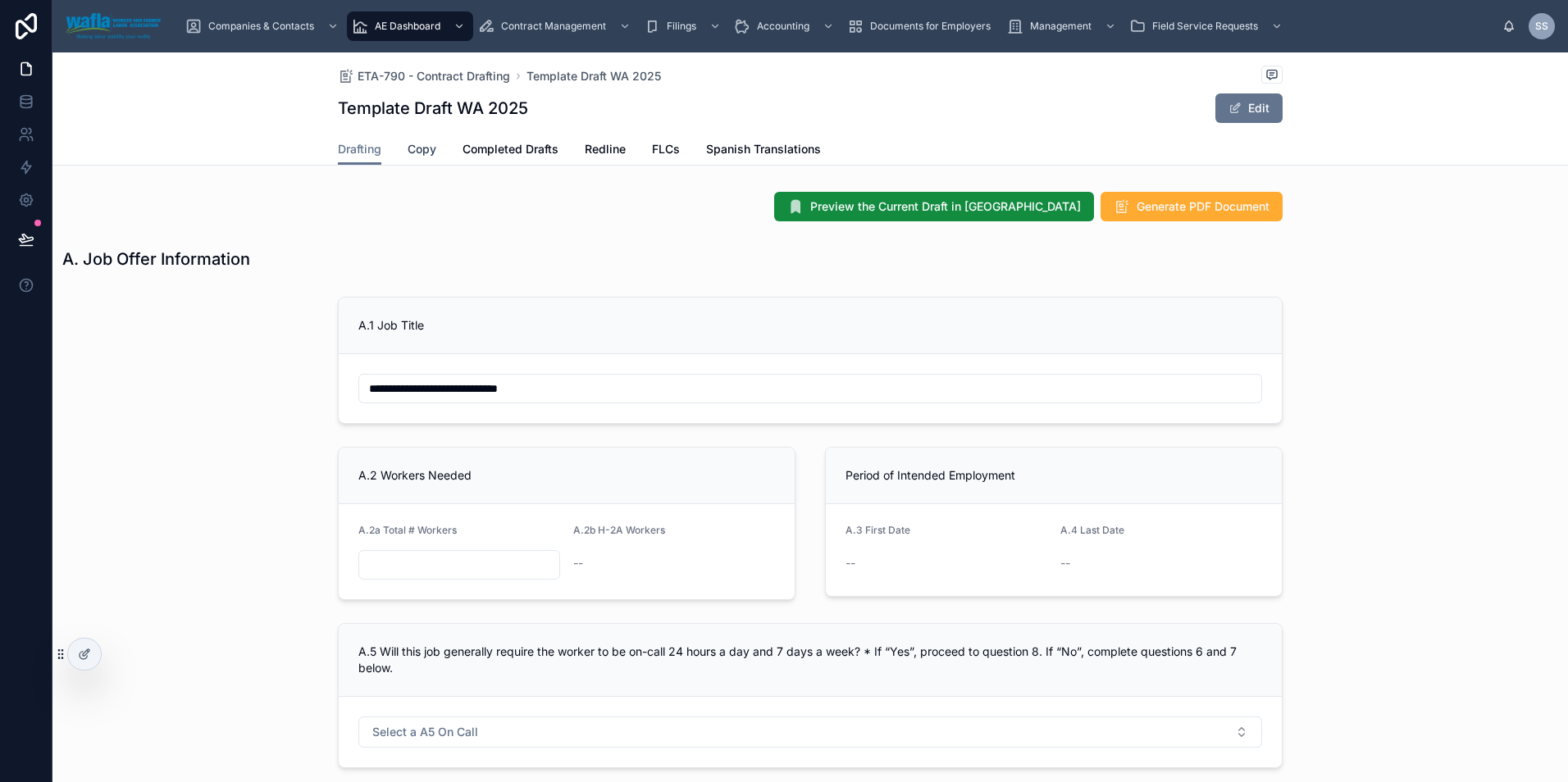
click at [424, 151] on span "Copy" at bounding box center [421, 149] width 29 height 17
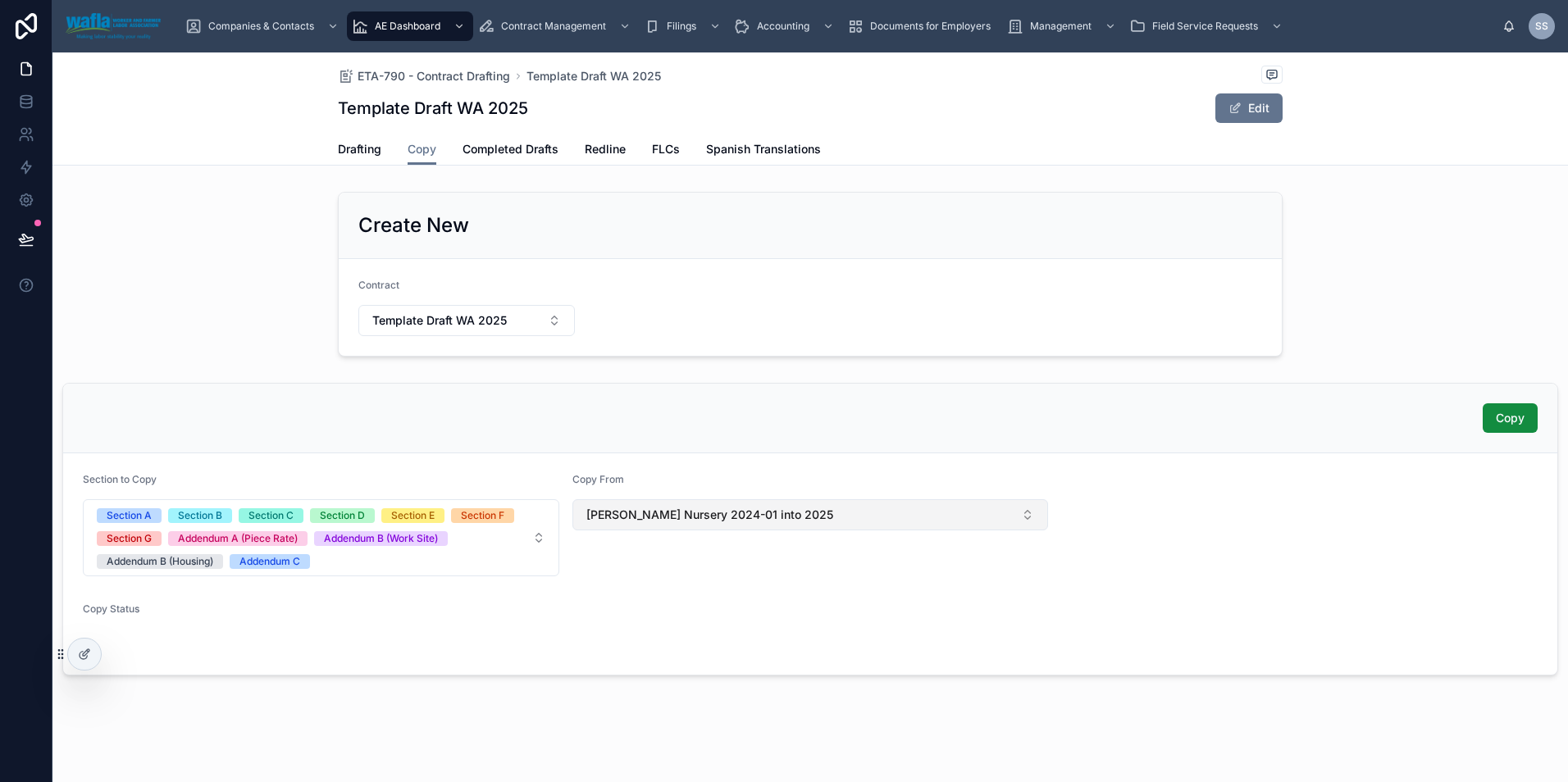
click at [612, 522] on span "[PERSON_NAME] Nursery 2024-01 into 2025" at bounding box center [709, 515] width 247 height 17
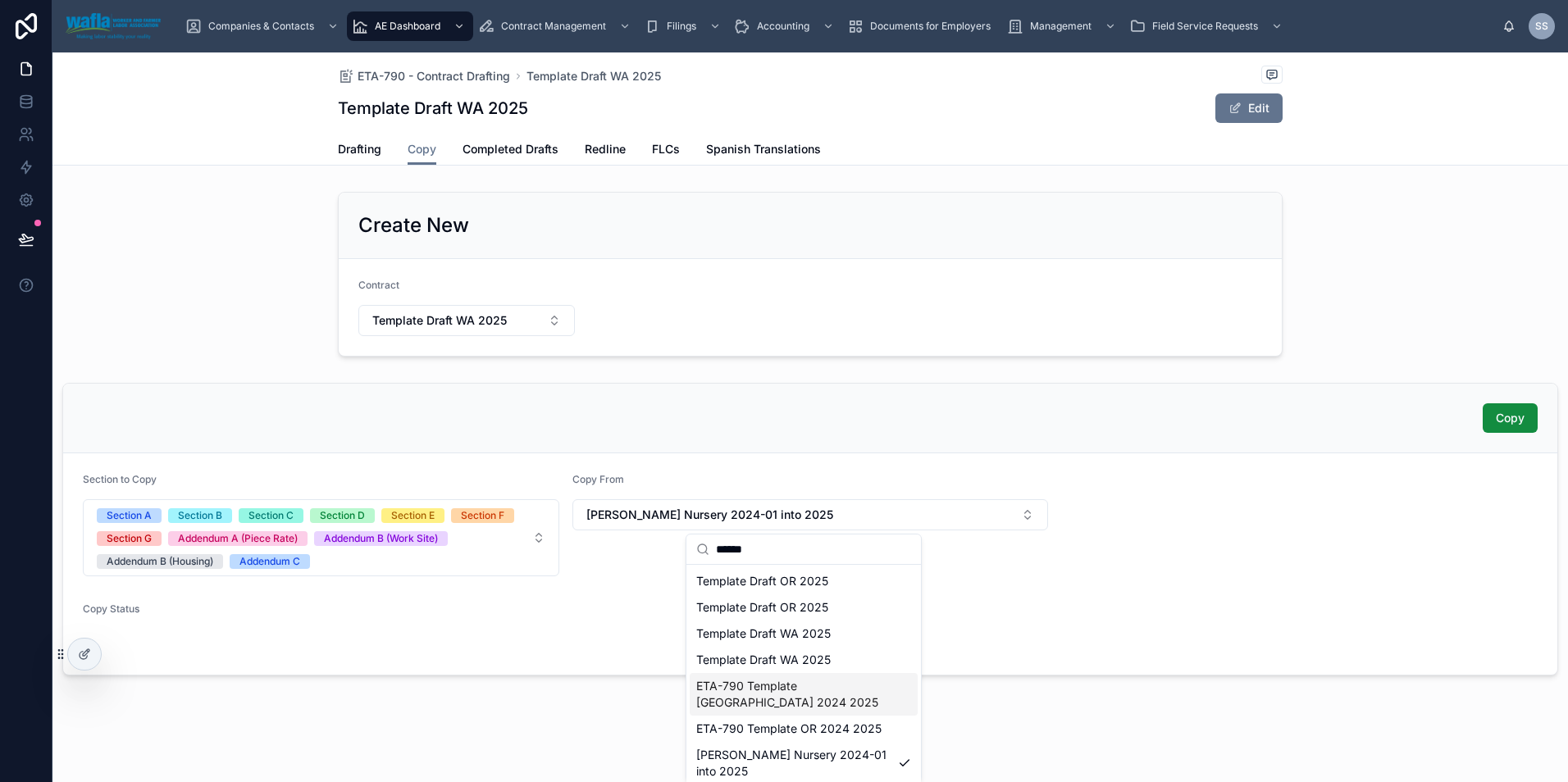
type input "******"
click at [817, 690] on span "ETA-790 Template [GEOGRAPHIC_DATA] 2024 2025" at bounding box center [793, 694] width 195 height 33
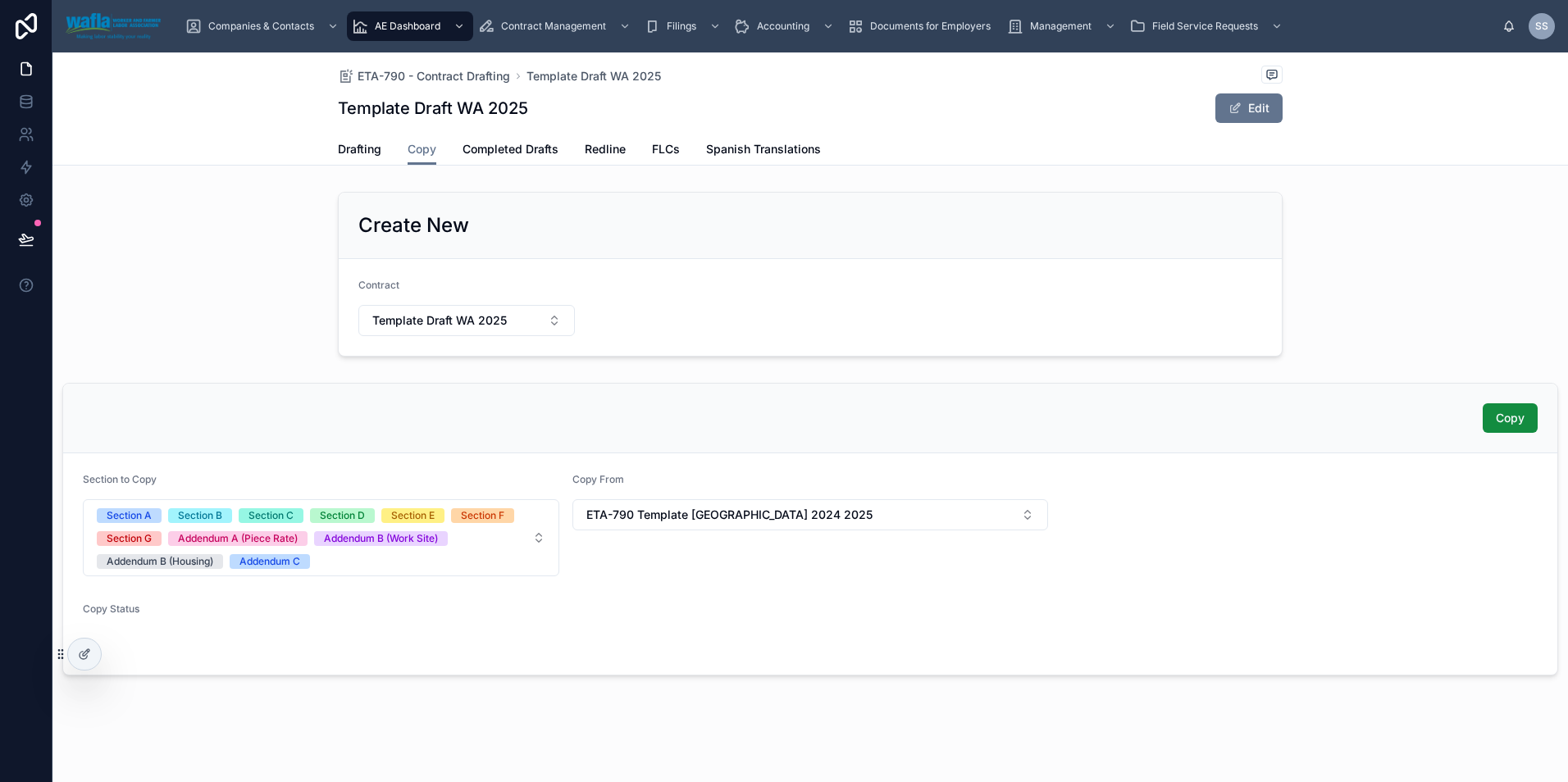
click at [794, 415] on div "Copy" at bounding box center [810, 419] width 1455 height 30
click at [16, 135] on link at bounding box center [25, 134] width 51 height 33
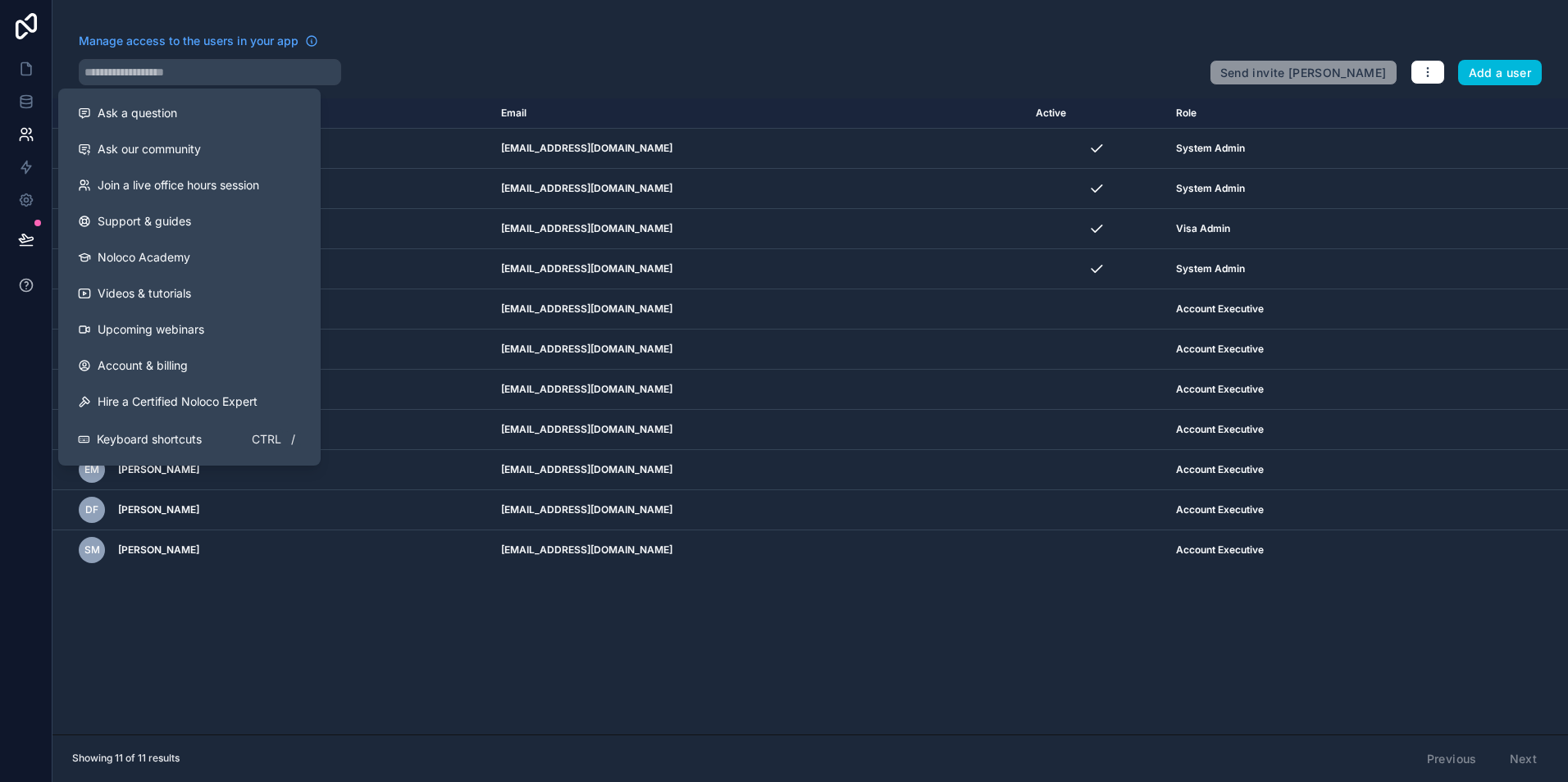
click at [31, 283] on icon at bounding box center [25, 284] width 12 height 12
click at [25, 278] on icon at bounding box center [25, 284] width 12 height 12
click at [141, 120] on span "Ask a question" at bounding box center [136, 113] width 79 height 17
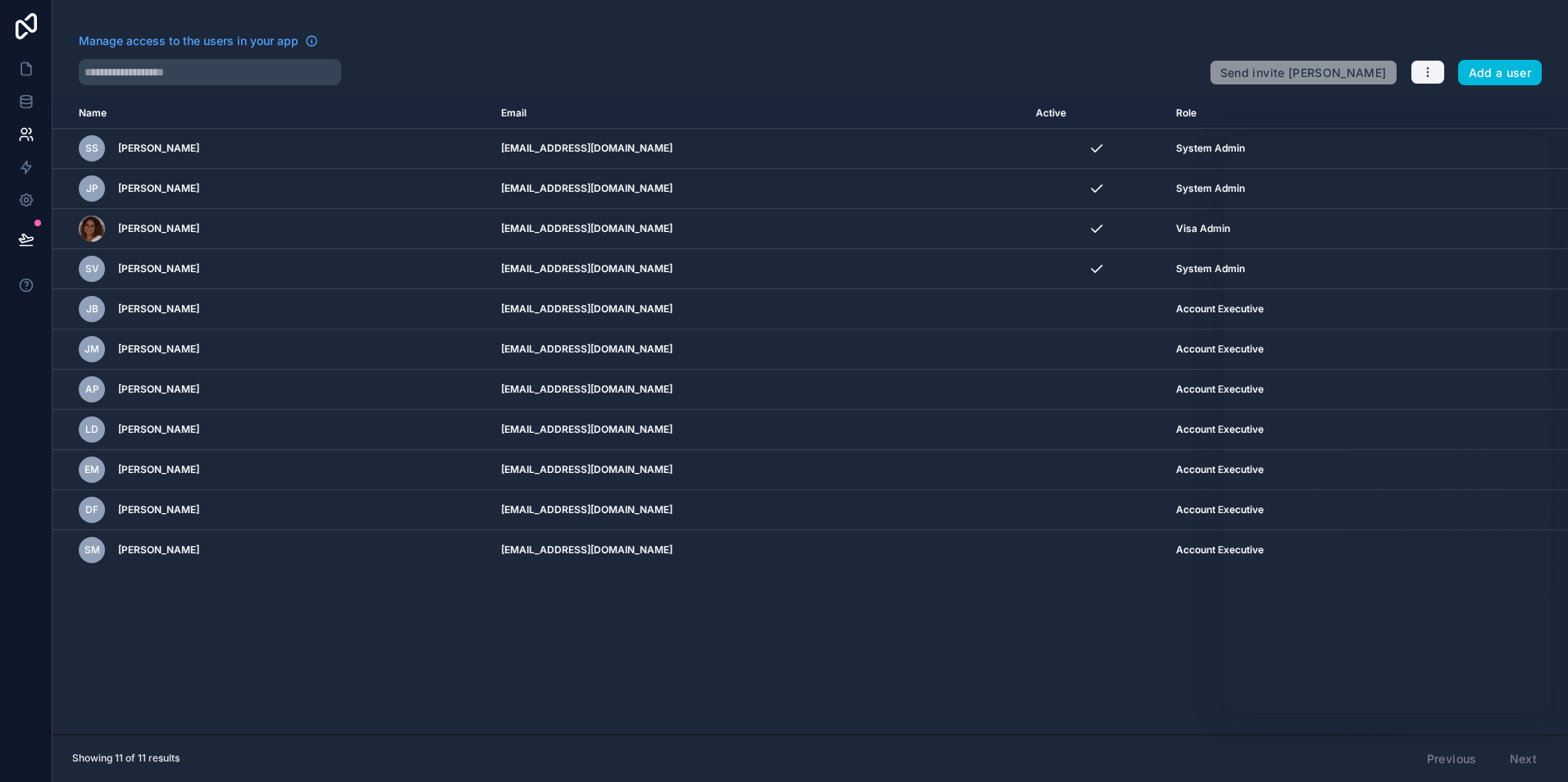
click at [1436, 70] on button "button" at bounding box center [1427, 72] width 35 height 24
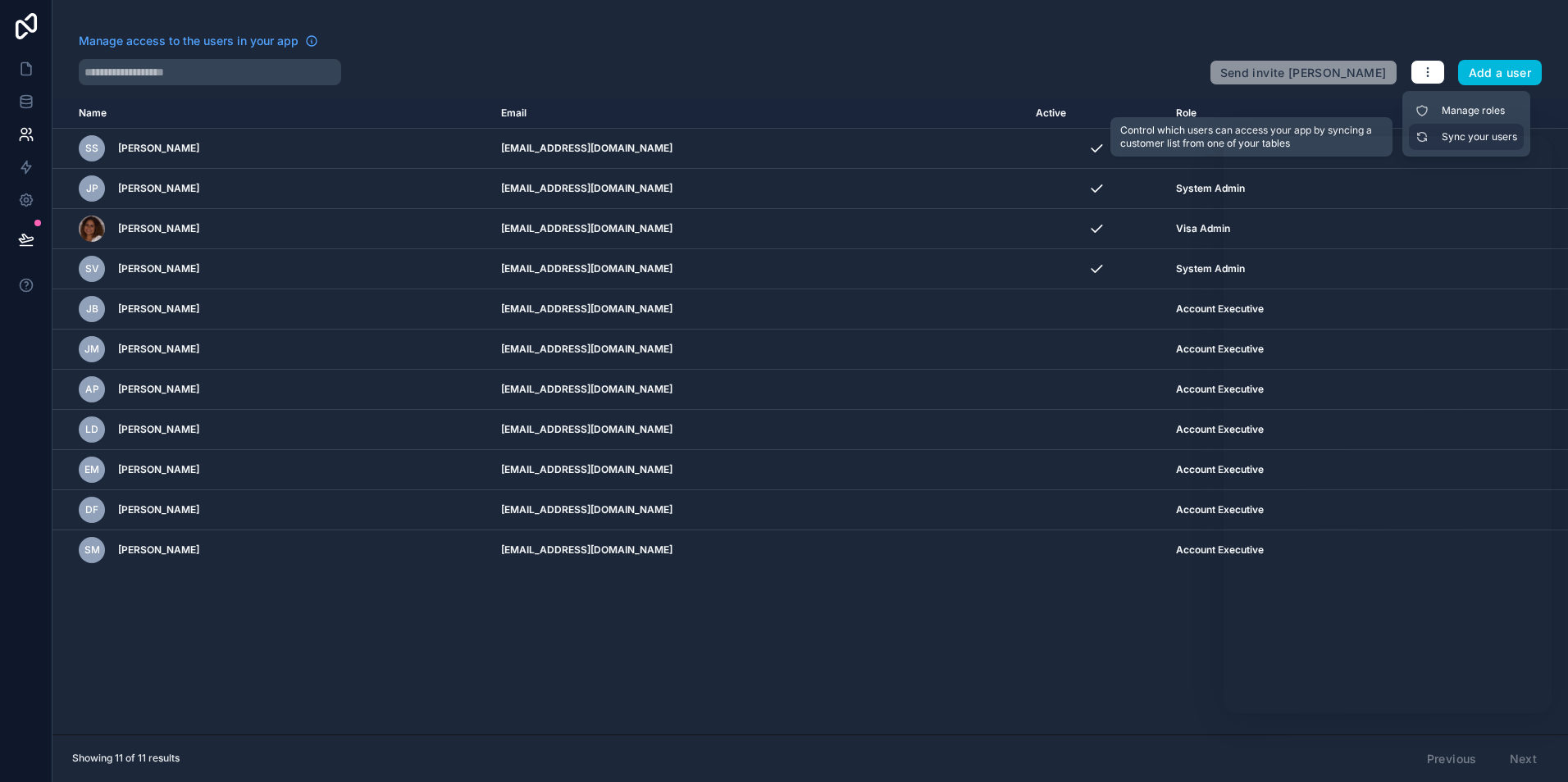
click at [1470, 135] on link "Sync your users" at bounding box center [1465, 136] width 115 height 26
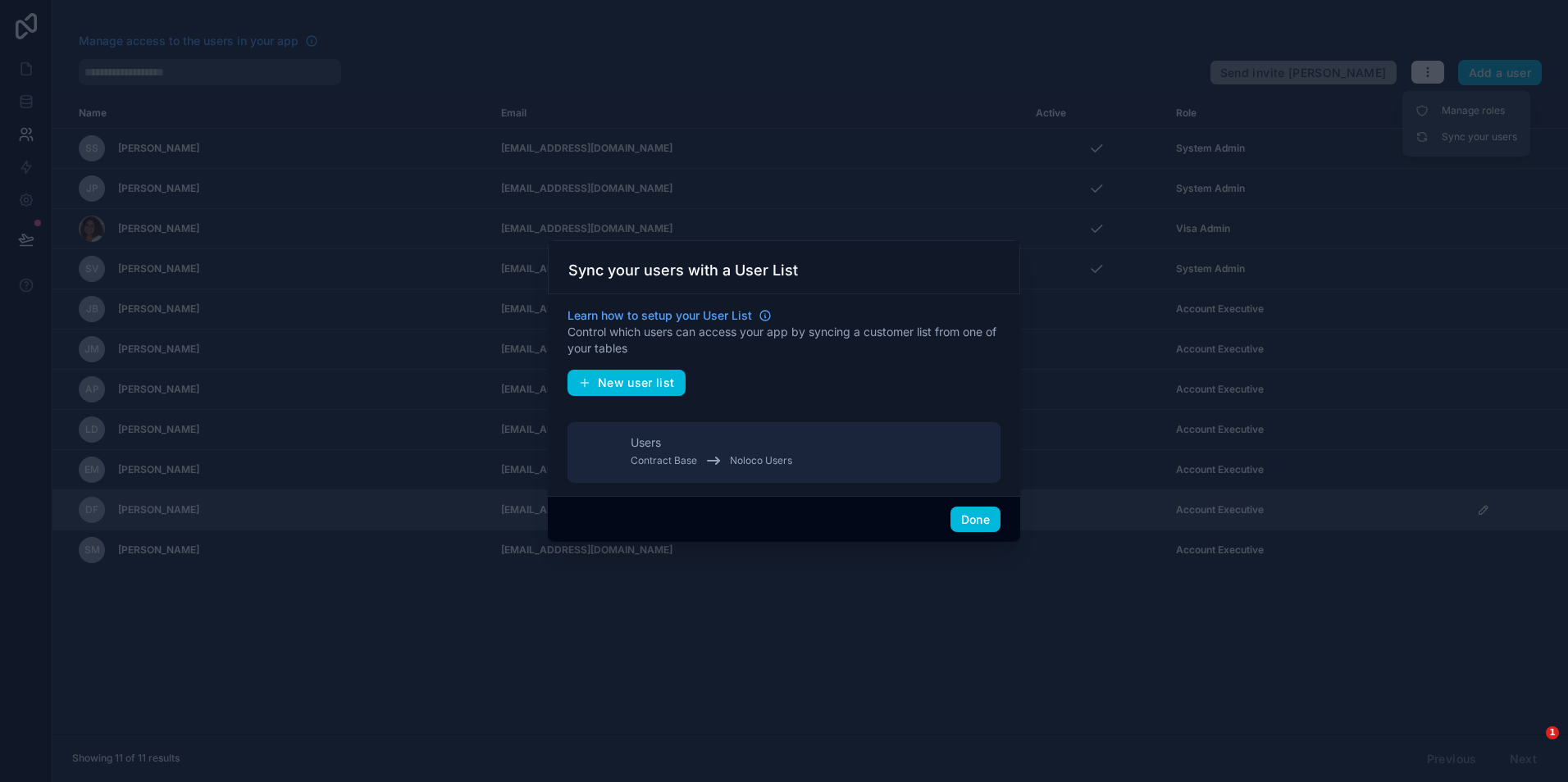
click at [976, 520] on button "Done" at bounding box center [976, 519] width 50 height 26
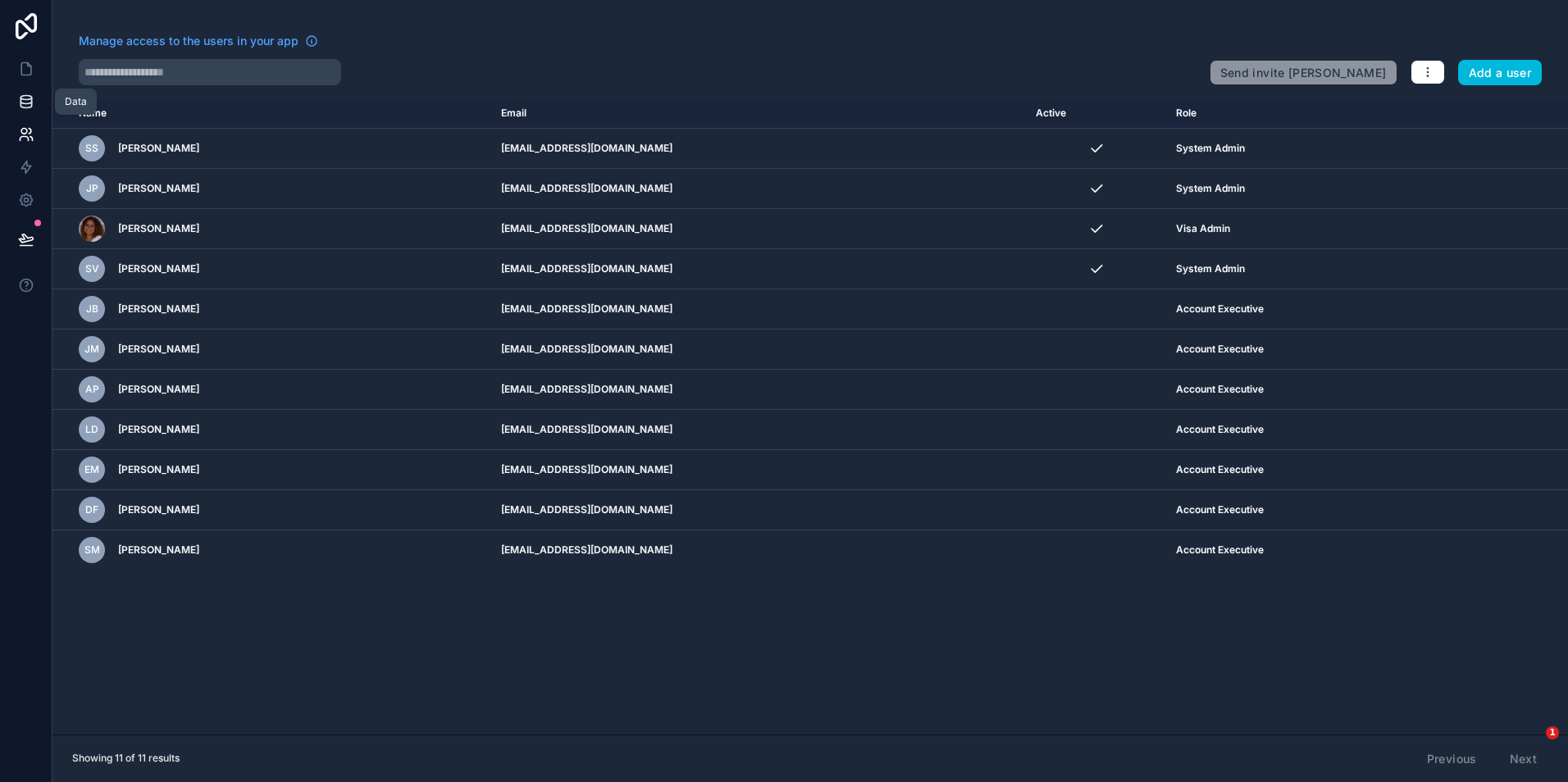
click at [17, 102] on link at bounding box center [25, 101] width 51 height 33
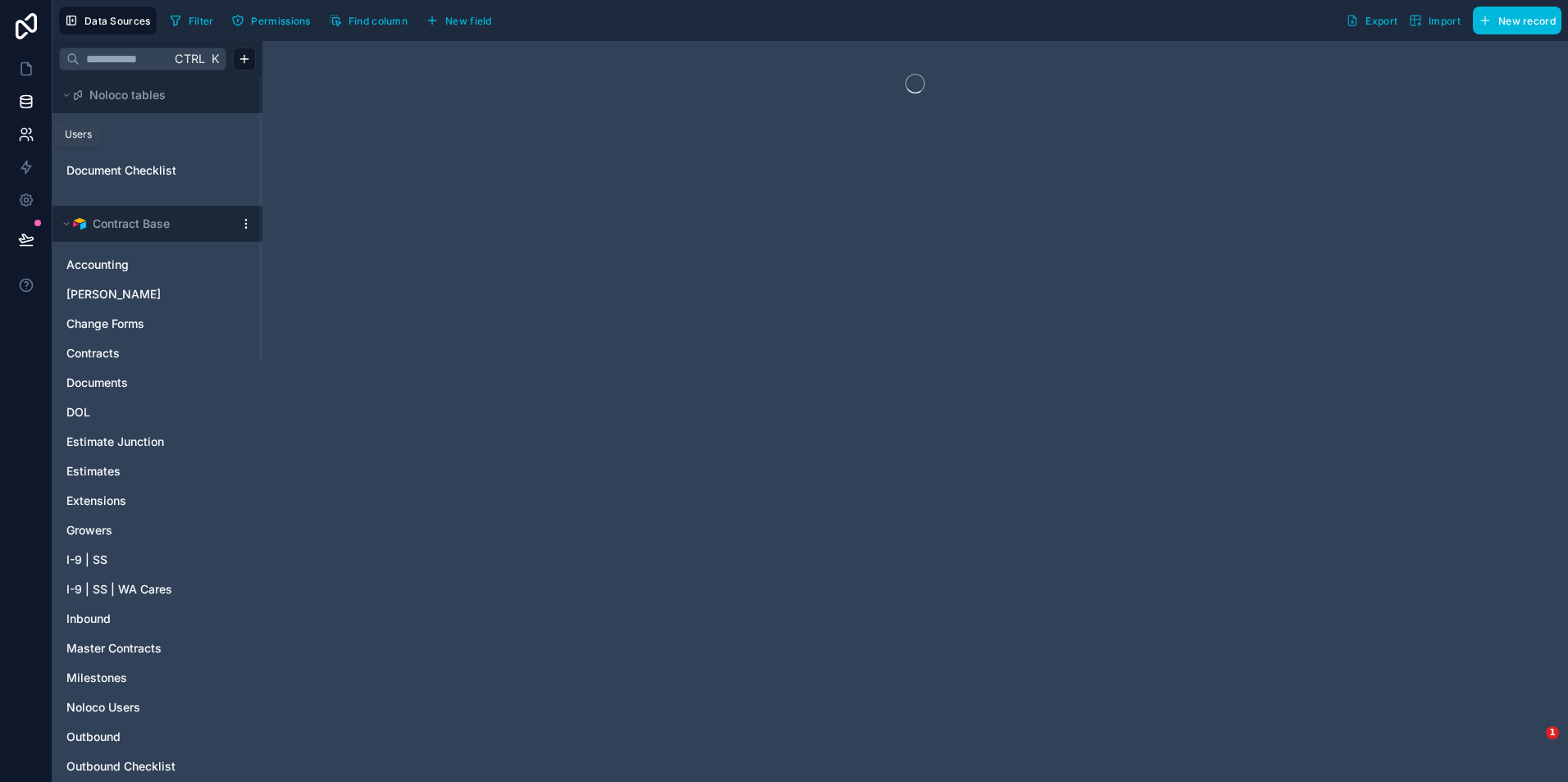
click at [97, 145] on div "Users" at bounding box center [78, 135] width 47 height 26
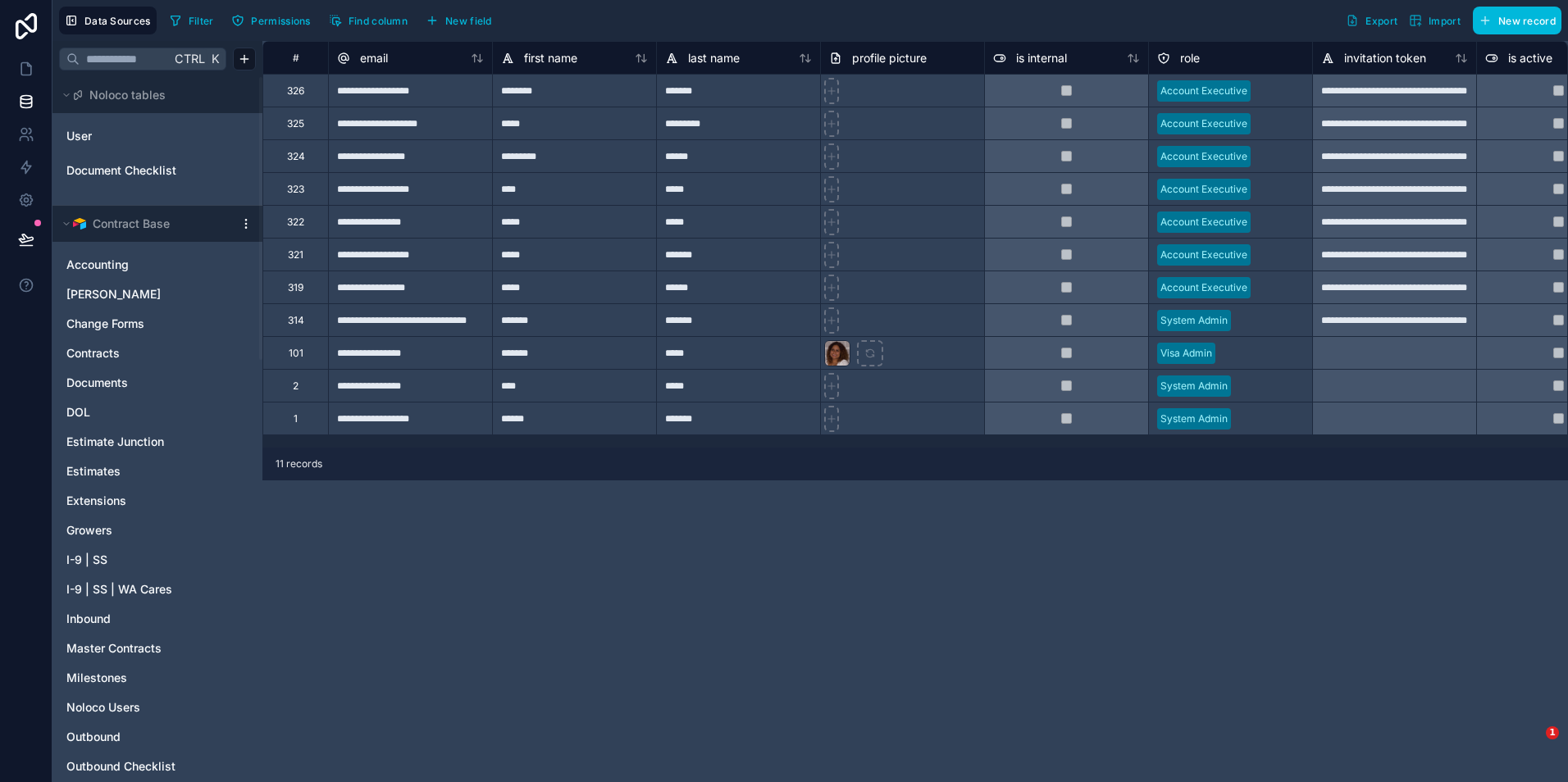
click at [450, 291] on div "**********" at bounding box center [409, 287] width 164 height 33
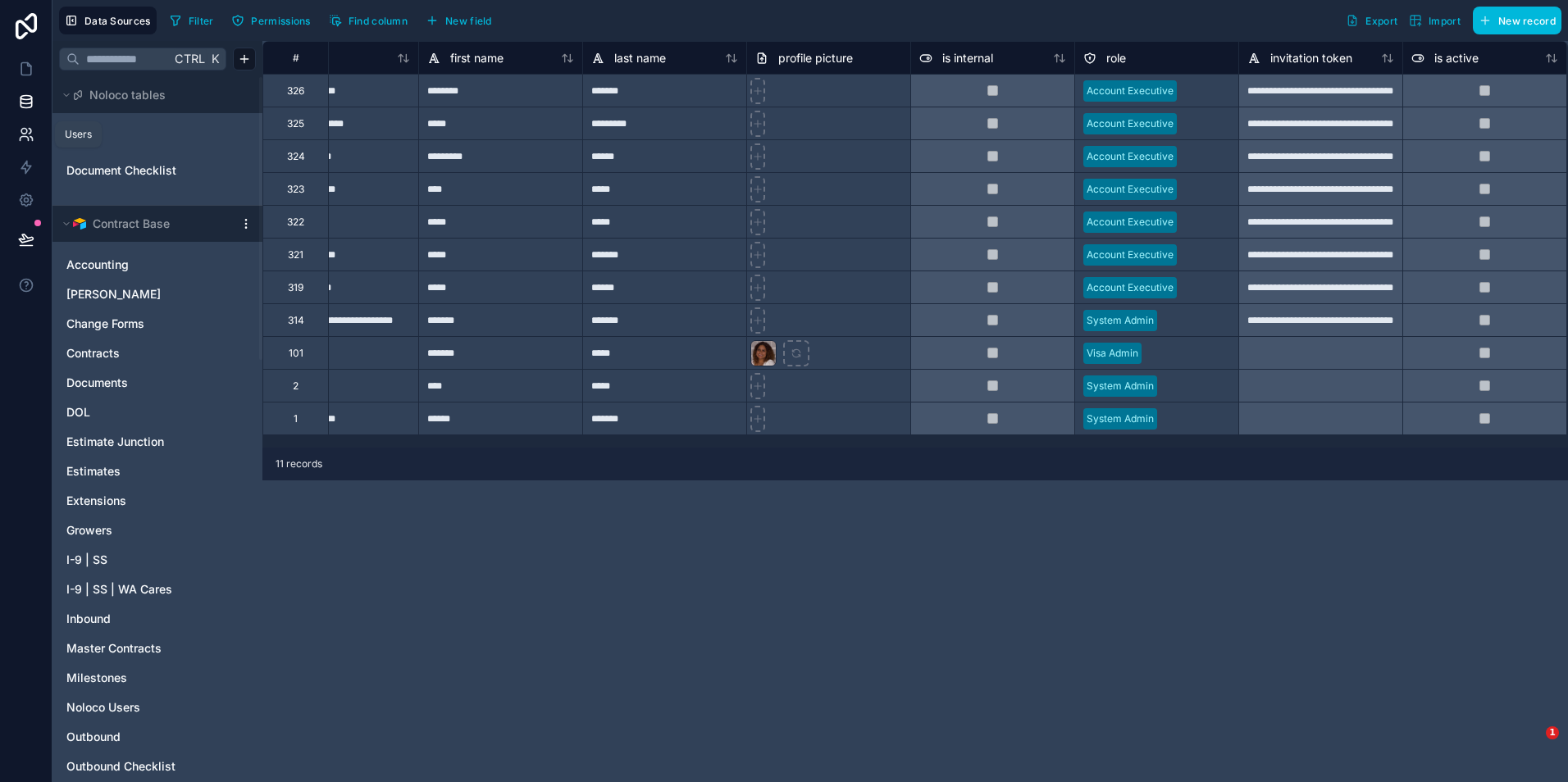
click at [30, 131] on icon at bounding box center [30, 131] width 3 height 5
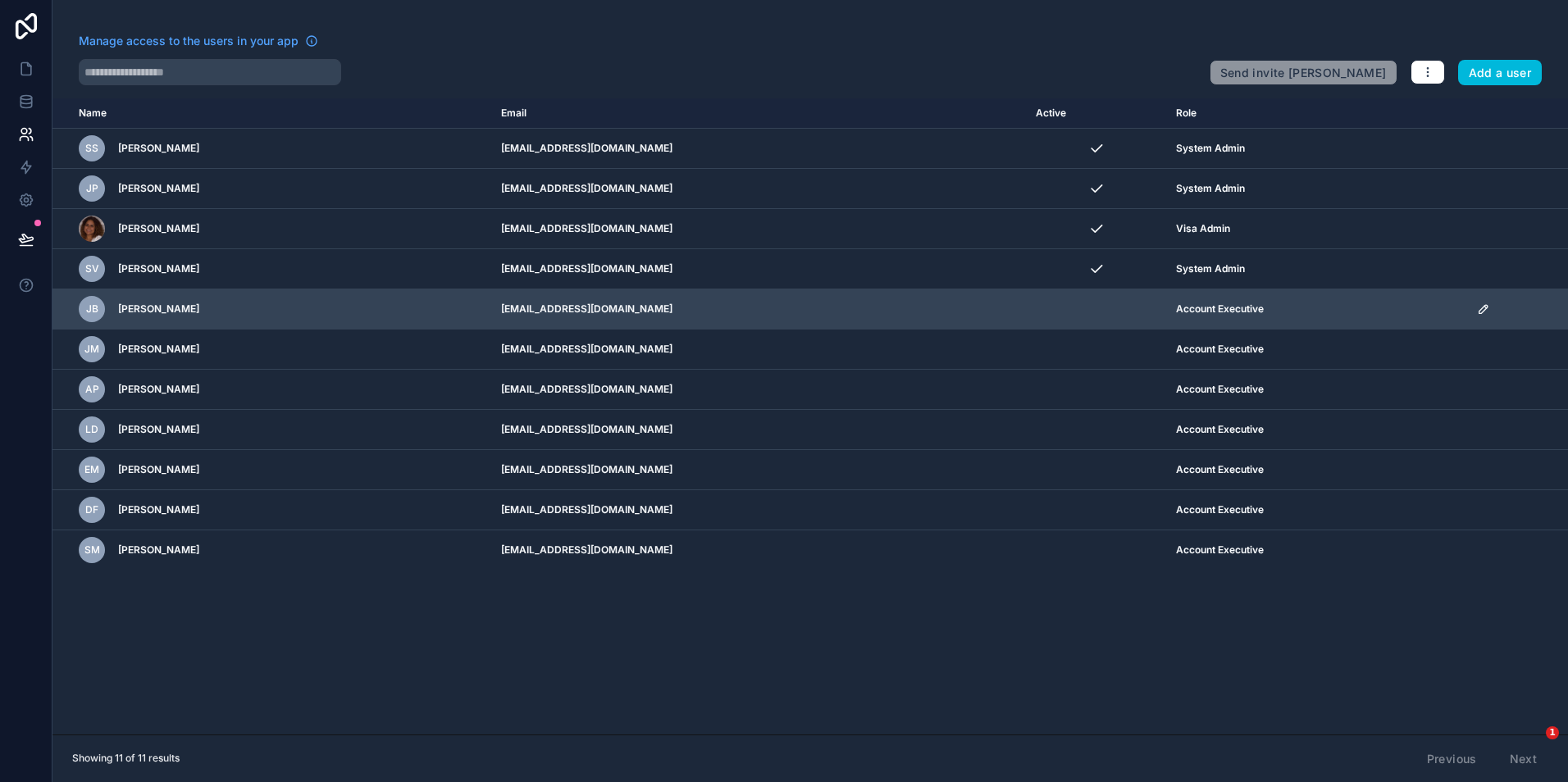
click at [1485, 307] on icon "scrollable content" at bounding box center [1482, 308] width 8 height 8
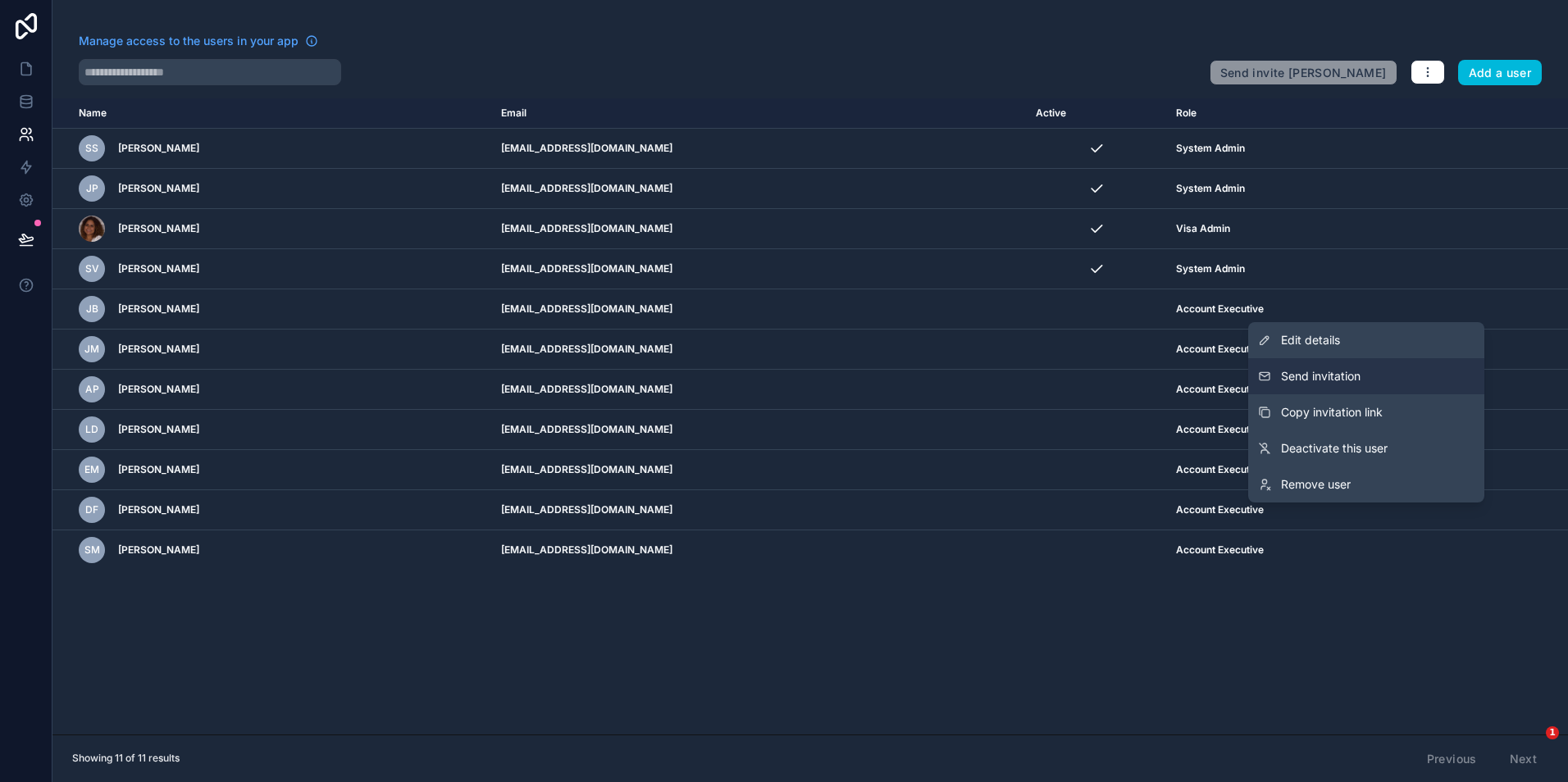
click at [1311, 369] on span "Send invitation" at bounding box center [1320, 377] width 79 height 17
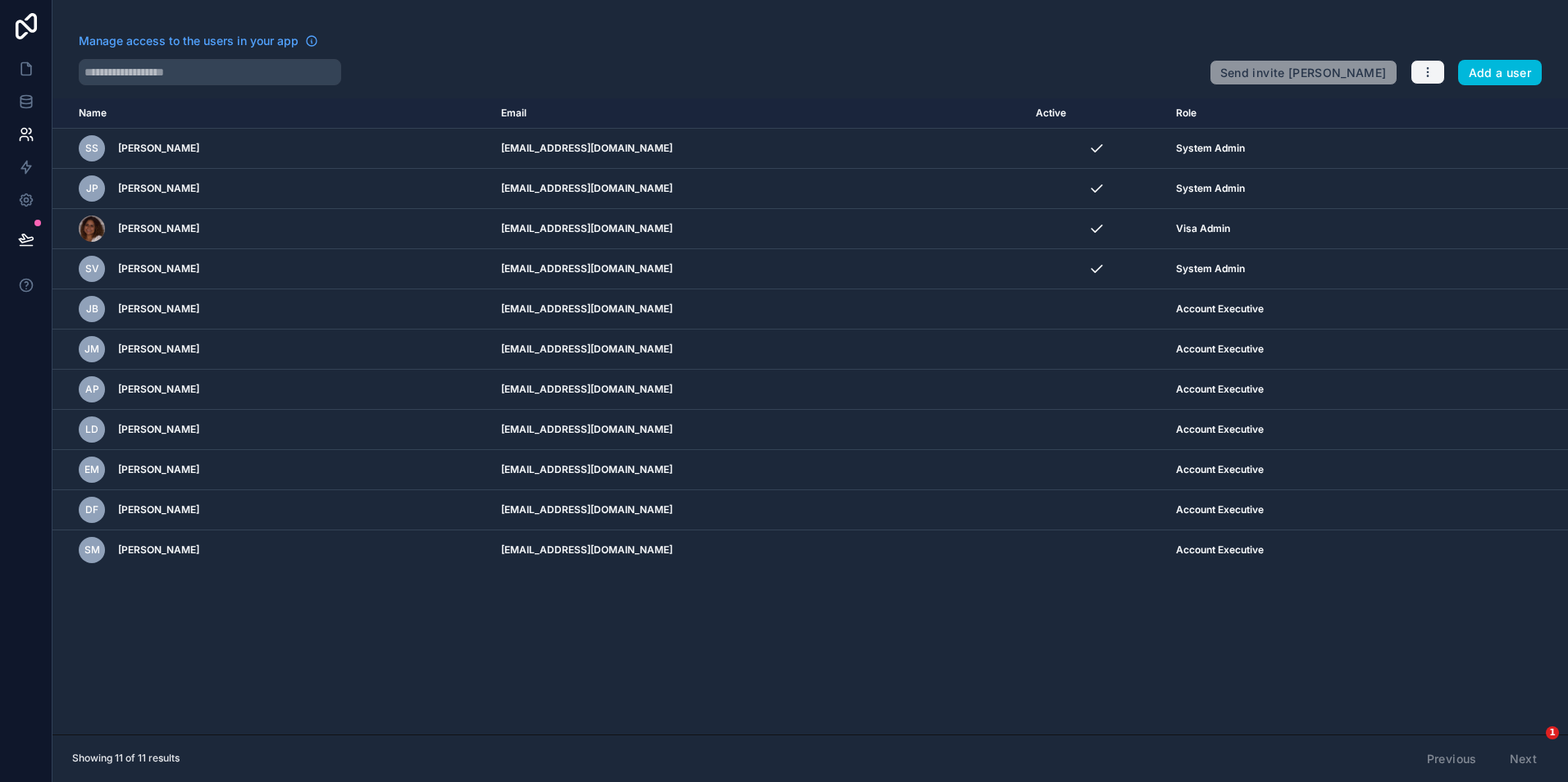
click at [1429, 75] on icon "button" at bounding box center [1428, 72] width 13 height 13
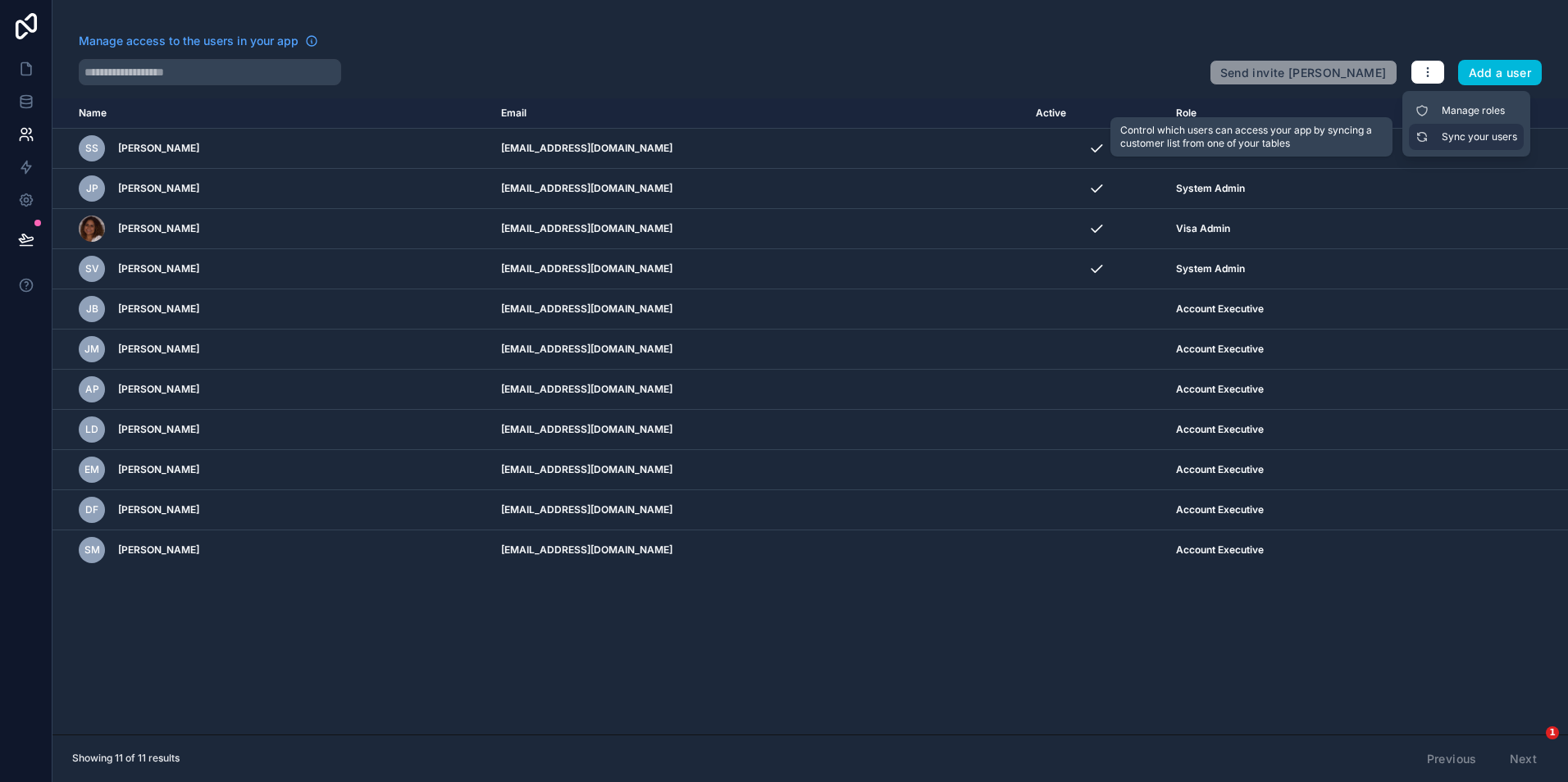
click at [1444, 137] on link "Sync your users" at bounding box center [1465, 136] width 115 height 26
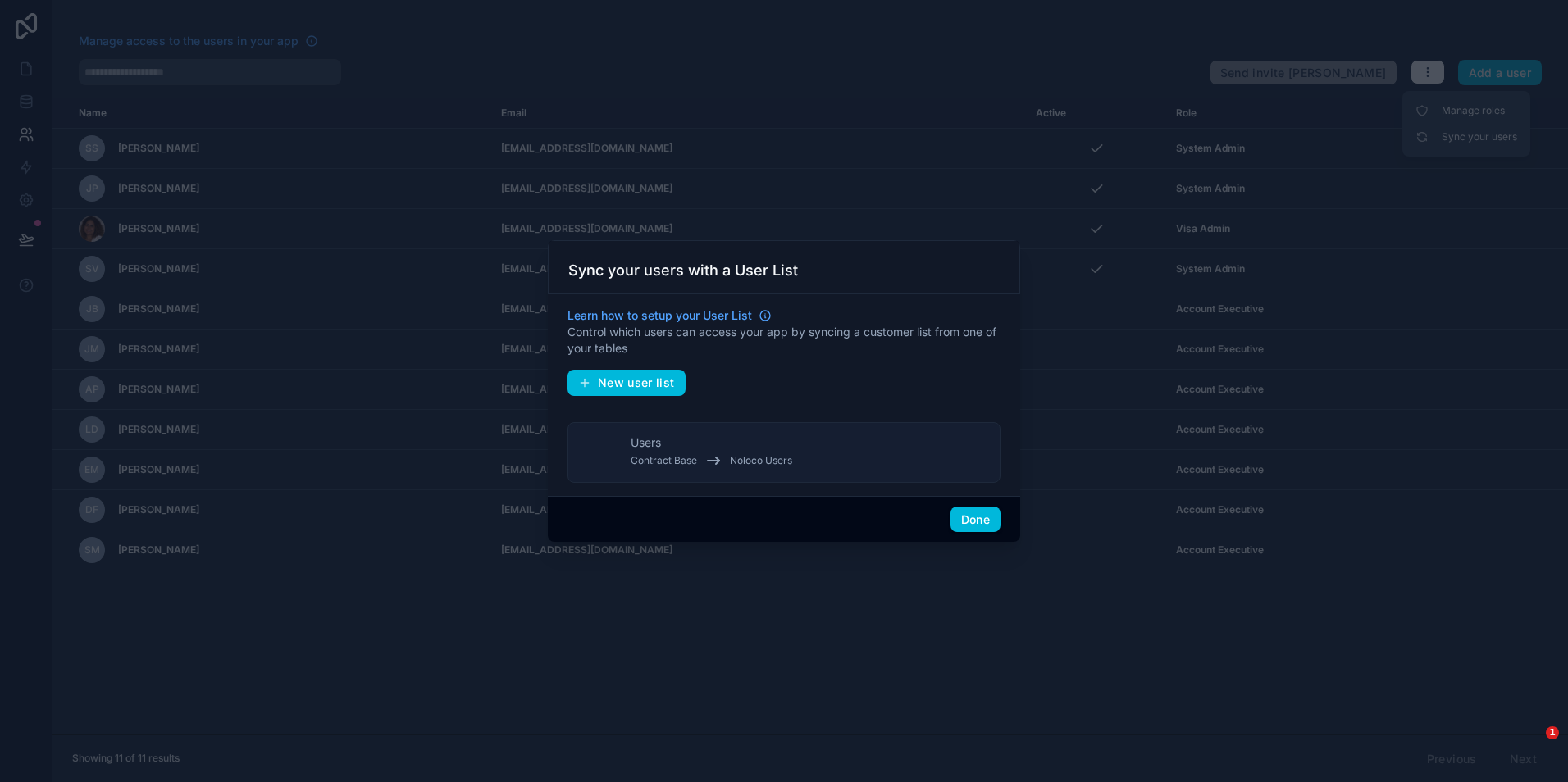
click at [882, 469] on button "Users Contract Base Noloco Users" at bounding box center [783, 452] width 433 height 61
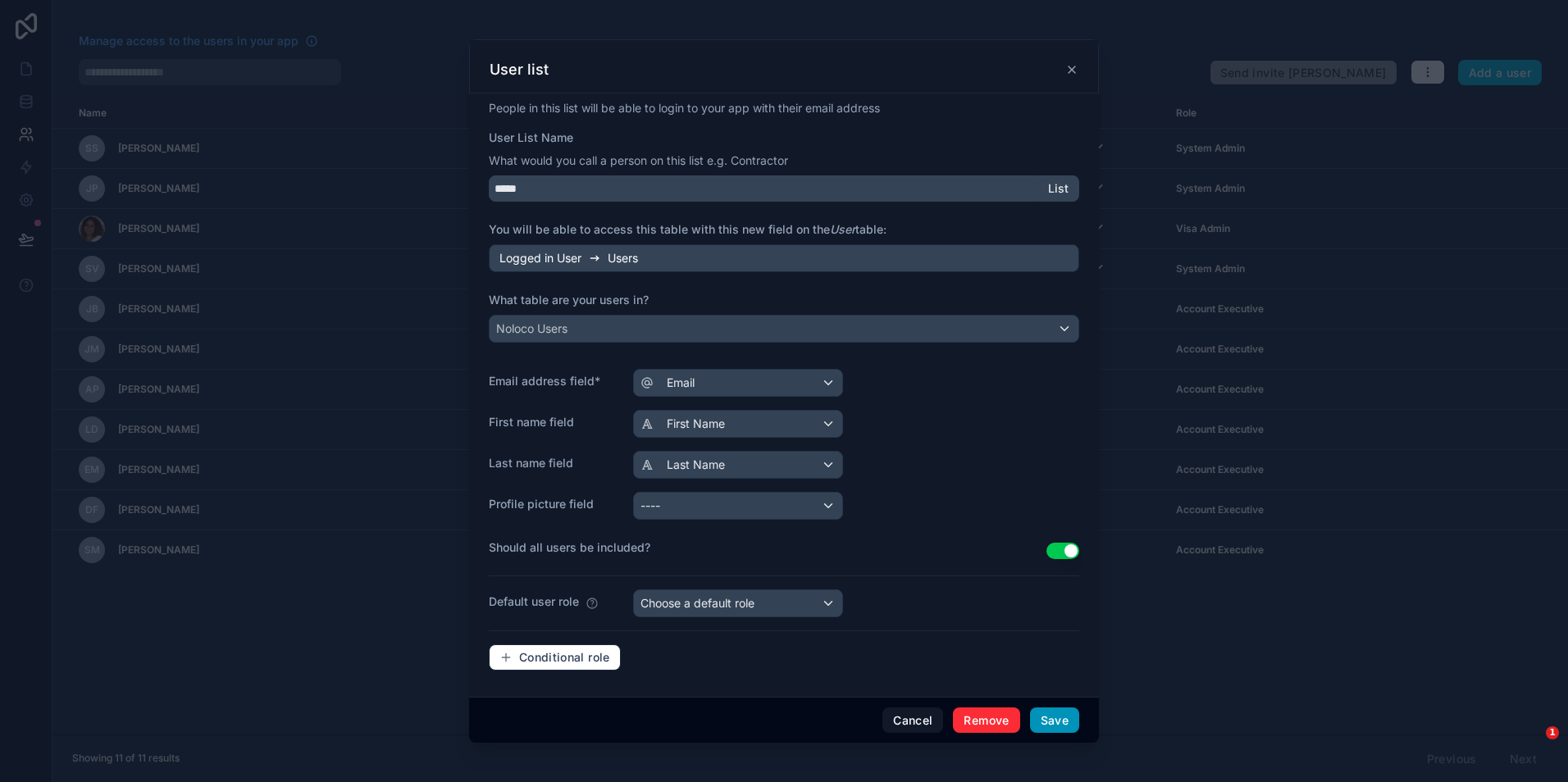
click at [1050, 726] on button "Save" at bounding box center [1054, 720] width 50 height 26
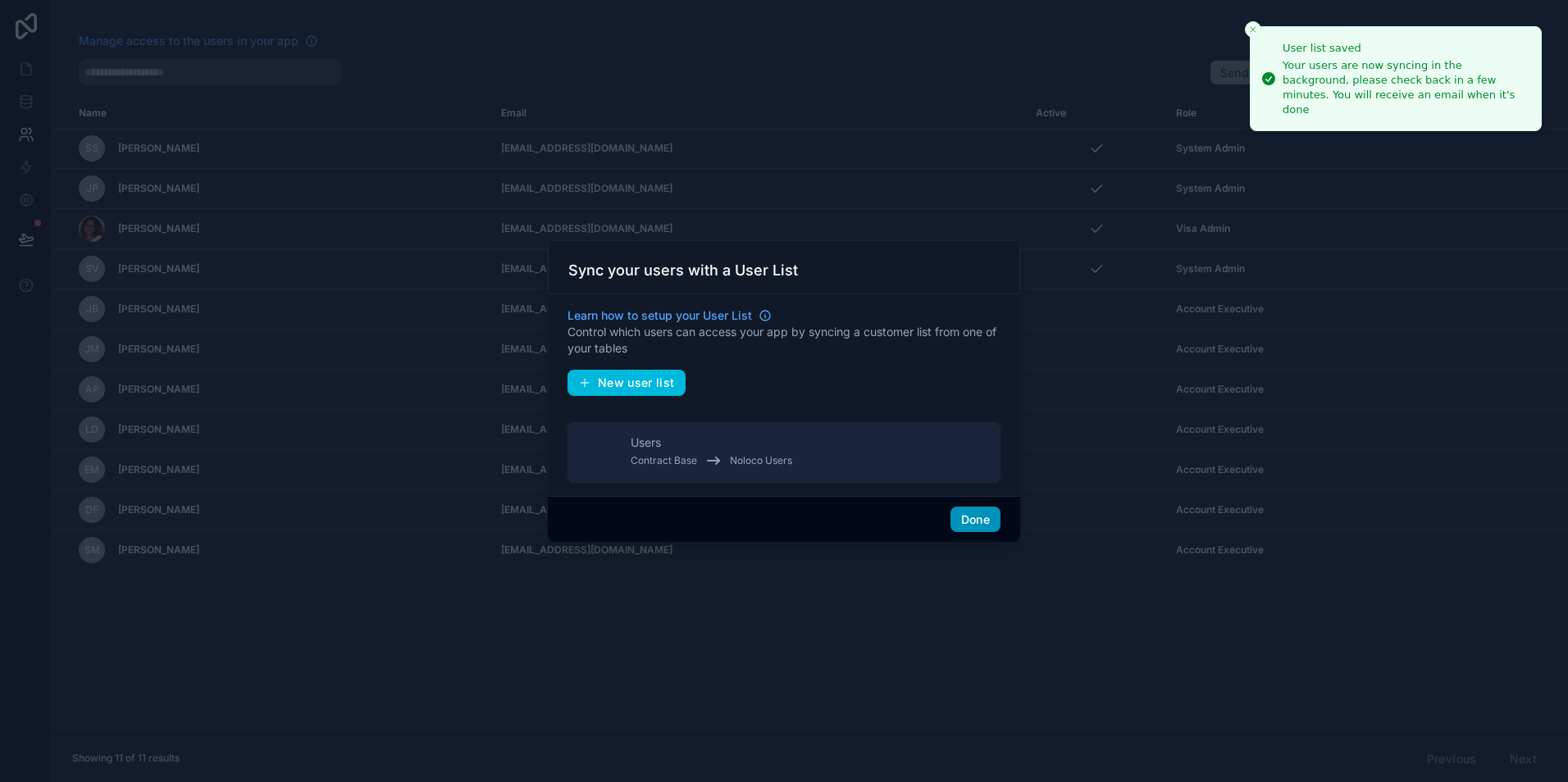
click at [970, 511] on button "Done" at bounding box center [976, 519] width 50 height 26
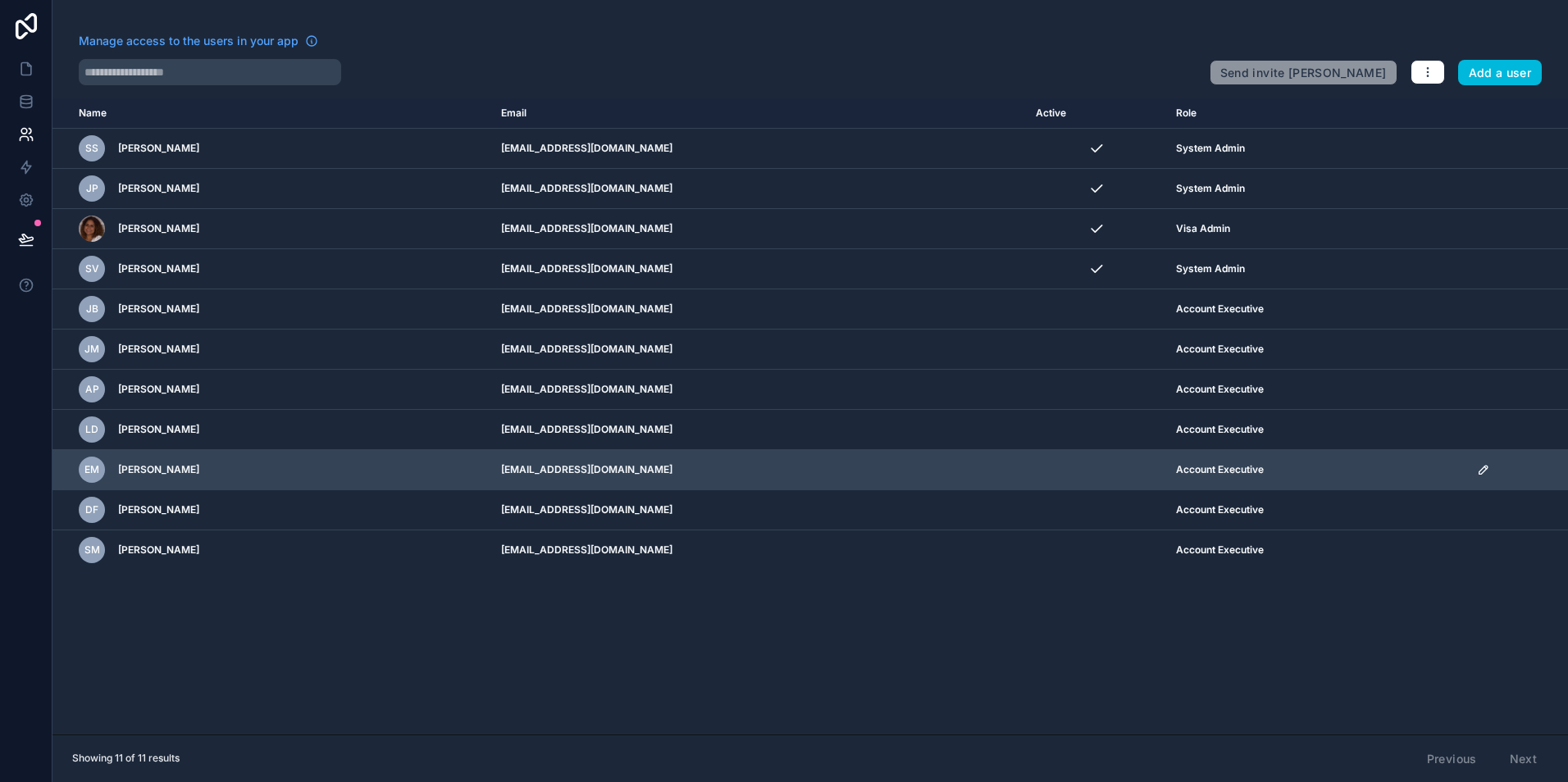
click at [1482, 473] on icon "scrollable content" at bounding box center [1483, 470] width 13 height 13
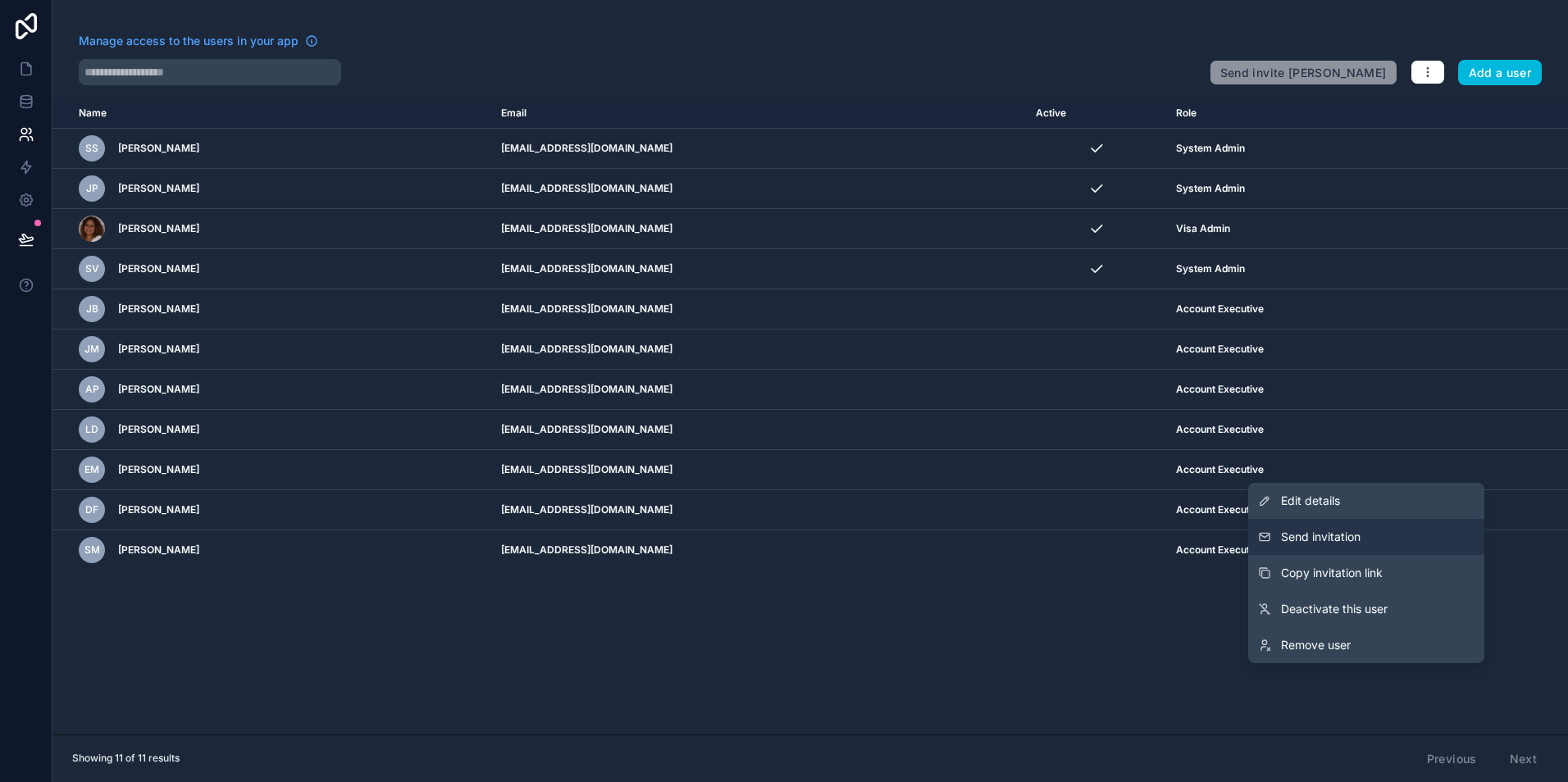
click at [1279, 542] on button "Send invitation" at bounding box center [1365, 536] width 236 height 36
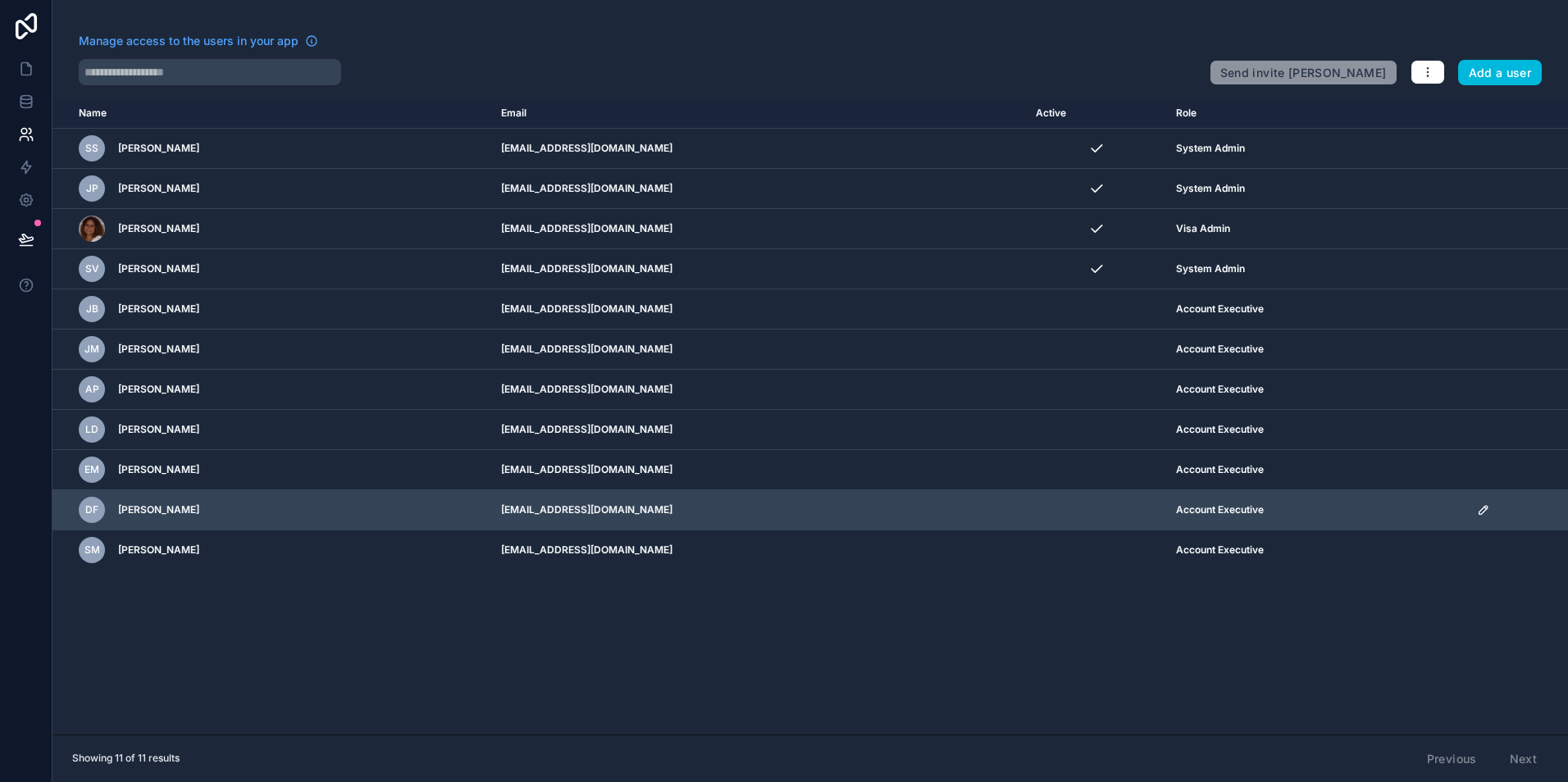
click at [1487, 511] on icon "scrollable content" at bounding box center [1482, 509] width 8 height 8
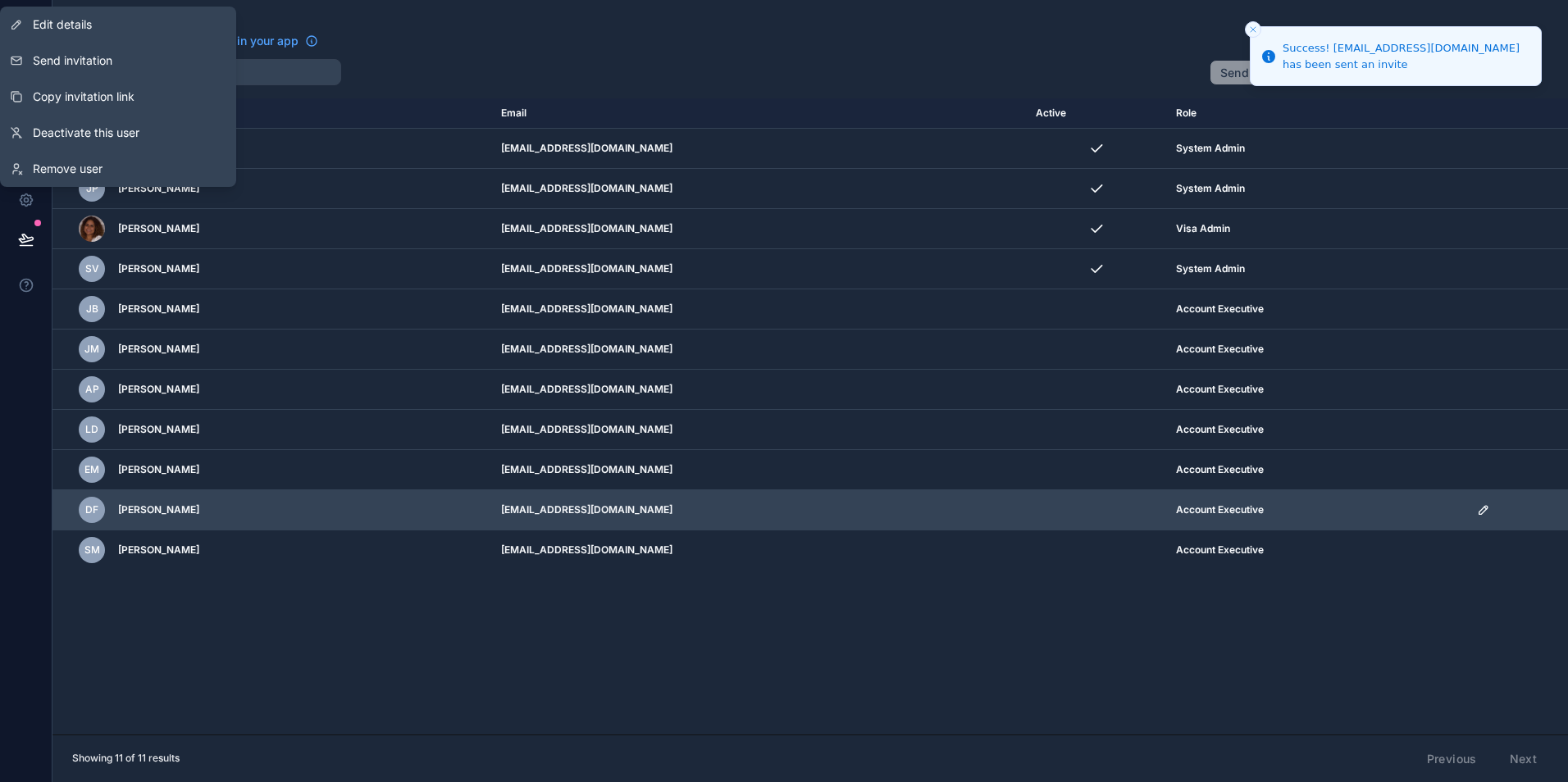
click at [1486, 510] on icon "scrollable content" at bounding box center [1483, 510] width 13 height 13
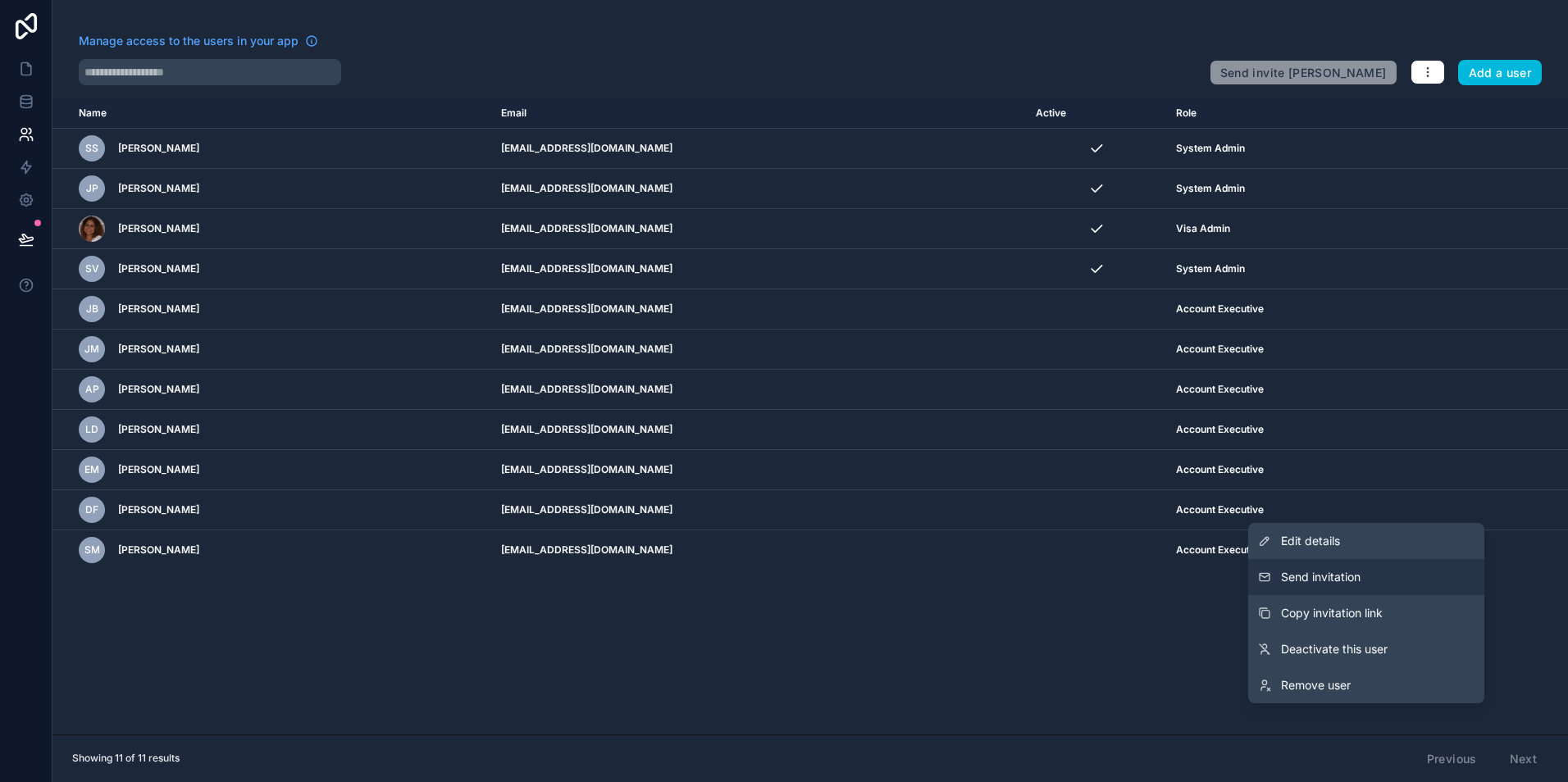
click at [1329, 576] on span "Send invitation" at bounding box center [1320, 577] width 79 height 17
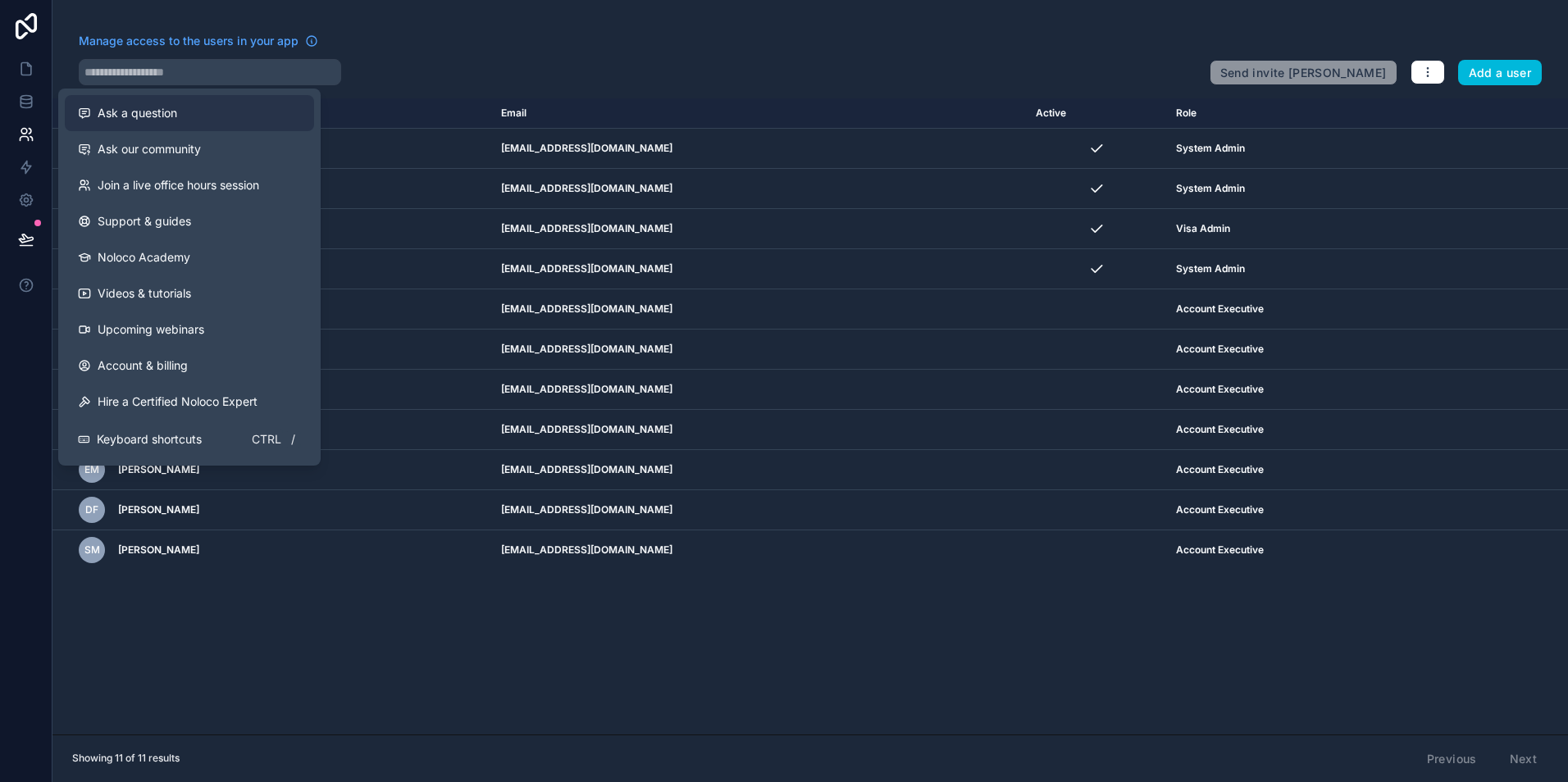
click at [132, 106] on span "Ask a question" at bounding box center [136, 113] width 79 height 17
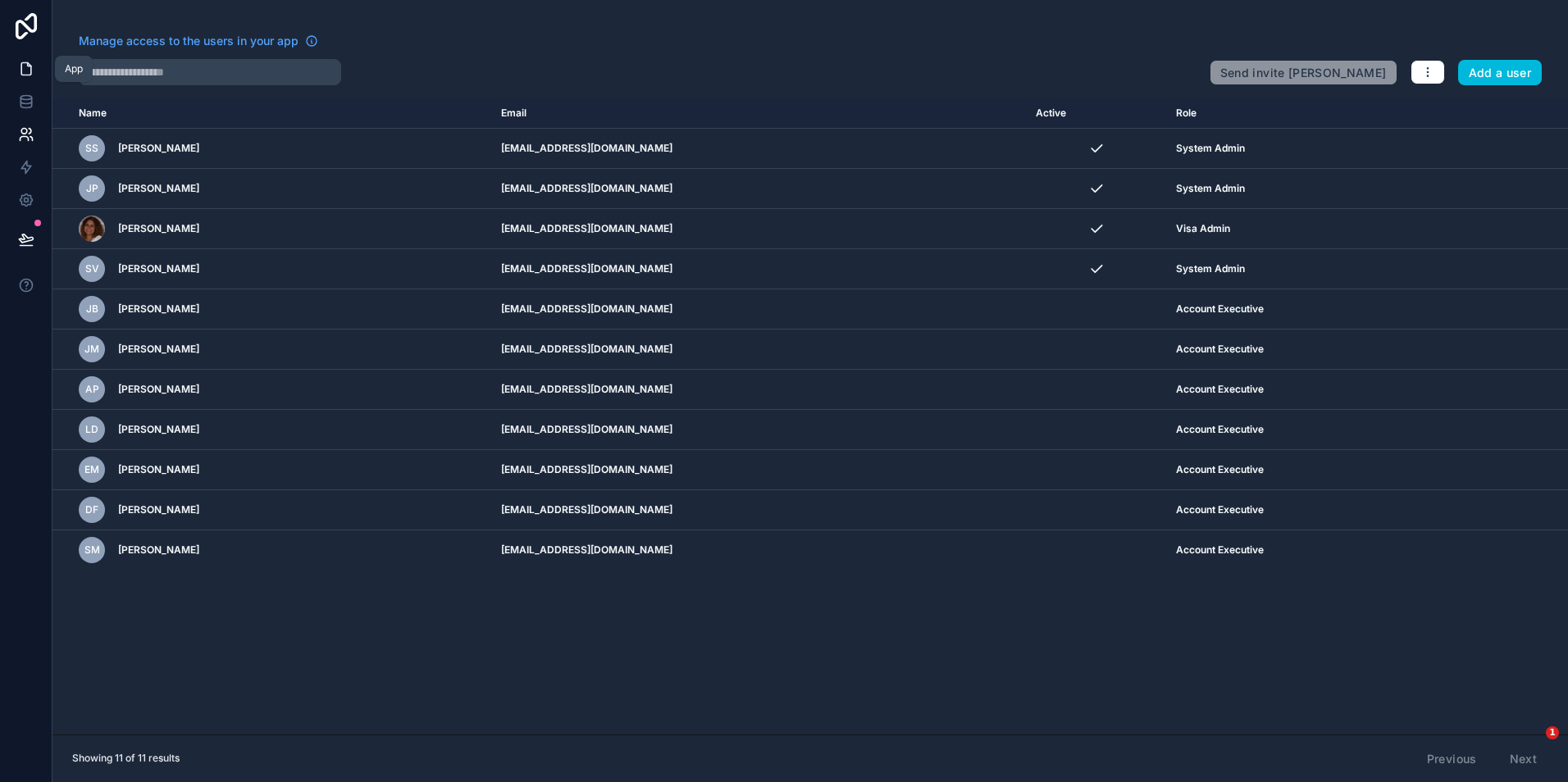
click at [23, 73] on icon at bounding box center [26, 69] width 17 height 17
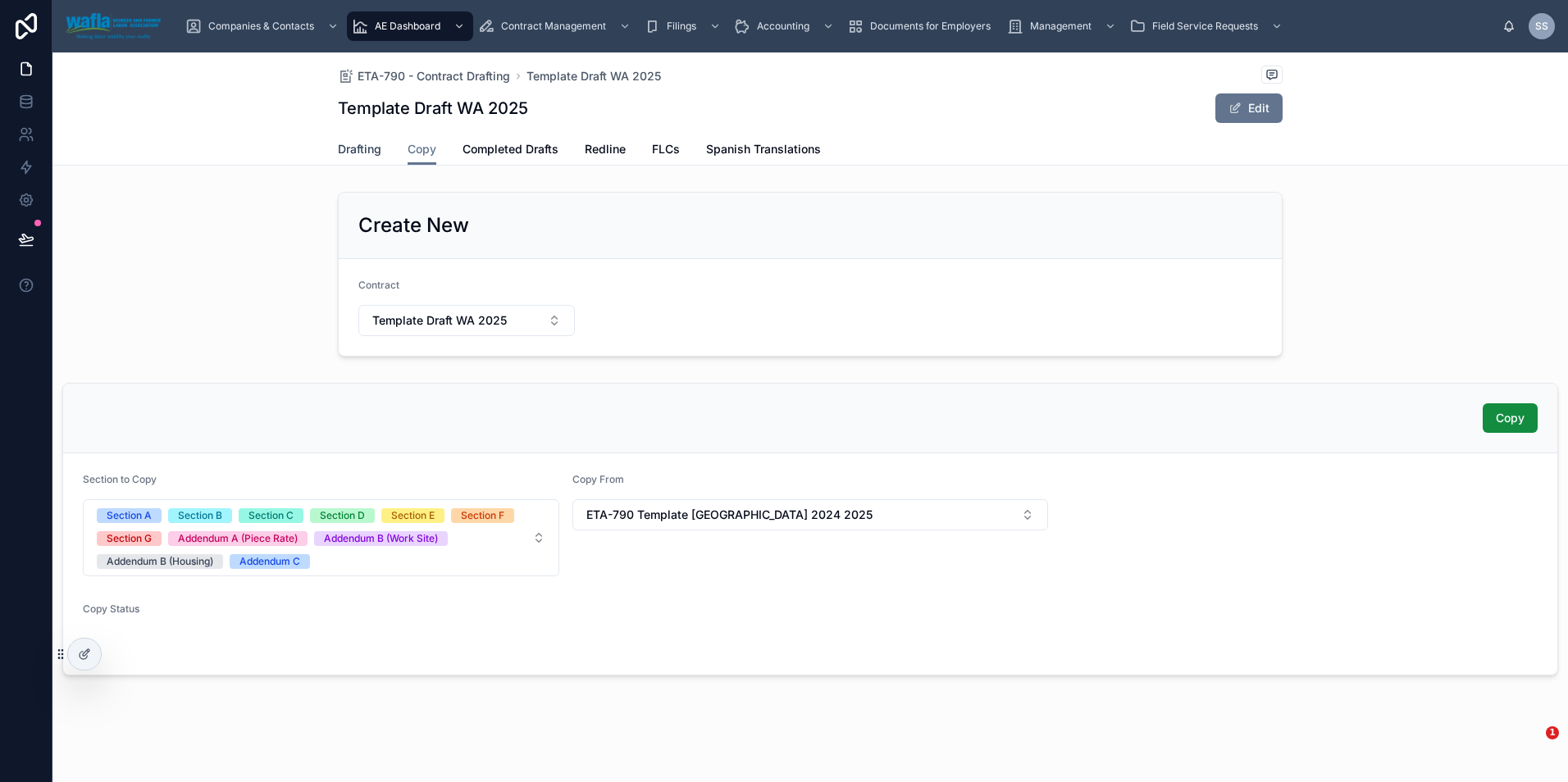
click at [355, 152] on span "Drafting" at bounding box center [360, 149] width 44 height 17
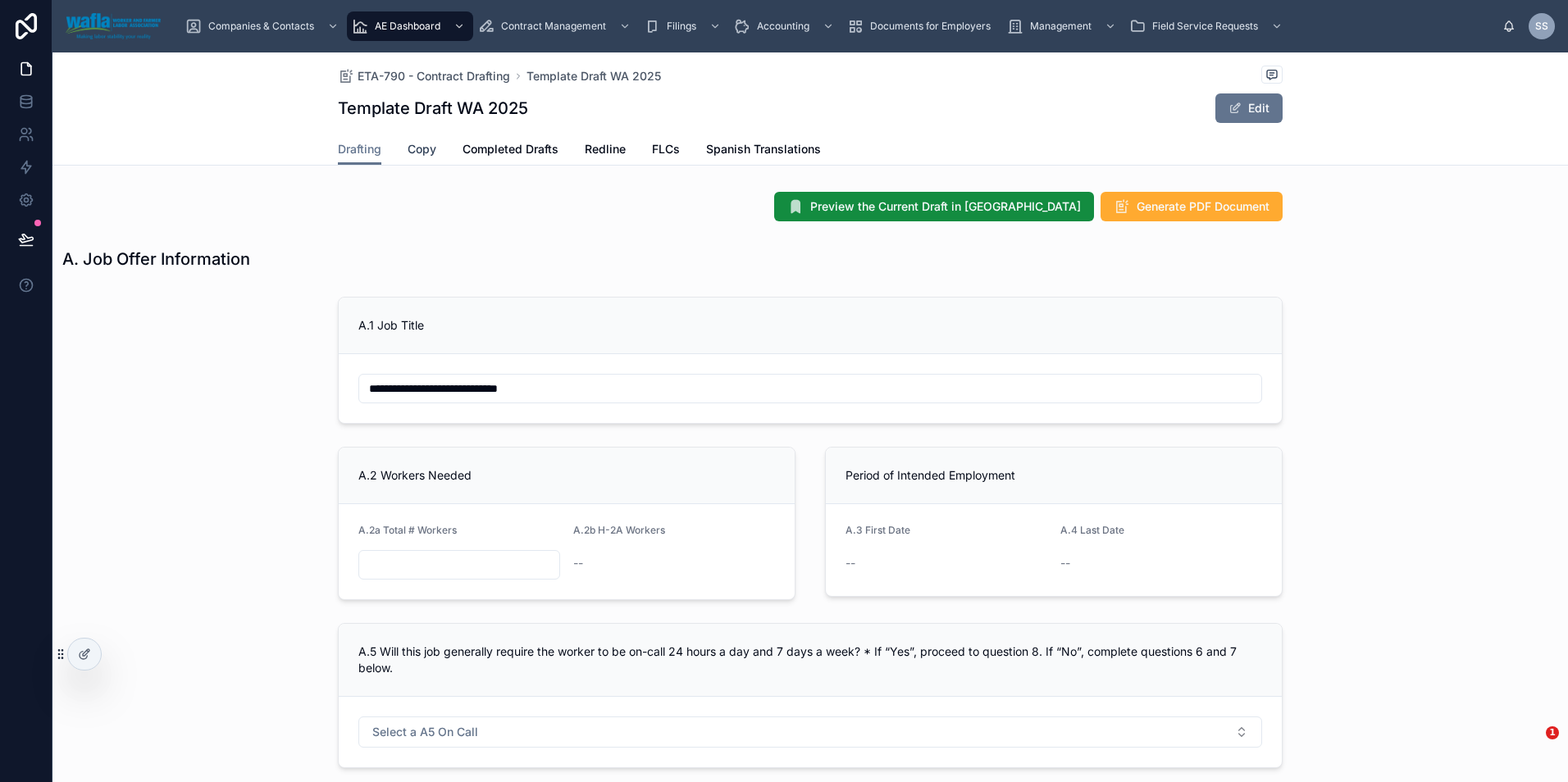
click at [410, 149] on span "Copy" at bounding box center [421, 149] width 29 height 17
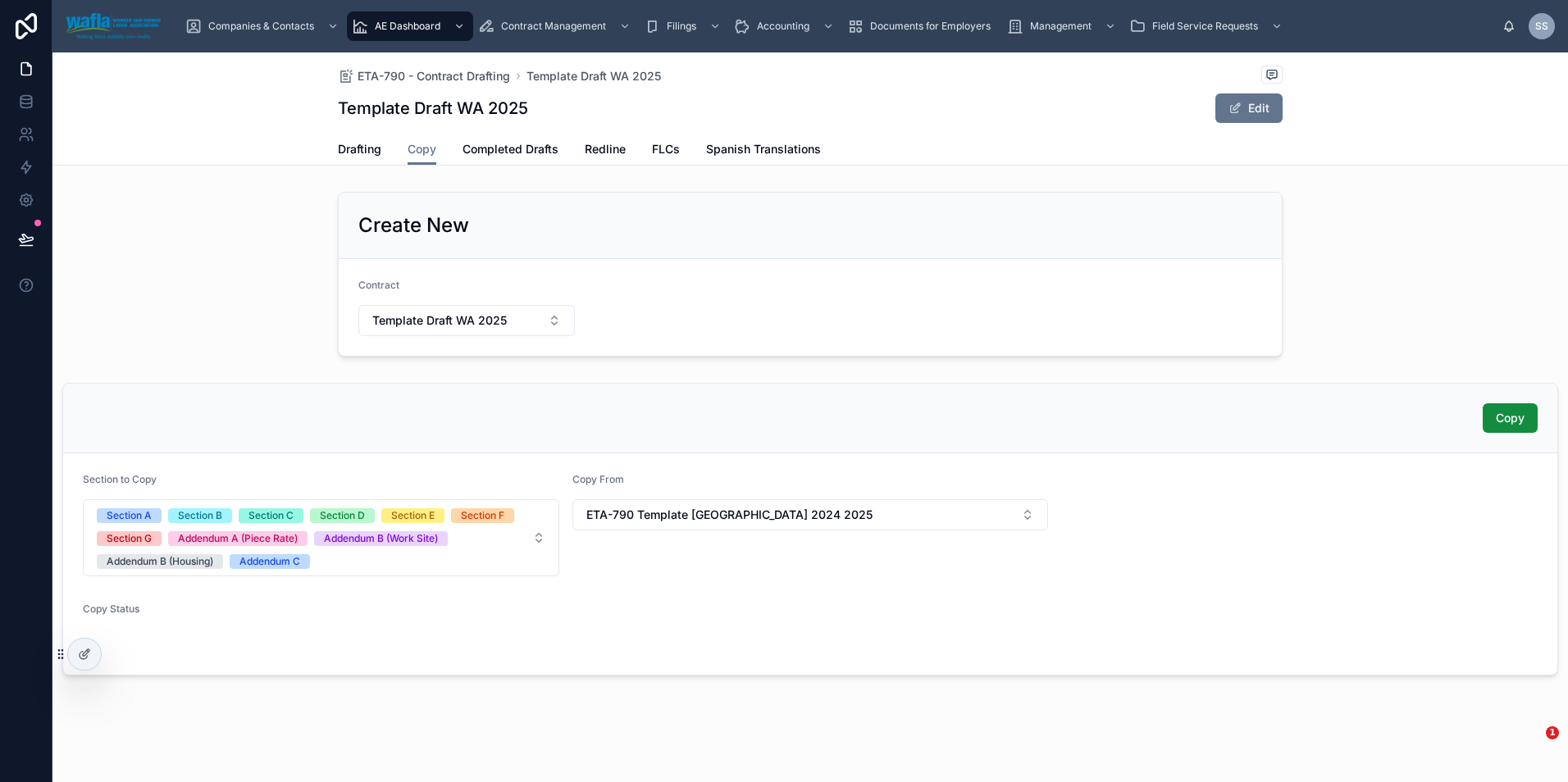
click at [1173, 496] on form "Section to Copy Section A Section B Section C Section D Section E Section F Sec…" at bounding box center [810, 563] width 1494 height 221
click at [317, 36] on div "Companies & Contacts" at bounding box center [264, 26] width 157 height 26
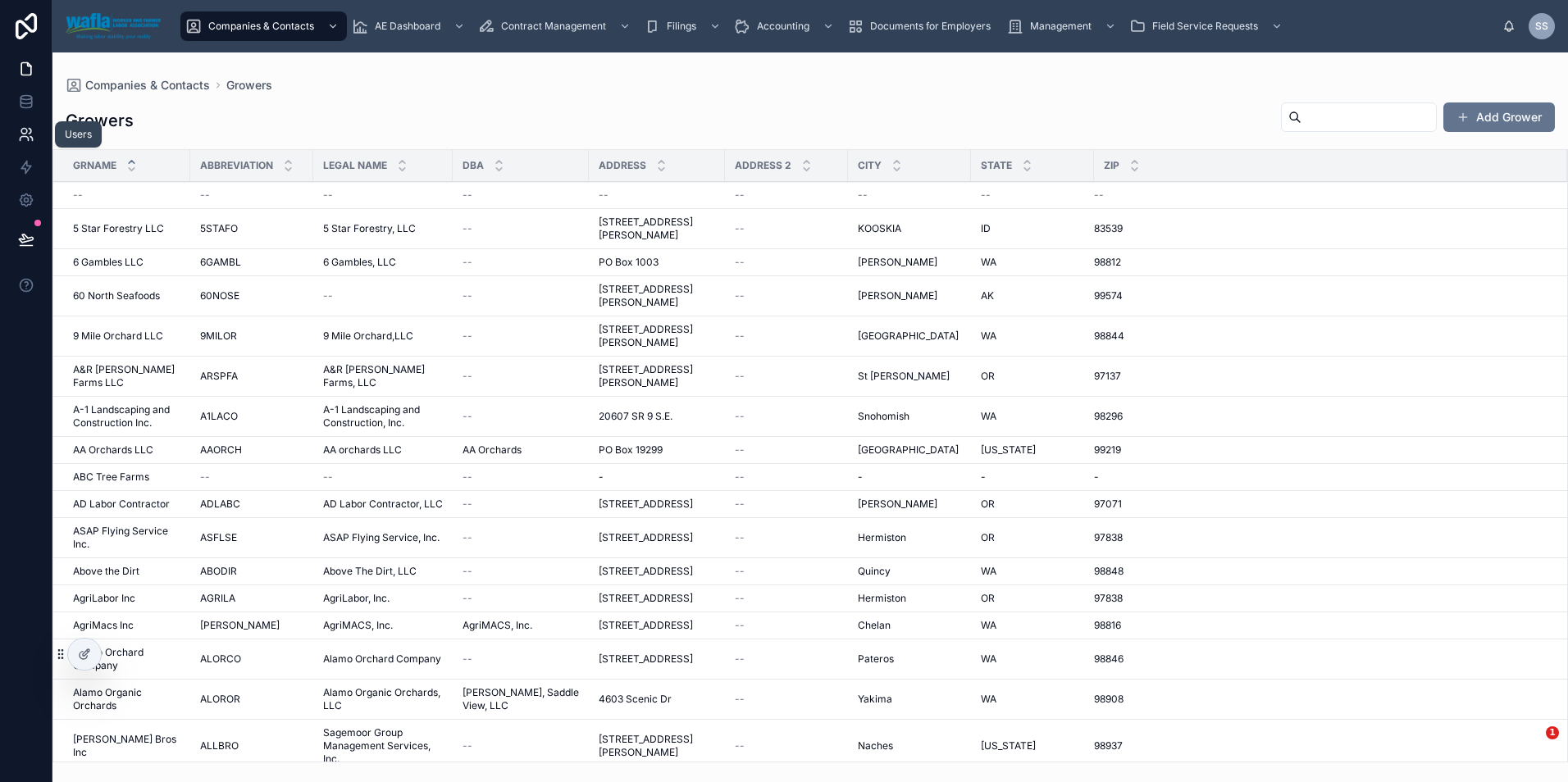
click at [21, 133] on icon at bounding box center [26, 135] width 17 height 17
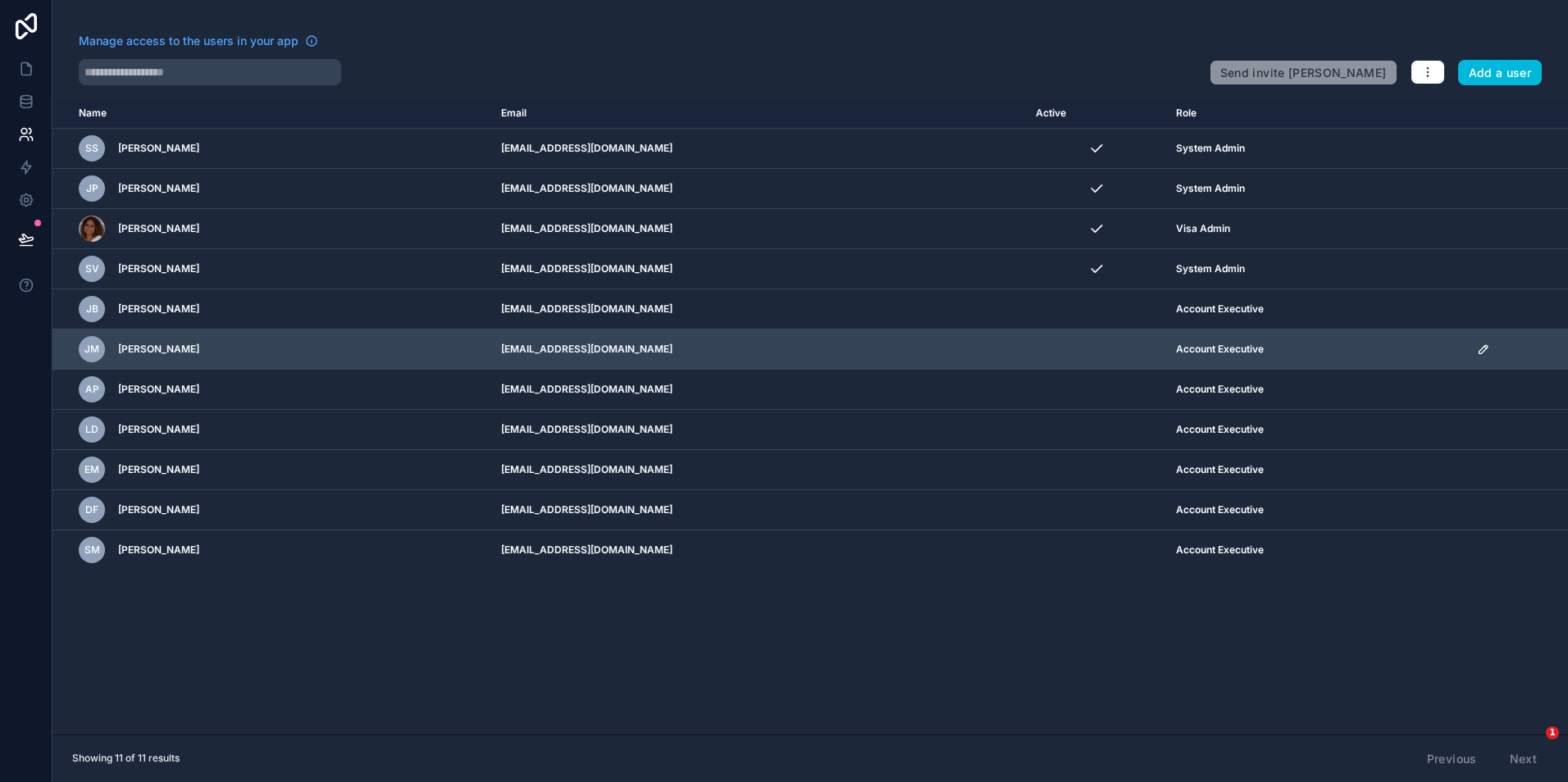
click at [1483, 350] on icon "scrollable content" at bounding box center [1482, 348] width 8 height 8
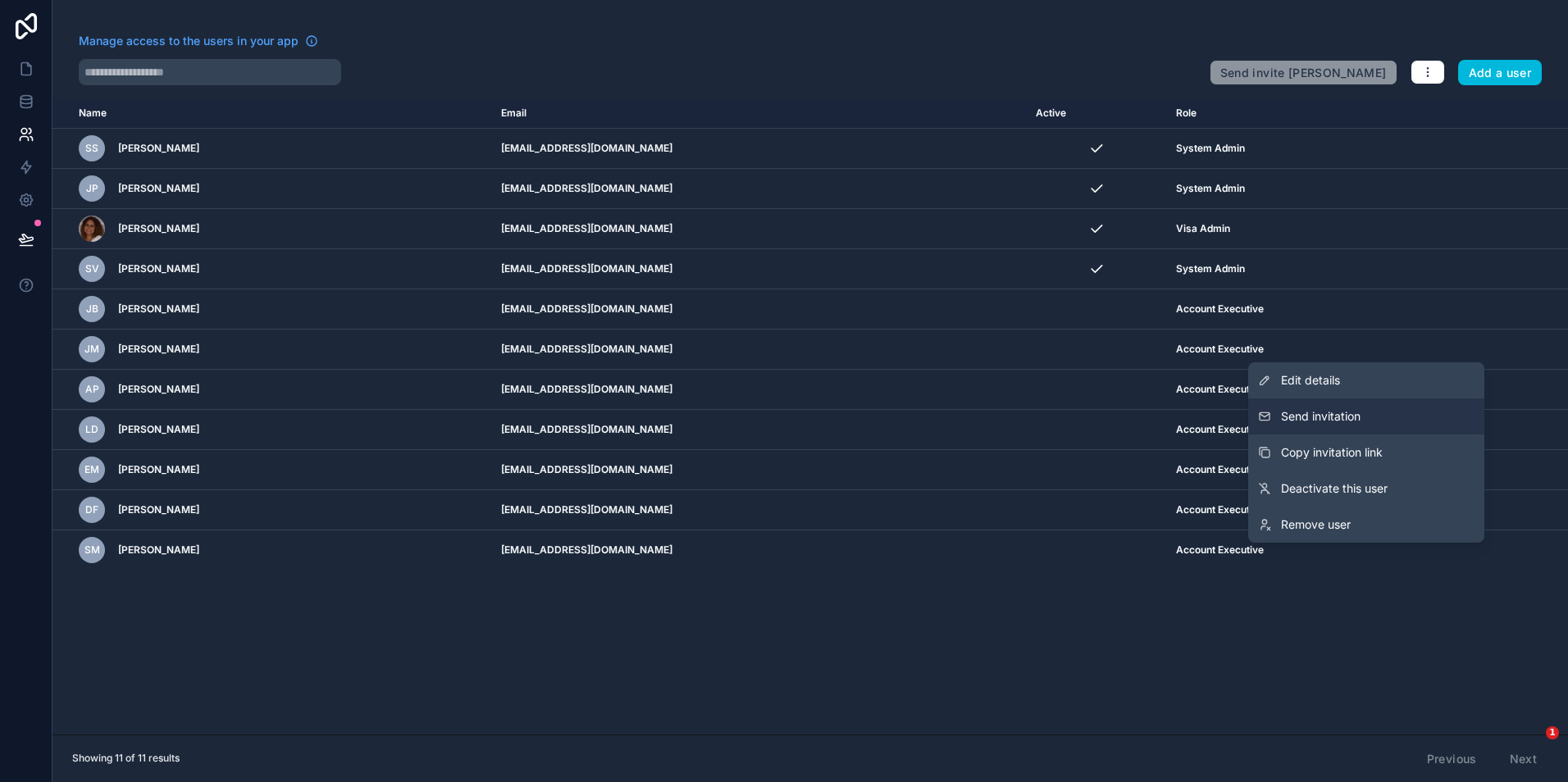
click at [1366, 411] on button "Send invitation" at bounding box center [1365, 416] width 236 height 36
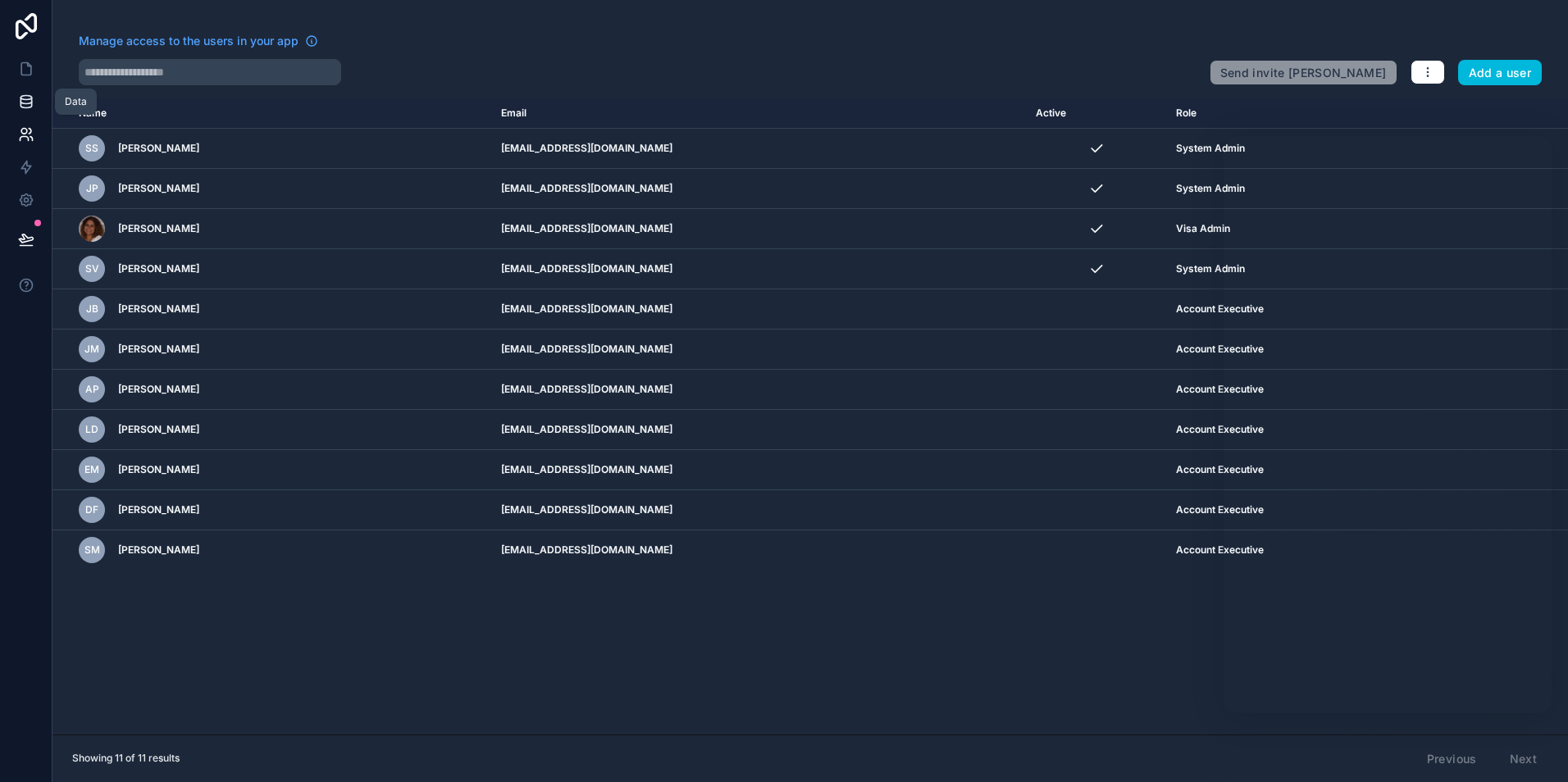
click at [23, 97] on icon at bounding box center [26, 102] width 17 height 17
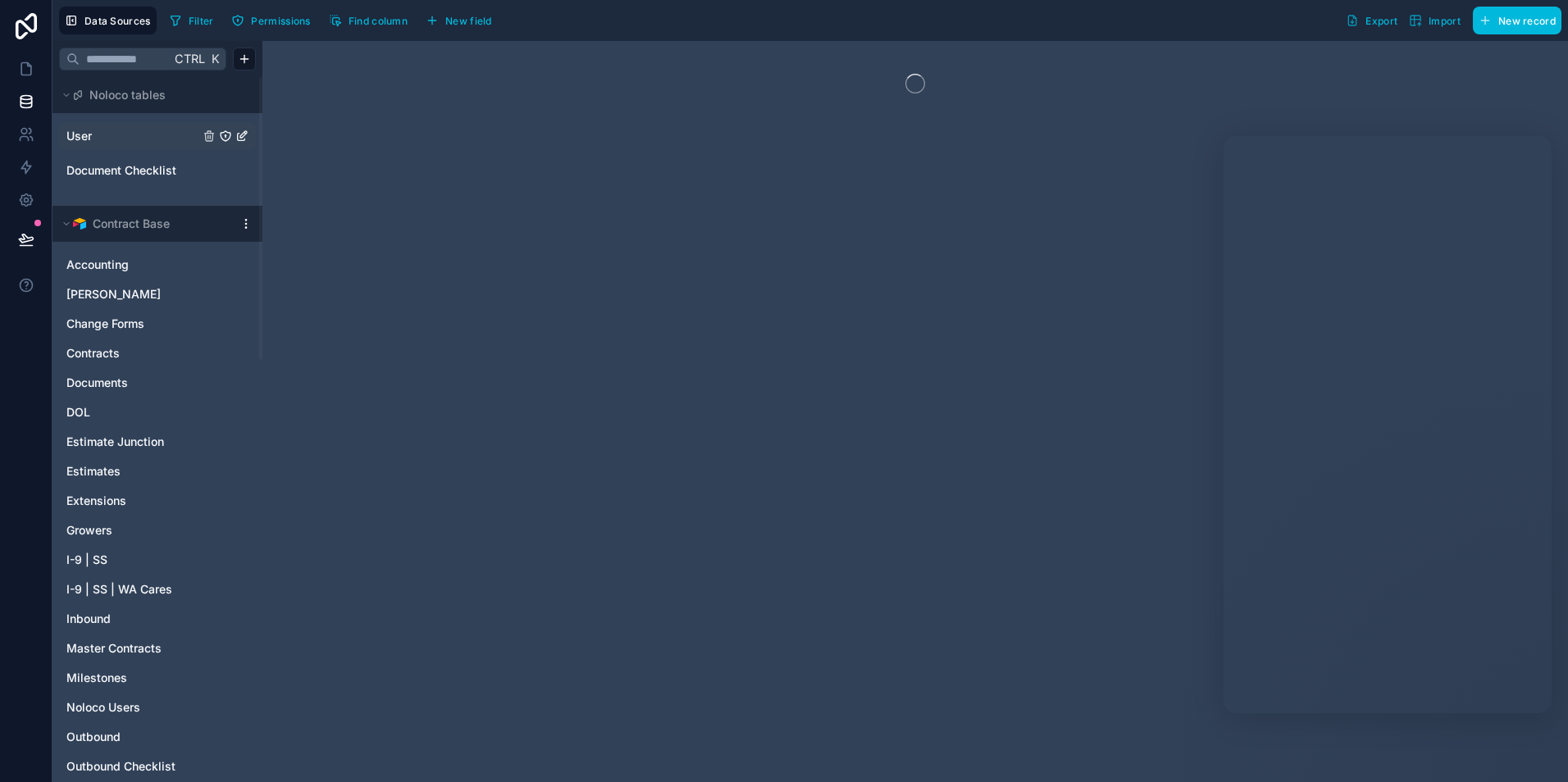
click at [93, 132] on link "User" at bounding box center [133, 136] width 133 height 17
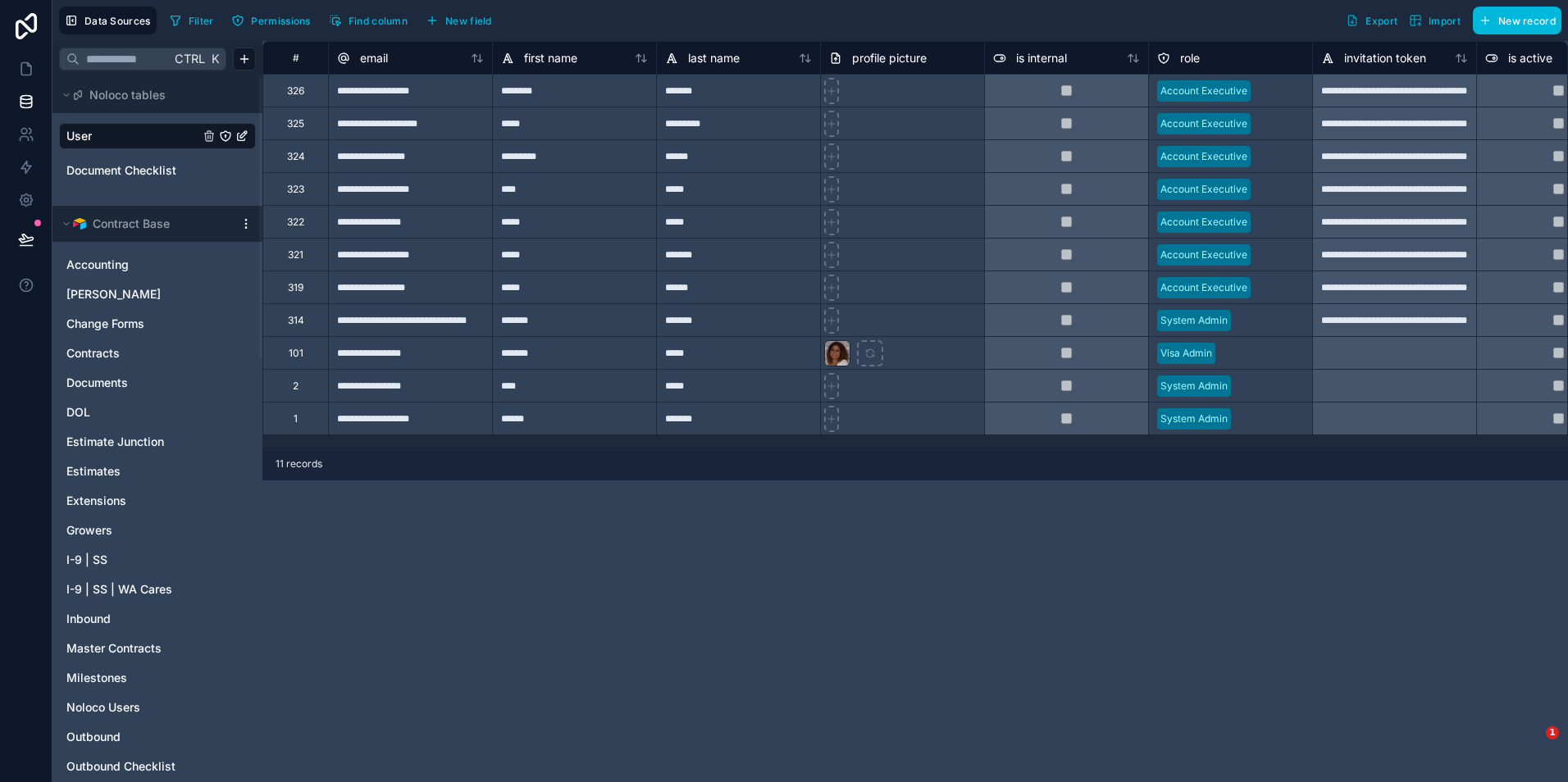
click at [462, 91] on div "**********" at bounding box center [409, 90] width 164 height 33
click at [492, 161] on div "Delete row" at bounding box center [504, 159] width 84 height 18
type input "**********"
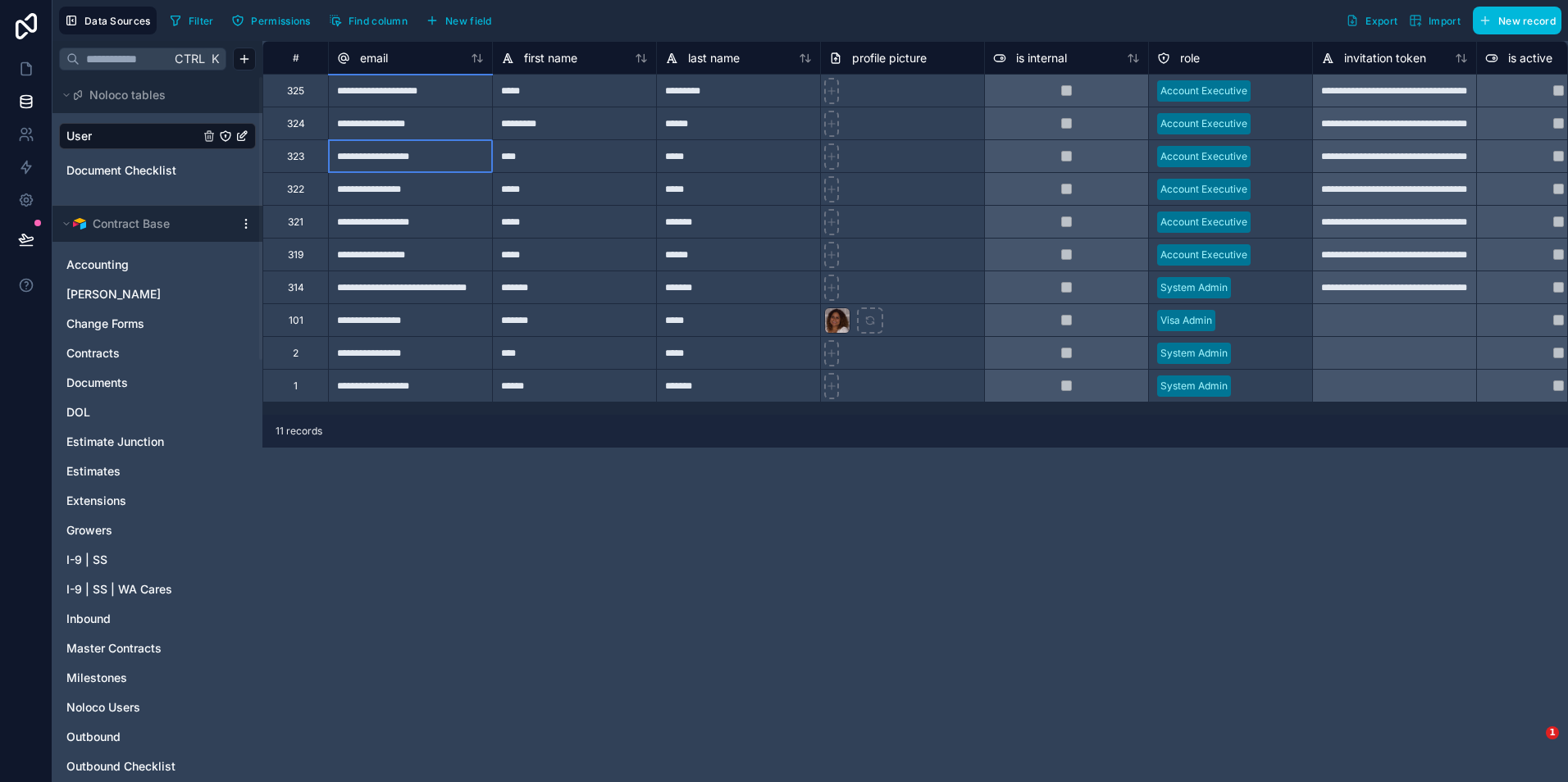
click at [449, 158] on div "**********" at bounding box center [409, 155] width 164 height 33
click at [492, 220] on div "Delete row" at bounding box center [492, 226] width 84 height 18
type input "**********"
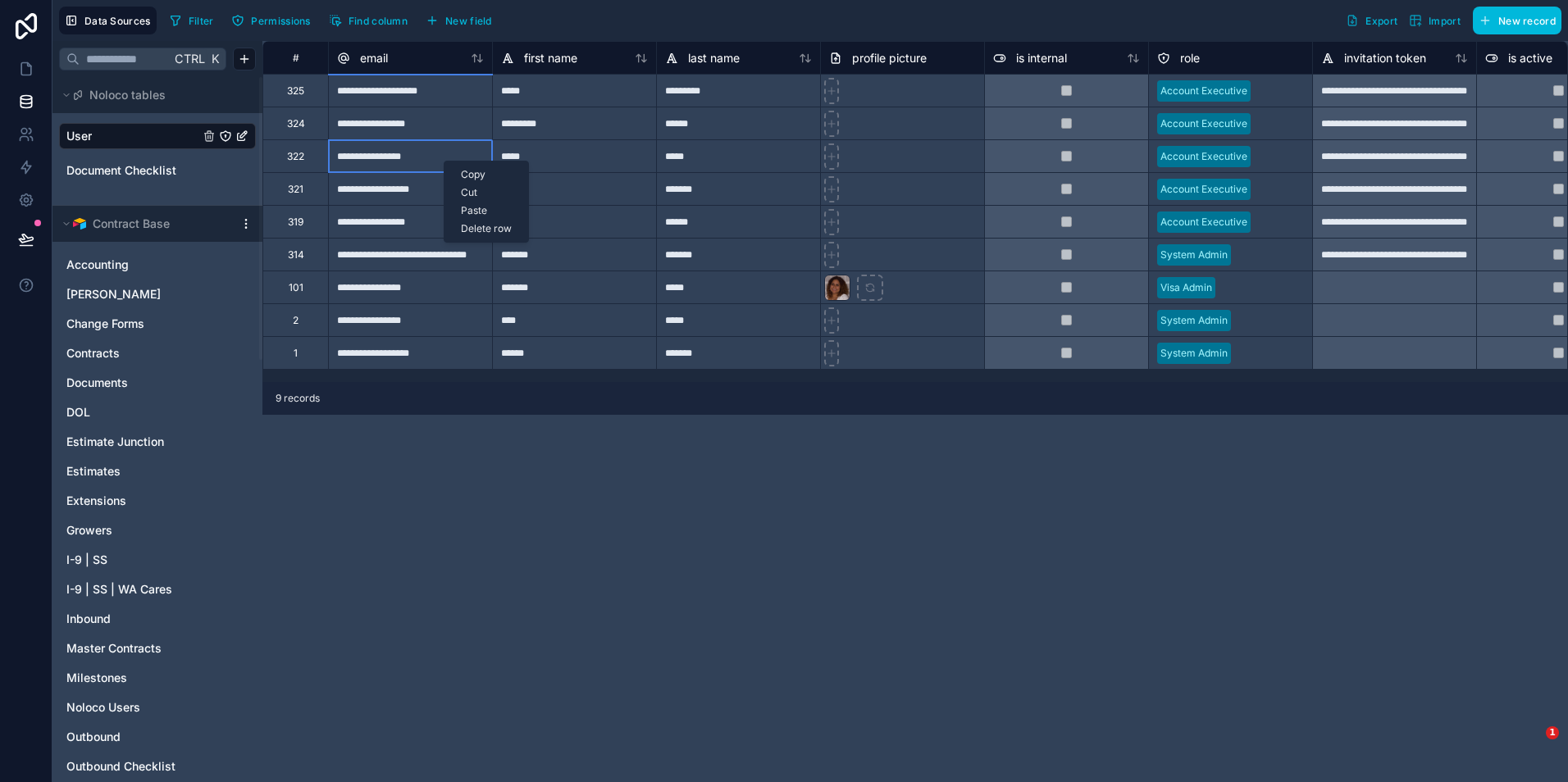
click at [491, 229] on div "Delete row" at bounding box center [487, 228] width 84 height 18
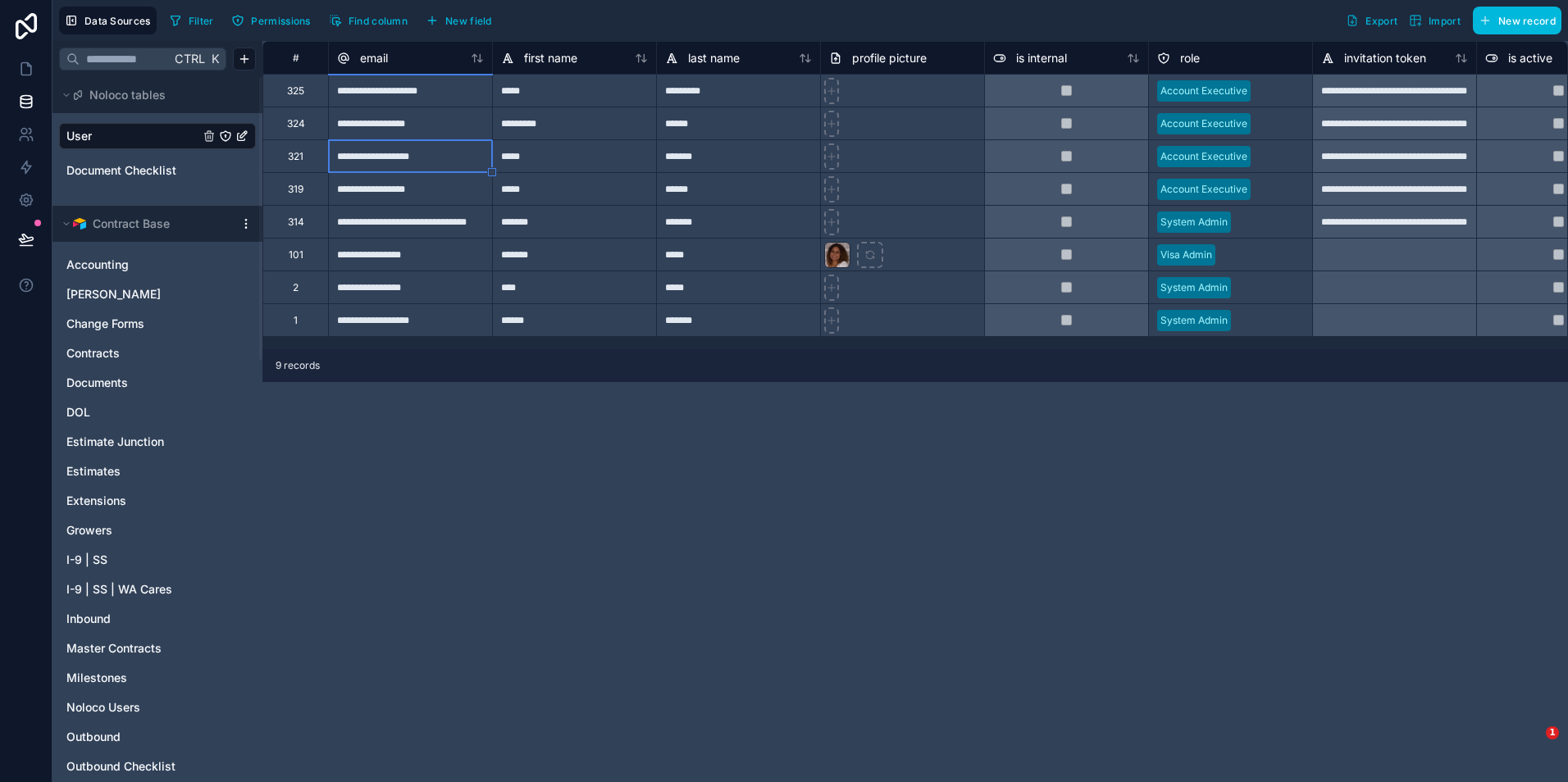
type input "**********"
click at [573, 442] on div "**********" at bounding box center [915, 411] width 1305 height 741
click at [24, 68] on icon at bounding box center [26, 69] width 17 height 17
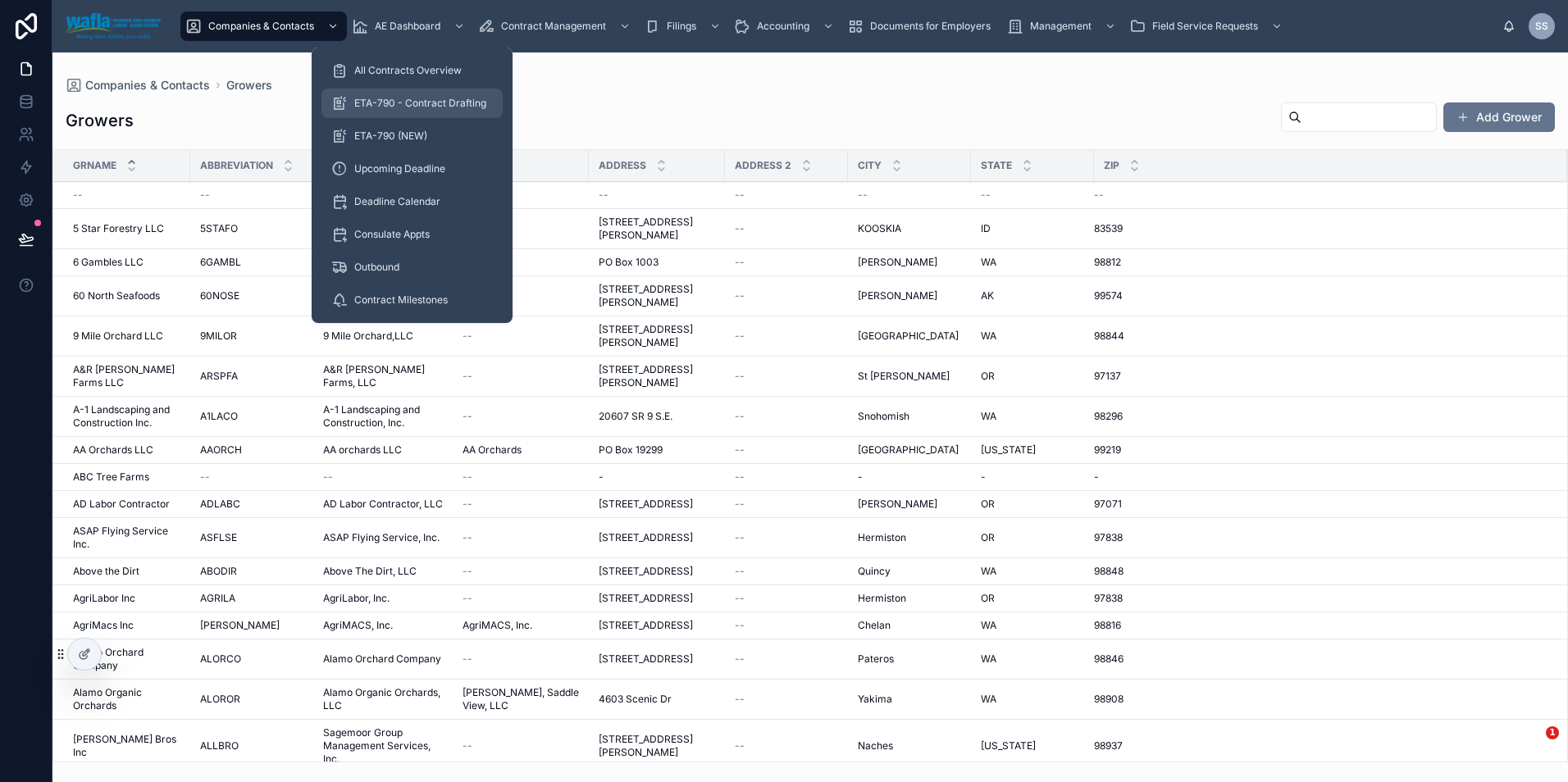
click at [428, 95] on div "ETA-790 - Contract Drafting" at bounding box center [411, 104] width 162 height 26
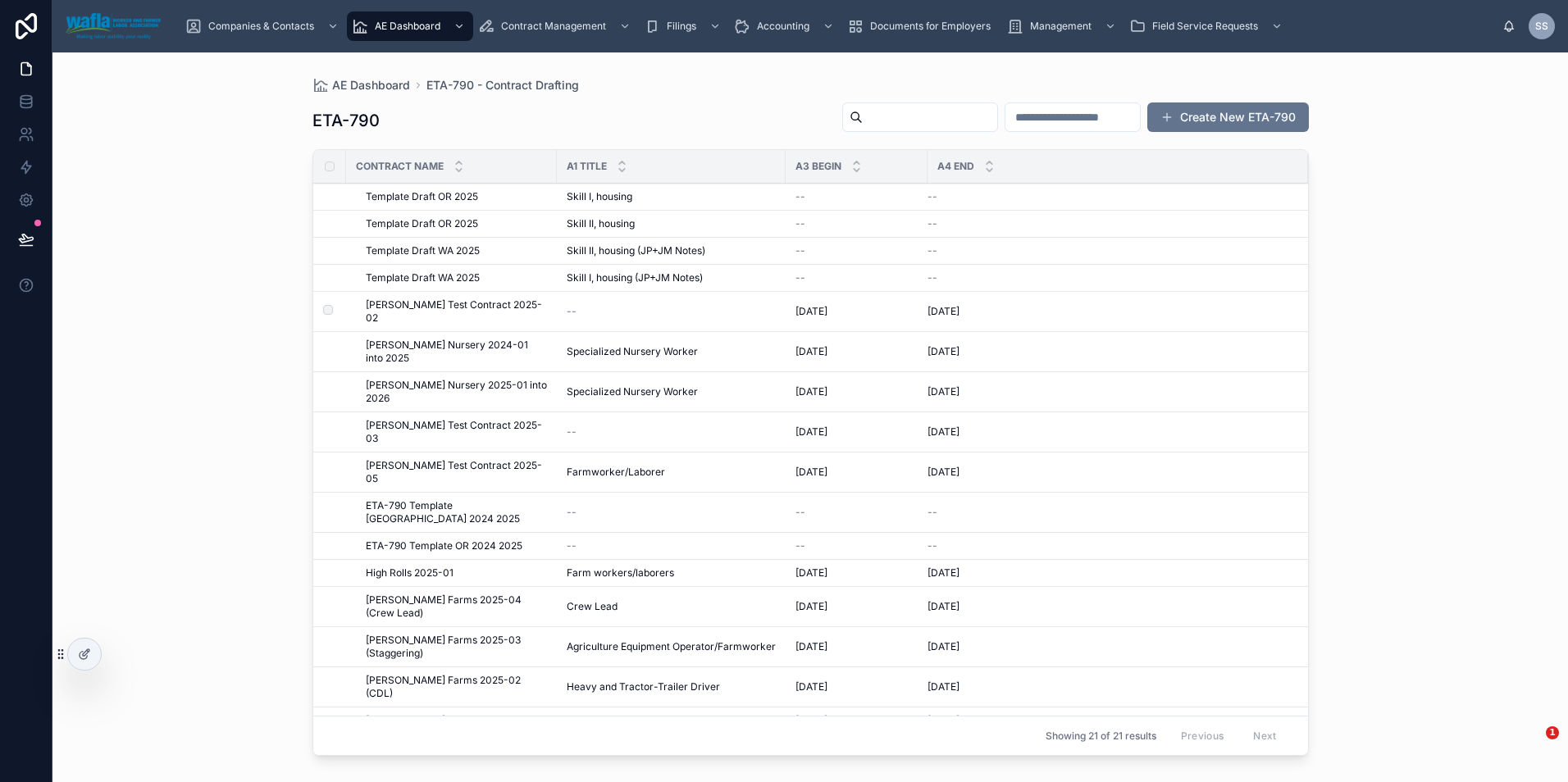
click at [425, 305] on span "[PERSON_NAME] Test Contract 2025-02" at bounding box center [456, 311] width 181 height 26
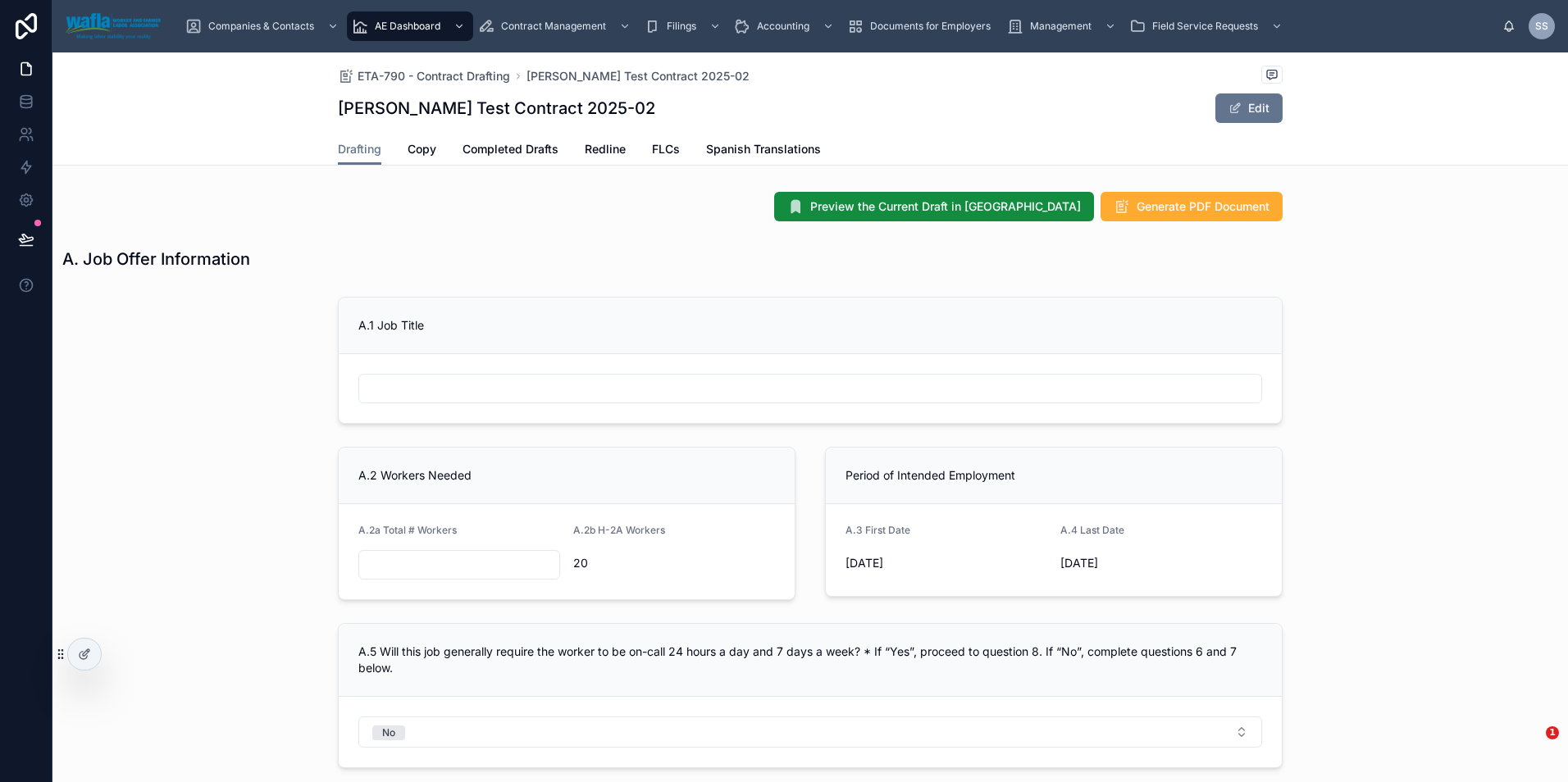
click at [421, 143] on span "Copy" at bounding box center [421, 149] width 29 height 17
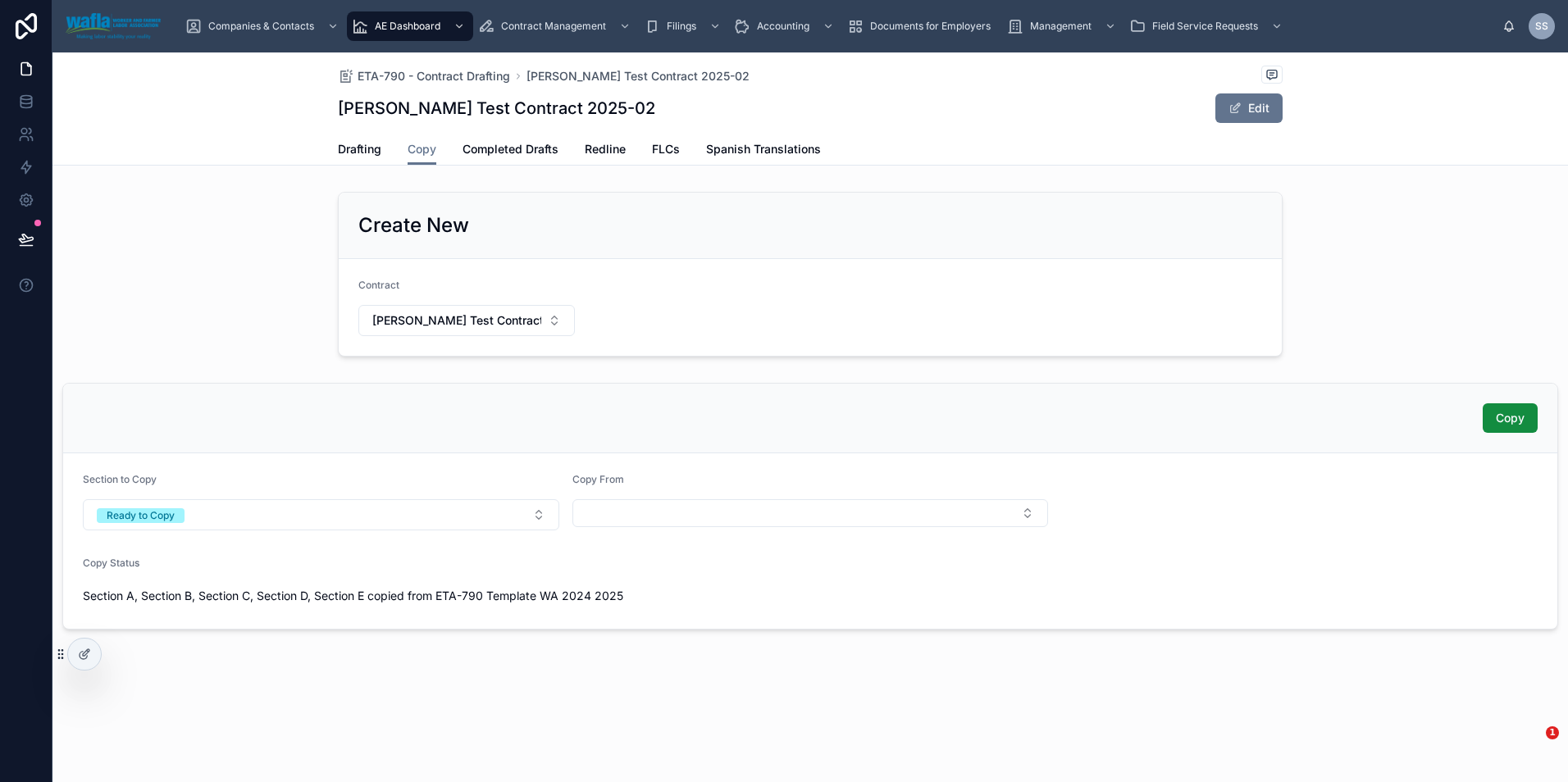
click at [1177, 512] on form "Section to Copy Ready to Copy Copy From Copy Status Section A, Section B, Secti…" at bounding box center [810, 541] width 1494 height 176
click at [85, 652] on icon at bounding box center [84, 654] width 13 height 13
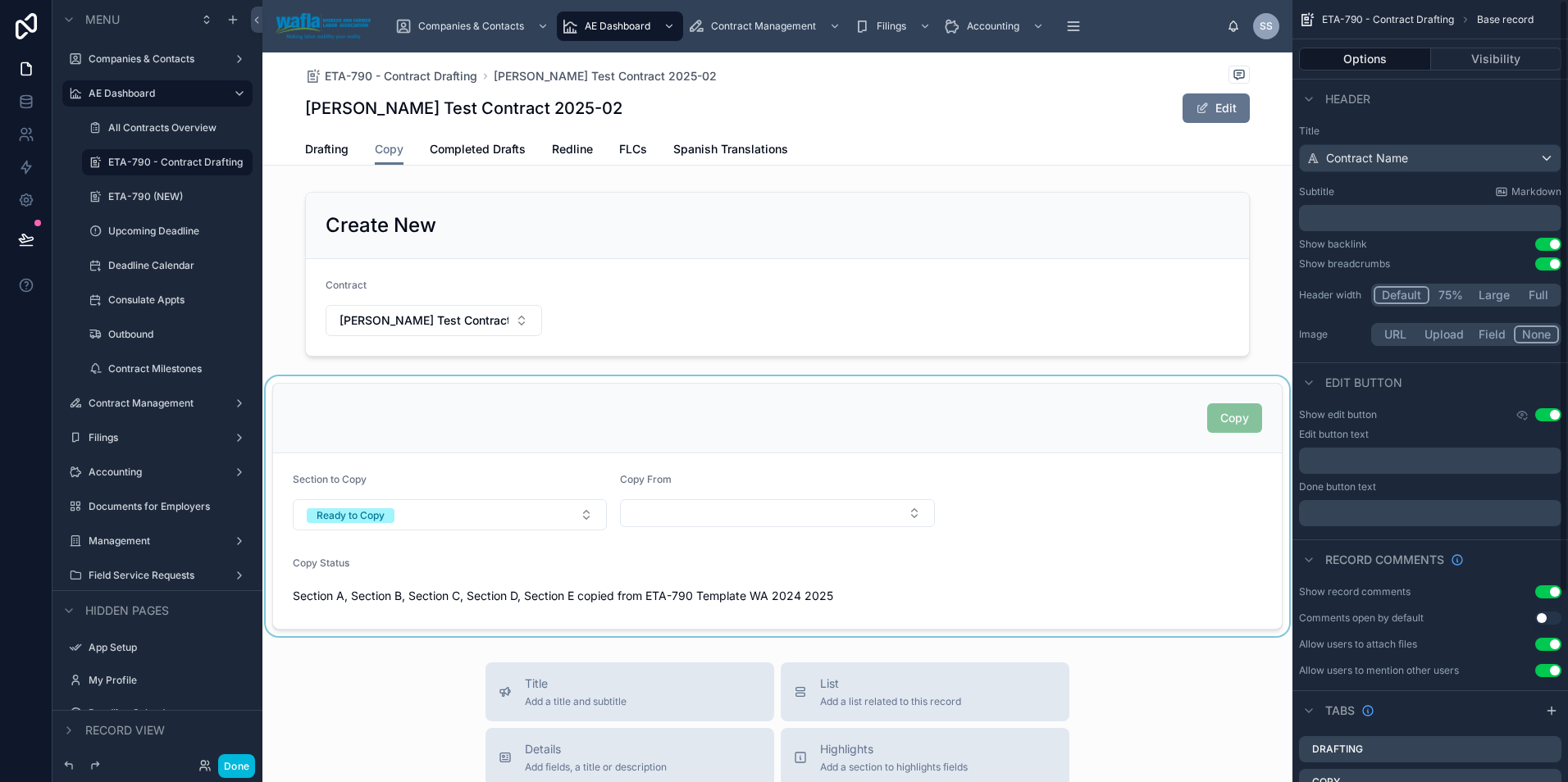
click at [1048, 485] on div at bounding box center [777, 506] width 1030 height 260
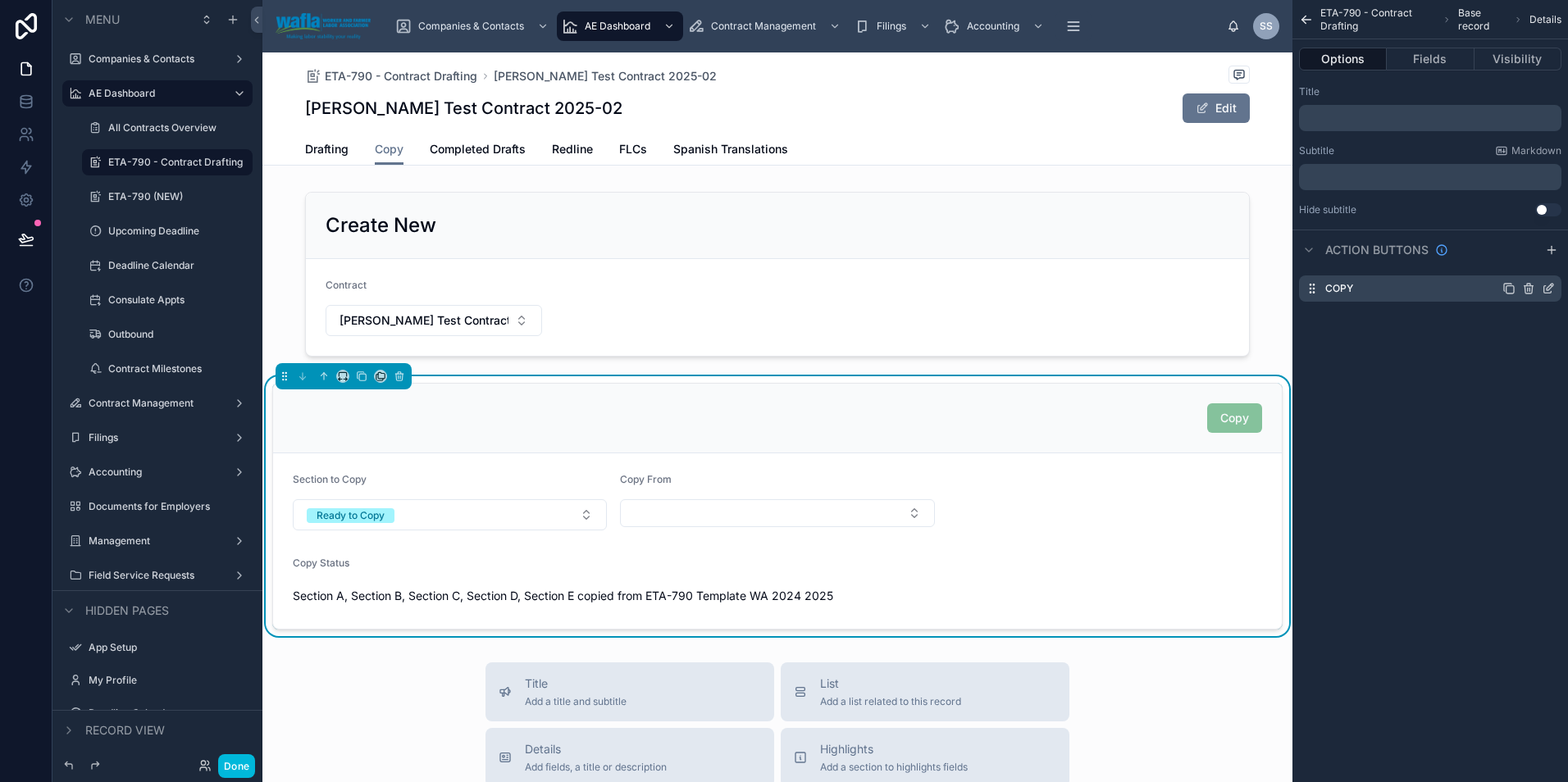
click at [1547, 285] on icon "scrollable content" at bounding box center [1548, 289] width 13 height 13
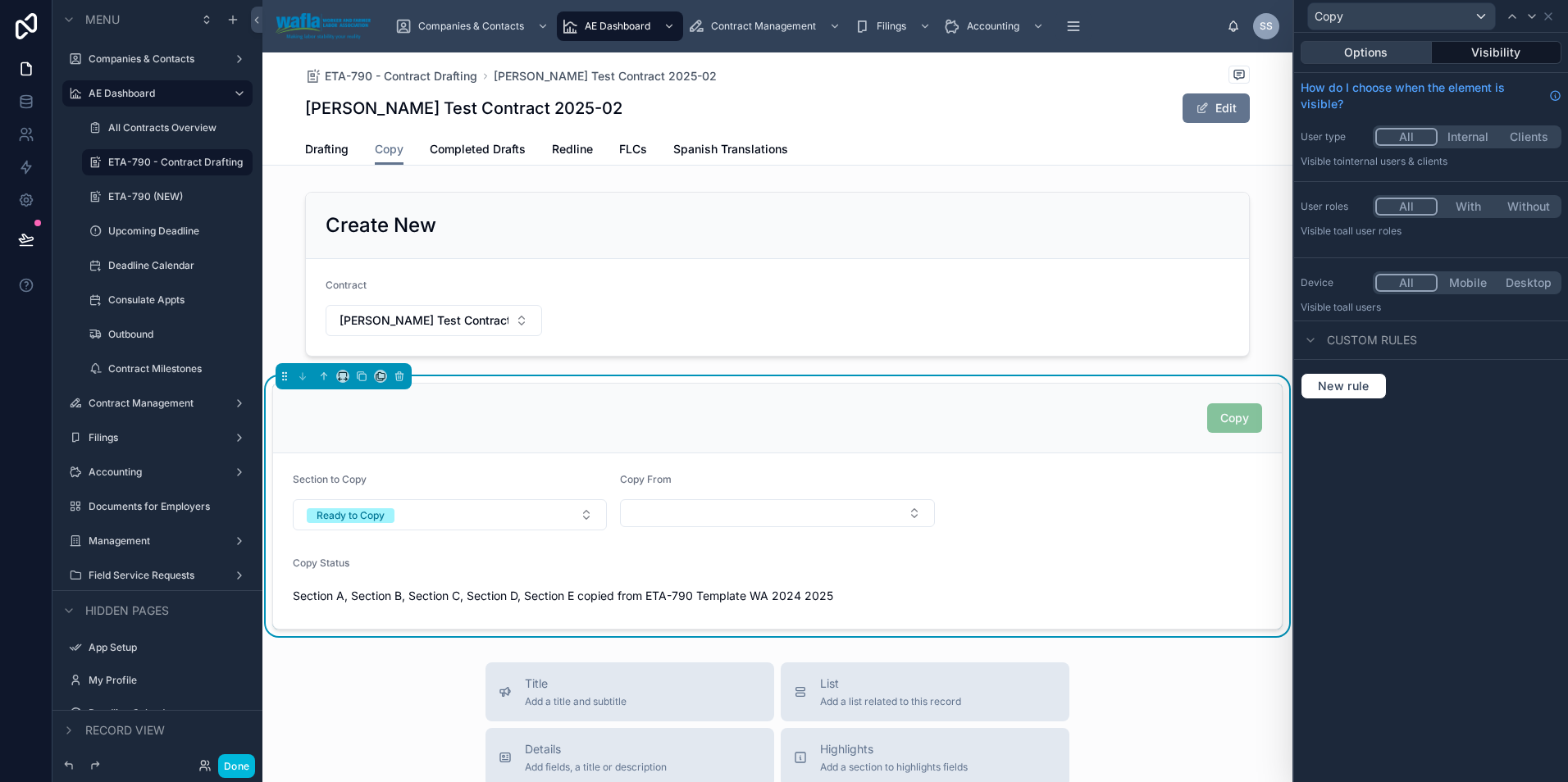
click at [1390, 54] on button "Options" at bounding box center [1366, 52] width 131 height 23
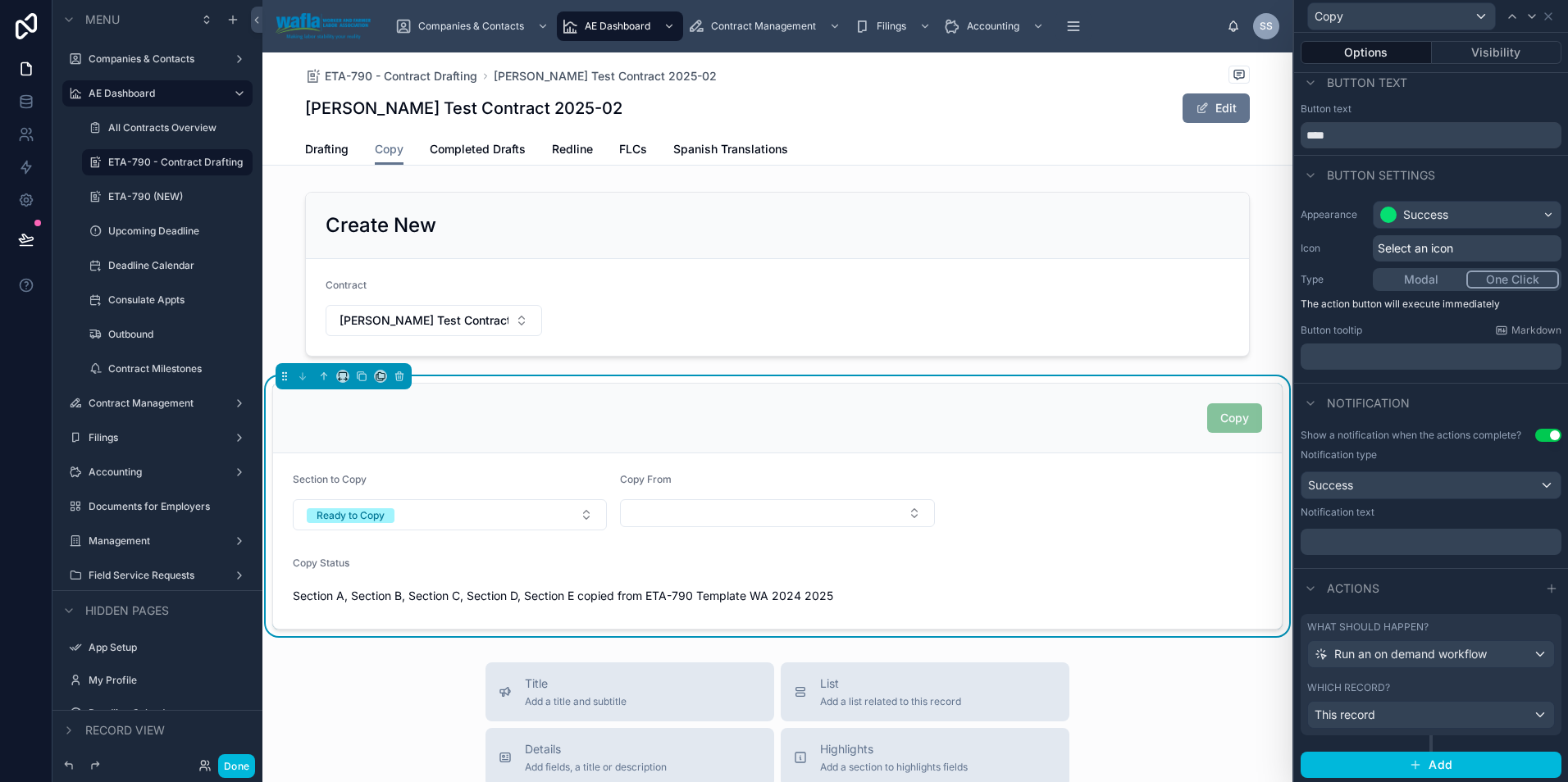
scroll to position [12, 0]
click at [1147, 524] on form "Section to Copy Ready to Copy Copy From Copy Status Section A, Section B, Secti…" at bounding box center [777, 541] width 1008 height 176
click at [1545, 584] on icon at bounding box center [1551, 586] width 13 height 13
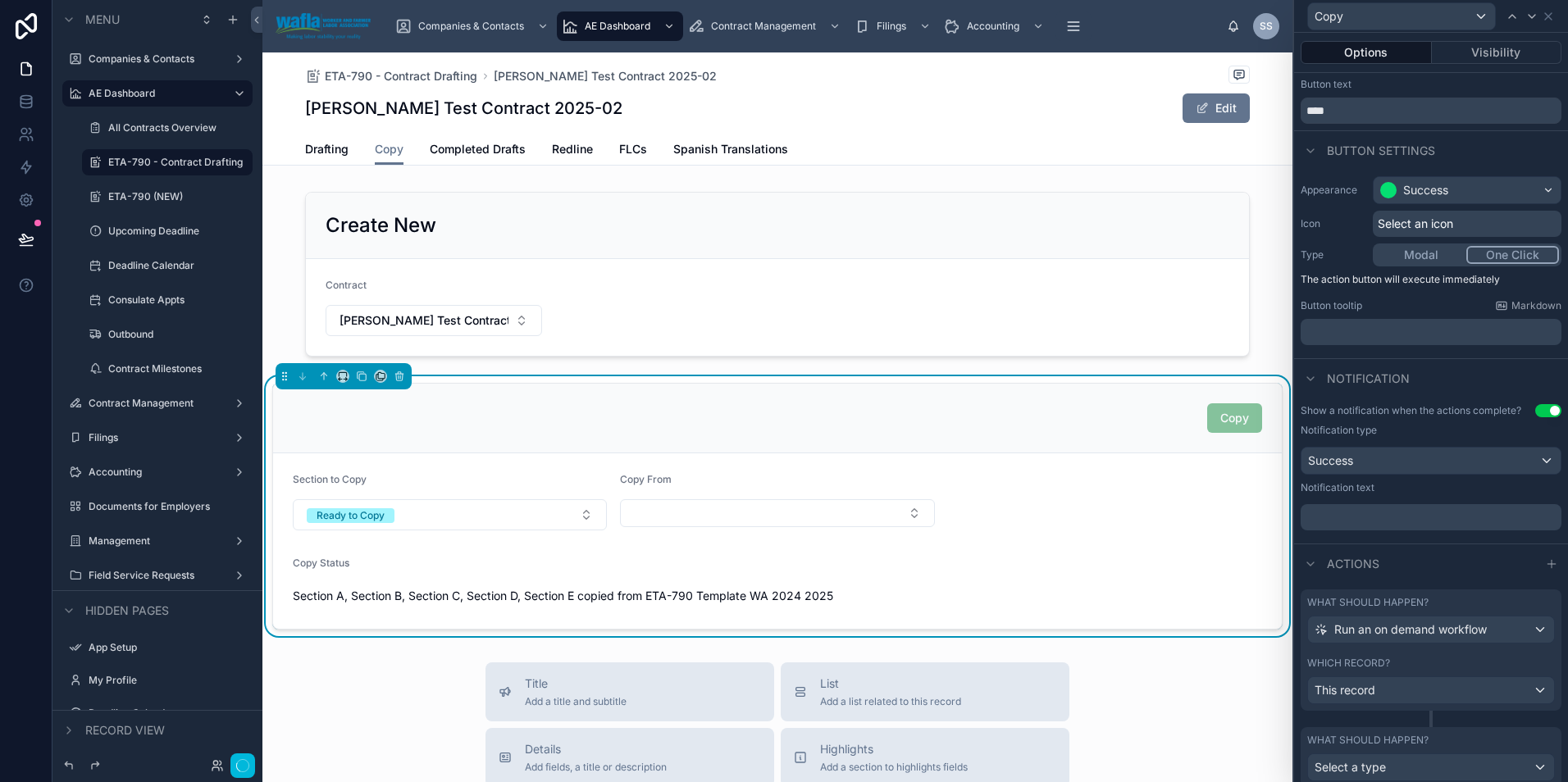
scroll to position [90, 0]
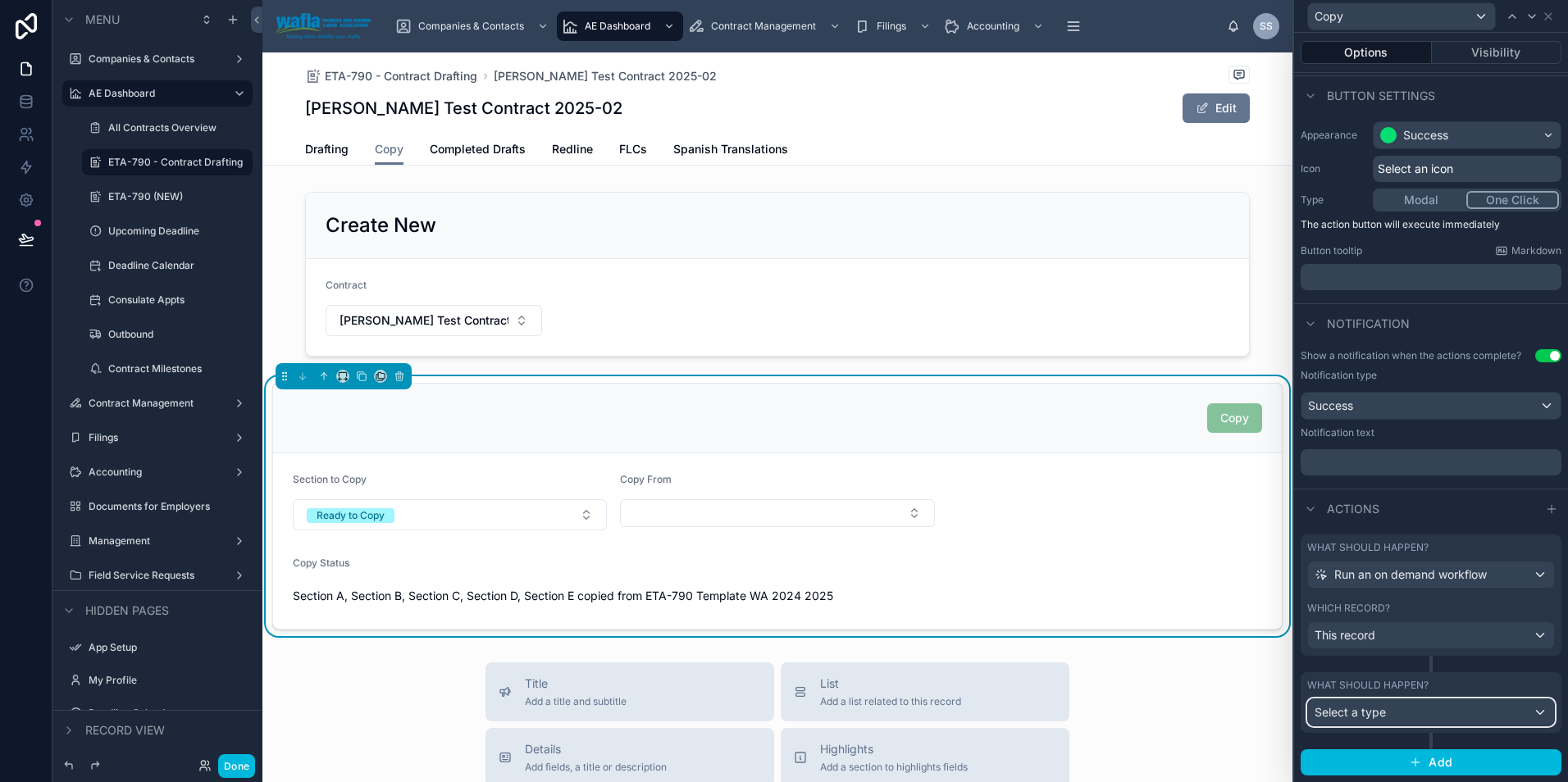
click at [1389, 712] on div "Select a type" at bounding box center [1431, 712] width 246 height 26
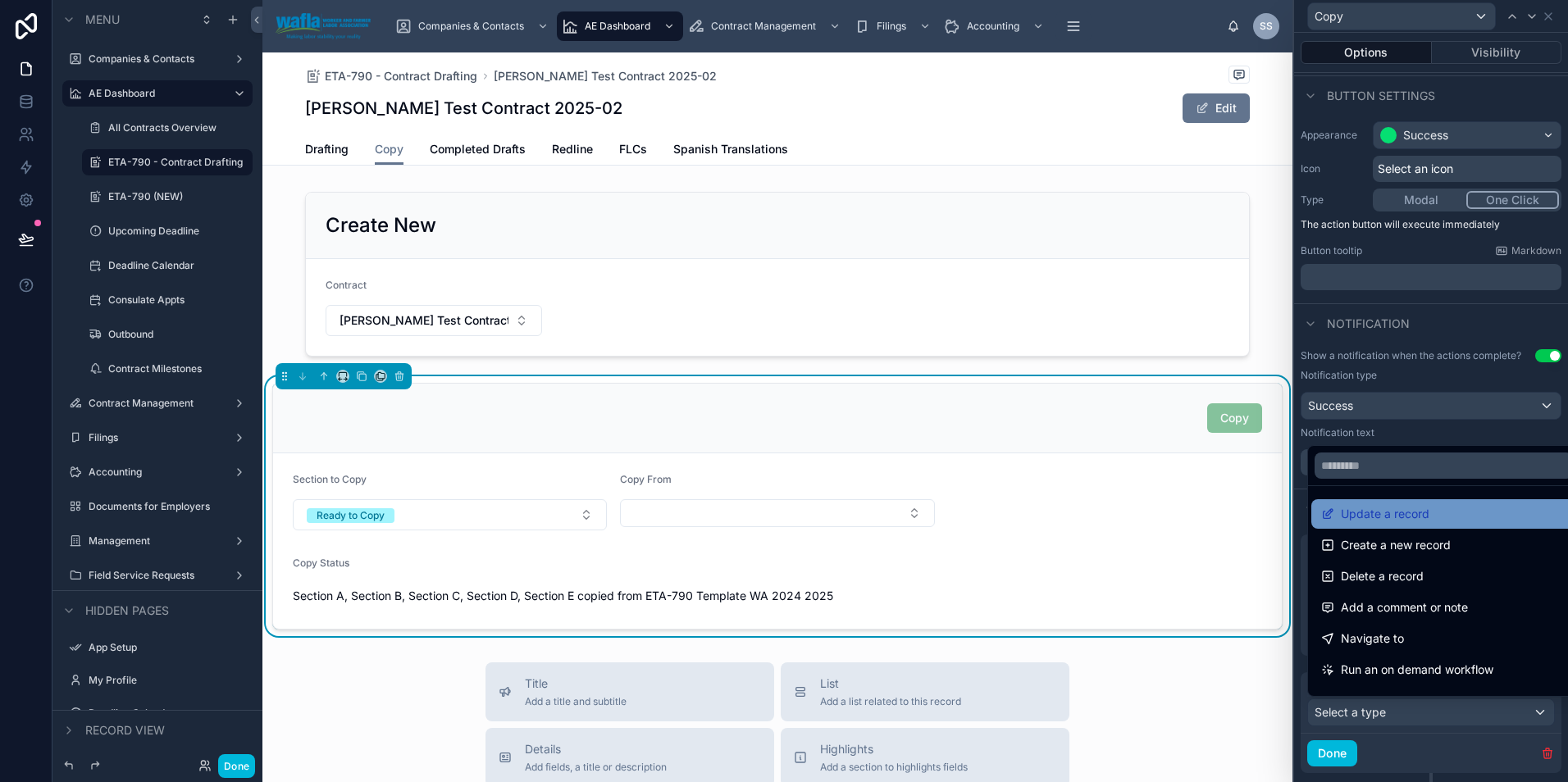
click at [1375, 513] on span "Update a record" at bounding box center [1385, 514] width 89 height 20
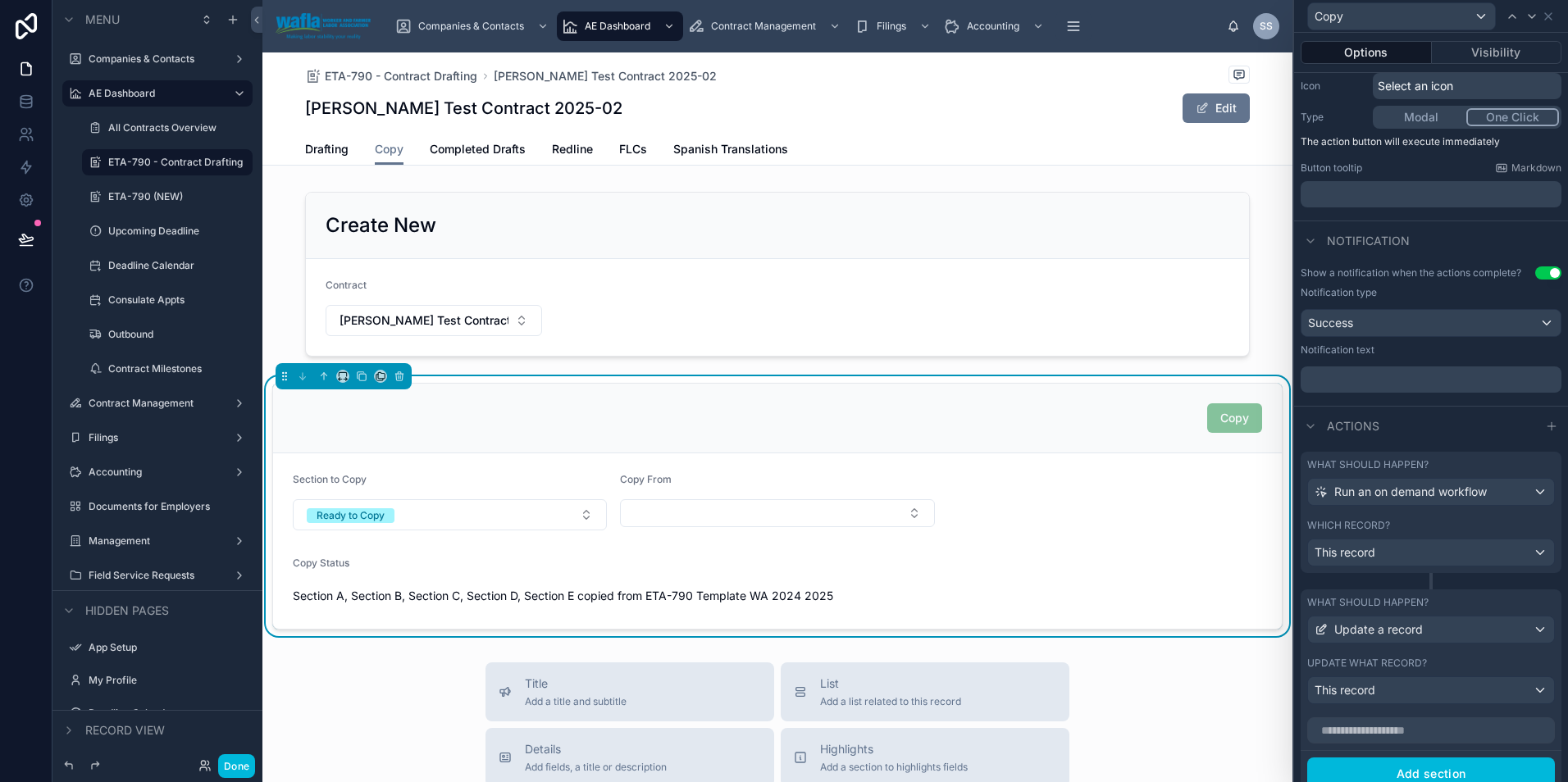
scroll to position [171, 0]
click at [1421, 487] on span "Run an on demand workflow" at bounding box center [1410, 493] width 152 height 17
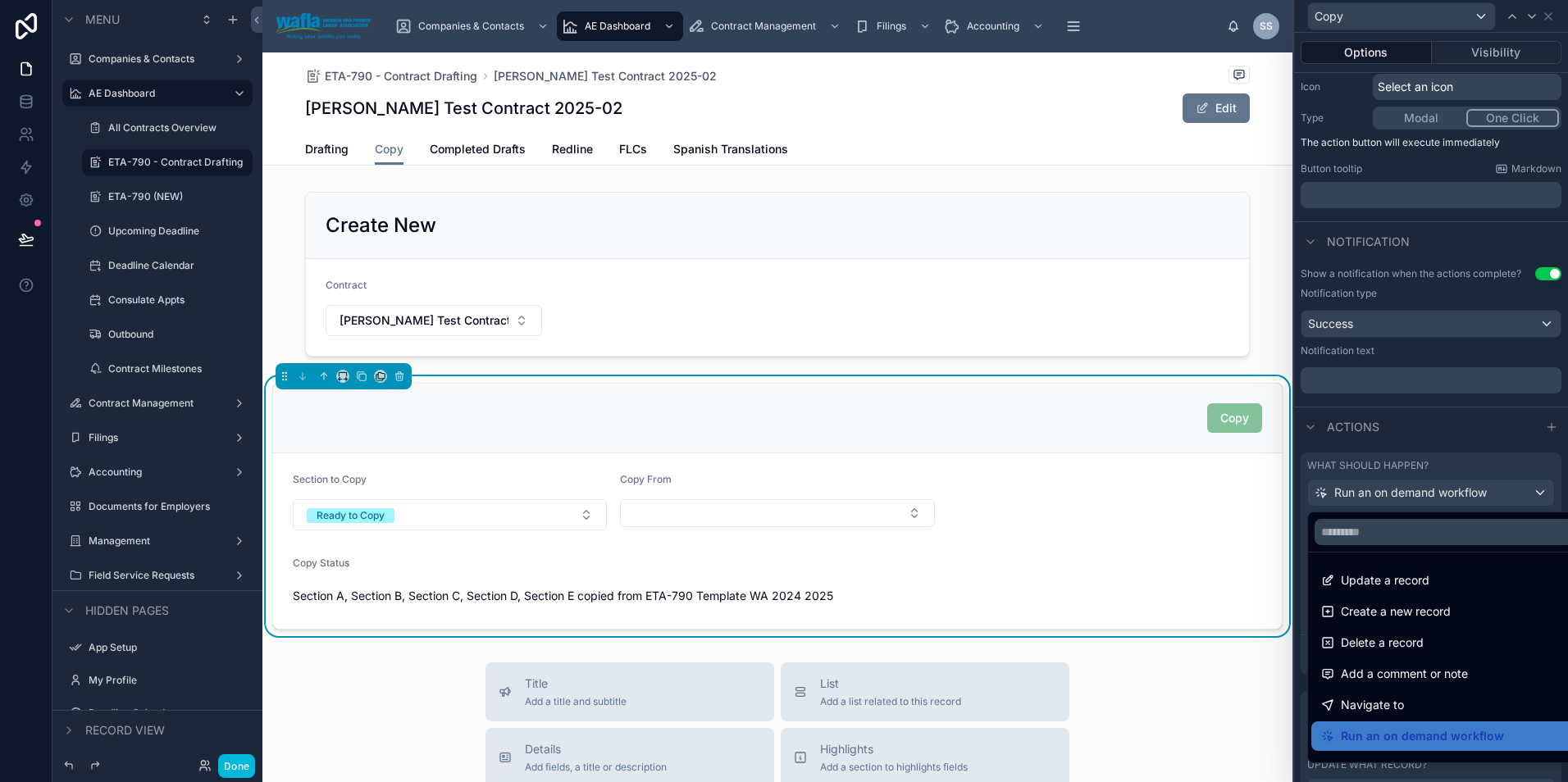
click at [1421, 487] on div at bounding box center [1431, 391] width 274 height 782
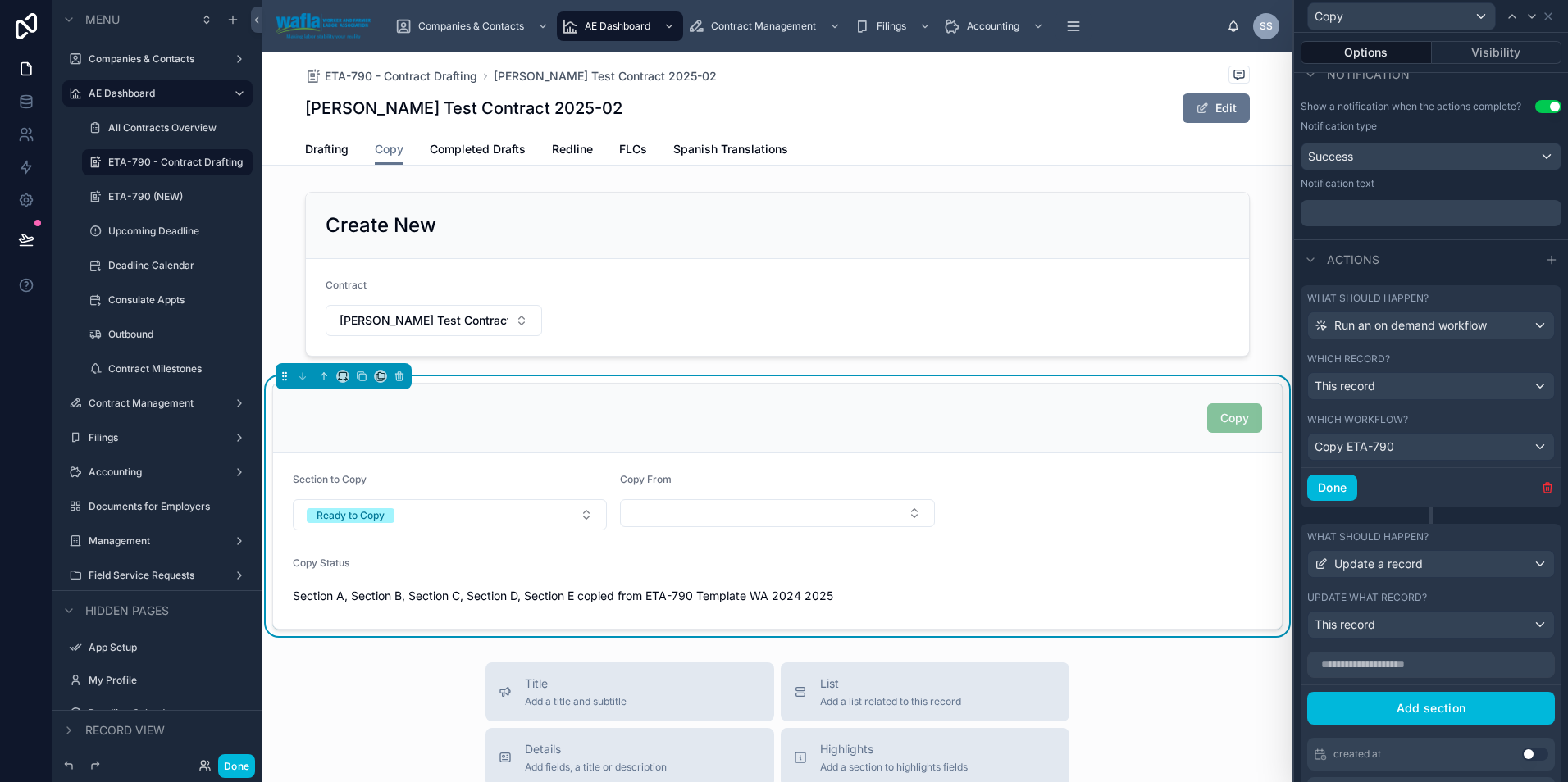
scroll to position [332, 0]
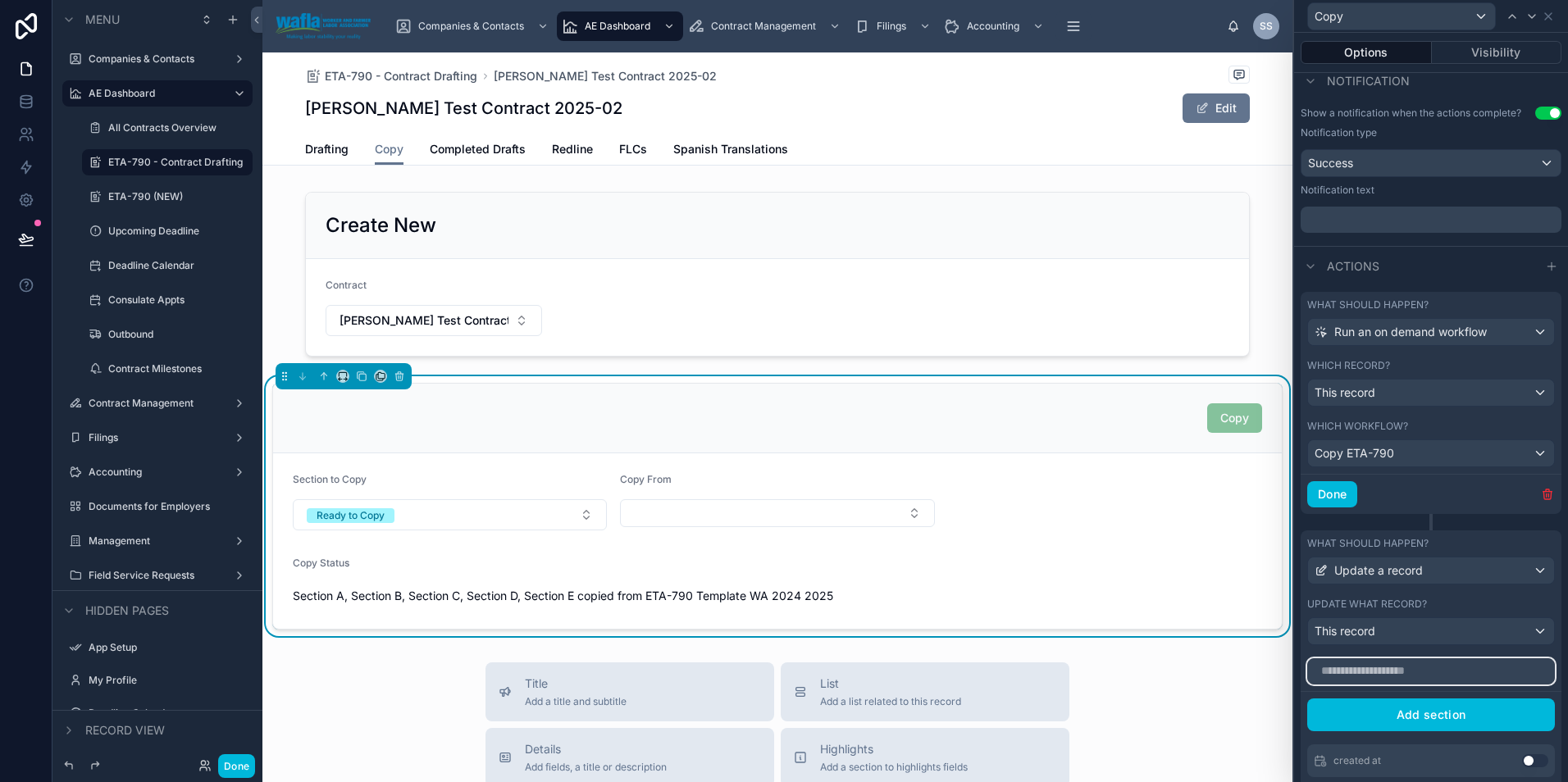
click at [1359, 674] on input "text" at bounding box center [1431, 672] width 248 height 26
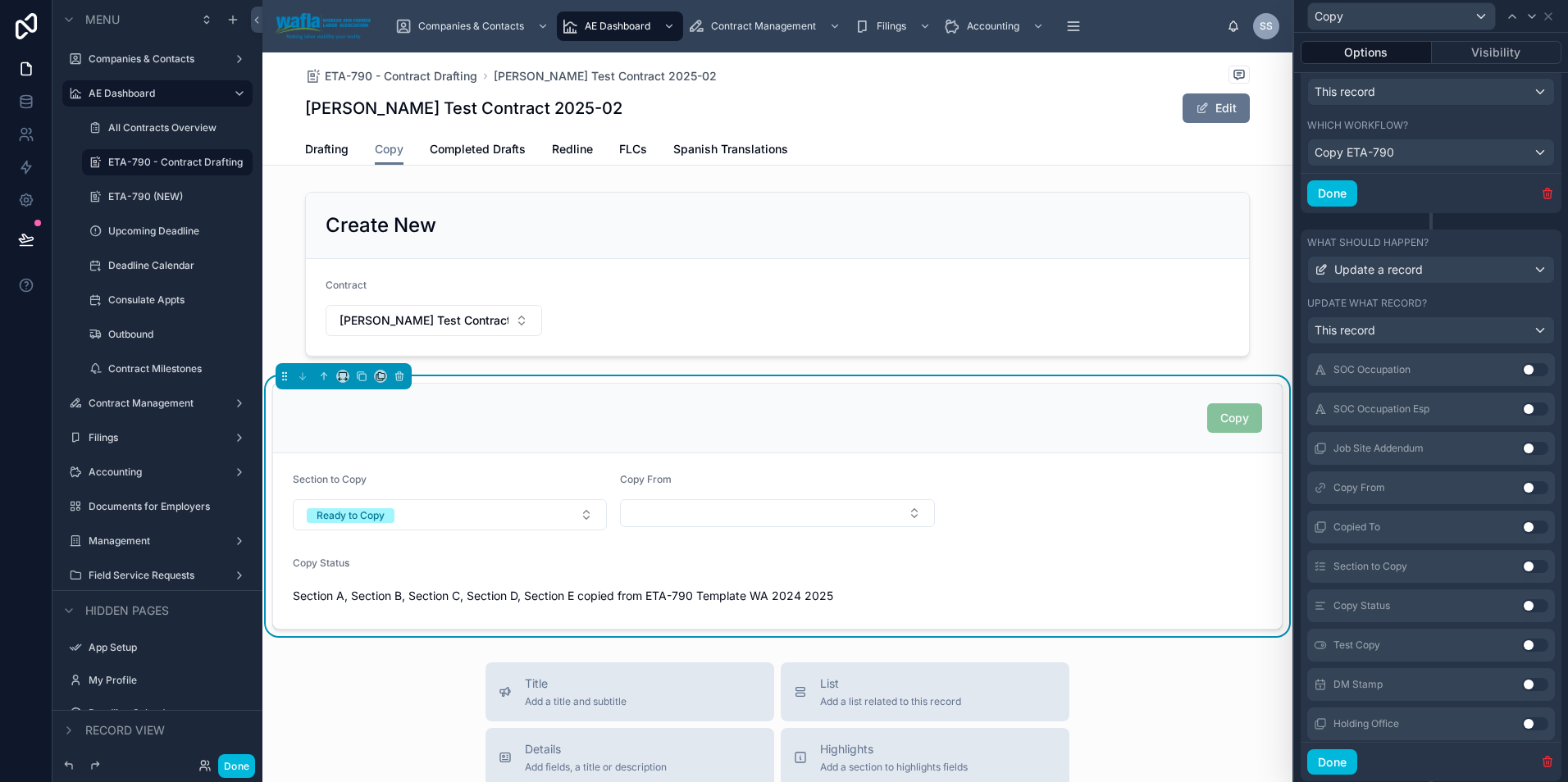
scroll to position [3593, 0]
click at [1522, 601] on button "Use setting" at bounding box center [1535, 605] width 26 height 13
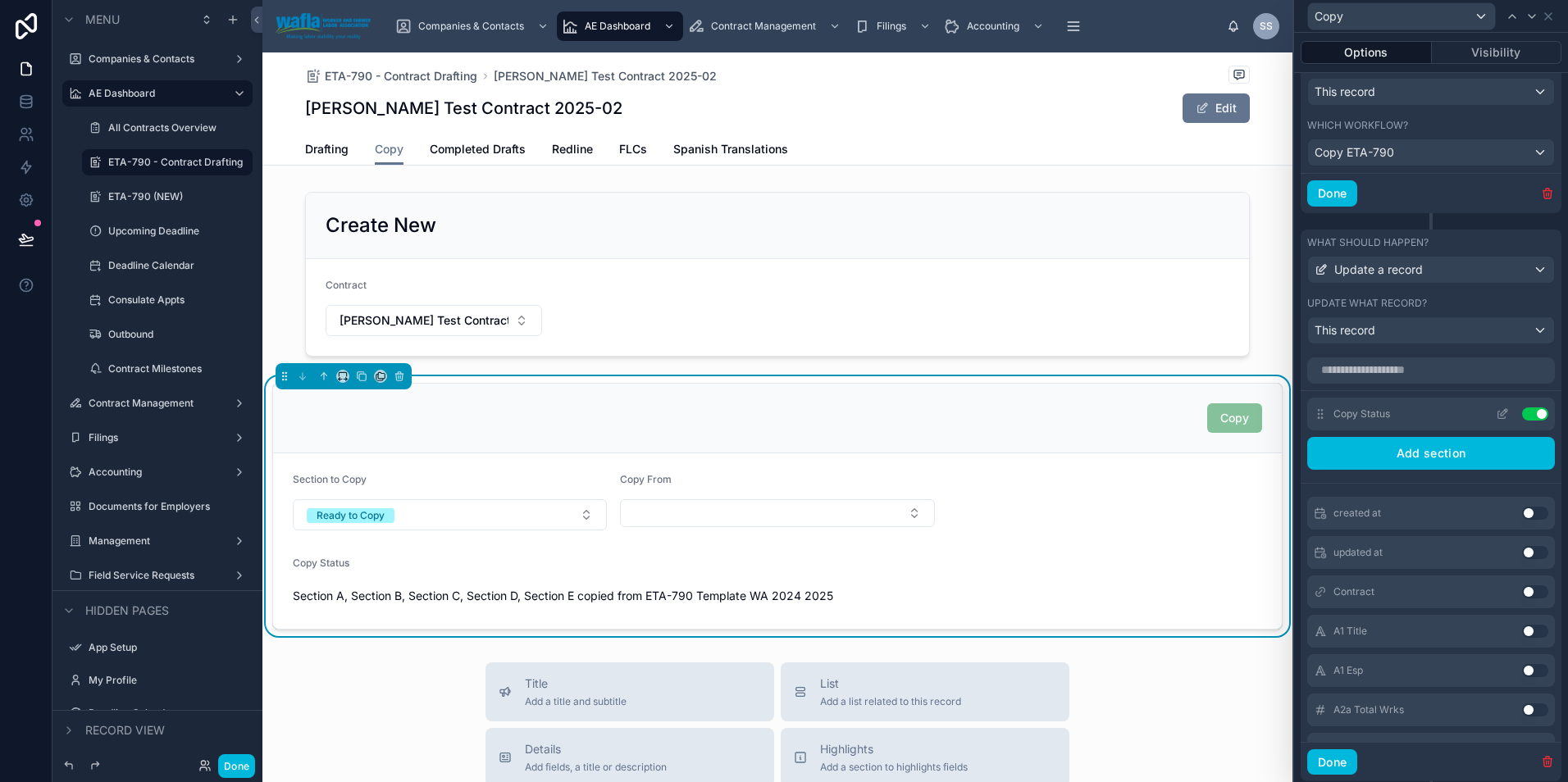
click at [1495, 412] on icon at bounding box center [1502, 414] width 13 height 13
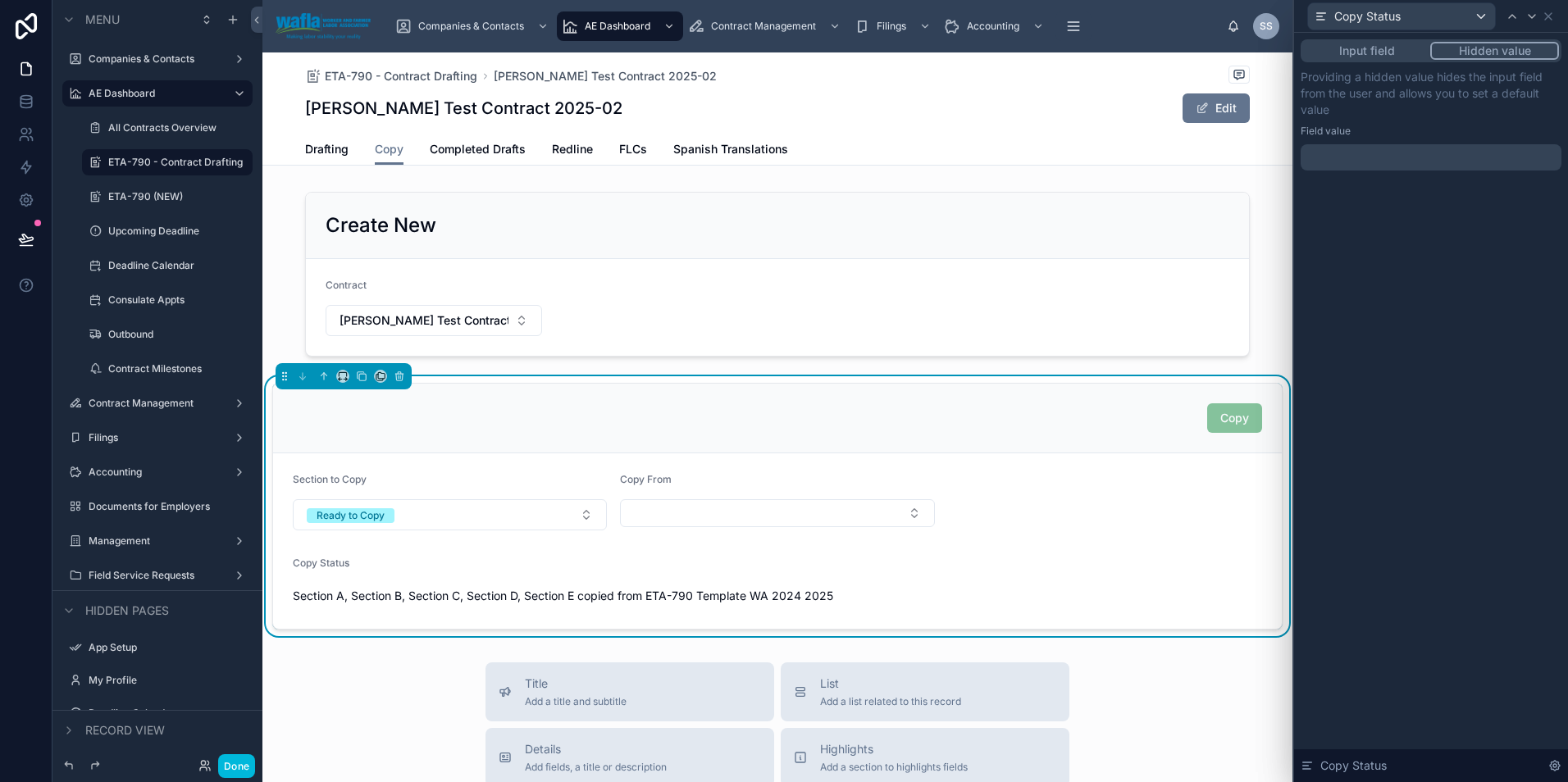
click at [1361, 155] on p "﻿" at bounding box center [1433, 158] width 251 height 17
click at [1417, 606] on div "**********" at bounding box center [1431, 407] width 274 height 749
click at [1547, 17] on icon at bounding box center [1547, 16] width 7 height 7
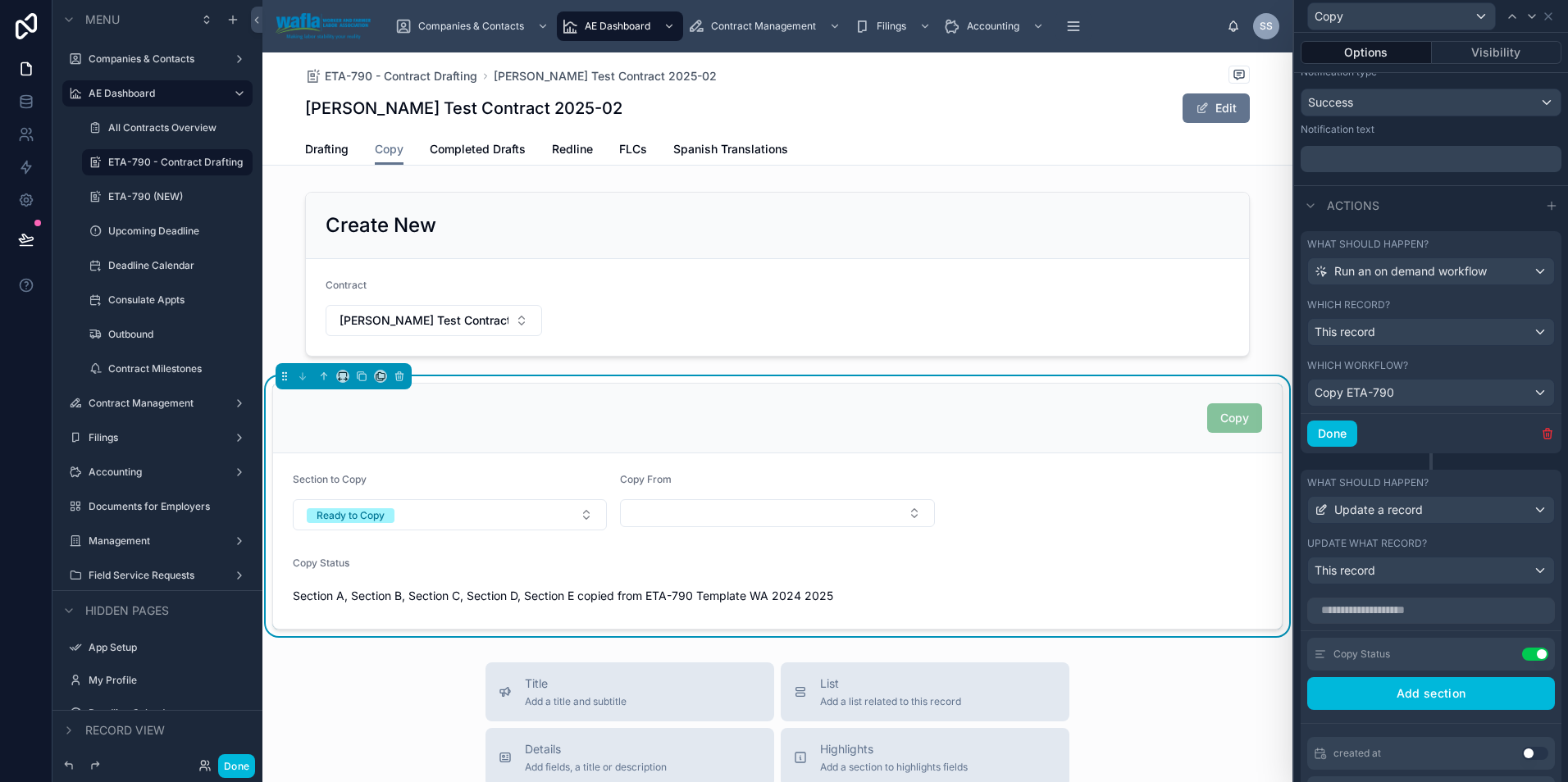
scroll to position [387, 0]
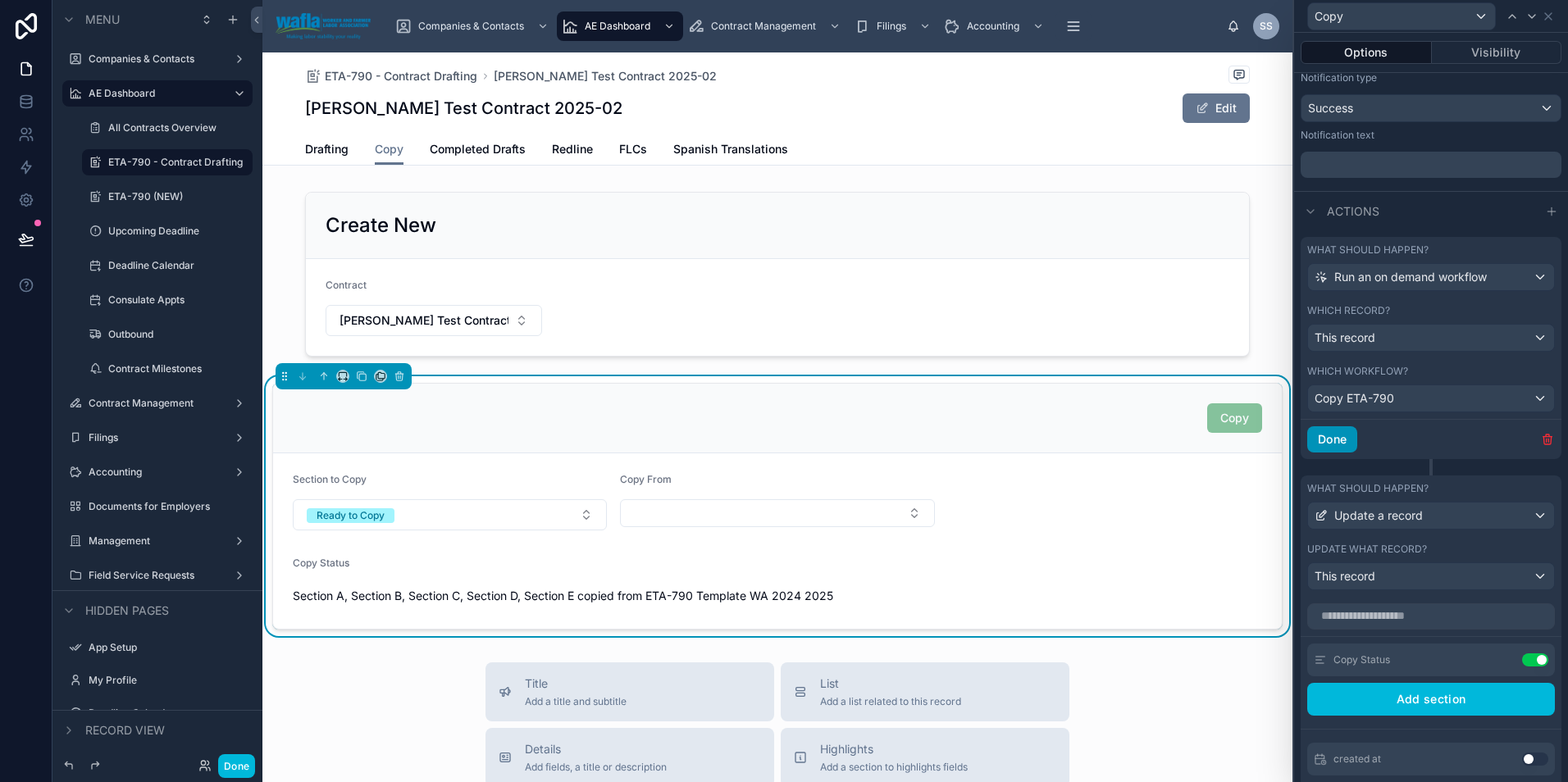
click at [1333, 438] on button "Done" at bounding box center [1333, 439] width 50 height 26
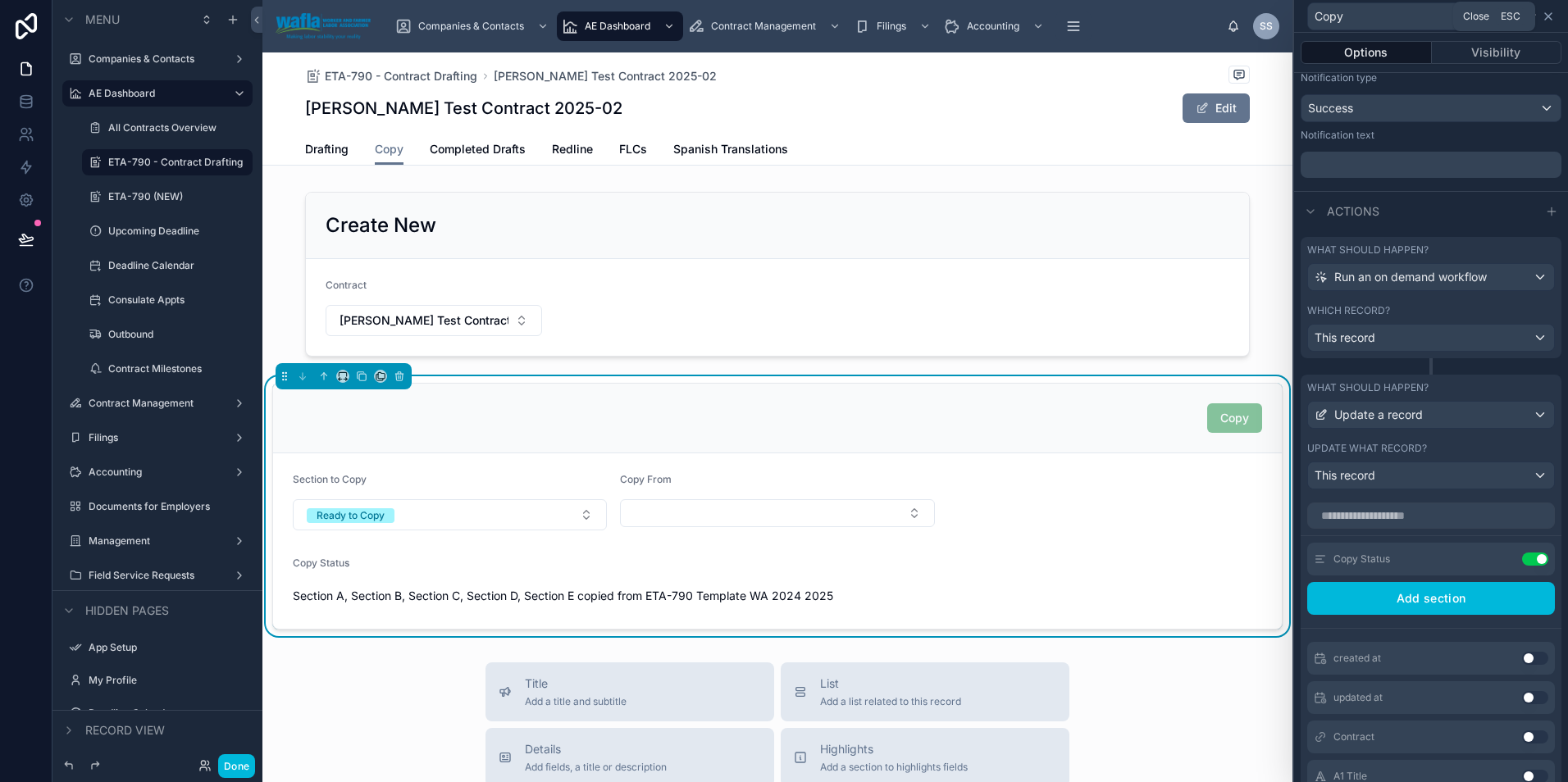
click at [1550, 19] on icon at bounding box center [1547, 16] width 7 height 7
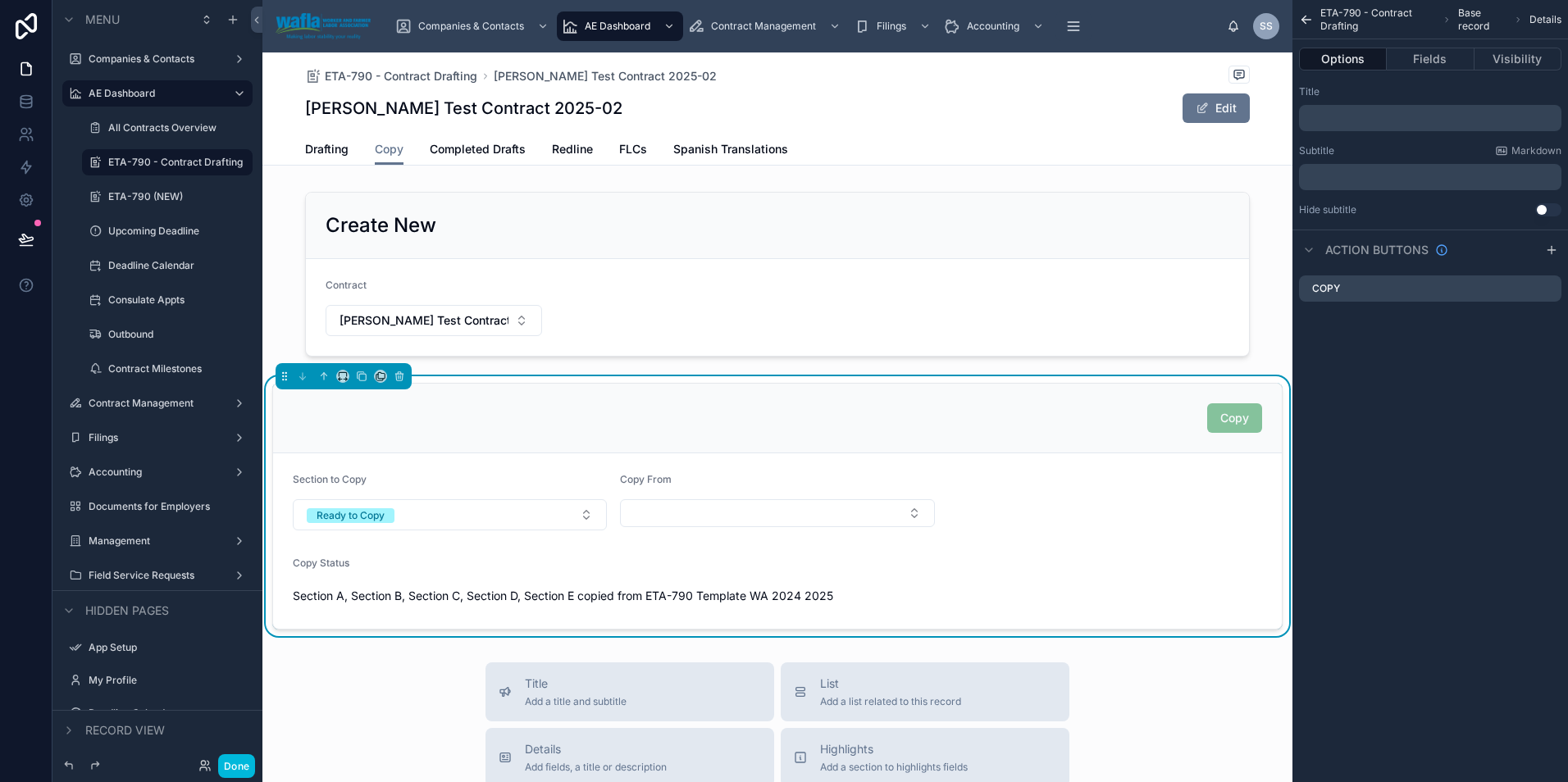
click at [1179, 28] on div "Companies & Contacts AE Dashboard Contract Management Filings Accounting Docume…" at bounding box center [805, 26] width 843 height 36
click at [1054, 90] on div "ETA-790 - Contract Drafting [PERSON_NAME] Test Contract 2025-02 [PERSON_NAME] T…" at bounding box center [777, 92] width 945 height 81
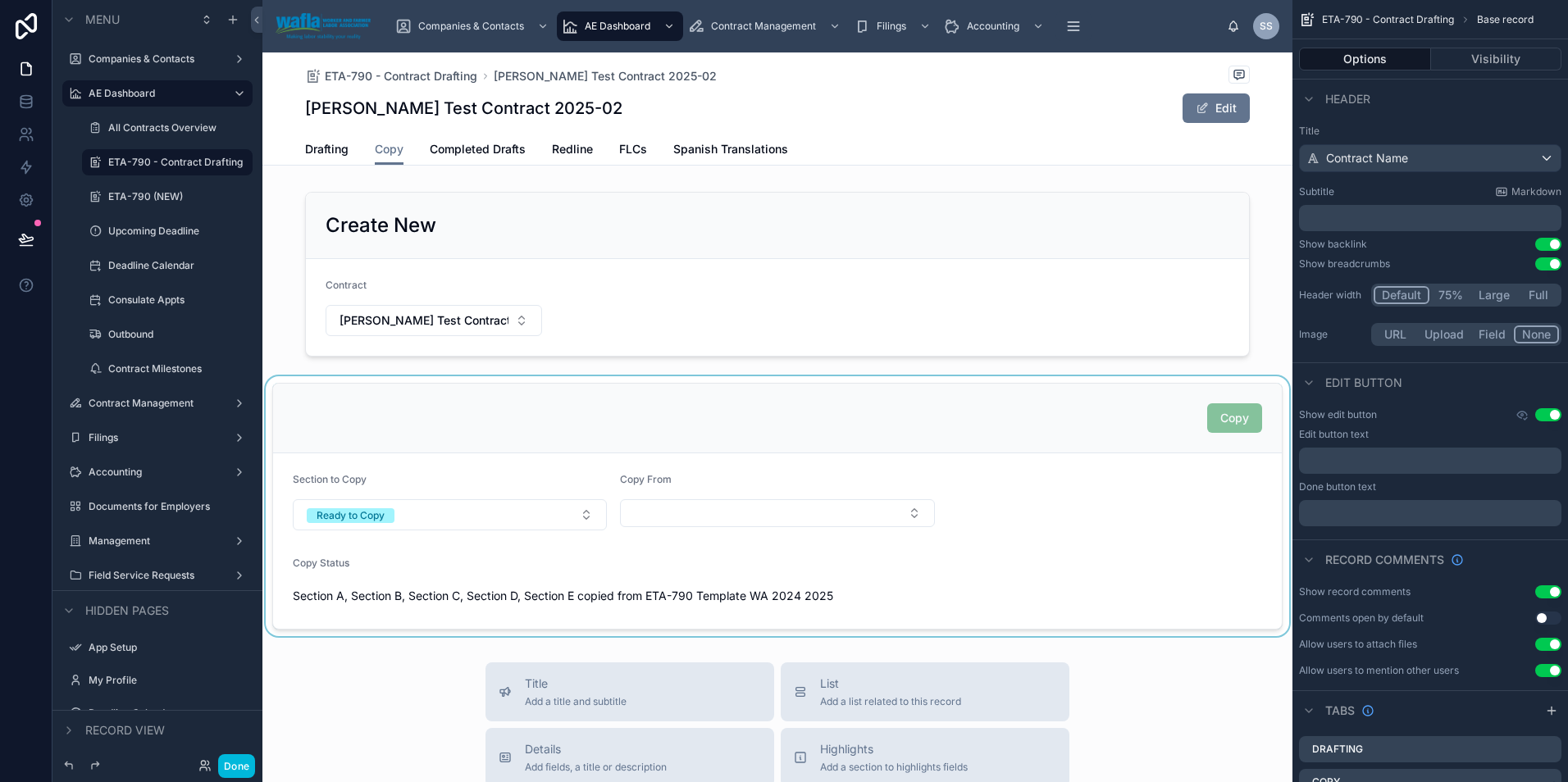
click at [997, 550] on div at bounding box center [777, 506] width 1030 height 260
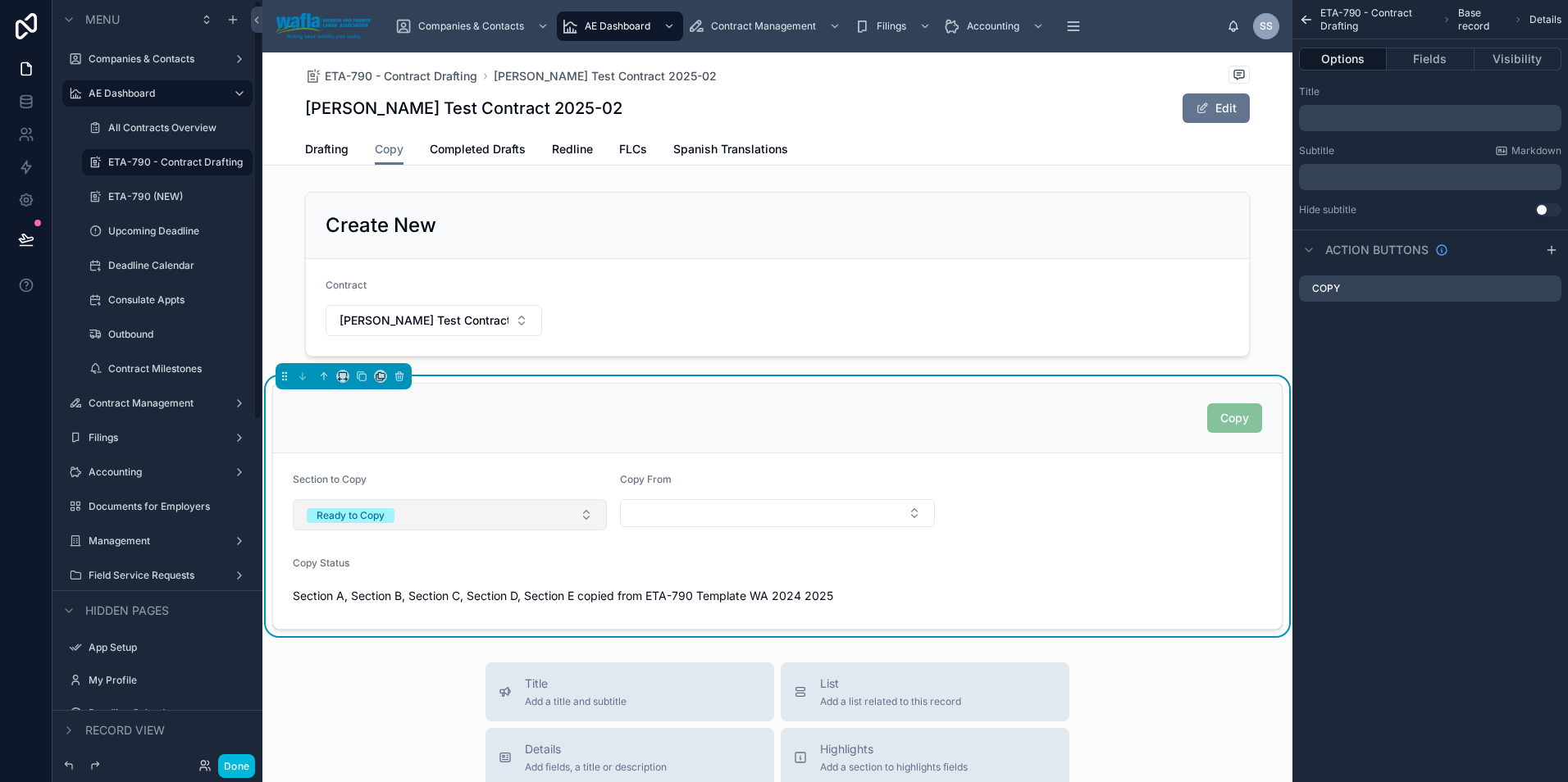
click at [456, 518] on button "Ready to Copy" at bounding box center [449, 514] width 314 height 31
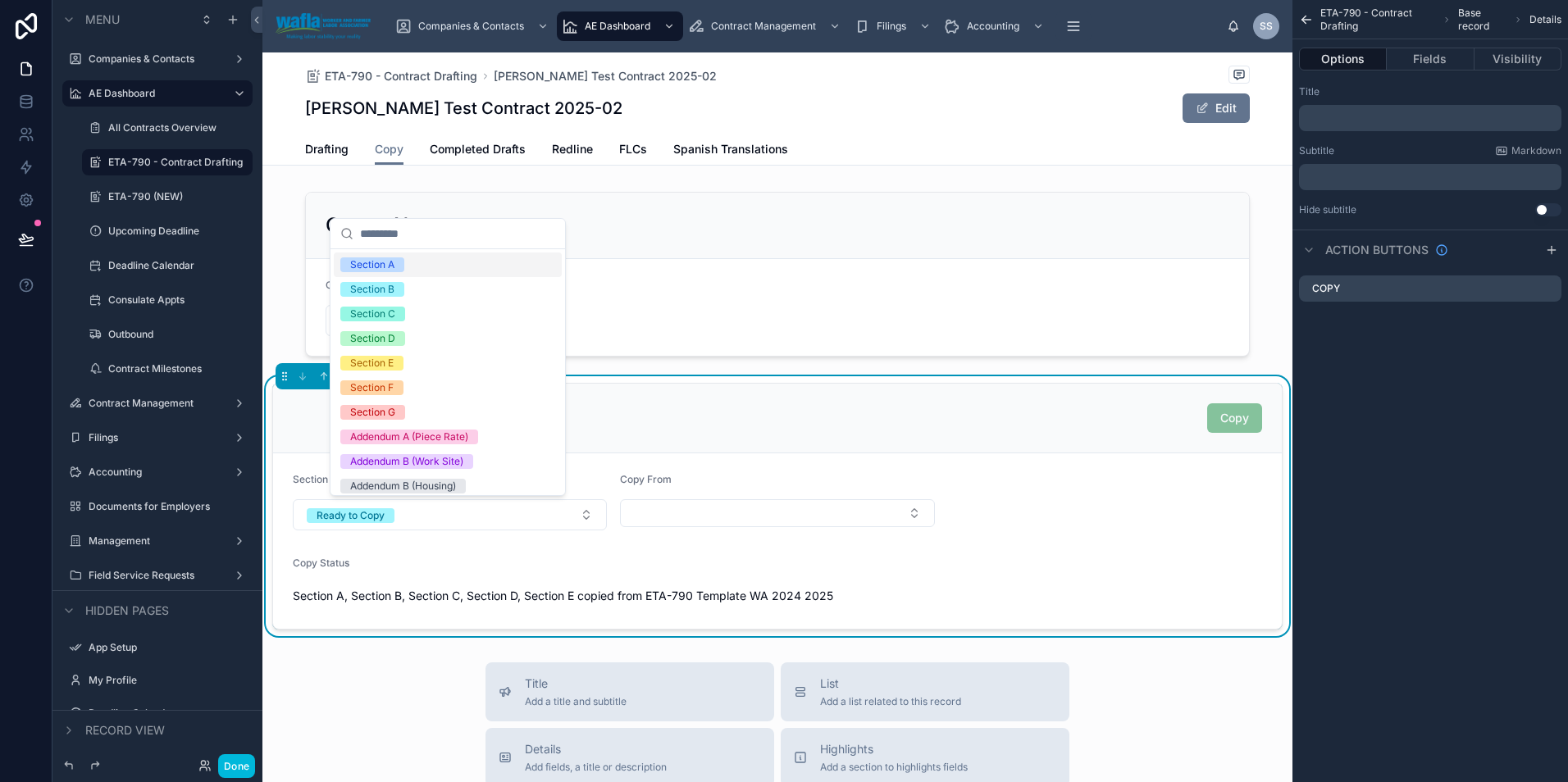
click at [661, 428] on div "Copy" at bounding box center [777, 419] width 969 height 30
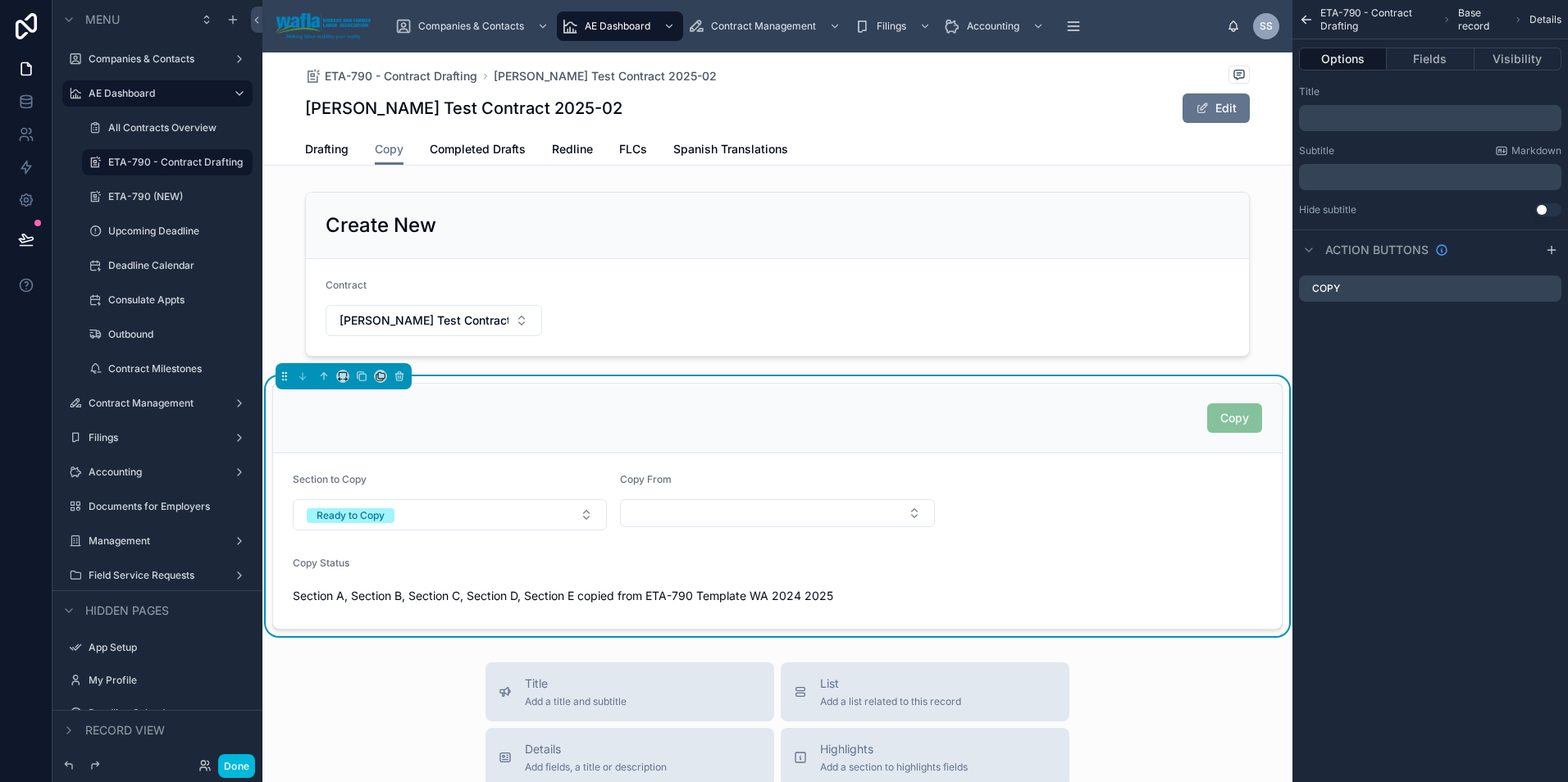
click at [645, 400] on div "Copy" at bounding box center [777, 419] width 1008 height 70
click at [1409, 58] on button "Fields" at bounding box center [1430, 59] width 87 height 23
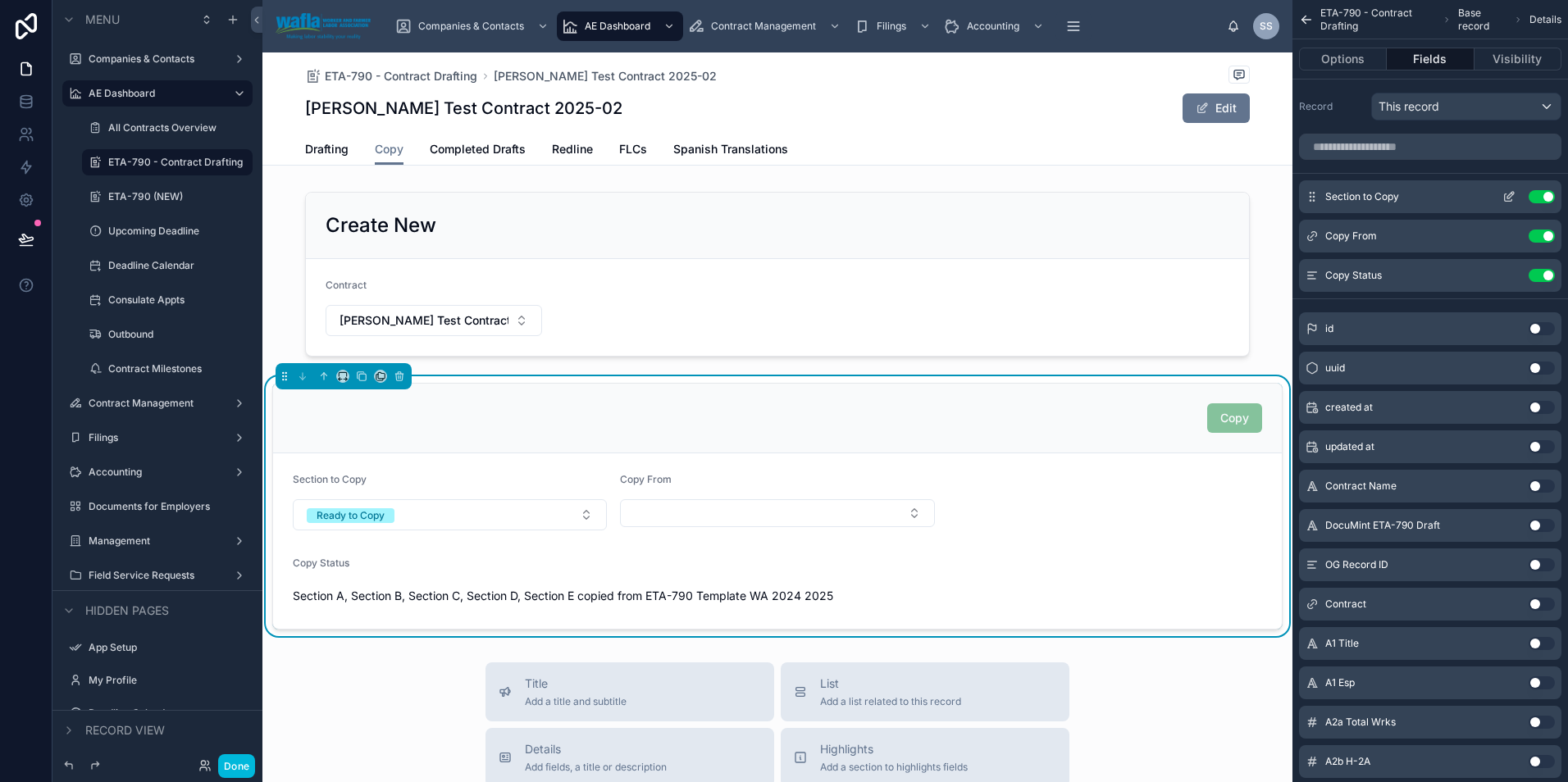
click at [1508, 191] on icon "scrollable content" at bounding box center [1509, 197] width 13 height 13
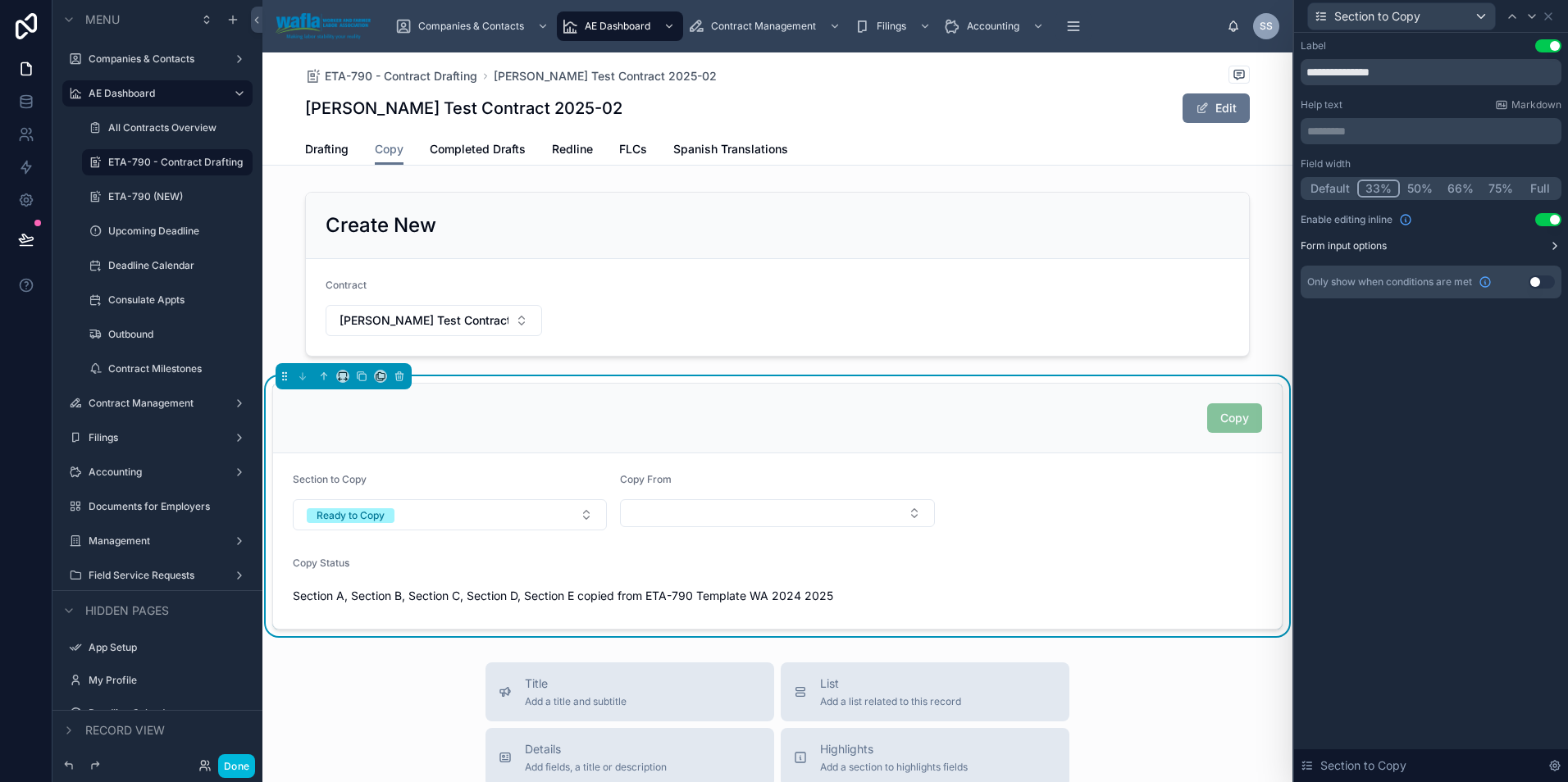
click at [1374, 246] on label "Form input options" at bounding box center [1344, 246] width 86 height 13
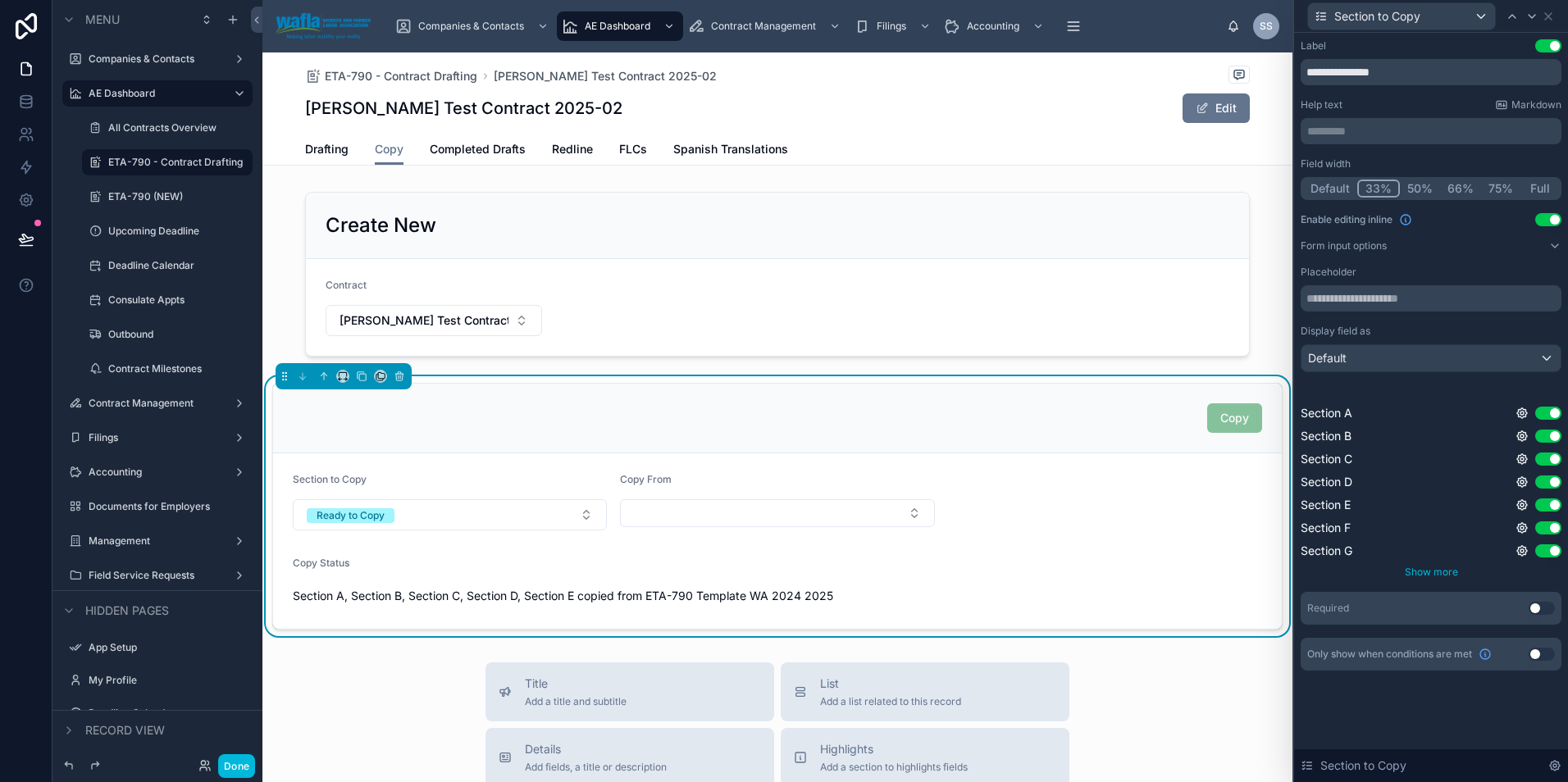
click at [1435, 568] on span "Show more" at bounding box center [1431, 571] width 53 height 12
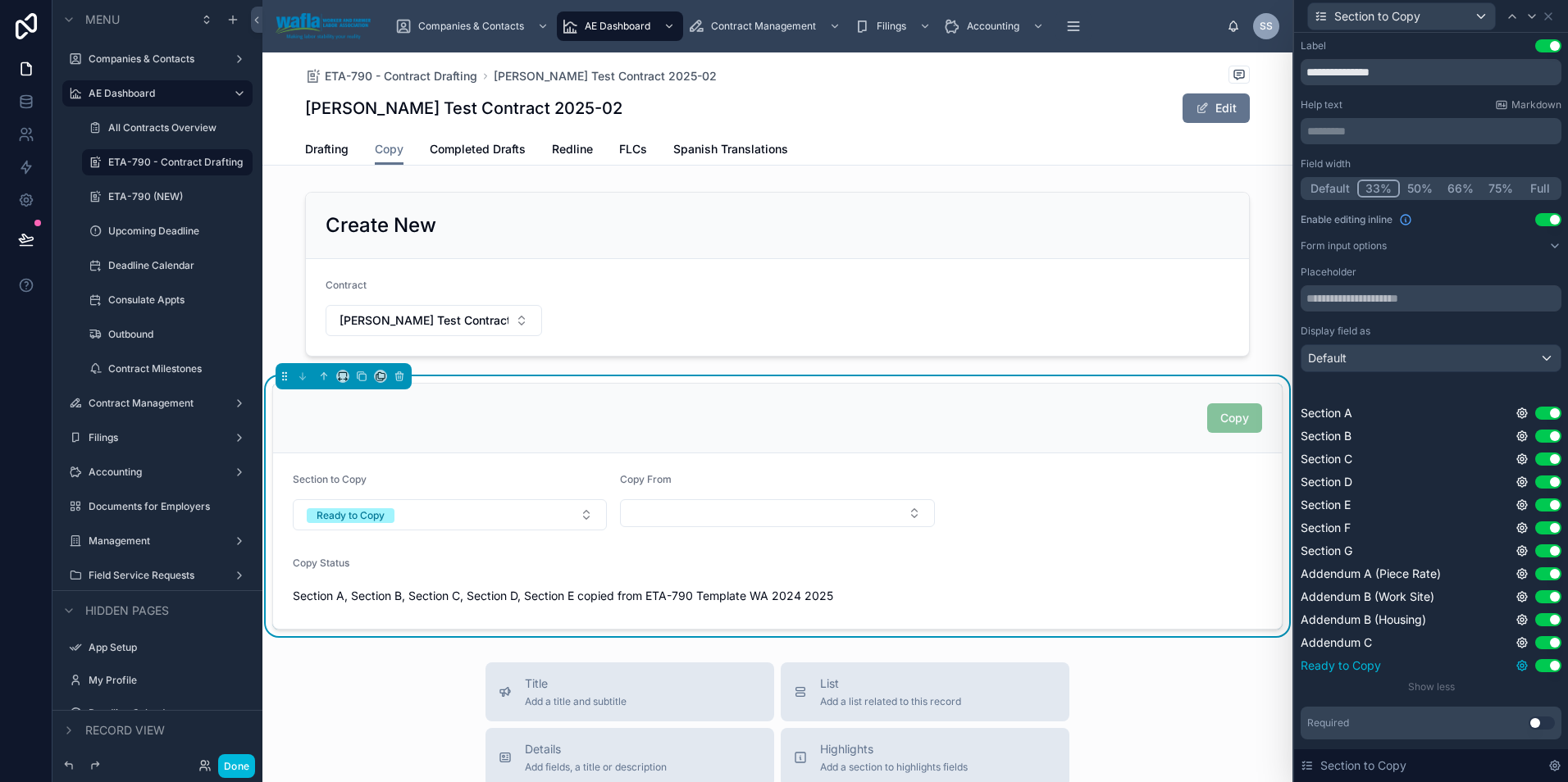
click at [1516, 665] on icon at bounding box center [1522, 665] width 13 height 13
click at [1074, 89] on div "ETA-790 - Contract Drafting [PERSON_NAME] Test Contract 2025-02 [PERSON_NAME] T…" at bounding box center [777, 92] width 945 height 81
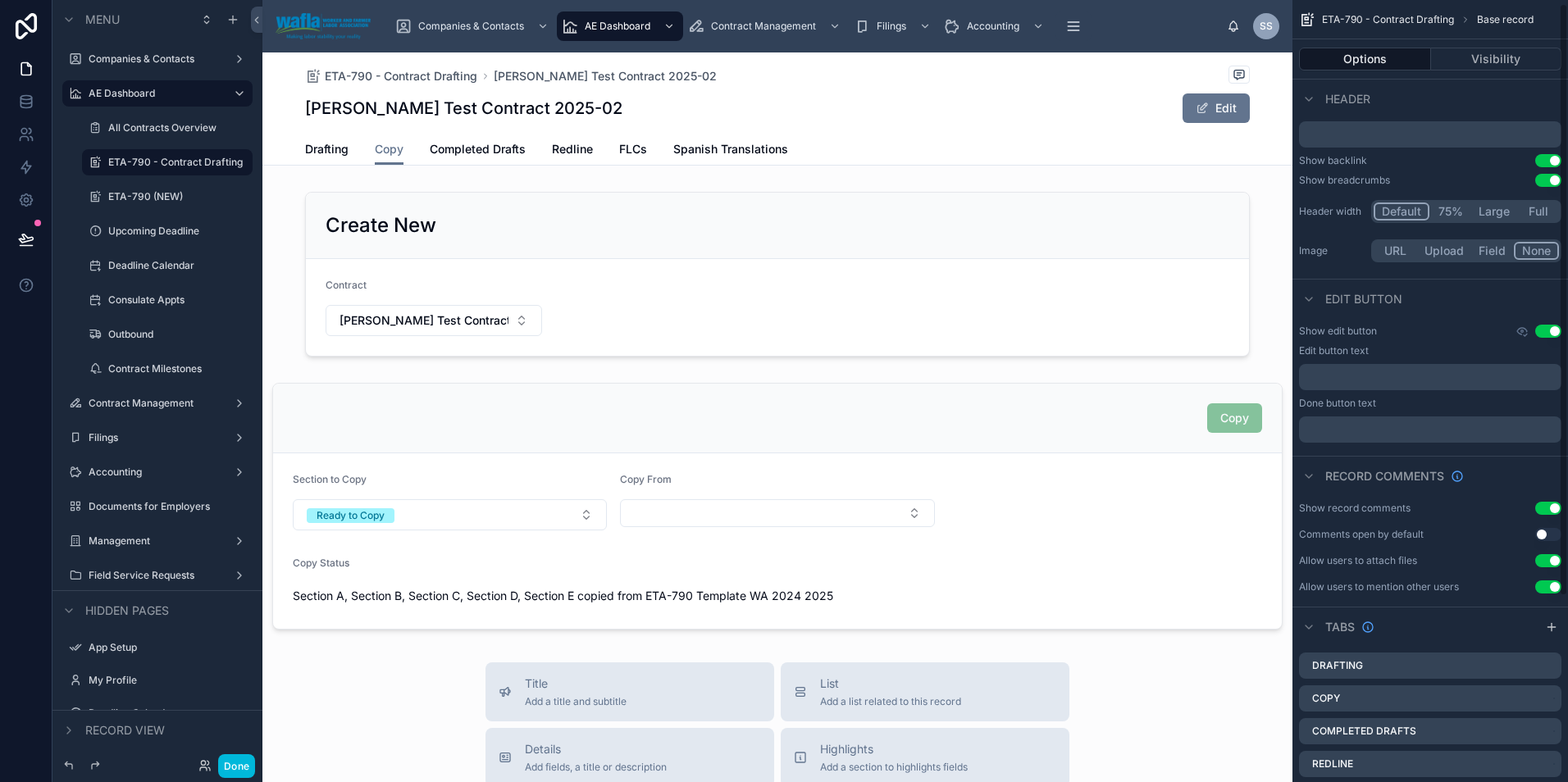
scroll to position [0, 0]
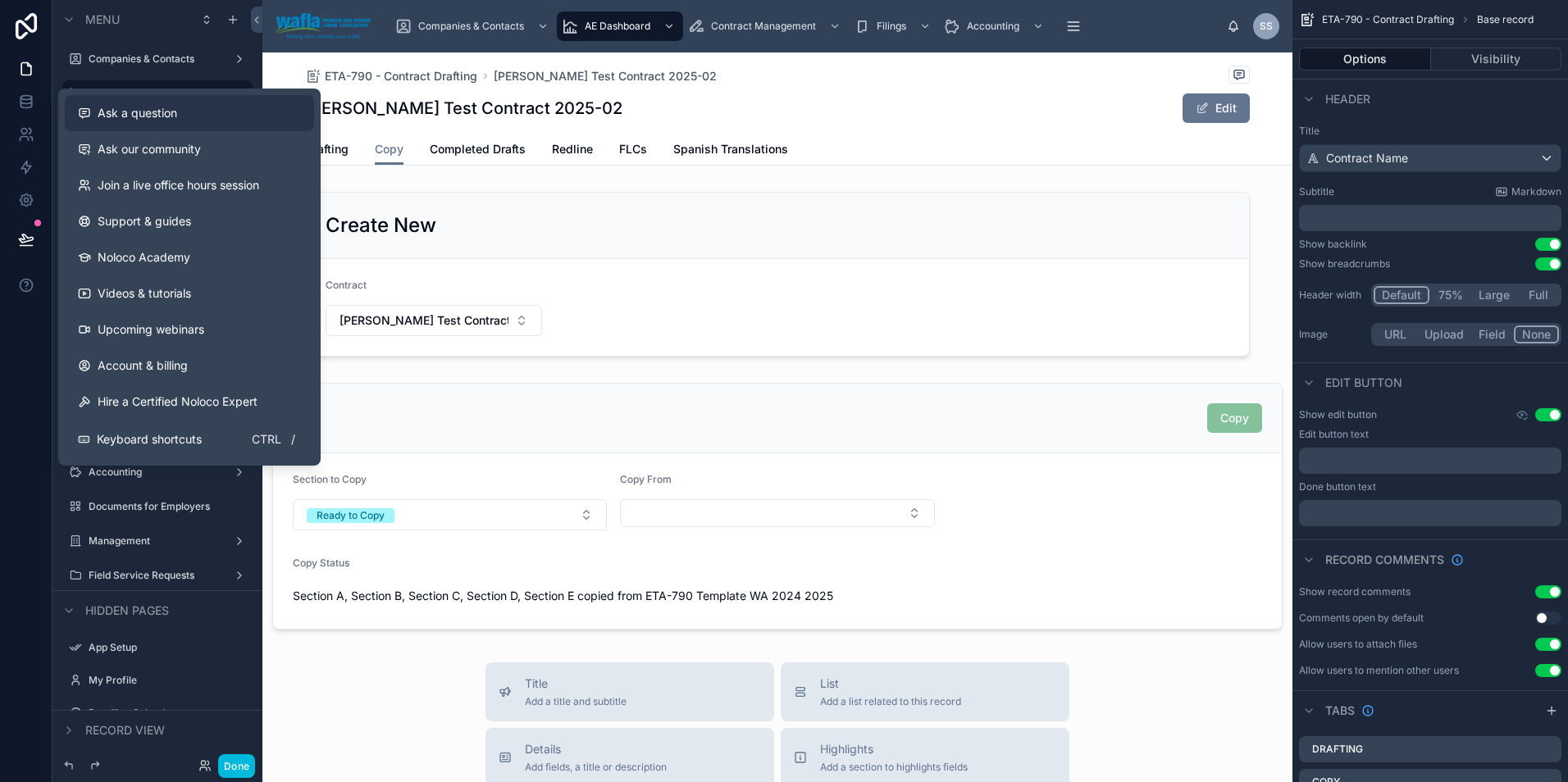
click at [154, 119] on span "Ask a question" at bounding box center [136, 113] width 79 height 17
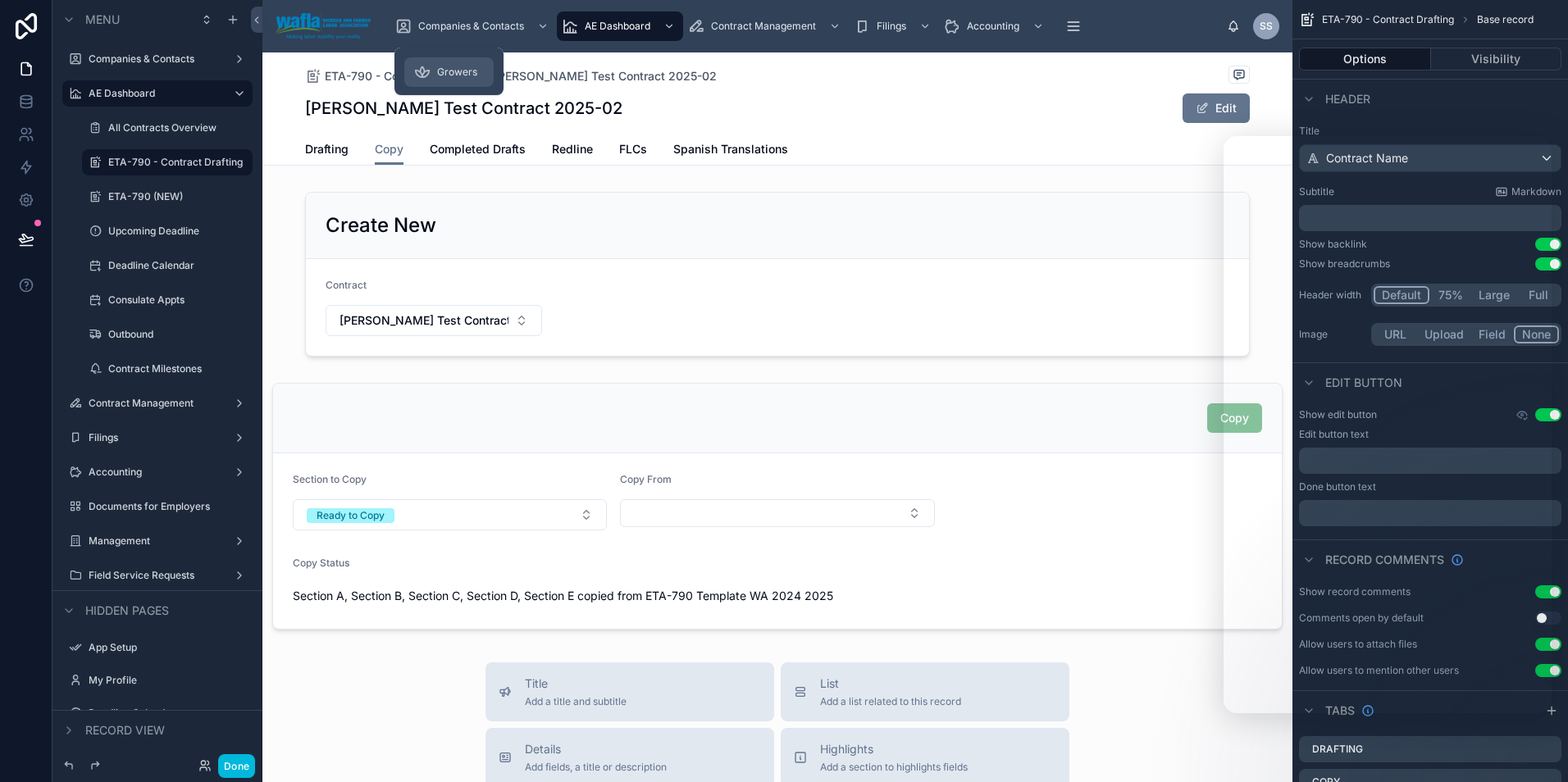
click at [455, 74] on span "Growers" at bounding box center [457, 72] width 40 height 13
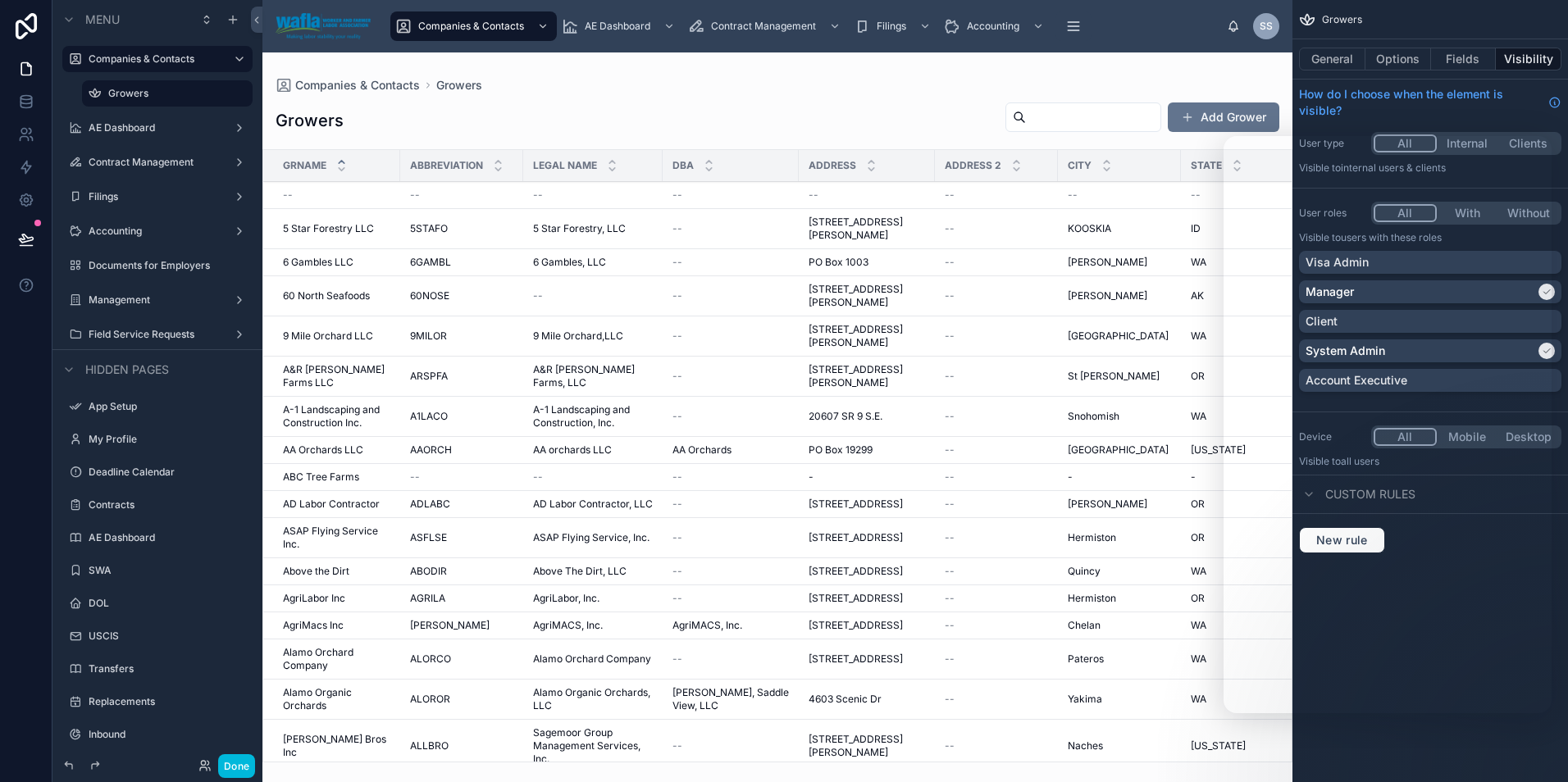
click at [1028, 121] on div at bounding box center [777, 417] width 1030 height 730
click at [1026, 119] on input "text" at bounding box center [1093, 117] width 135 height 23
click at [1033, 120] on input "text" at bounding box center [1093, 117] width 135 height 23
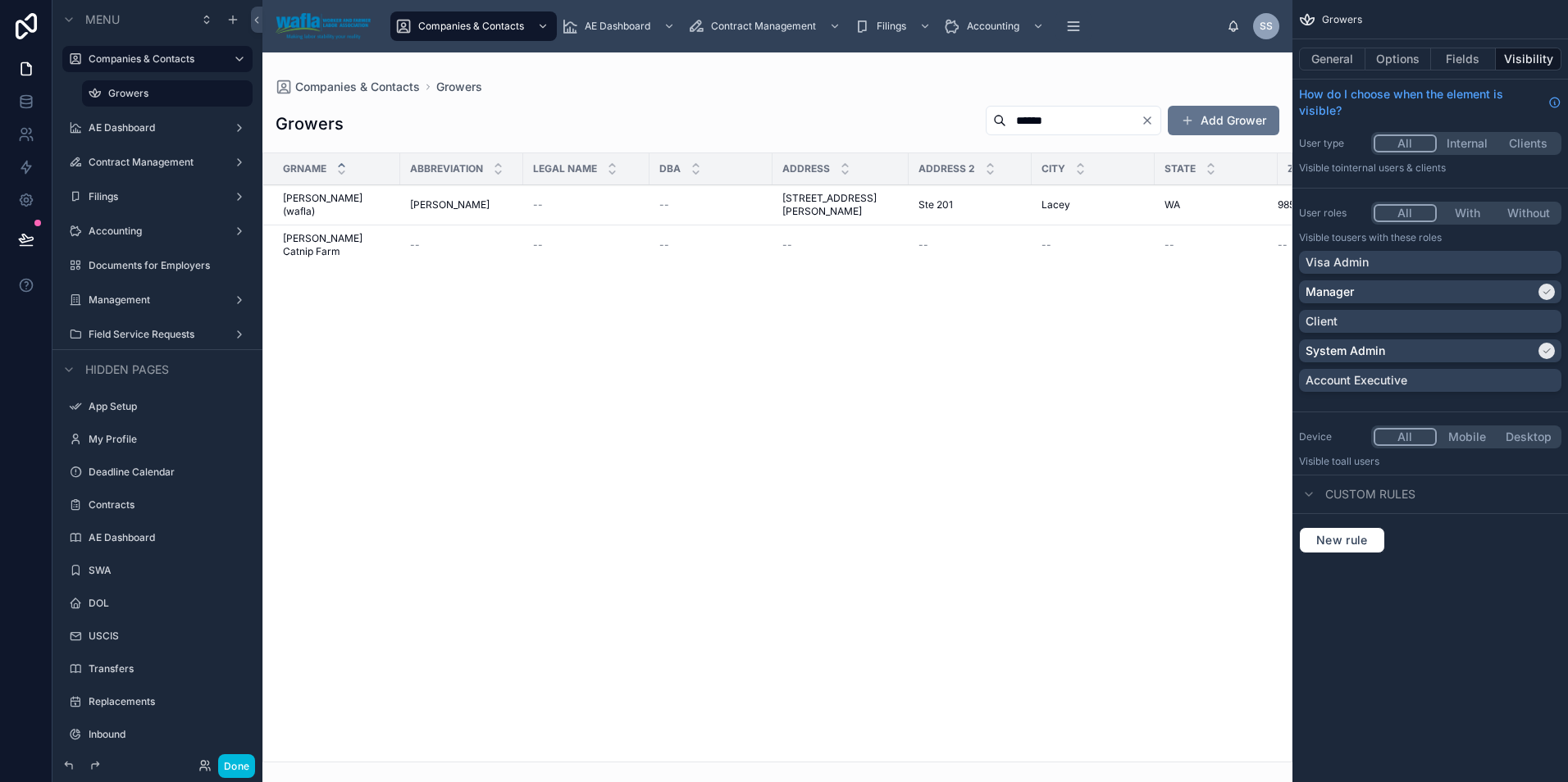
type input "******"
click at [293, 194] on span "[PERSON_NAME] (wafla)" at bounding box center [336, 205] width 107 height 26
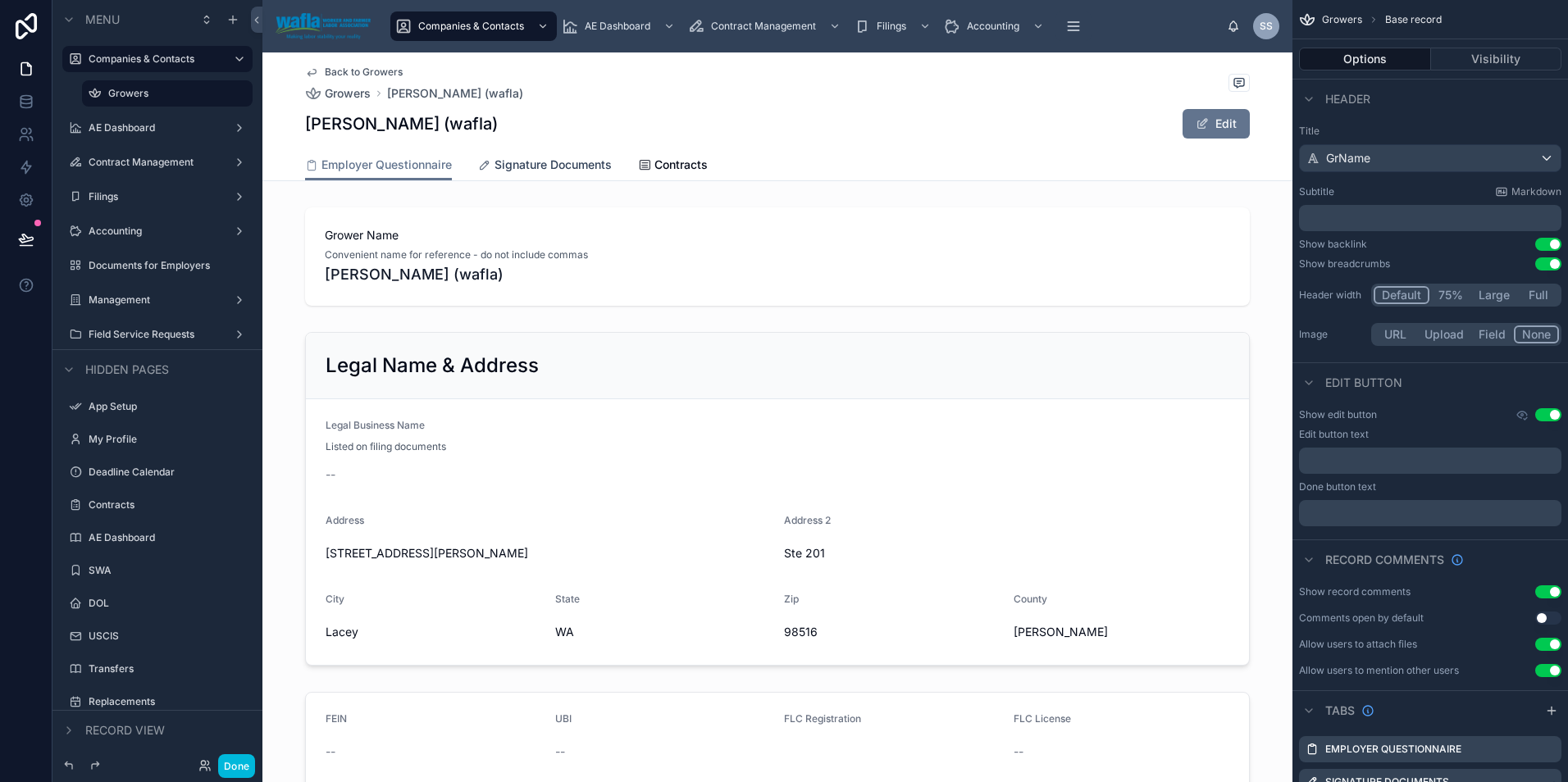
click at [545, 164] on span "Signature Documents" at bounding box center [552, 165] width 117 height 17
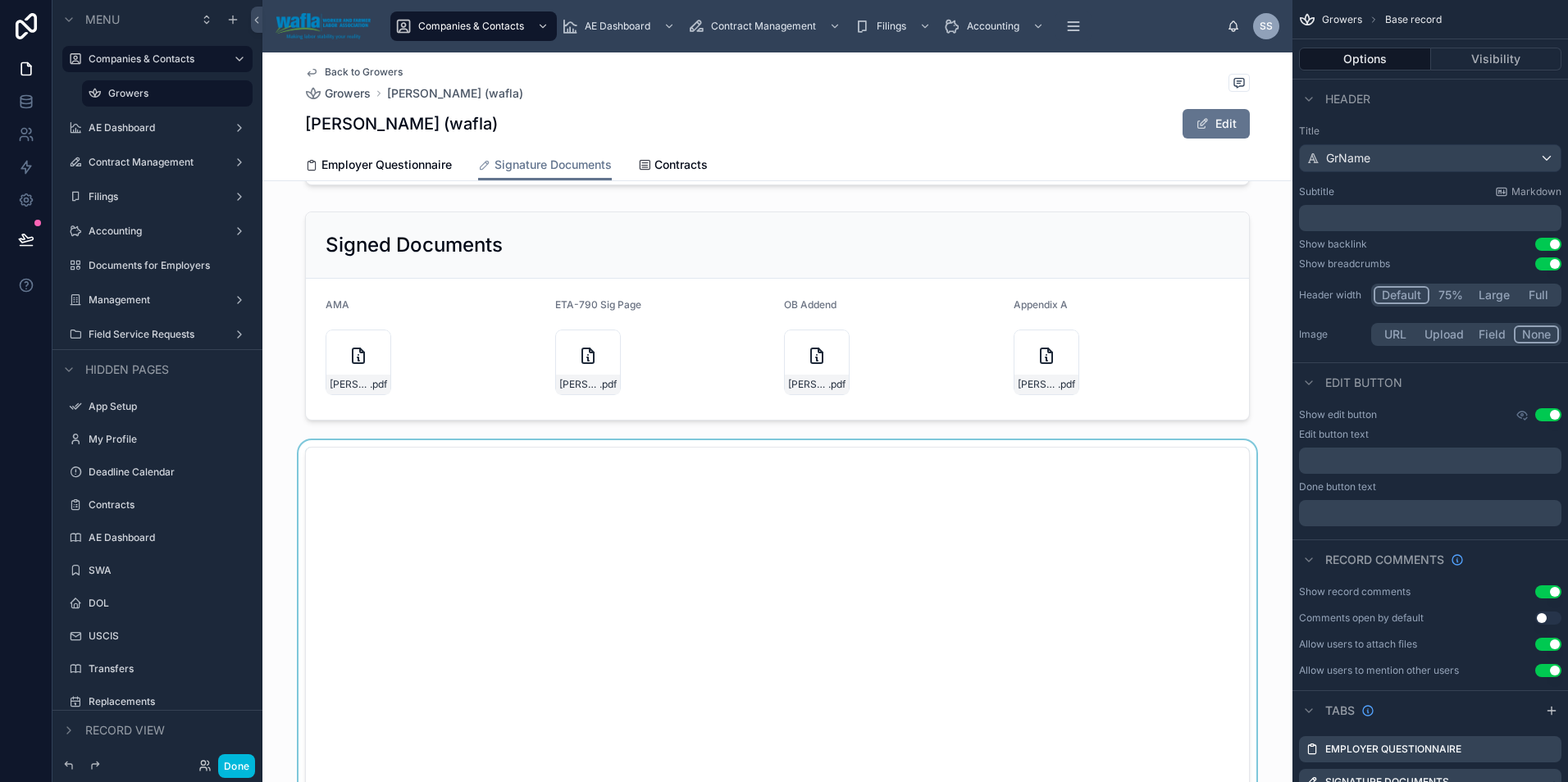
scroll to position [246, 0]
click at [1105, 506] on div at bounding box center [777, 734] width 1030 height 602
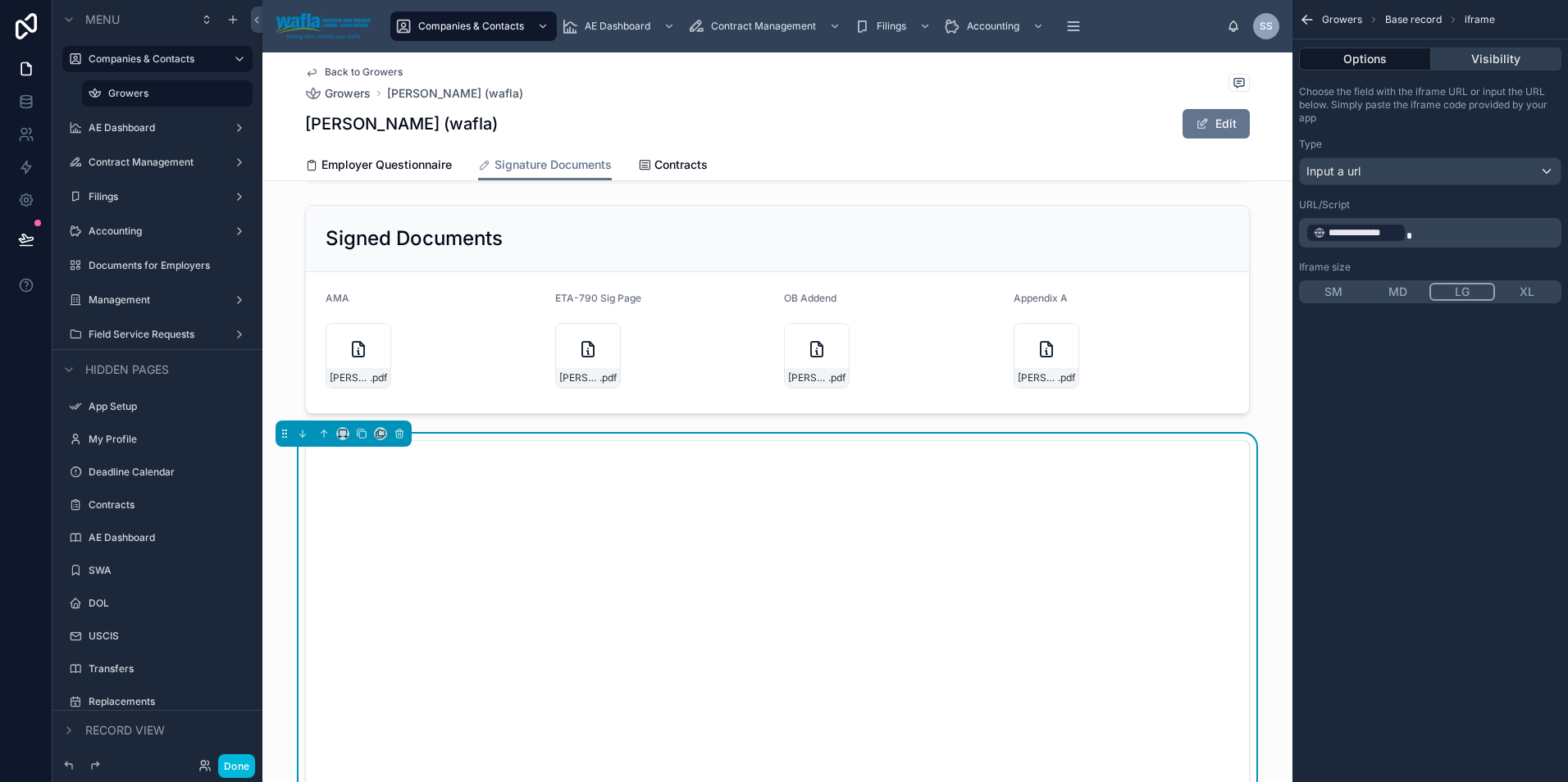
click at [1477, 59] on button "Visibility" at bounding box center [1496, 59] width 131 height 23
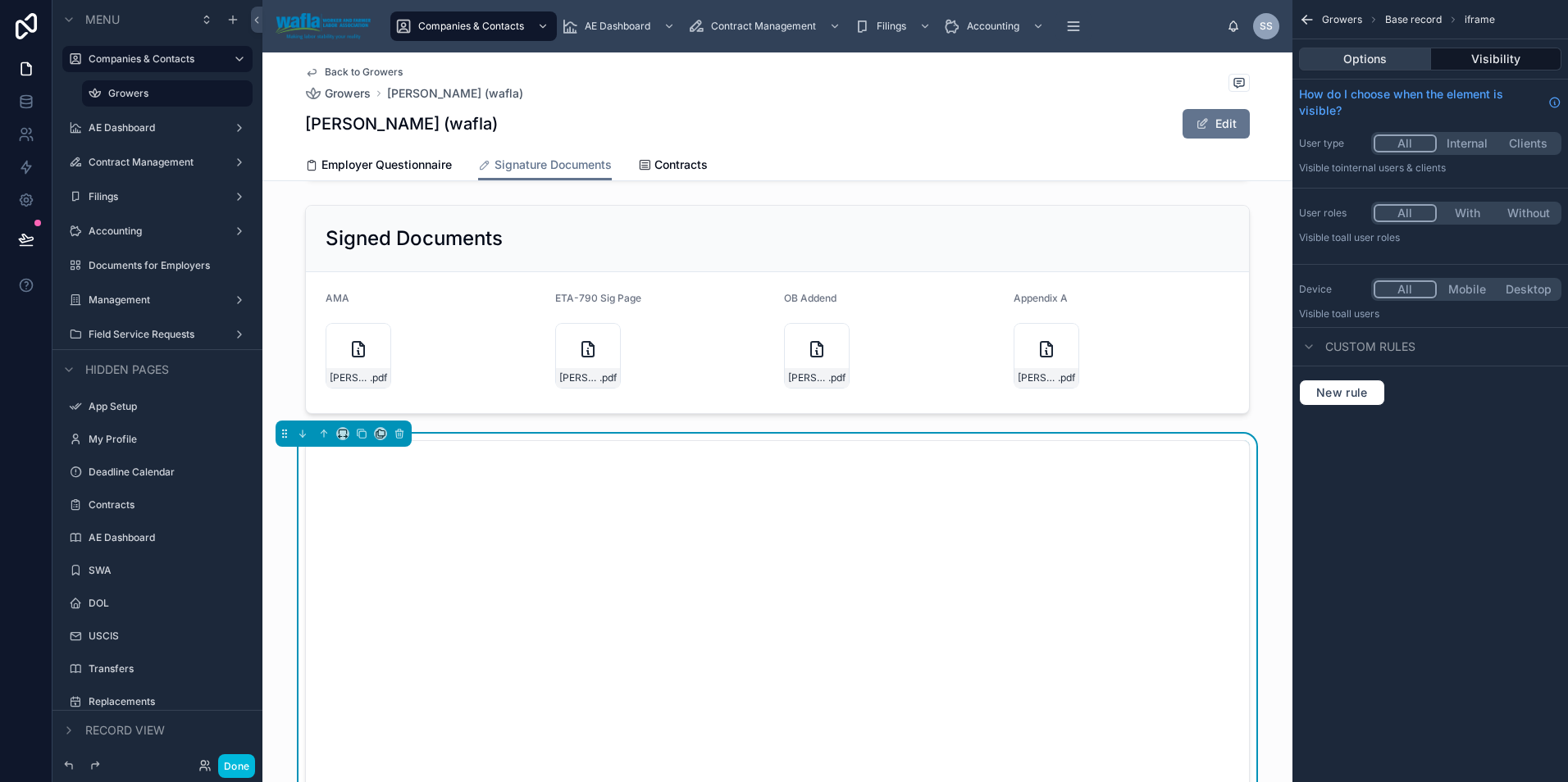
click at [1325, 59] on button "Options" at bounding box center [1364, 59] width 132 height 23
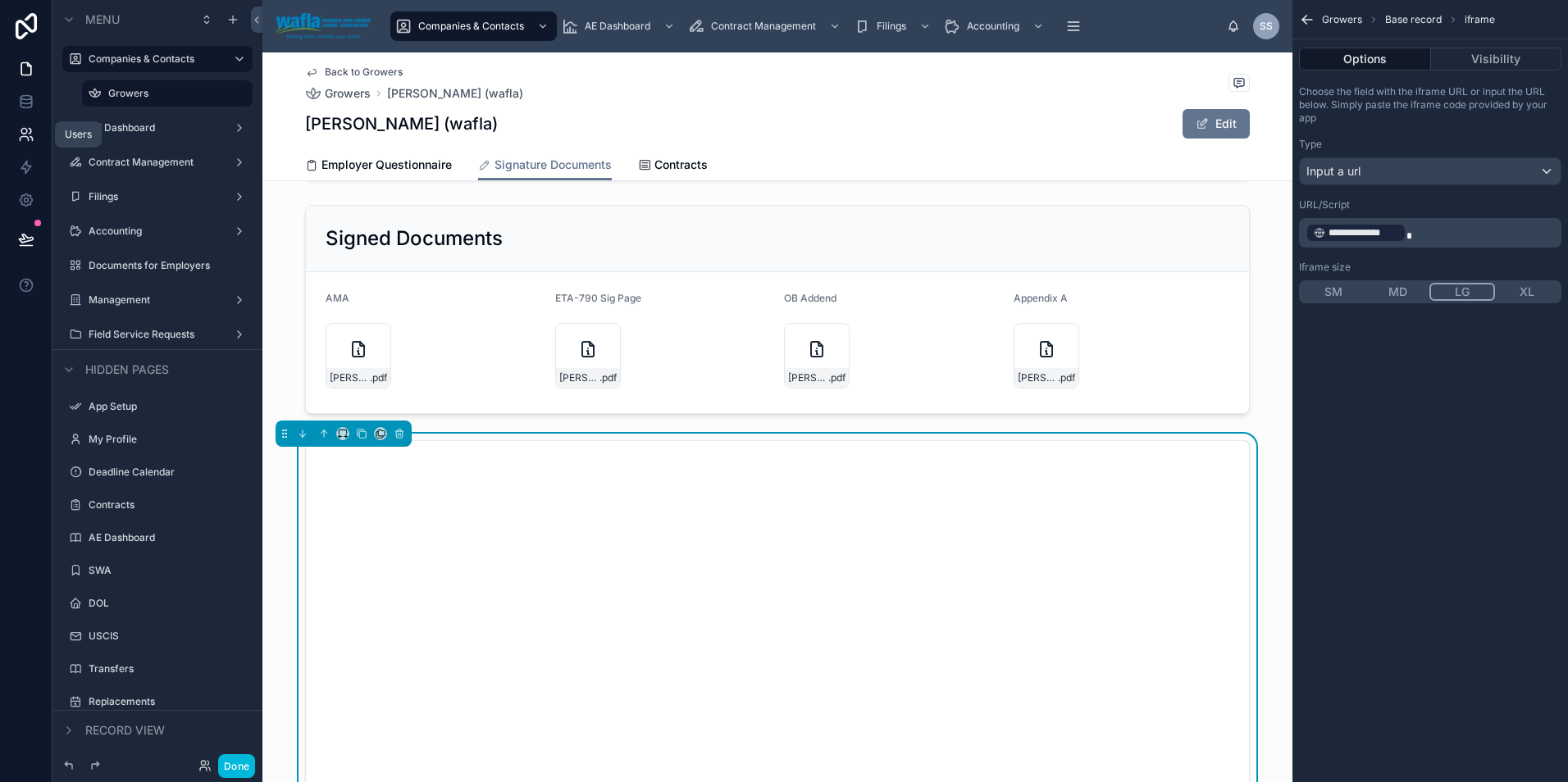
click at [28, 135] on icon at bounding box center [26, 135] width 17 height 17
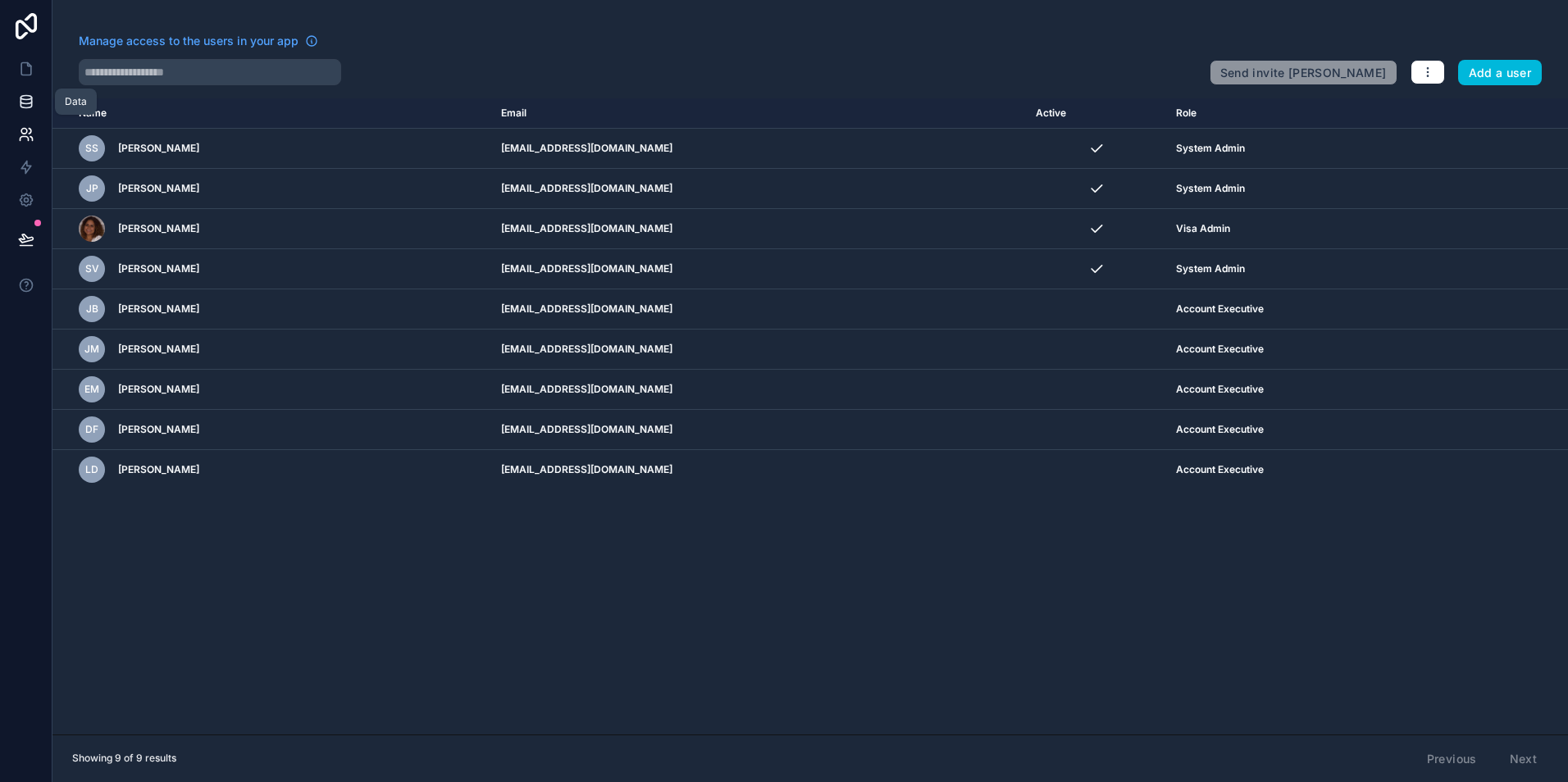
click at [34, 101] on icon at bounding box center [26, 102] width 17 height 17
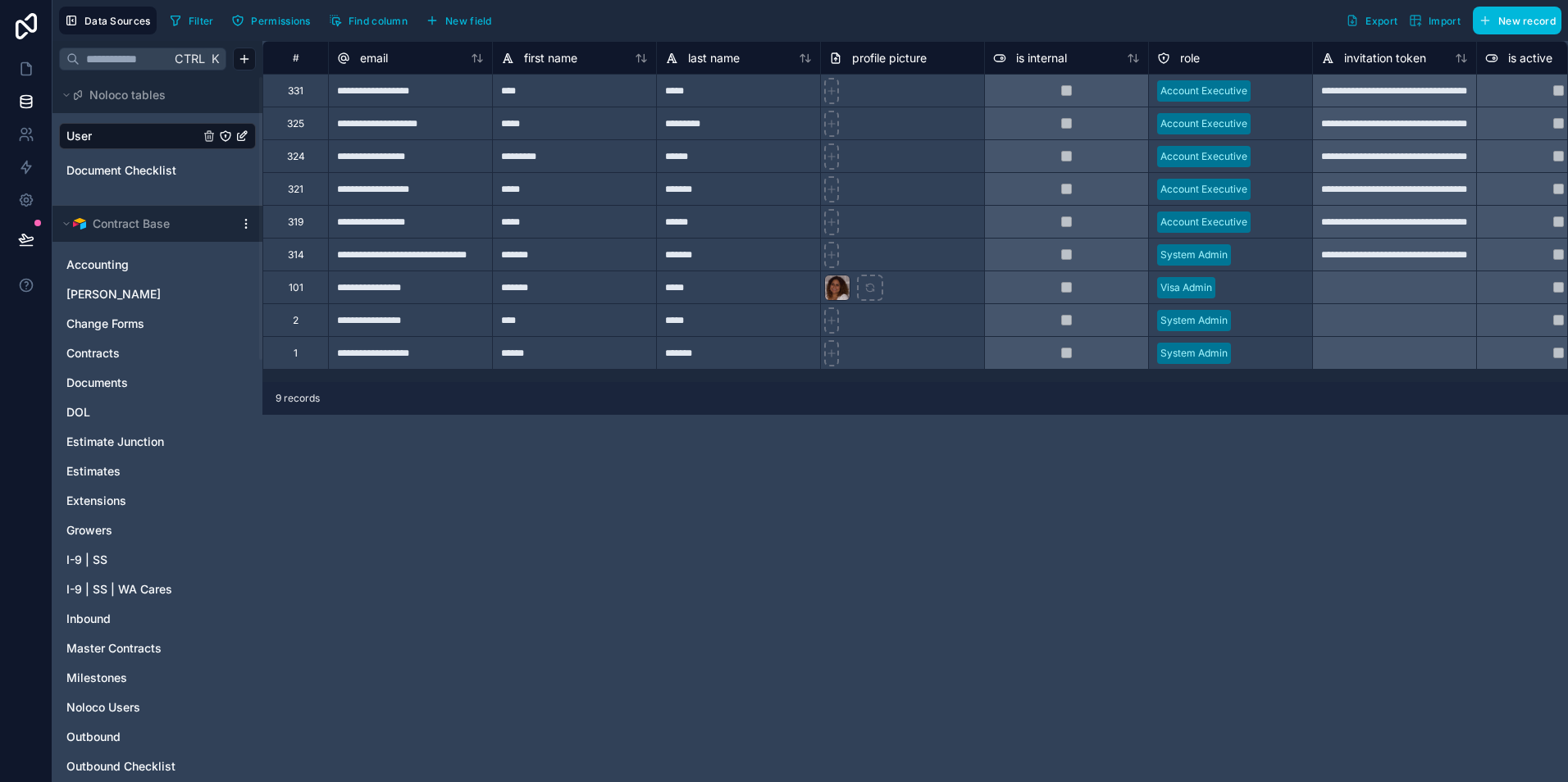
click at [1036, 583] on div "**********" at bounding box center [915, 411] width 1305 height 741
drag, startPoint x: 1294, startPoint y: 581, endPoint x: 1188, endPoint y: 580, distance: 106.0
click at [1188, 580] on div "**********" at bounding box center [915, 411] width 1305 height 741
click at [828, 599] on div "**********" at bounding box center [915, 411] width 1305 height 741
click at [777, 563] on div "**********" at bounding box center [915, 411] width 1305 height 741
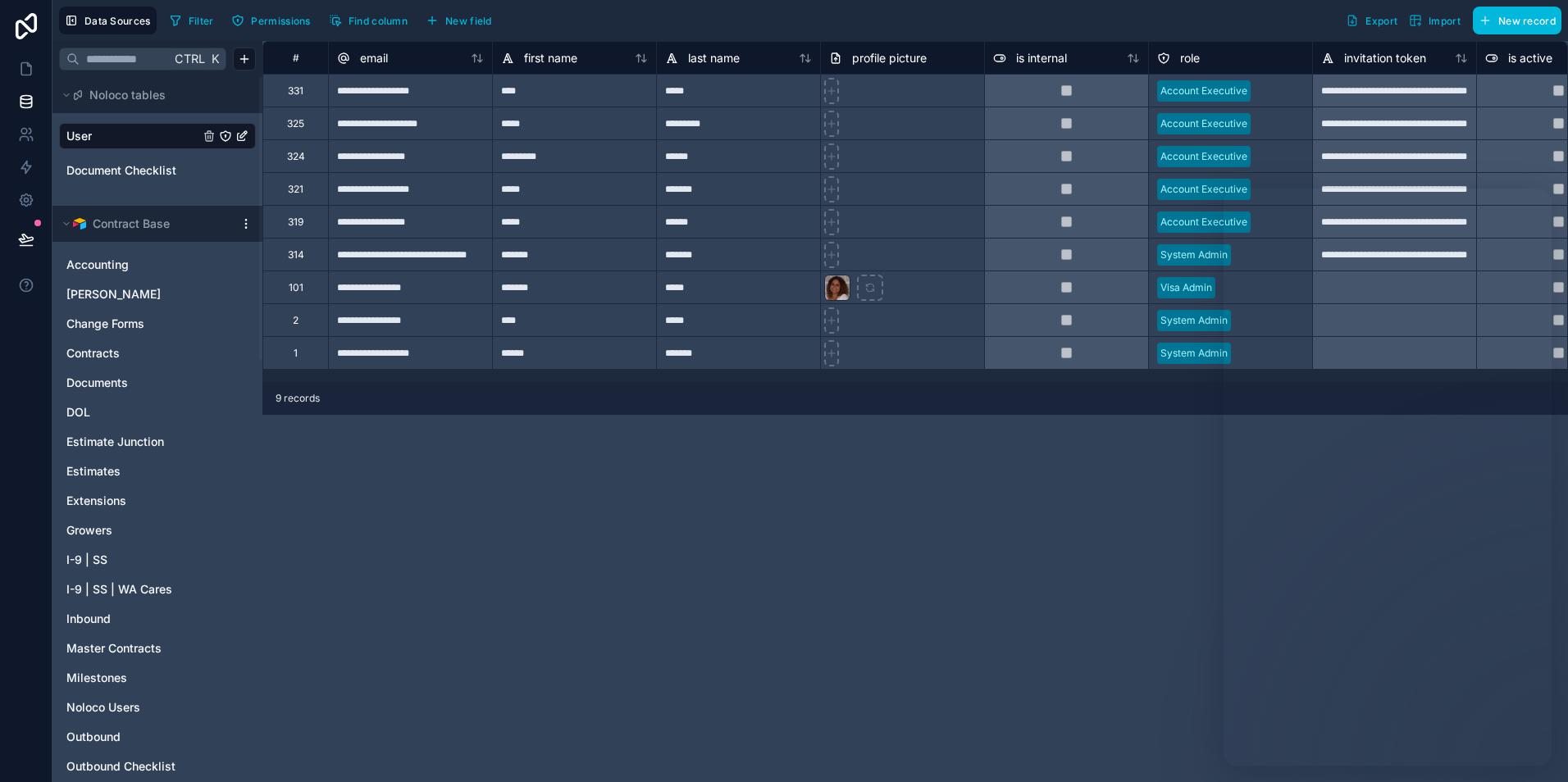
click at [385, 126] on div "**********" at bounding box center [409, 122] width 164 height 33
click at [440, 669] on div "**********" at bounding box center [915, 411] width 1305 height 741
drag, startPoint x: 777, startPoint y: 686, endPoint x: 555, endPoint y: 698, distance: 222.3
click at [555, 698] on div "**********" at bounding box center [915, 411] width 1305 height 741
click at [454, 127] on div "**********" at bounding box center [409, 122] width 164 height 33
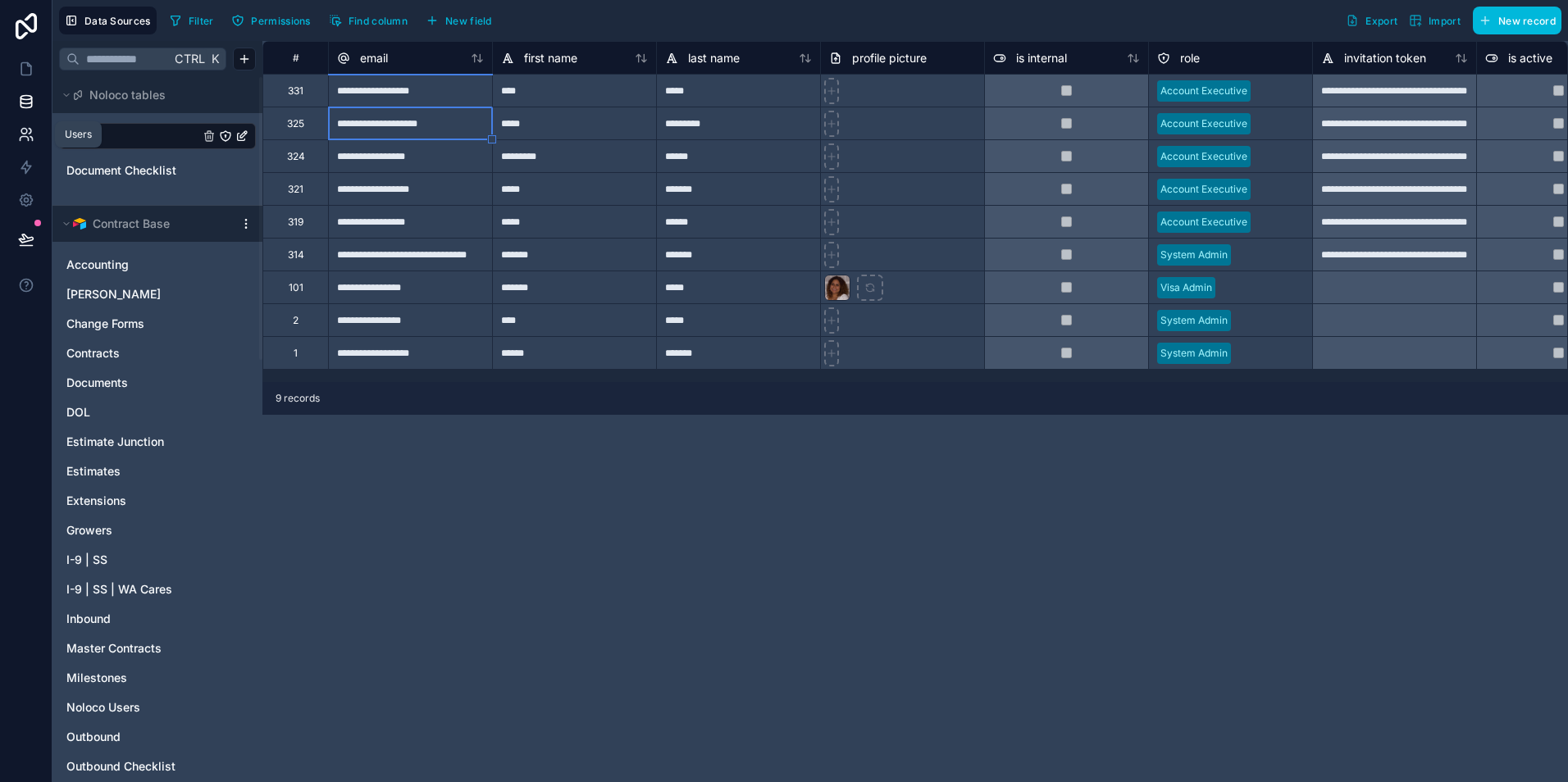
click at [21, 137] on icon at bounding box center [23, 139] width 8 height 4
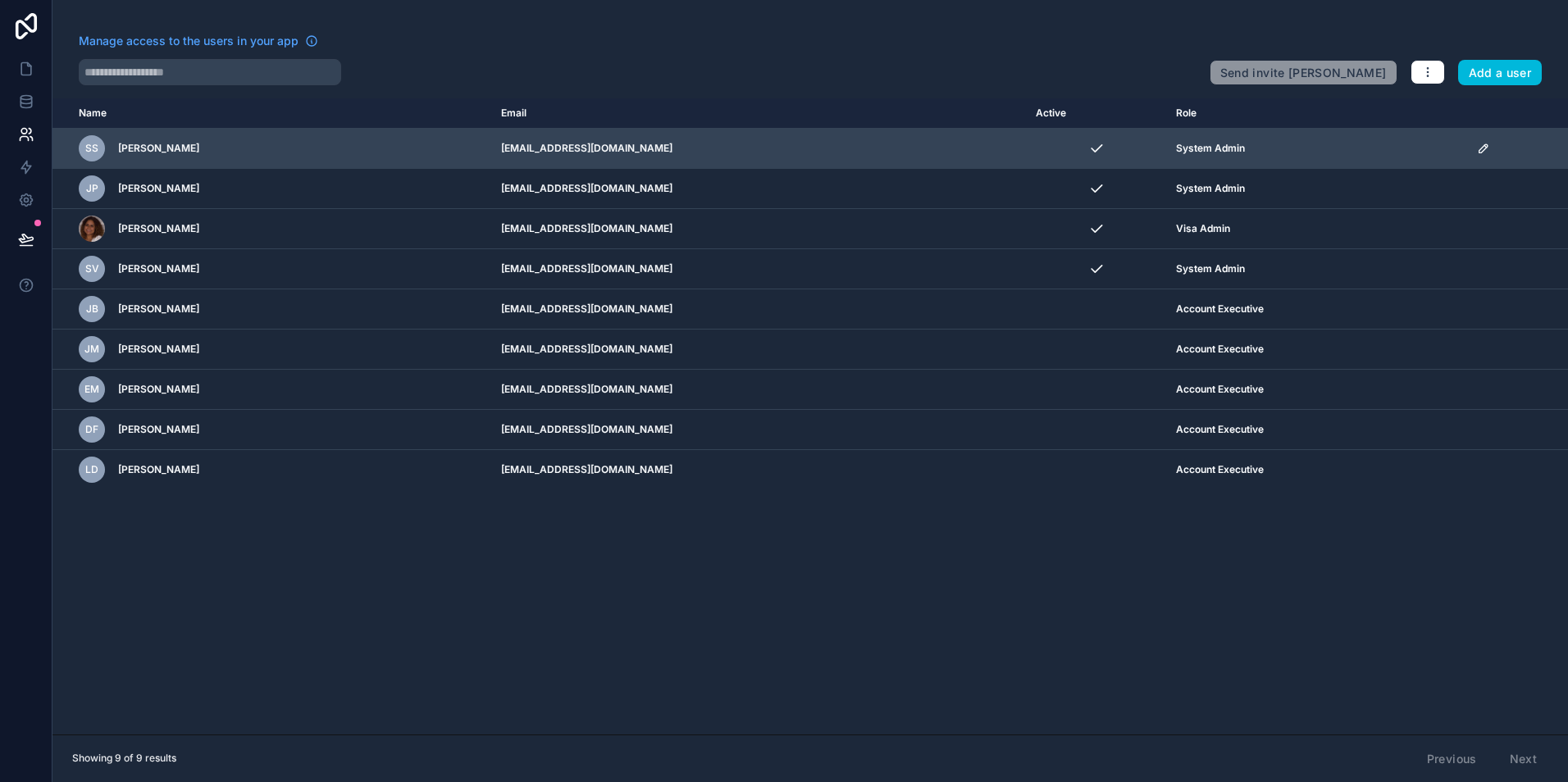
click at [1479, 145] on icon "scrollable content" at bounding box center [1483, 149] width 13 height 13
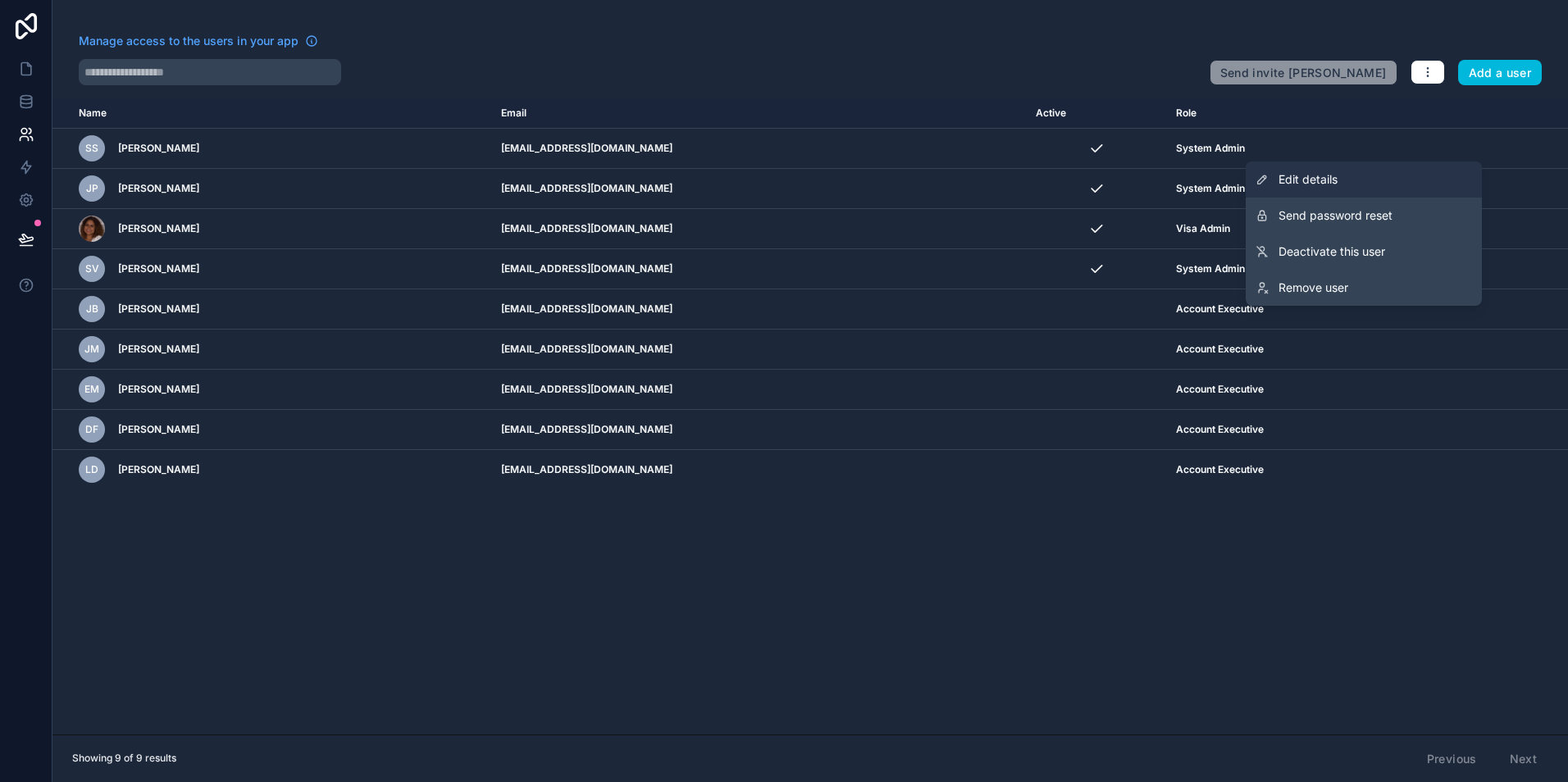
click at [1360, 178] on link "Edit details" at bounding box center [1363, 179] width 236 height 36
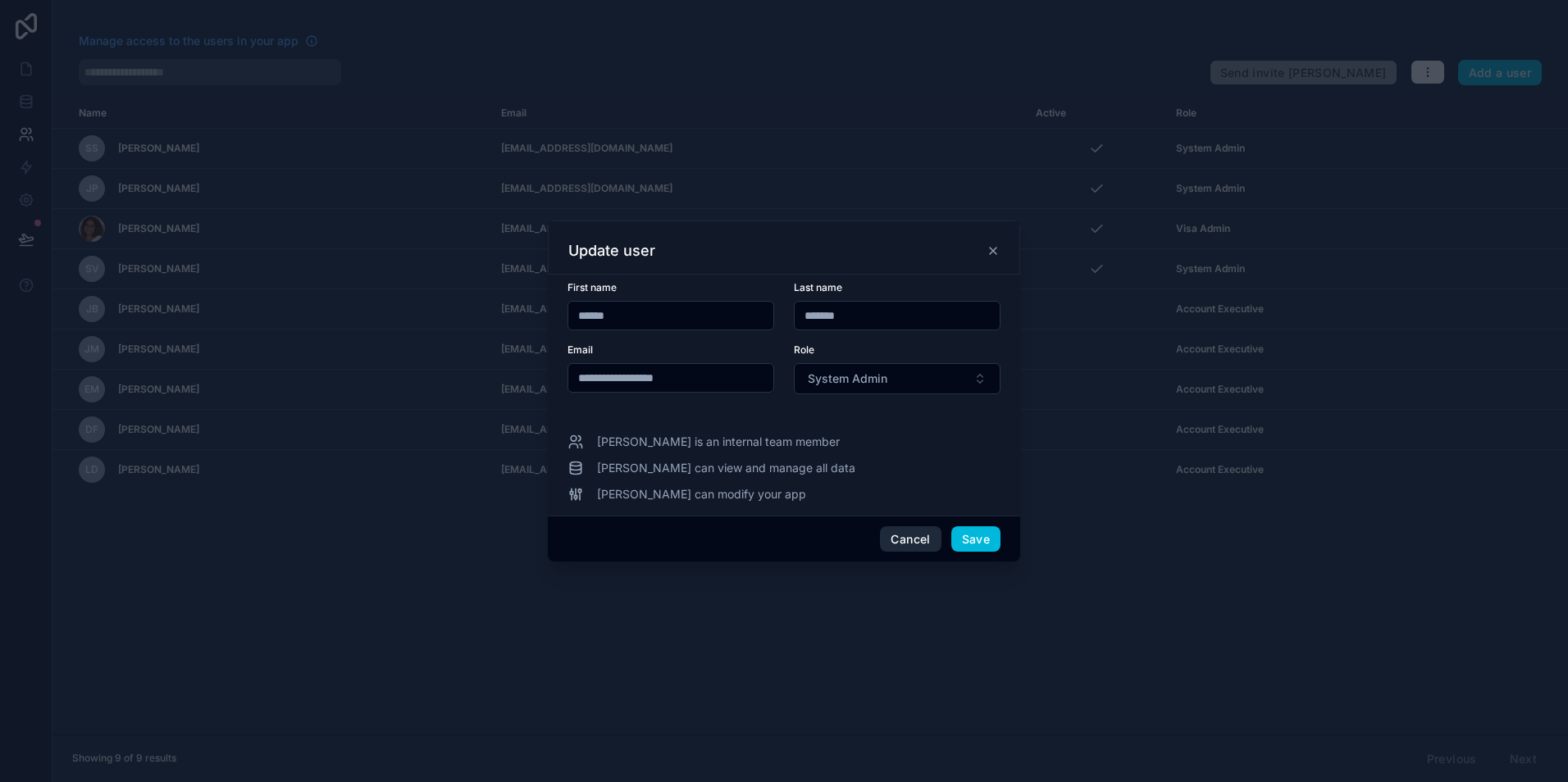
click at [900, 543] on button "Cancel" at bounding box center [910, 539] width 61 height 26
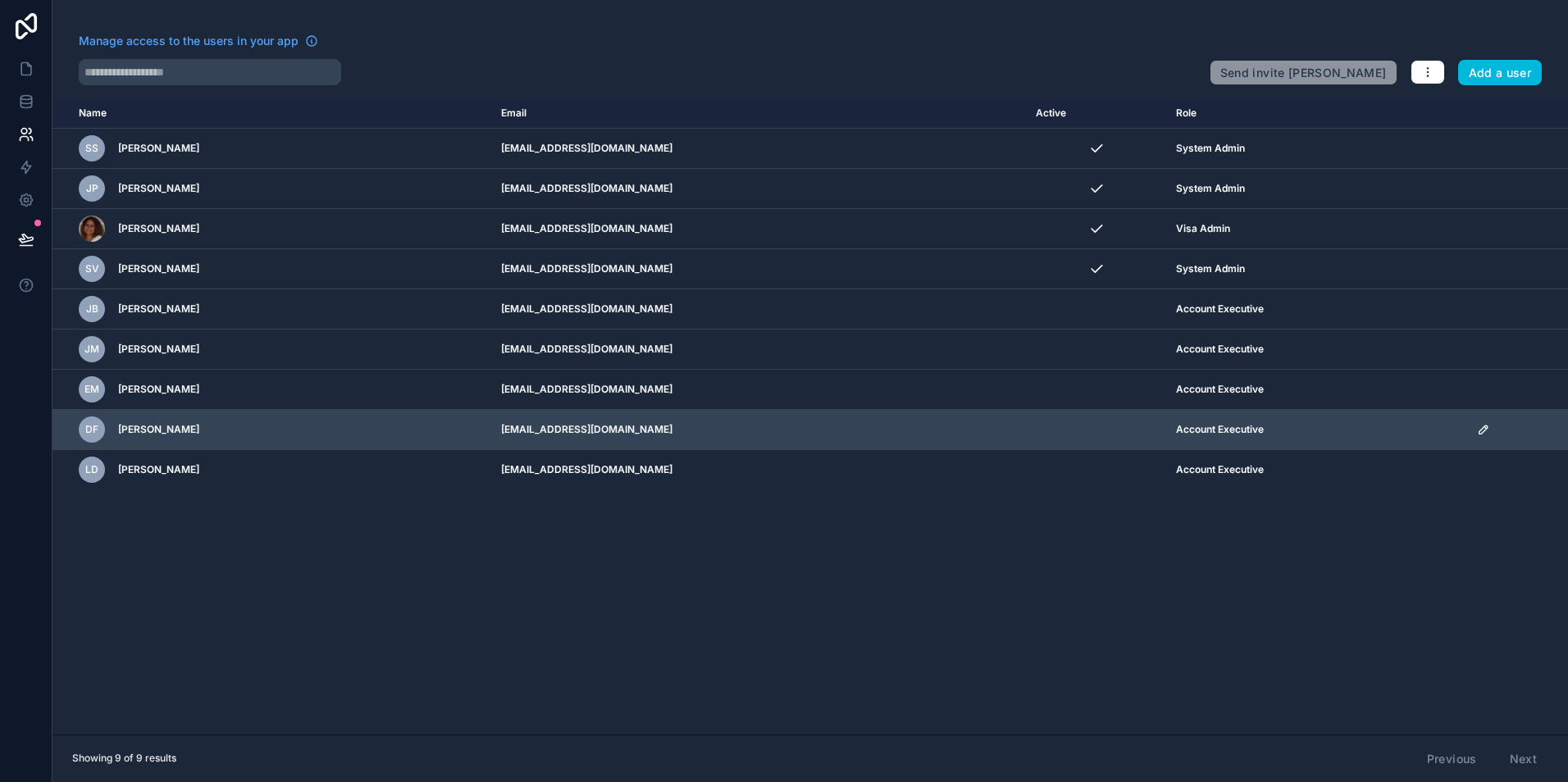
click at [1482, 427] on icon "scrollable content" at bounding box center [1483, 430] width 13 height 13
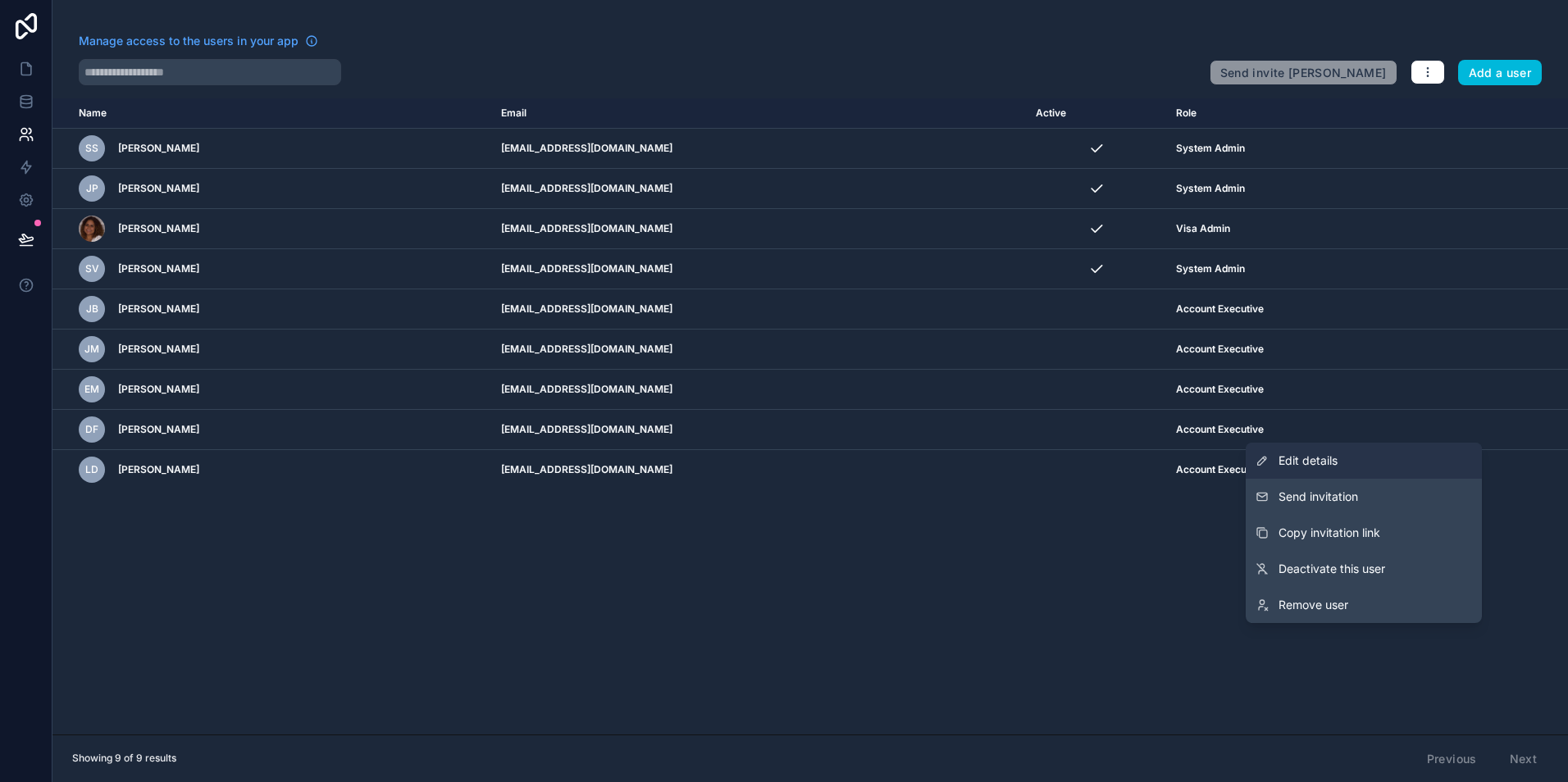
click at [1322, 463] on span "Edit details" at bounding box center [1307, 461] width 59 height 17
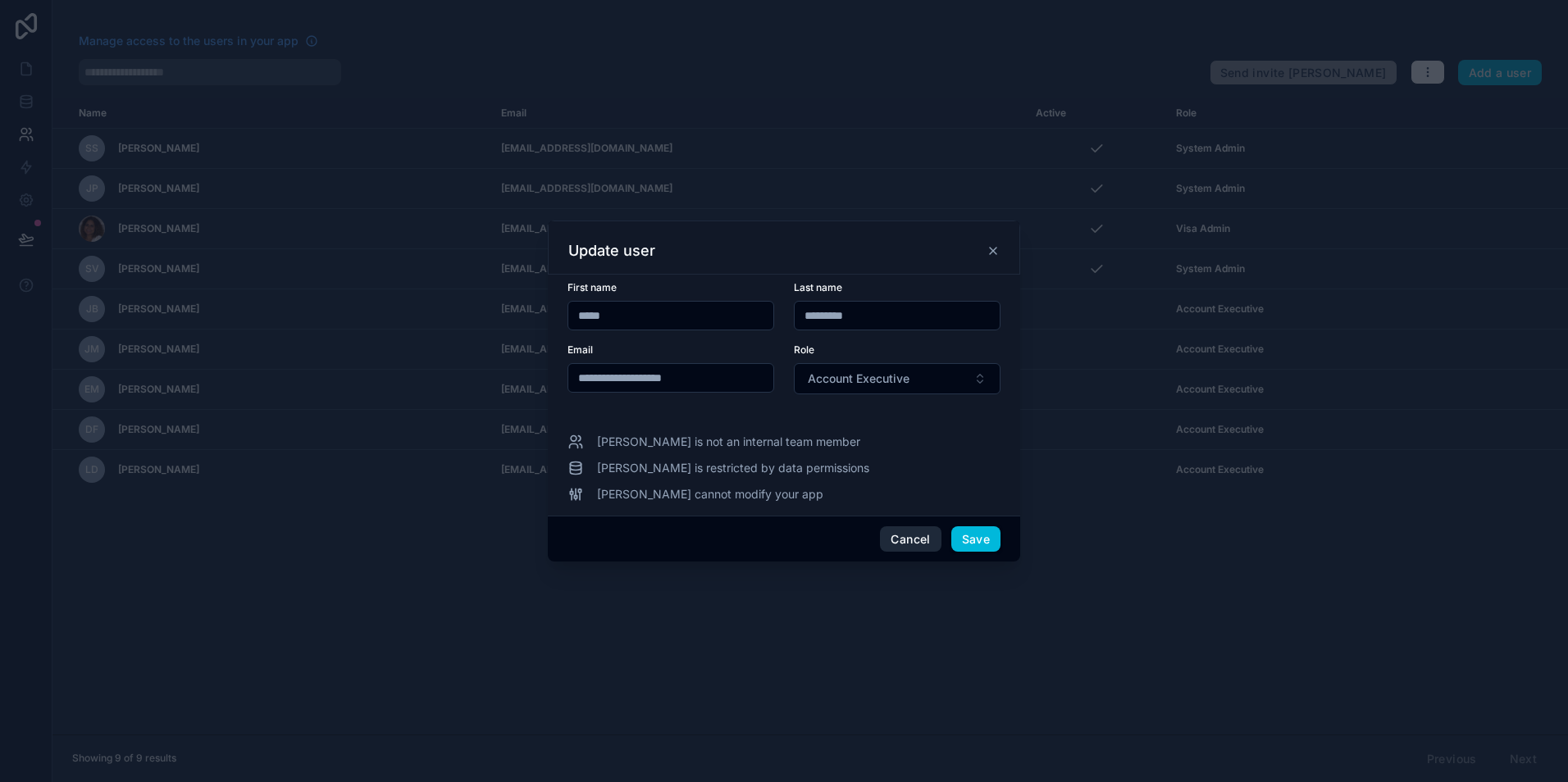
click at [917, 536] on button "Cancel" at bounding box center [910, 539] width 61 height 26
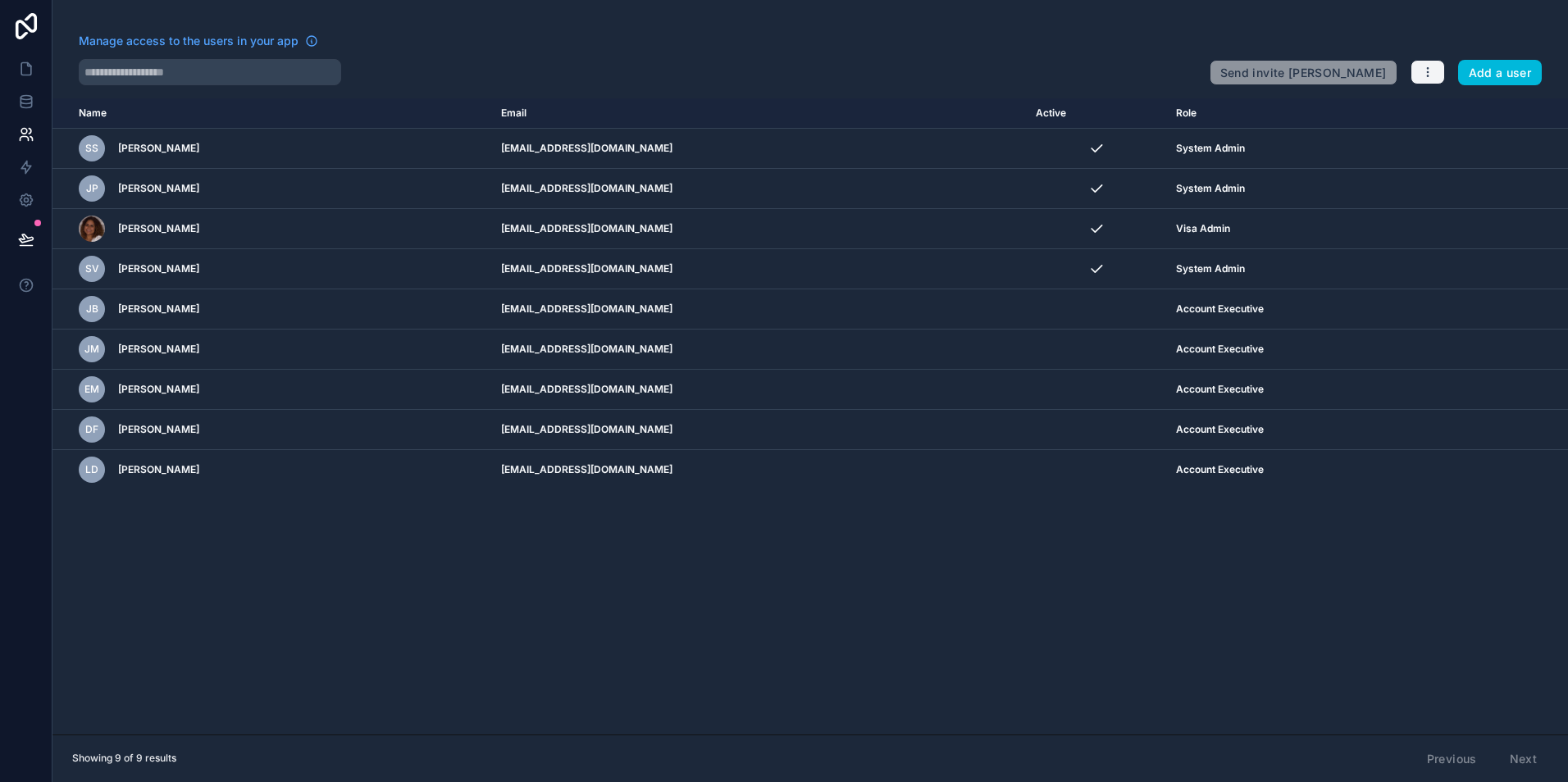
click at [1435, 73] on button "button" at bounding box center [1427, 72] width 35 height 24
click at [1437, 107] on link "Manage roles" at bounding box center [1465, 110] width 115 height 26
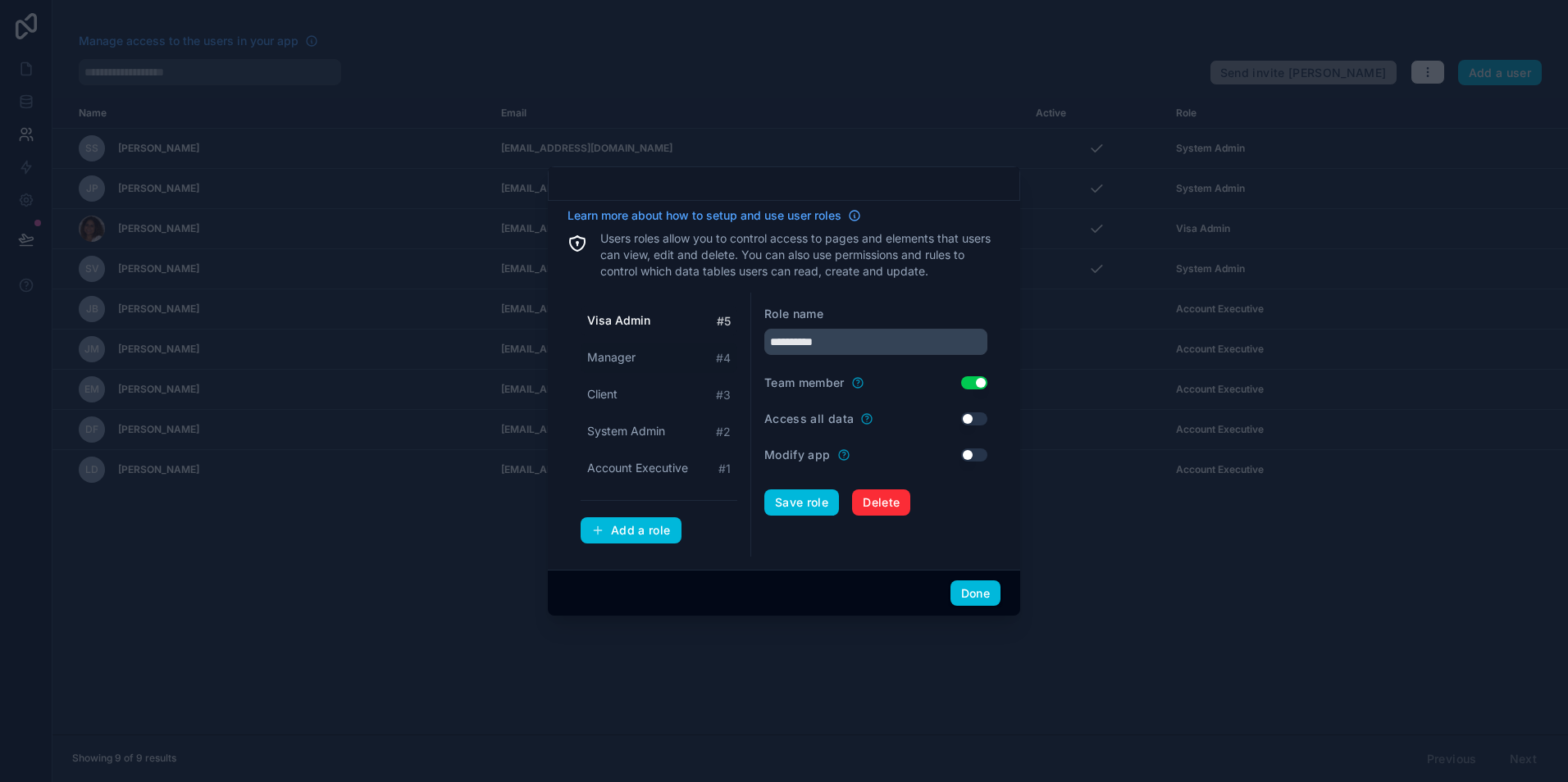
click at [635, 363] on div "Manager # 4" at bounding box center [659, 358] width 157 height 30
drag, startPoint x: 804, startPoint y: 347, endPoint x: 733, endPoint y: 343, distance: 71.1
click at [733, 343] on div "Visa Admin # 5 Manager # 4 Client # 3 System Admin # 2 Account Executive # 1 Ad…" at bounding box center [783, 424] width 433 height 264
click at [969, 380] on button "Use setting" at bounding box center [974, 383] width 26 height 13
click at [794, 506] on button "Save role" at bounding box center [802, 503] width 75 height 26
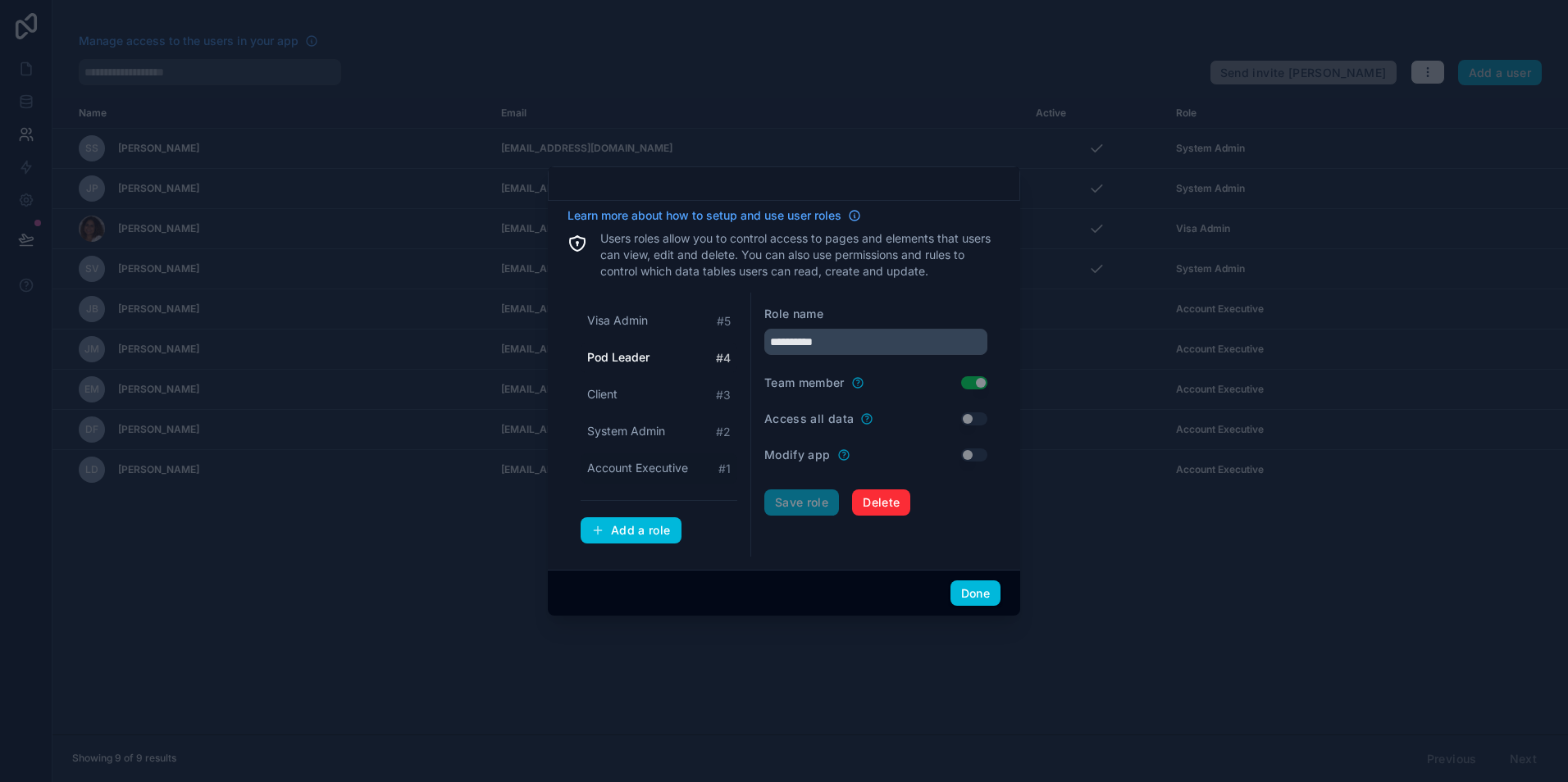
click at [622, 471] on span "Account Executive" at bounding box center [637, 468] width 101 height 17
click at [605, 362] on span "Pod Leader" at bounding box center [618, 358] width 63 height 17
type input "**********"
click at [963, 378] on button "Use setting" at bounding box center [974, 383] width 26 height 13
click at [803, 498] on button "Save role" at bounding box center [802, 503] width 75 height 26
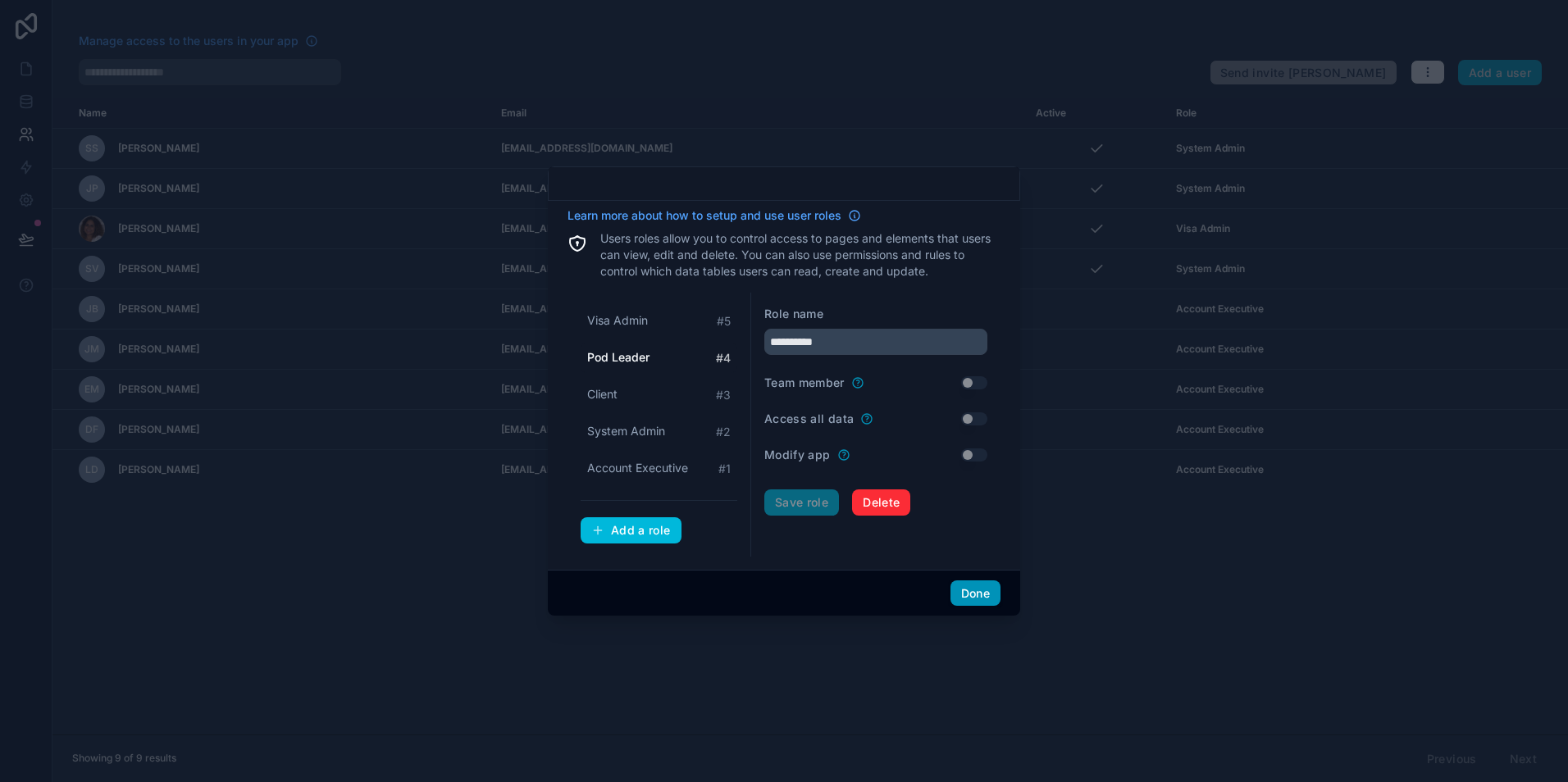
click at [980, 590] on button "Done" at bounding box center [976, 593] width 50 height 26
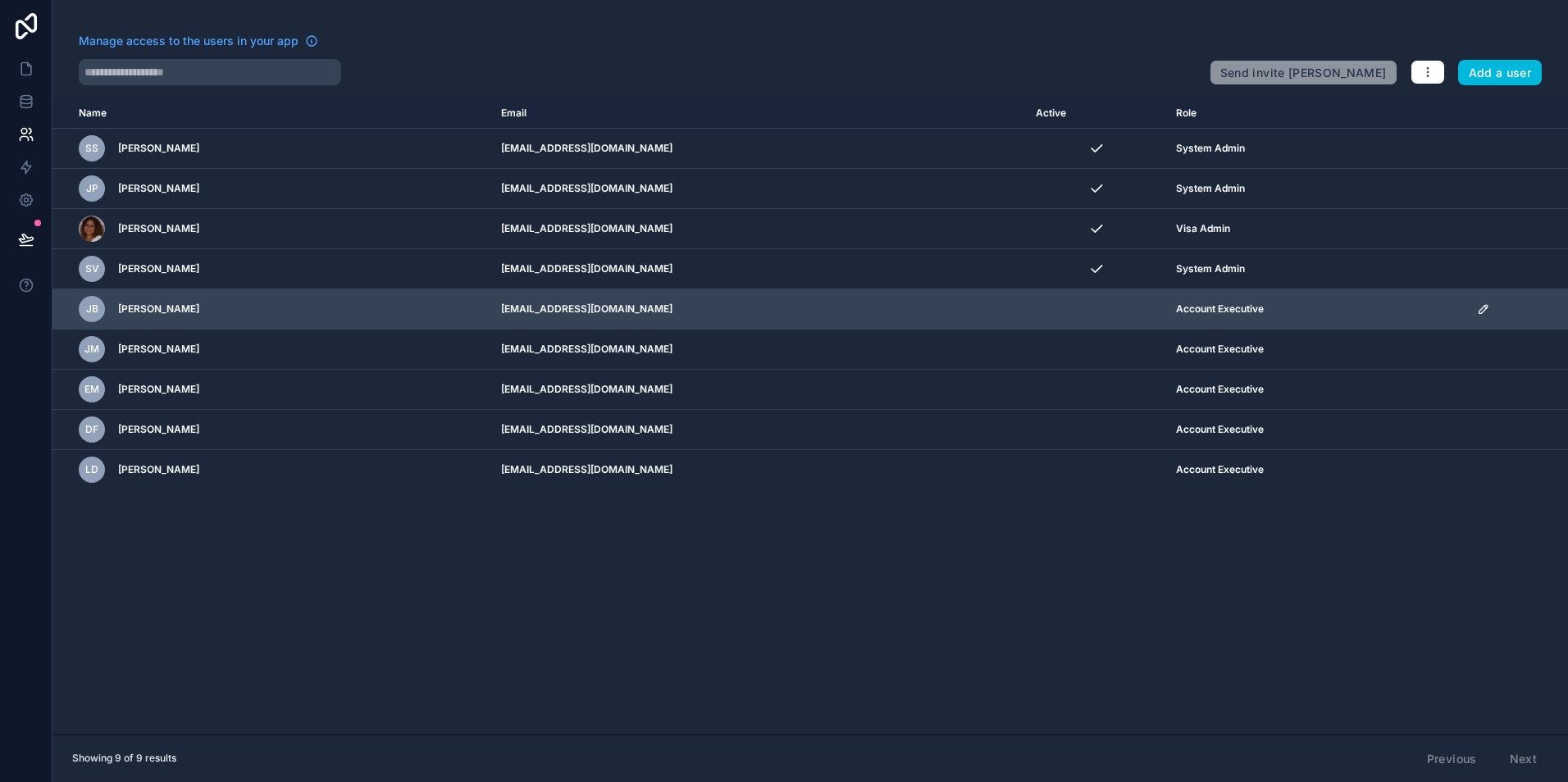
click at [1481, 312] on icon "scrollable content" at bounding box center [1483, 309] width 13 height 13
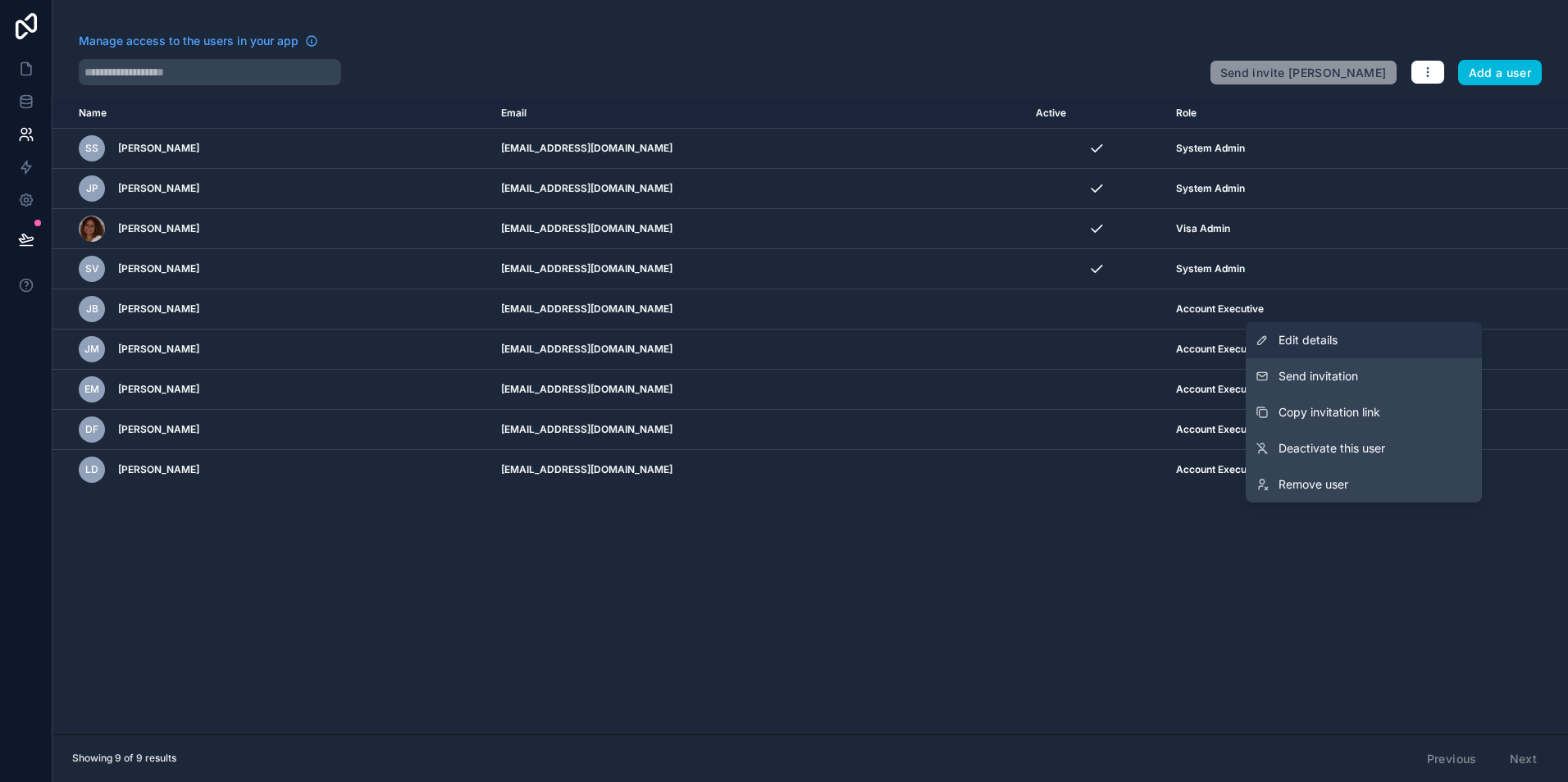
click at [1310, 338] on span "Edit details" at bounding box center [1307, 340] width 59 height 17
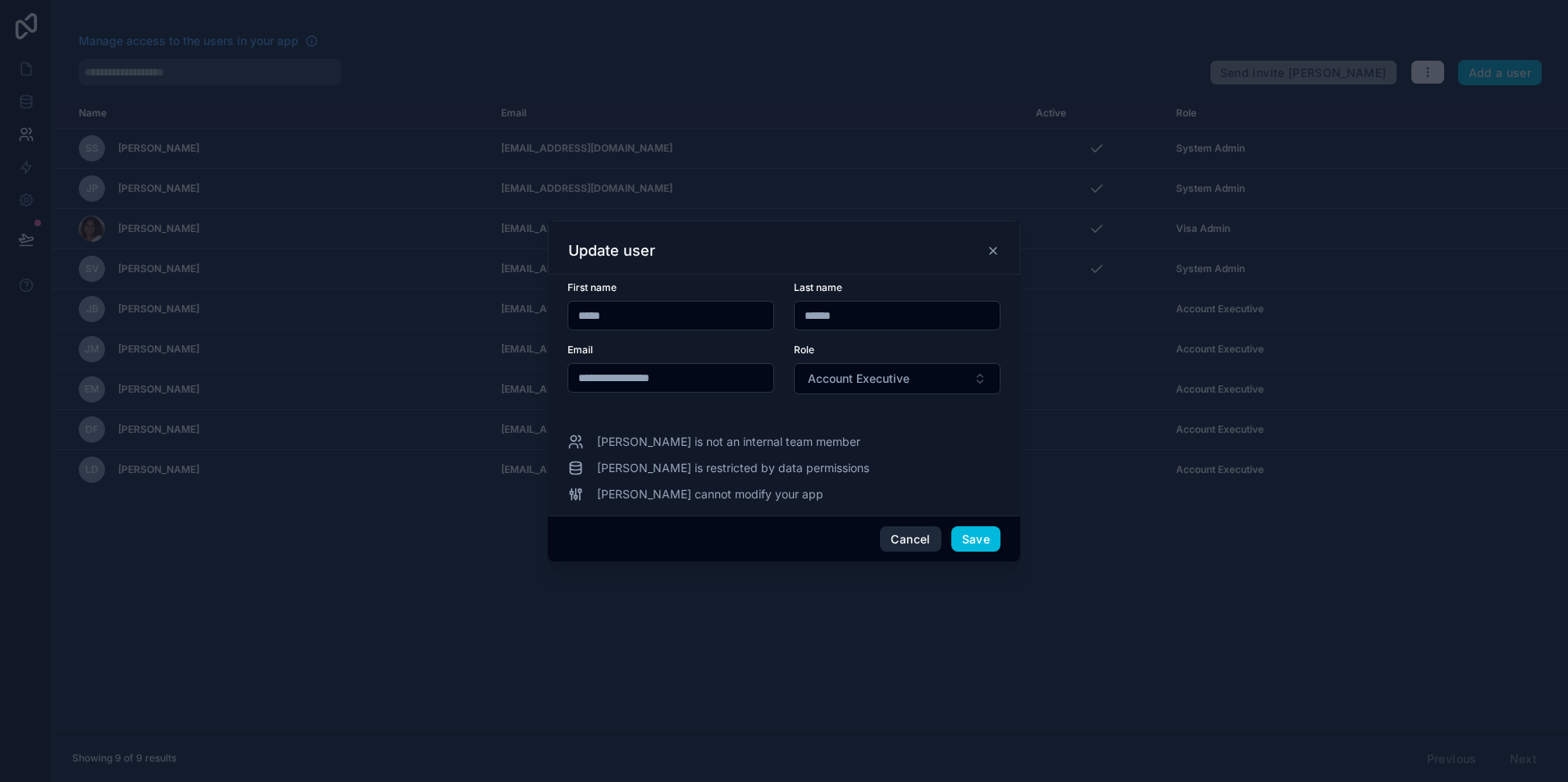
click at [895, 537] on button "Cancel" at bounding box center [910, 539] width 61 height 26
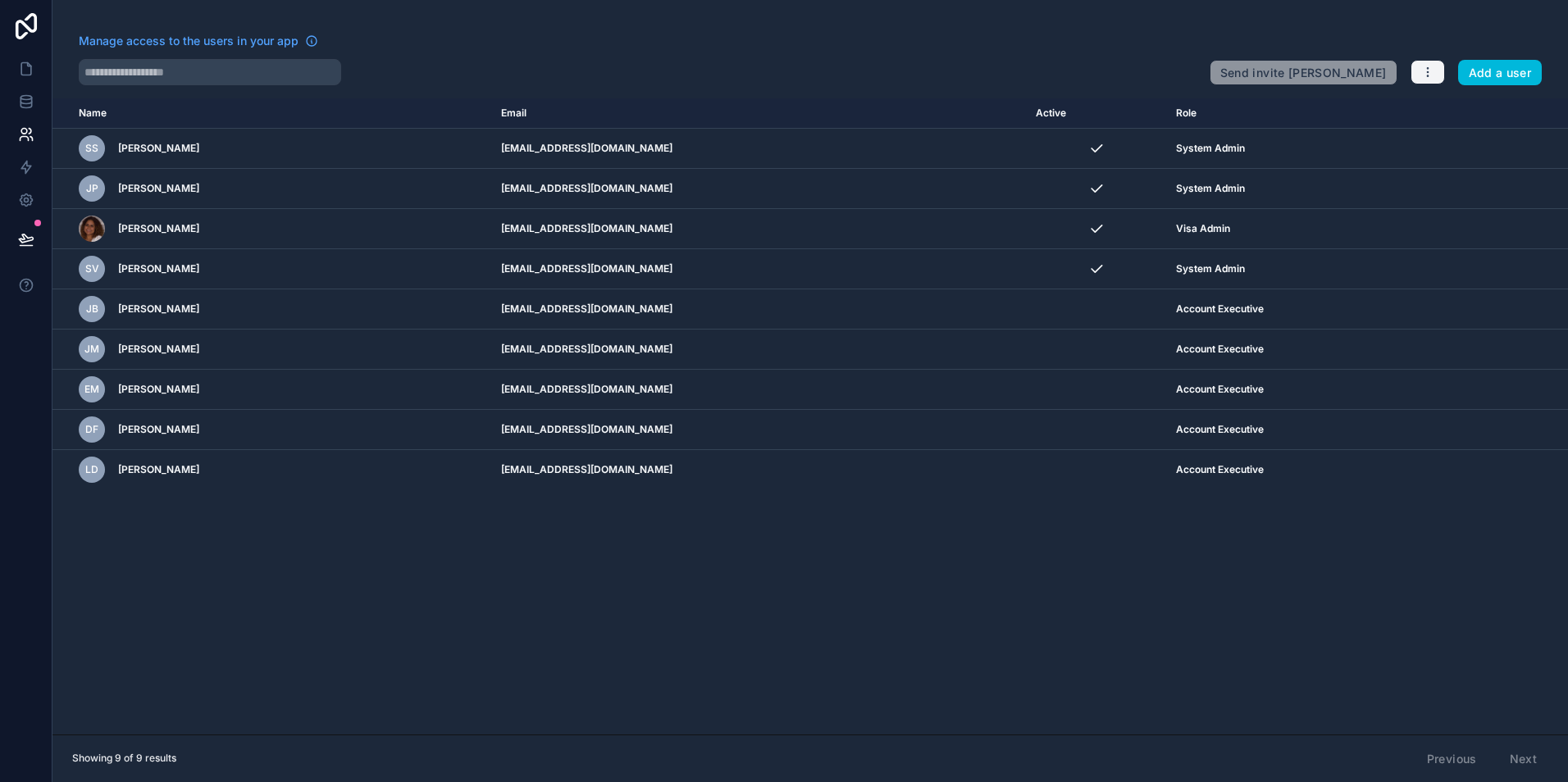
click at [1432, 70] on button "button" at bounding box center [1427, 72] width 35 height 24
click at [1455, 116] on link "Manage roles" at bounding box center [1465, 110] width 115 height 26
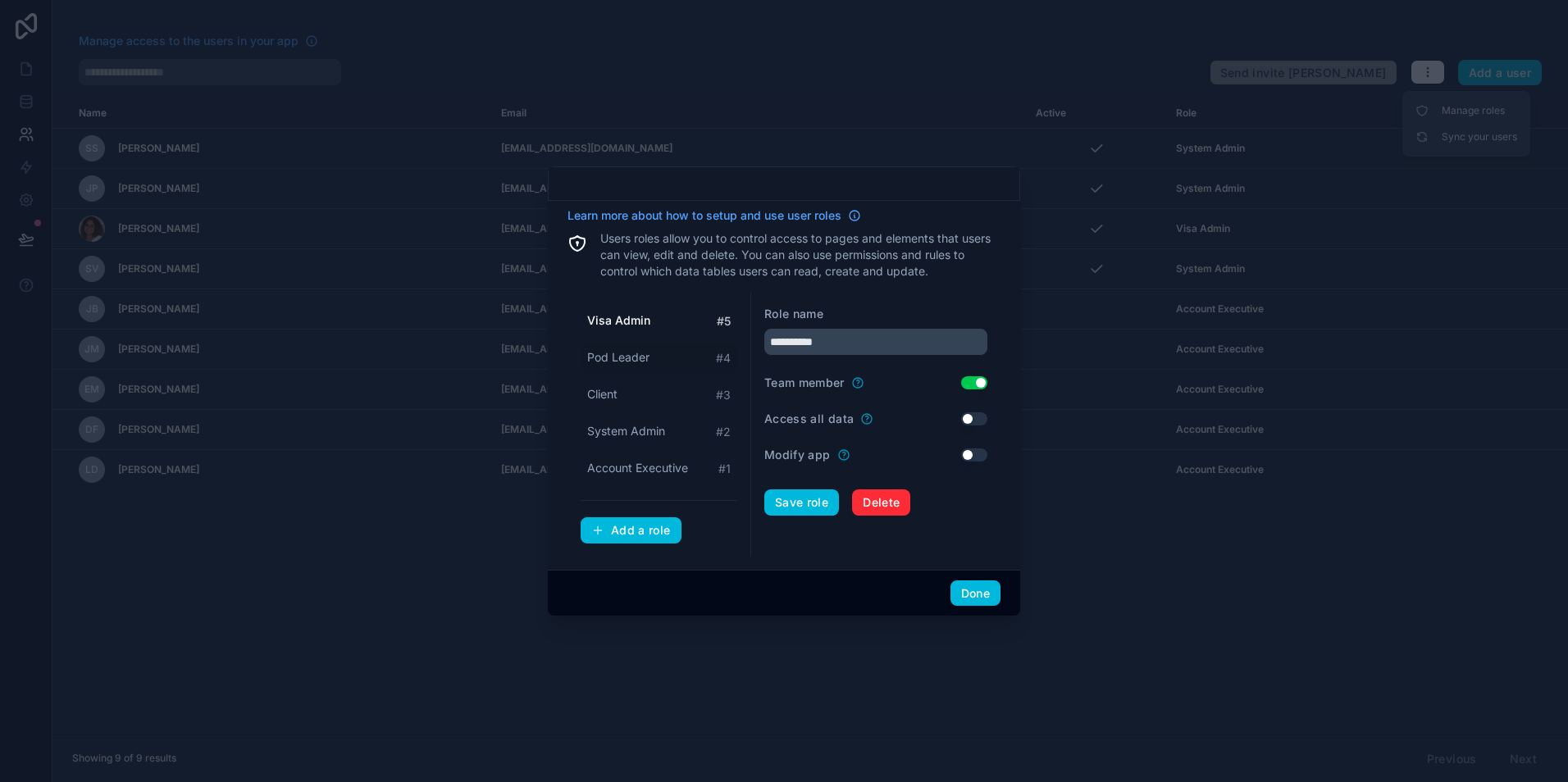
click at [639, 360] on span "Pod Leader" at bounding box center [618, 358] width 63 height 17
click at [971, 382] on button "Use setting" at bounding box center [974, 383] width 26 height 13
click at [805, 503] on button "Save role" at bounding box center [802, 503] width 75 height 26
click at [648, 465] on span "Account Executive" at bounding box center [637, 468] width 101 height 17
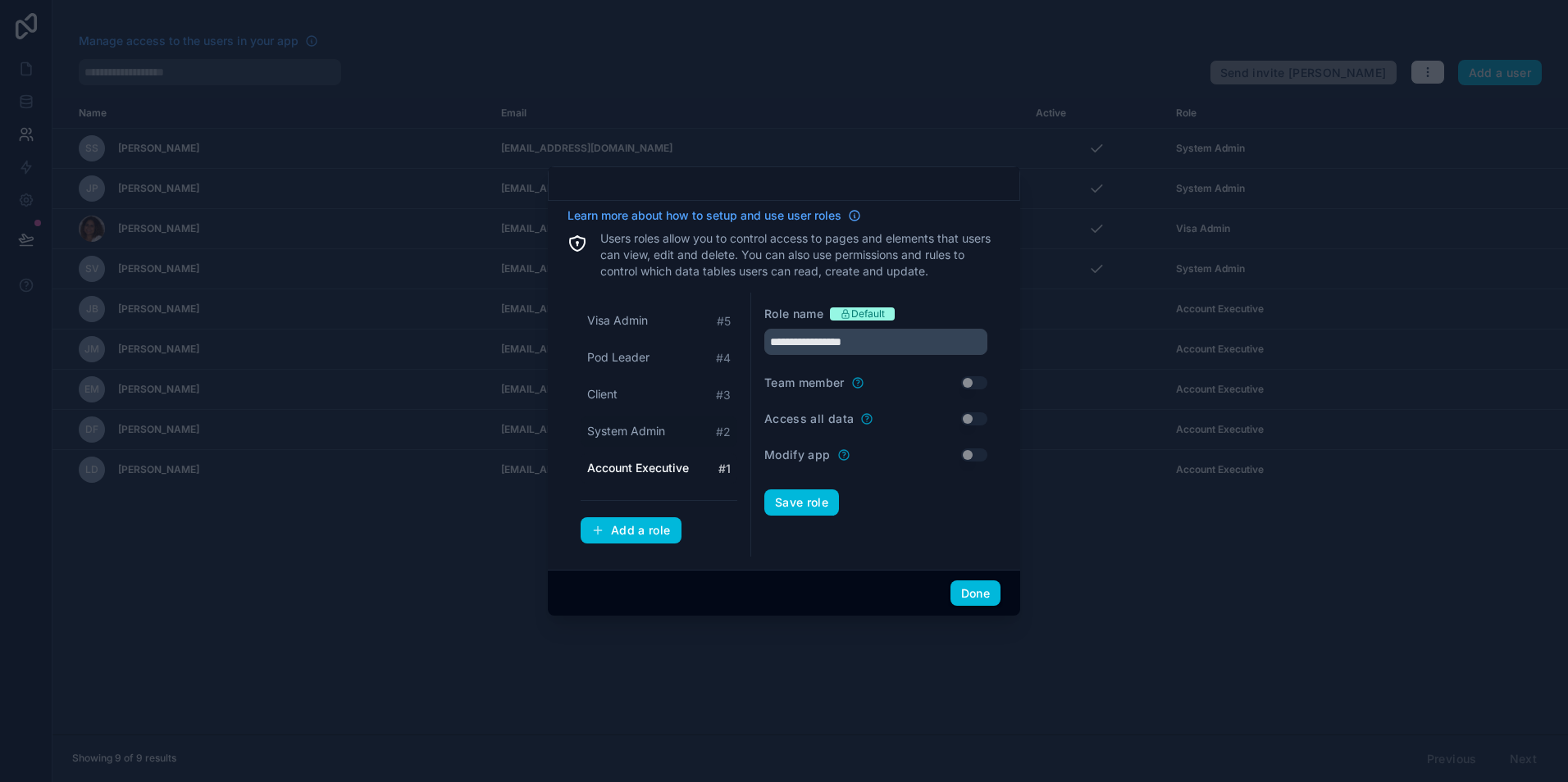
click at [655, 438] on span "System Admin" at bounding box center [625, 432] width 78 height 17
click at [649, 389] on div "Client # 3" at bounding box center [659, 394] width 157 height 30
click at [652, 352] on div "Pod Leader # 4" at bounding box center [659, 358] width 157 height 30
click at [649, 321] on div "Visa Admin # 5" at bounding box center [659, 320] width 157 height 30
click at [639, 462] on span "Account Executive" at bounding box center [637, 468] width 101 height 17
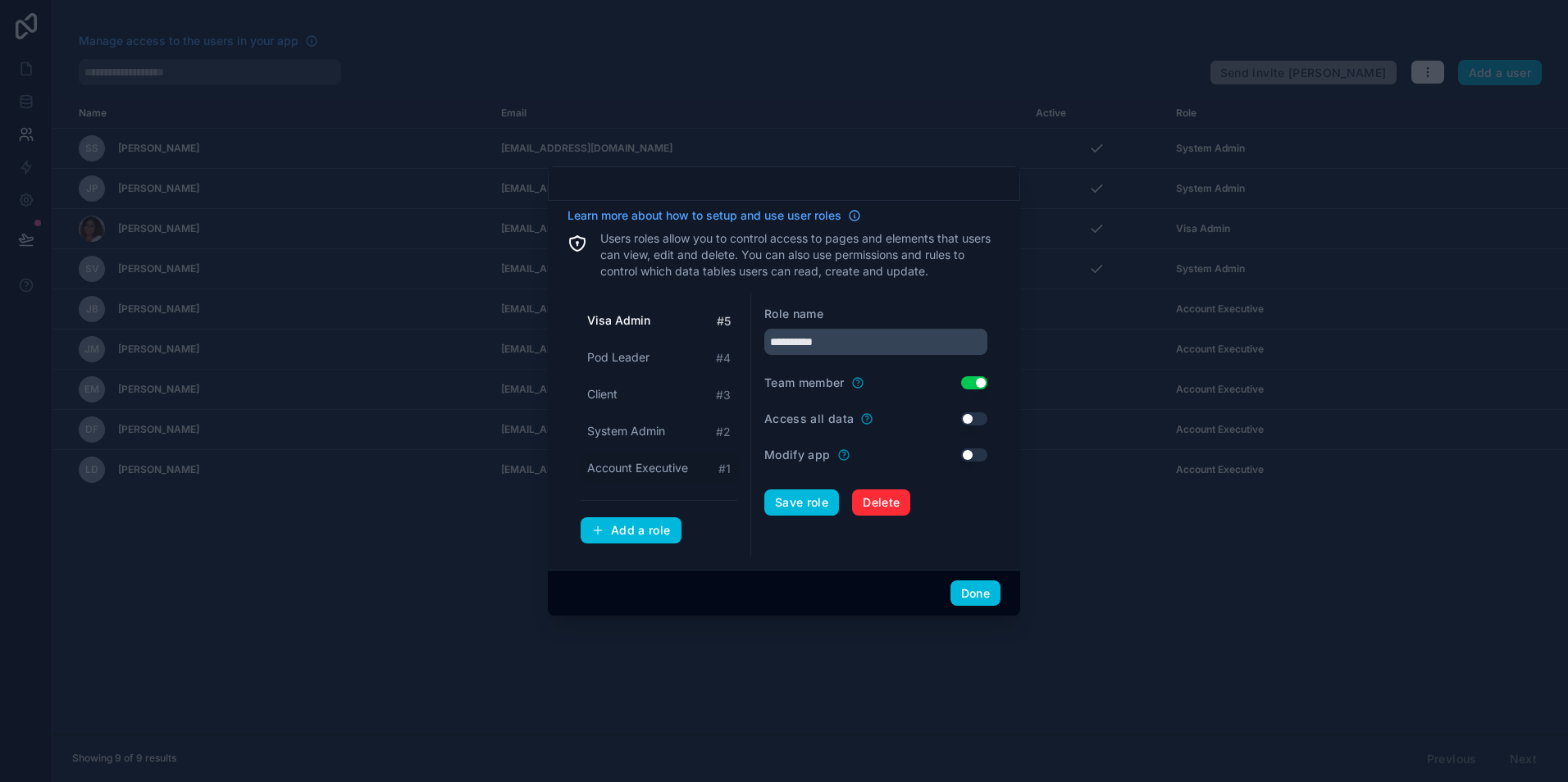
type input "**********"
click at [970, 594] on button "Done" at bounding box center [976, 593] width 50 height 26
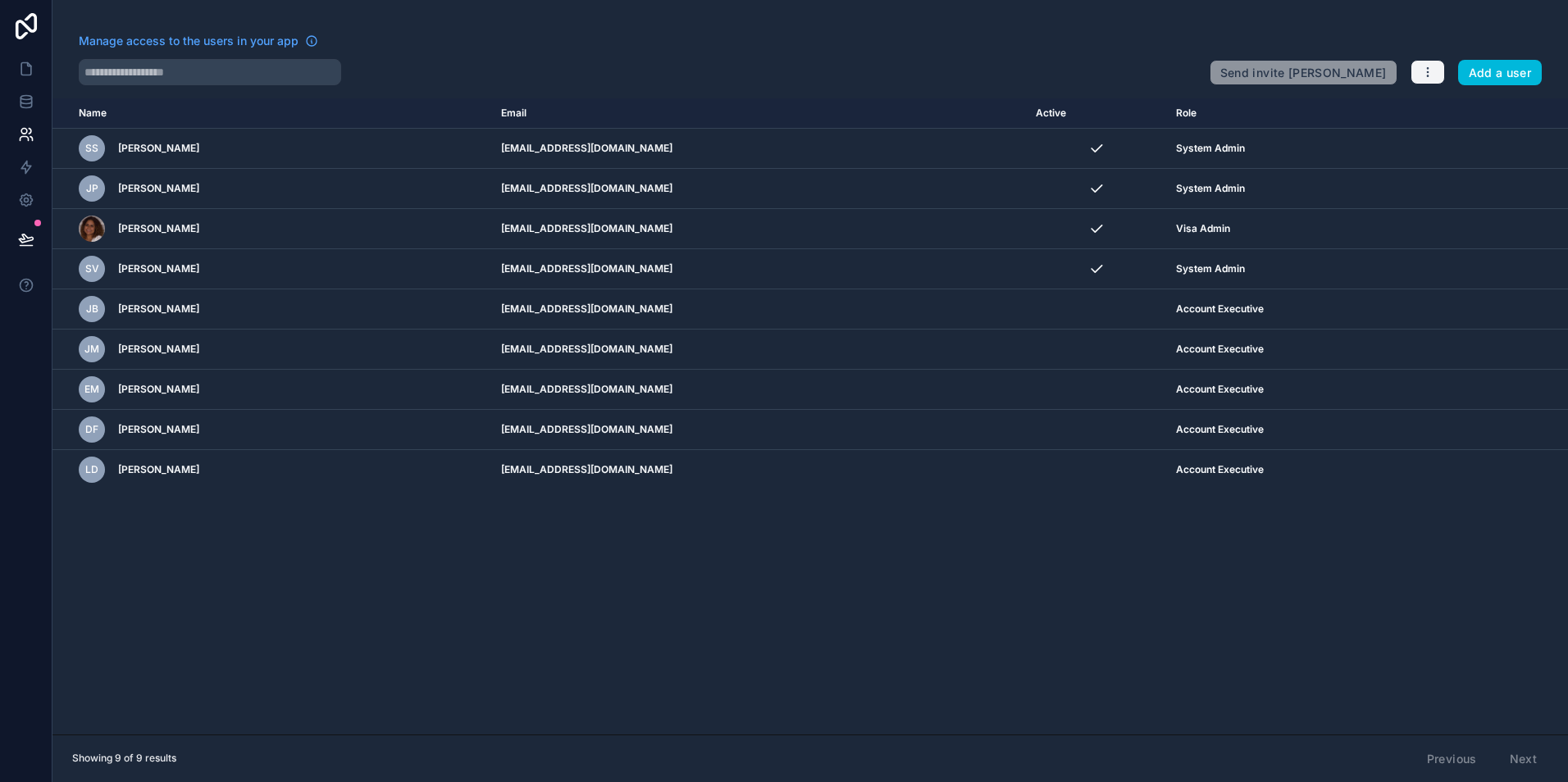
click at [1424, 70] on icon "button" at bounding box center [1428, 72] width 13 height 13
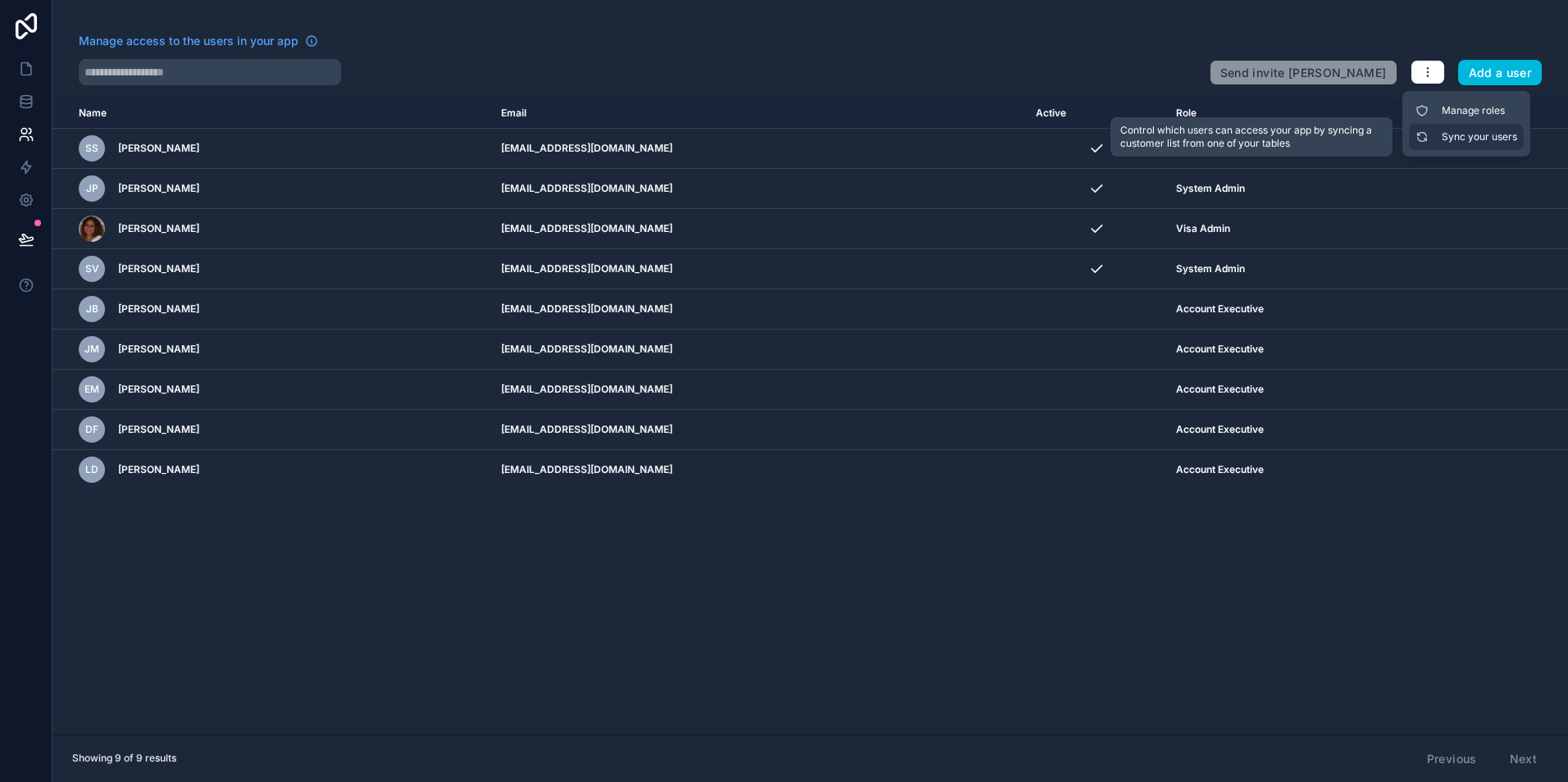
click at [1448, 134] on link "Sync your users" at bounding box center [1465, 136] width 115 height 26
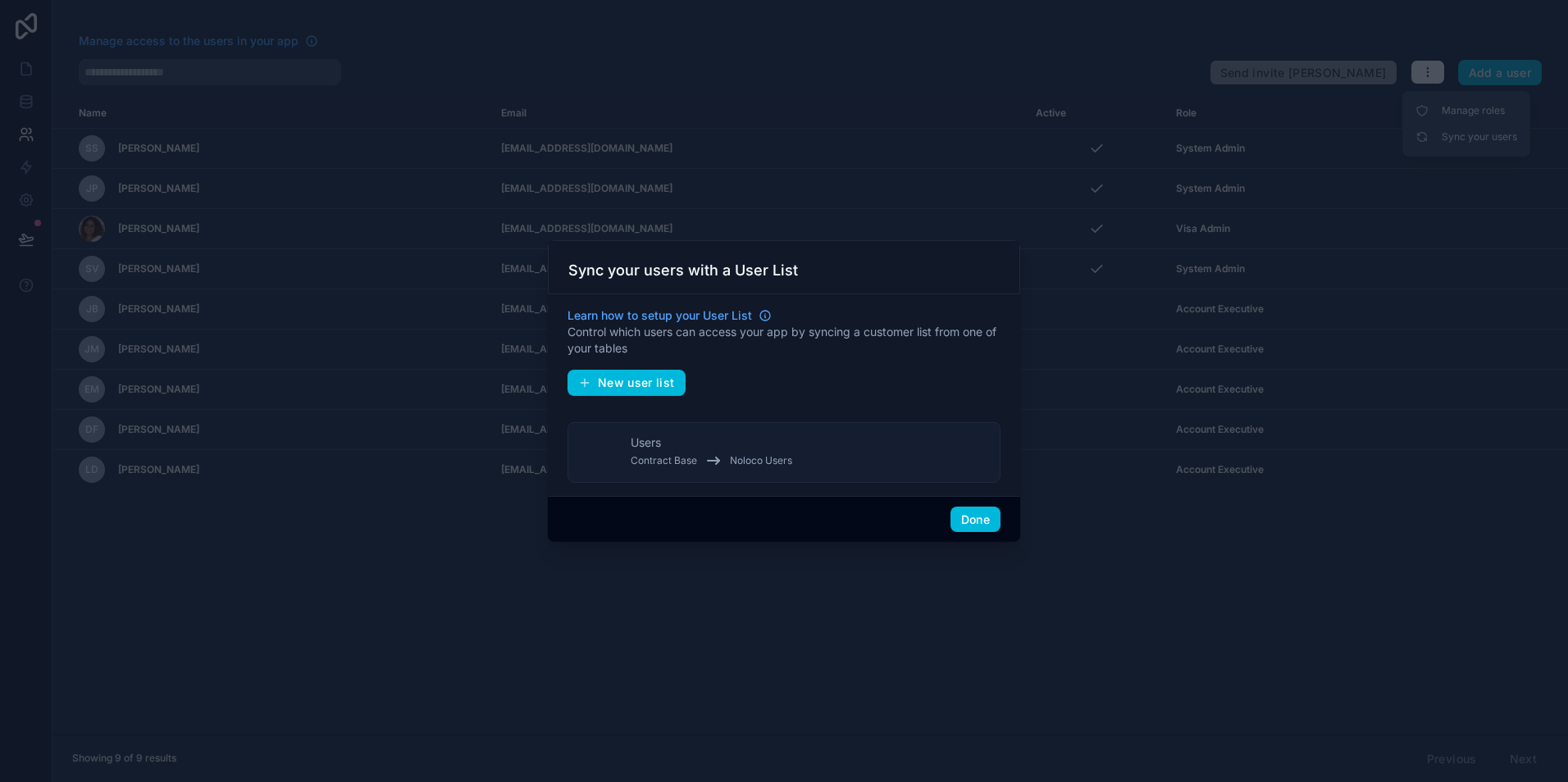
click at [676, 445] on div "Users Contract Base Noloco Users" at bounding box center [711, 452] width 162 height 36
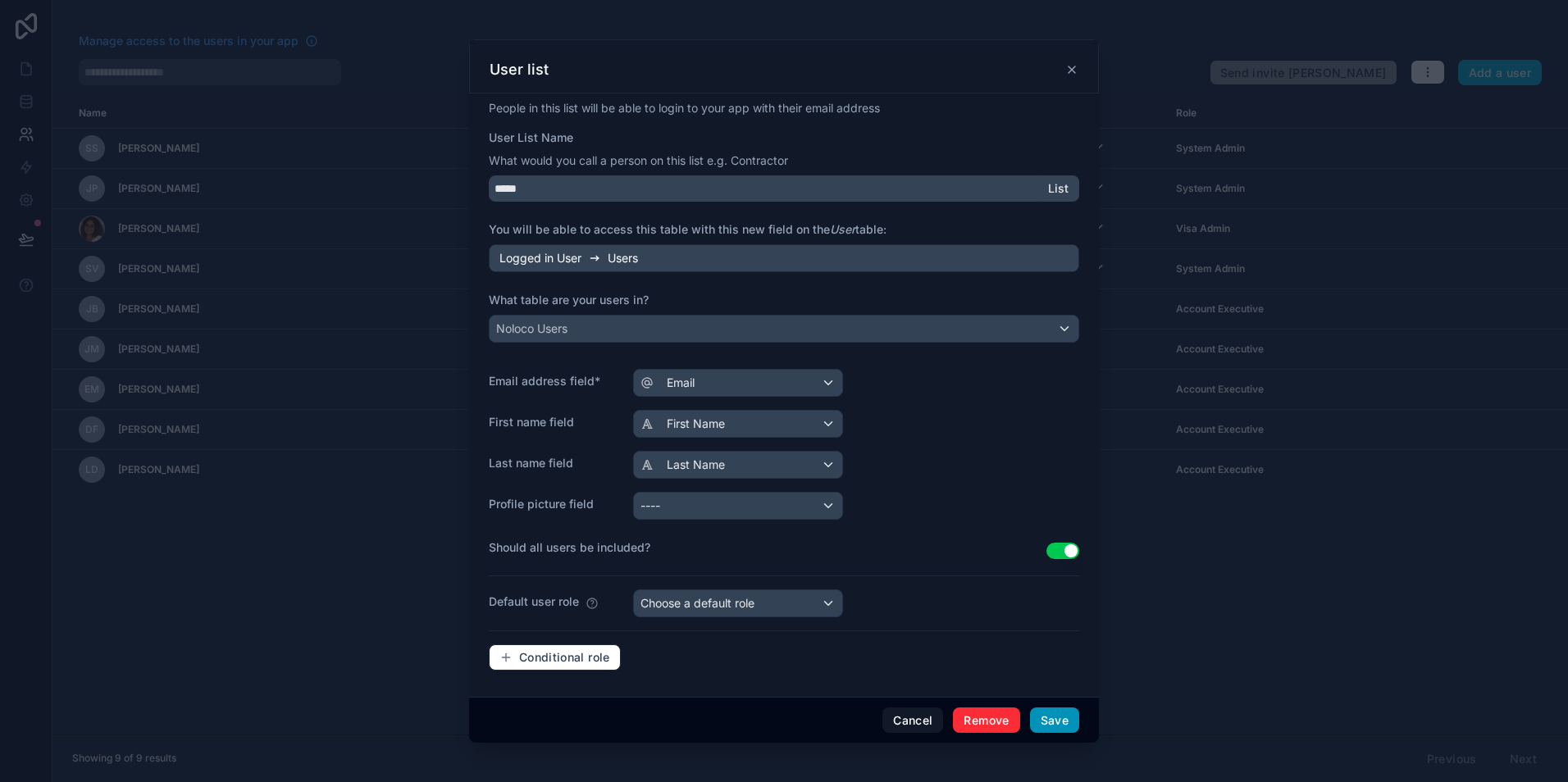
click at [1054, 722] on button "Save" at bounding box center [1054, 720] width 50 height 26
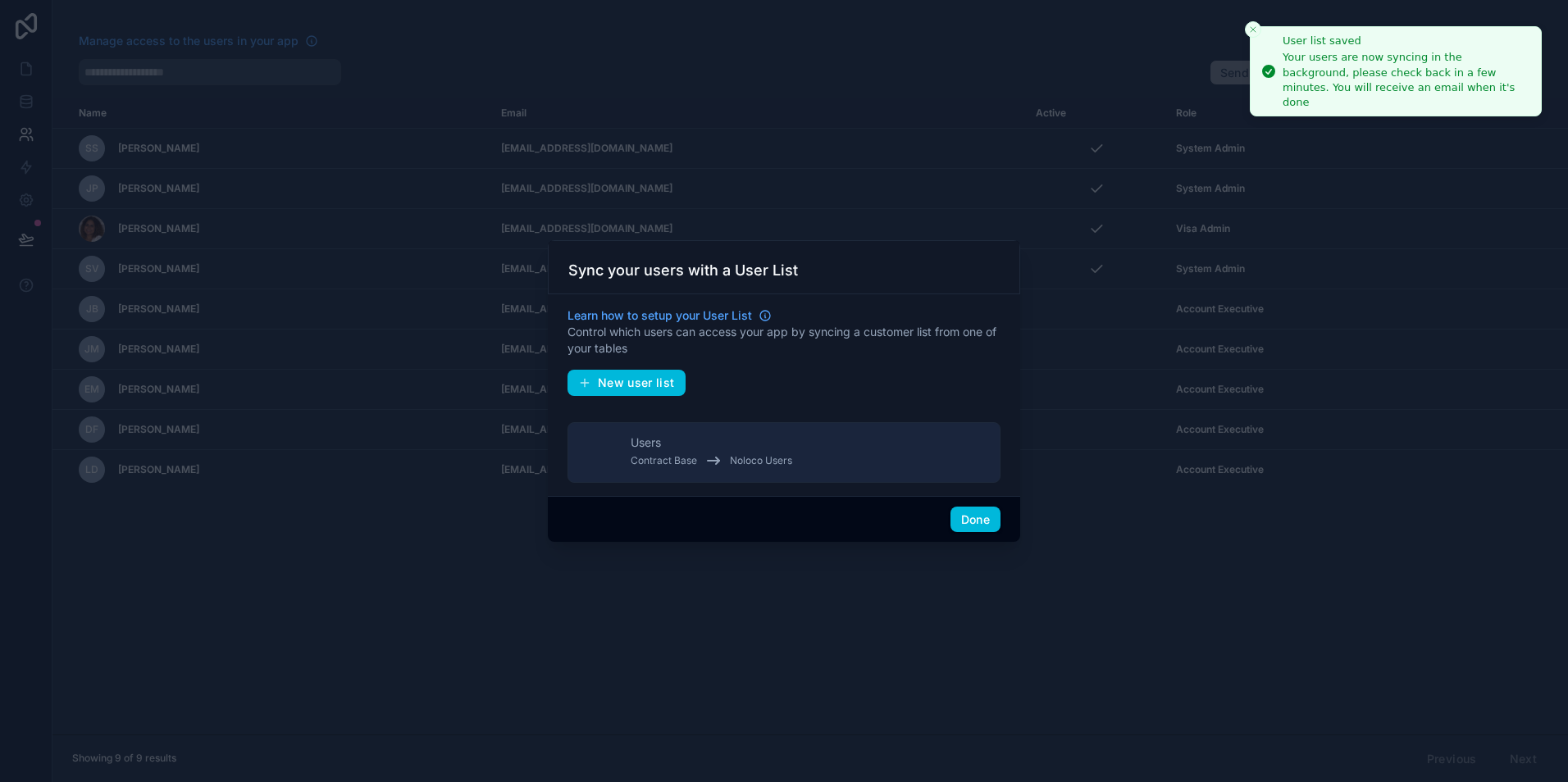
click at [1252, 26] on icon "Close toast" at bounding box center [1252, 29] width 10 height 10
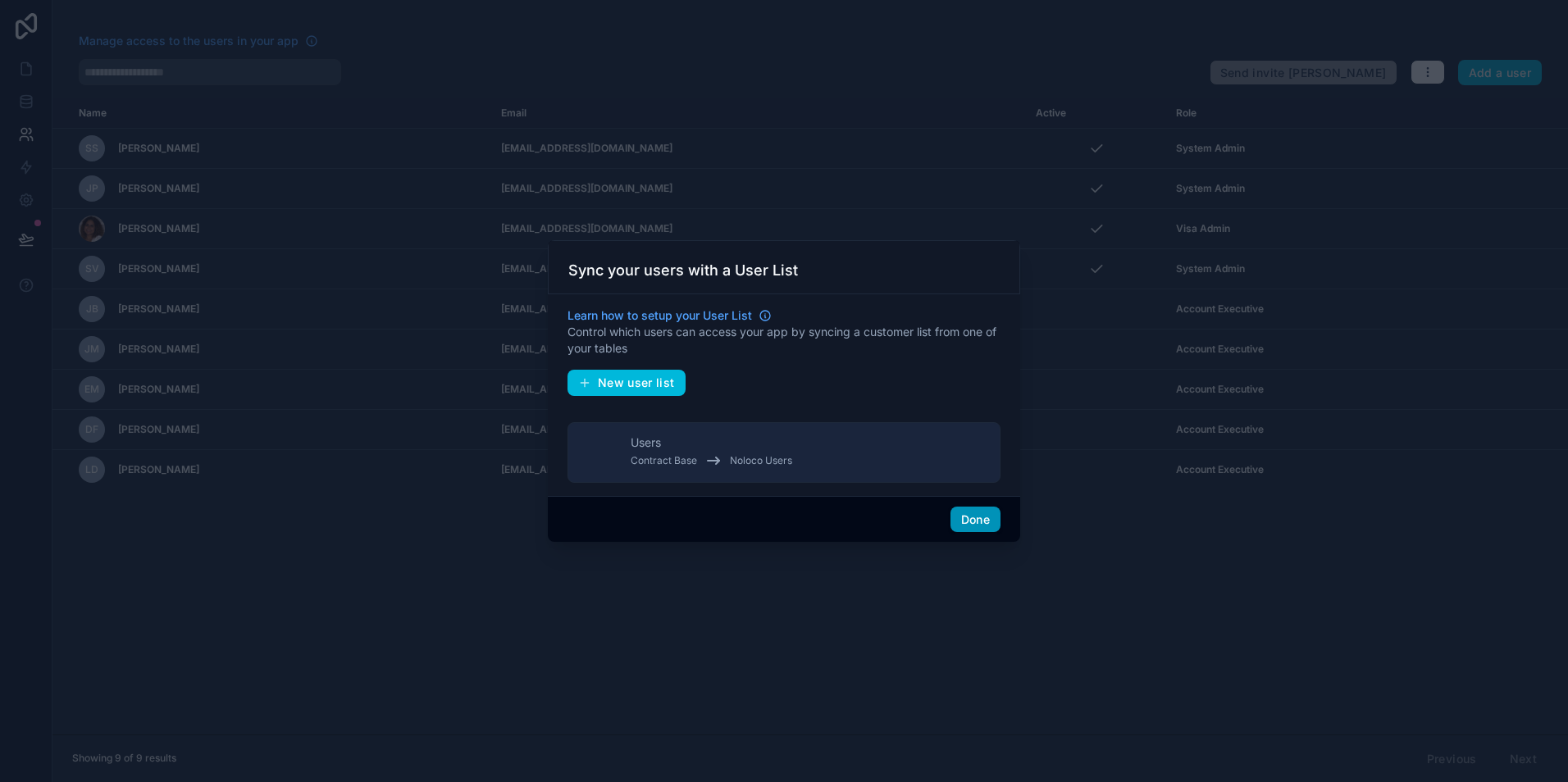
click at [977, 523] on button "Done" at bounding box center [976, 519] width 50 height 26
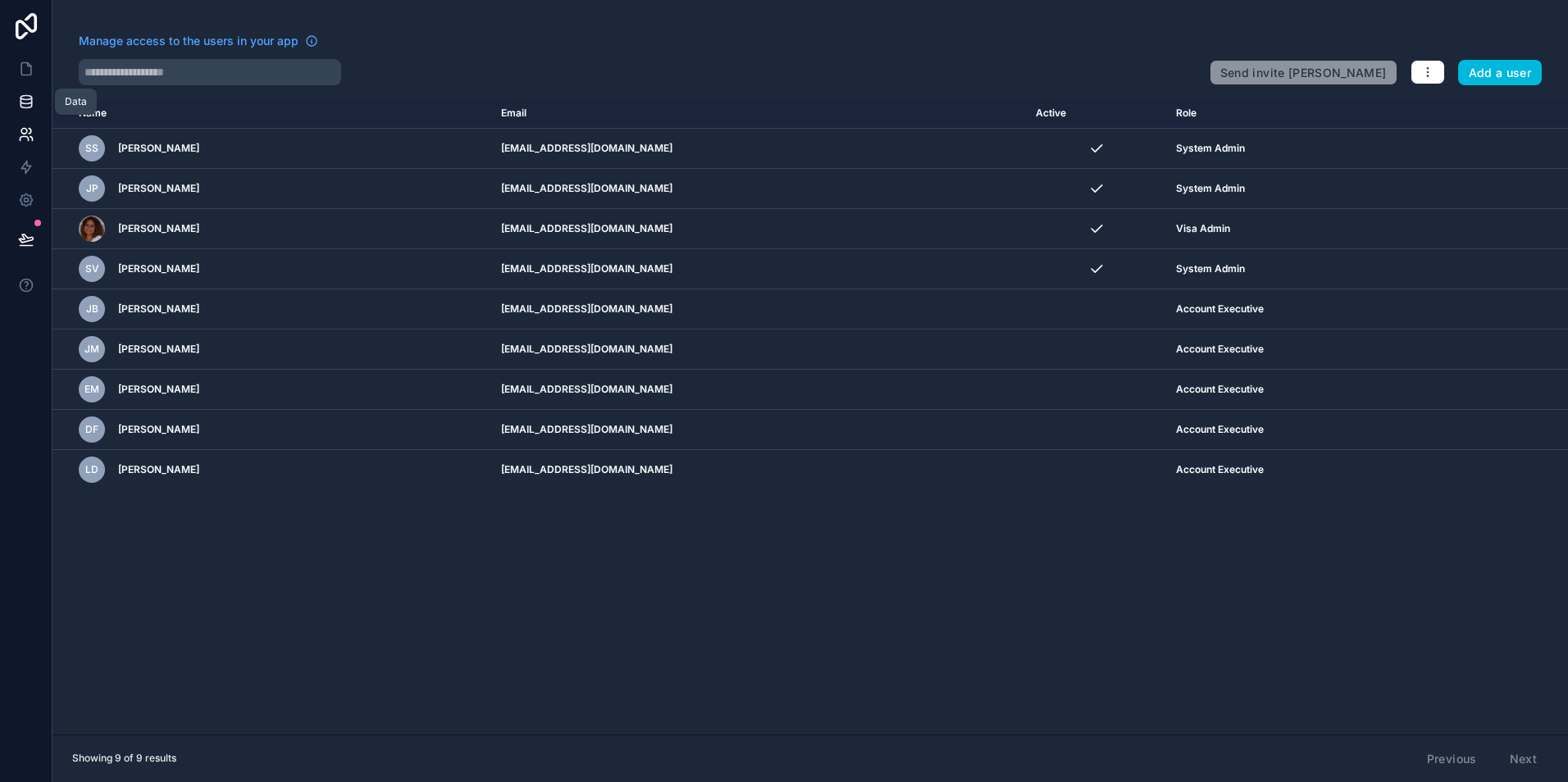
click at [38, 107] on link at bounding box center [25, 101] width 51 height 33
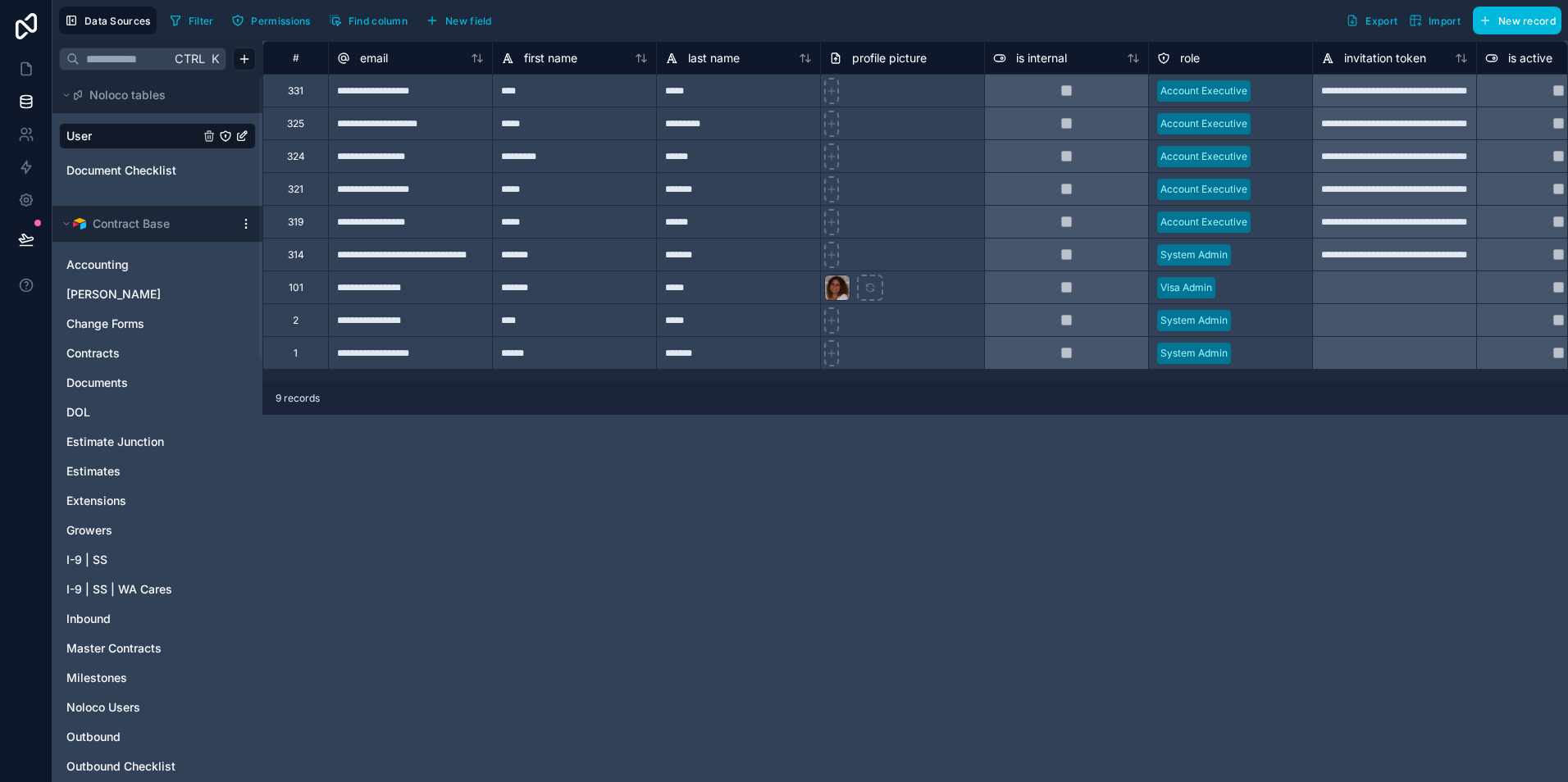
click at [392, 156] on div "**********" at bounding box center [409, 155] width 164 height 33
click at [392, 156] on input "**********" at bounding box center [410, 156] width 164 height 32
click at [577, 157] on div "*********" at bounding box center [573, 155] width 164 height 33
click at [907, 493] on div "**********" at bounding box center [915, 411] width 1305 height 741
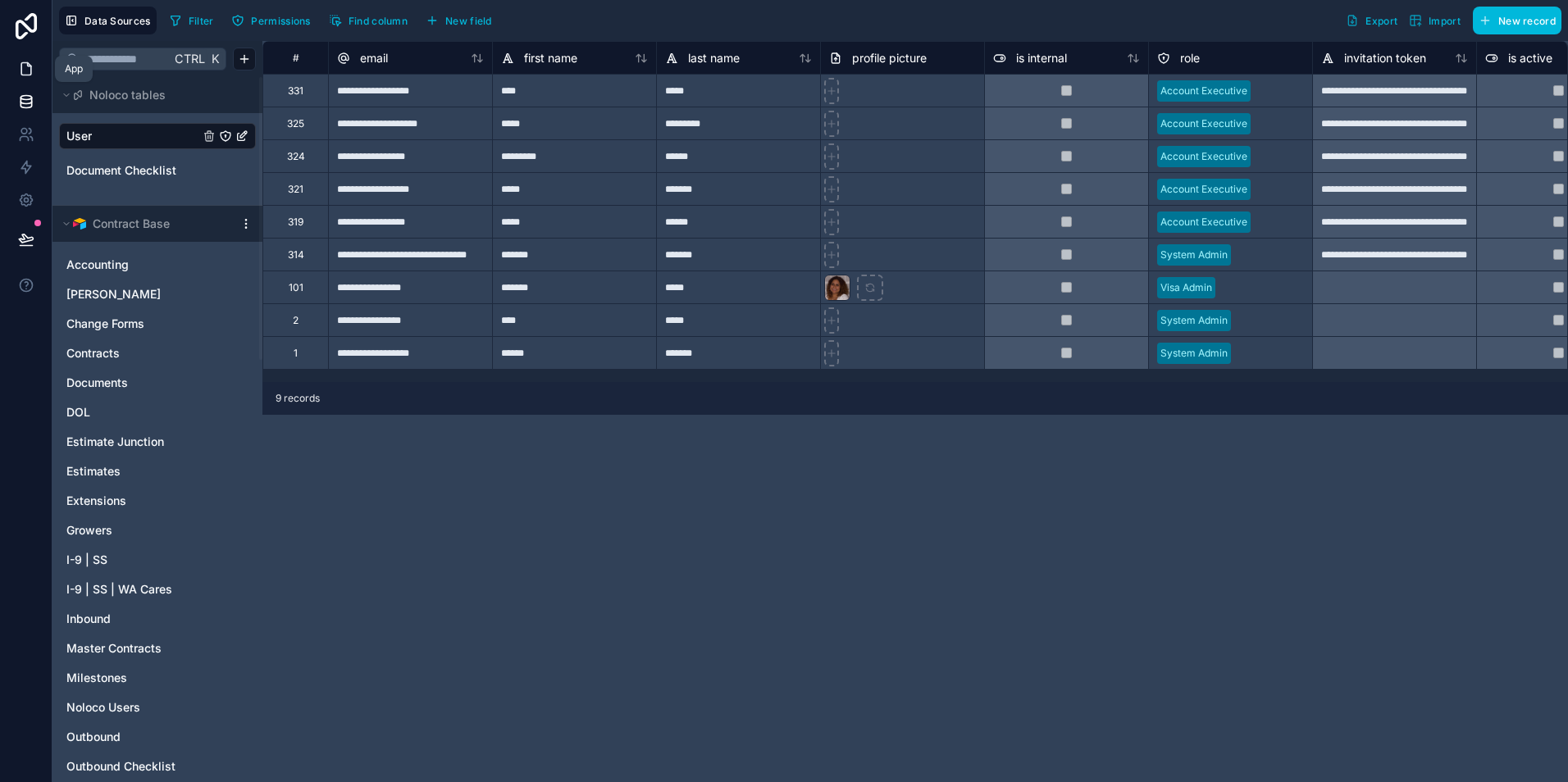
click at [25, 66] on icon at bounding box center [26, 69] width 17 height 17
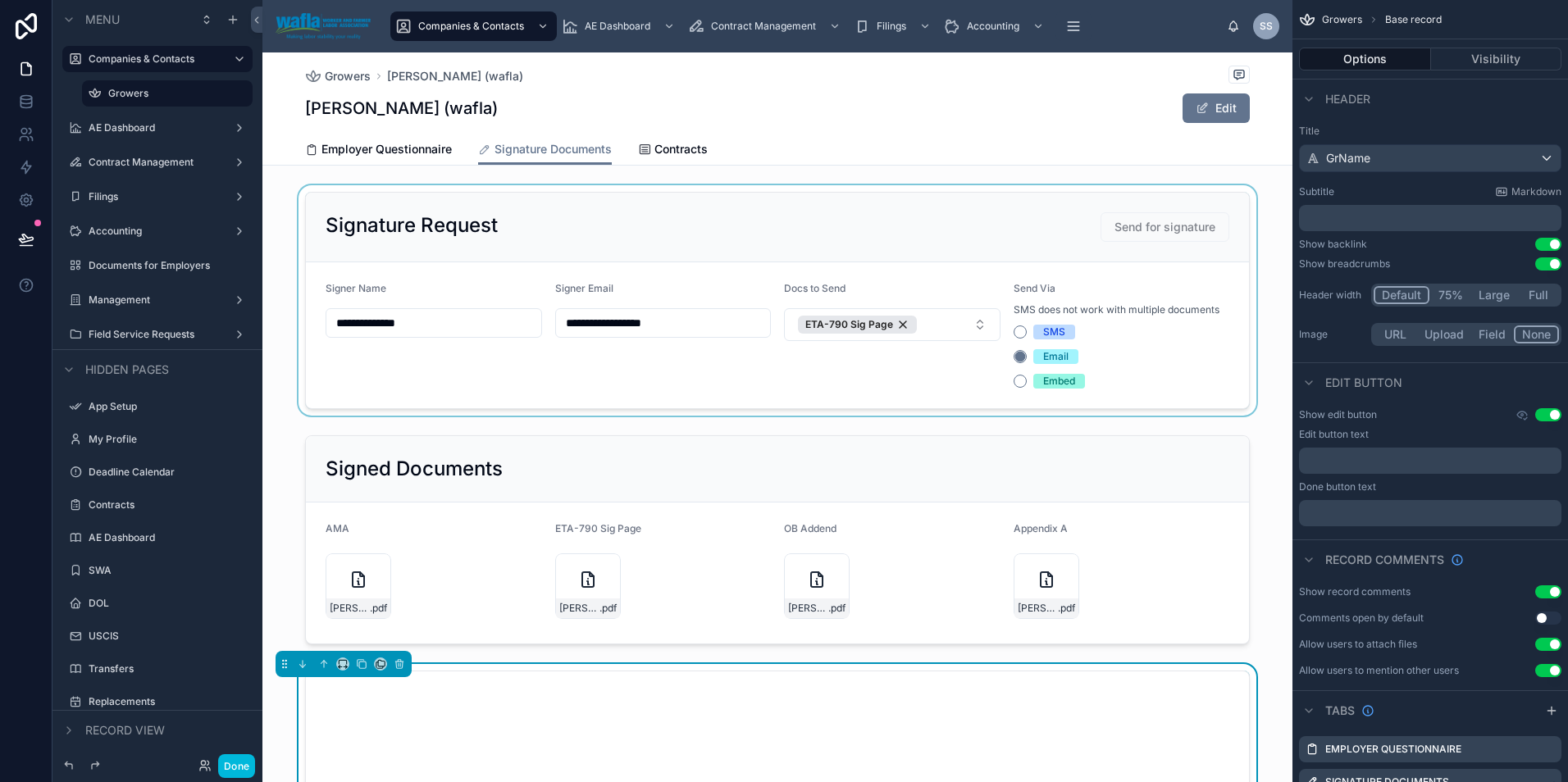
click at [699, 231] on div at bounding box center [777, 300] width 1030 height 231
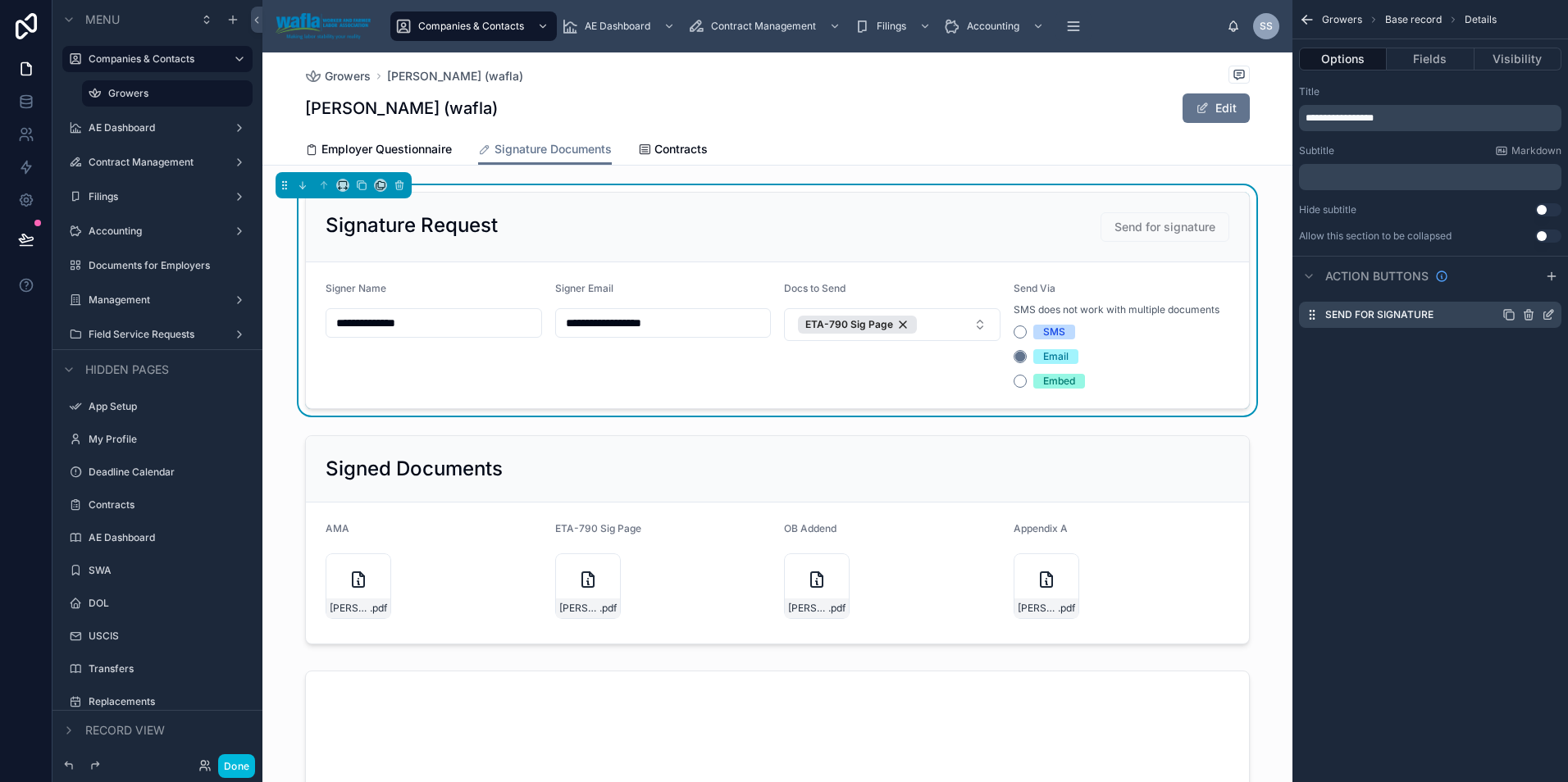
click at [1547, 317] on icon "scrollable content" at bounding box center [1549, 313] width 7 height 7
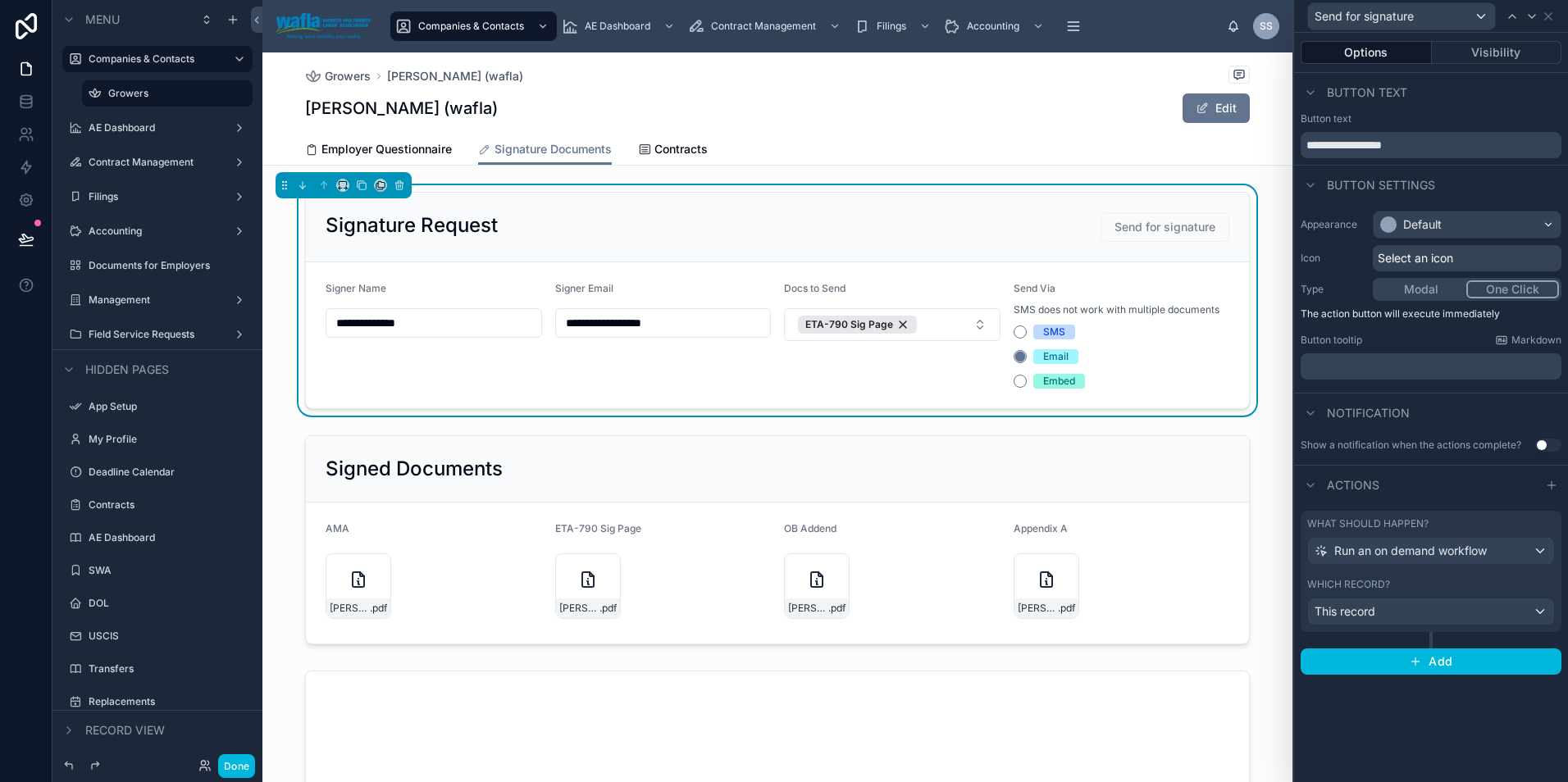
click at [1010, 118] on div "[PERSON_NAME] (wafla) Edit" at bounding box center [777, 107] width 945 height 31
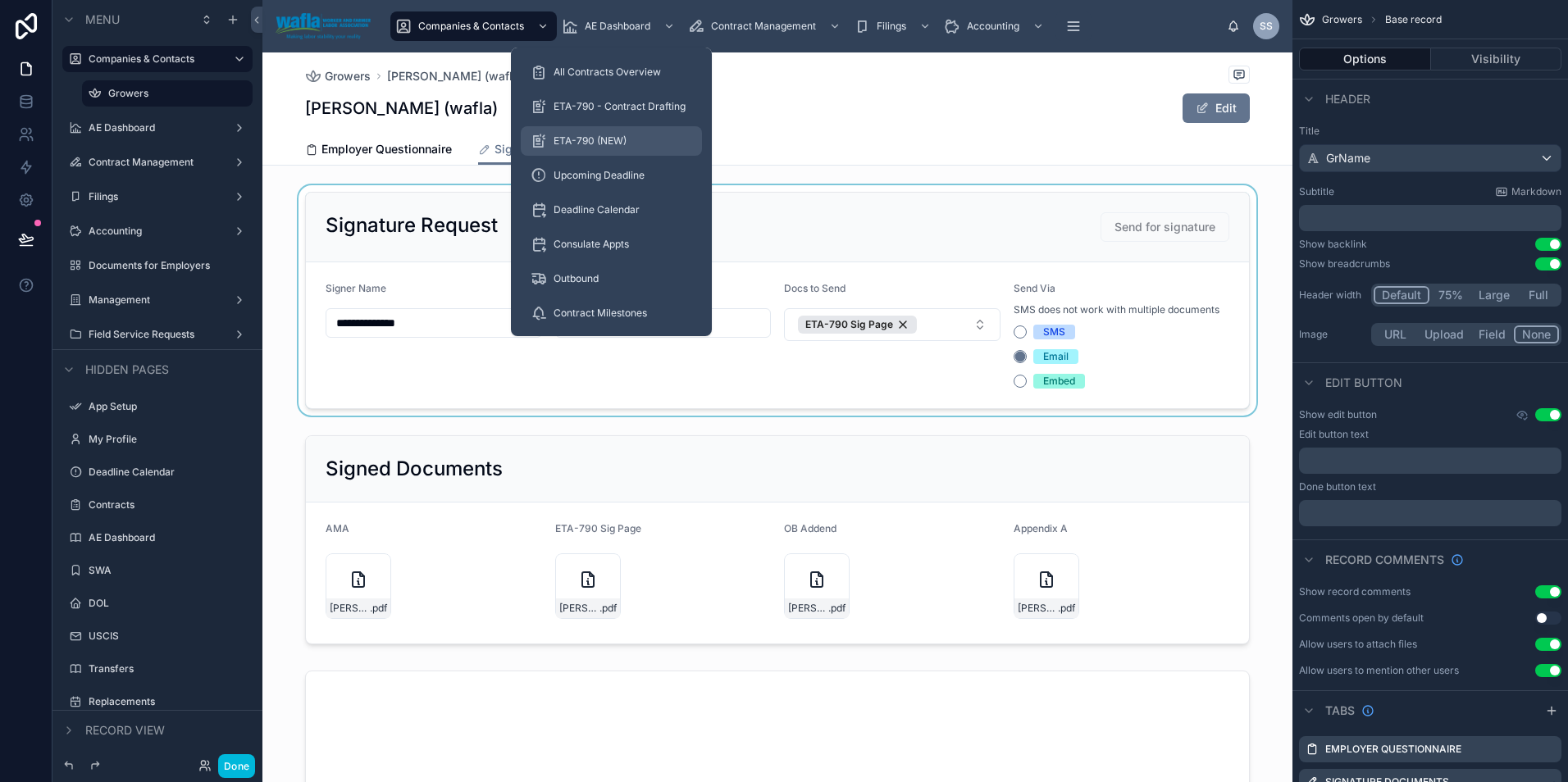
click at [597, 137] on span "ETA-790 (NEW)" at bounding box center [590, 141] width 73 height 13
